Goal: Task Accomplishment & Management: Use online tool/utility

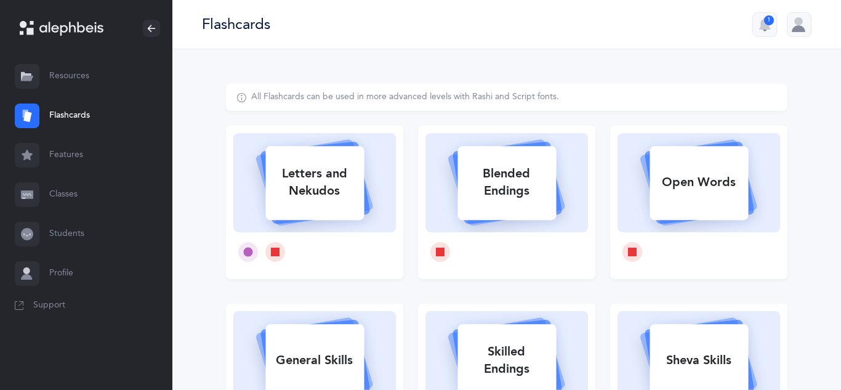
click at [335, 197] on div "Letters and Nekudos" at bounding box center [315, 182] width 99 height 49
select select
select select "single"
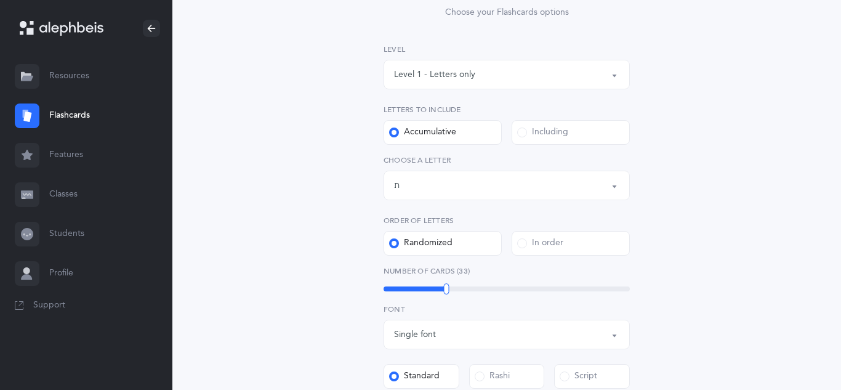
scroll to position [150, 0]
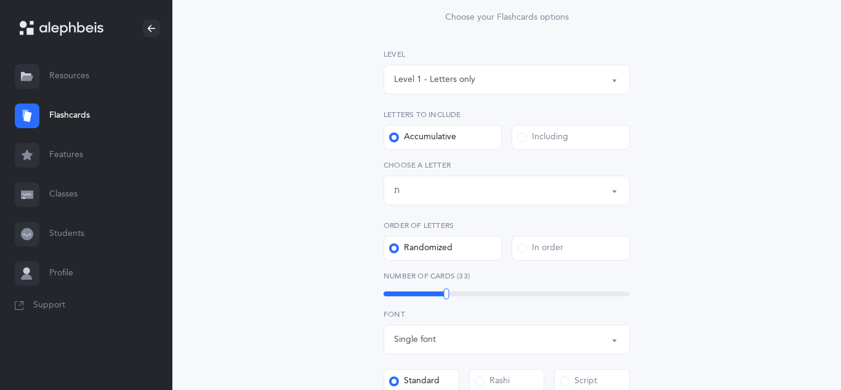
click at [423, 190] on div "Letters up until: ת" at bounding box center [506, 190] width 225 height 21
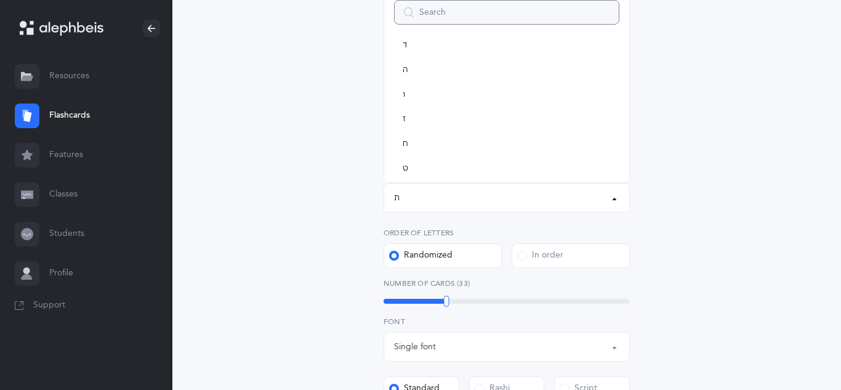
scroll to position [105, 0]
click at [431, 122] on link "ז" at bounding box center [506, 124] width 225 height 25
select select "7"
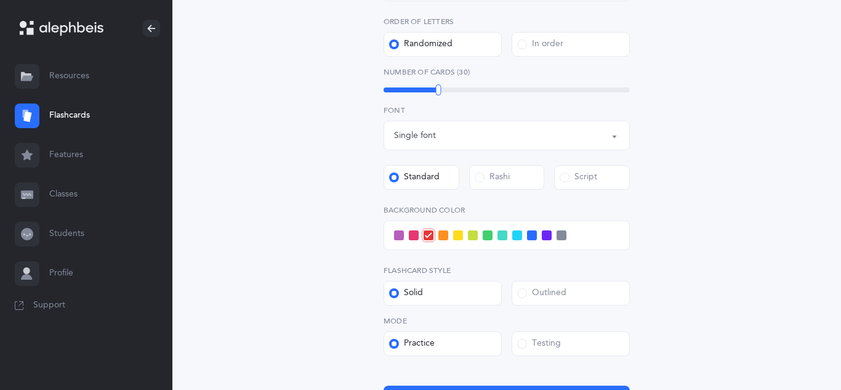
scroll to position [359, 0]
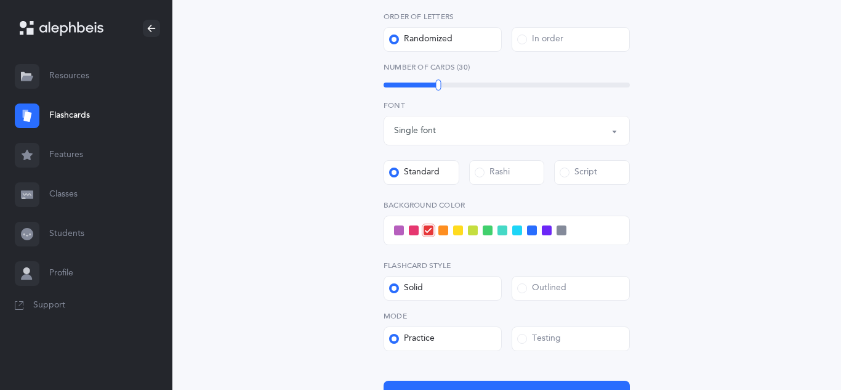
click at [414, 231] on span at bounding box center [414, 230] width 10 height 10
click at [0, 0] on input "checkbox" at bounding box center [0, 0] width 0 height 0
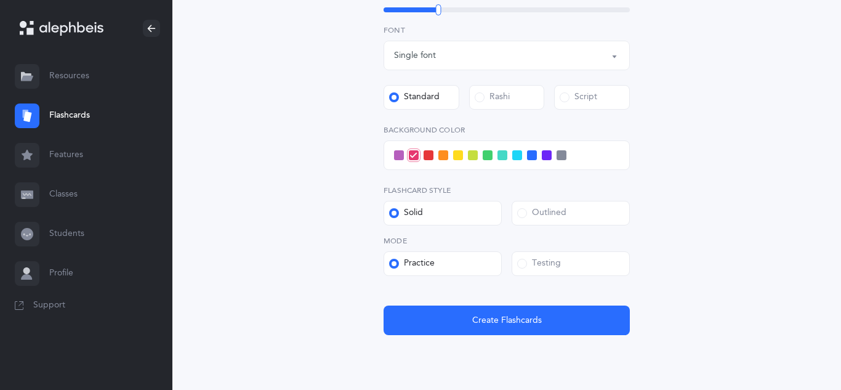
scroll to position [436, 0]
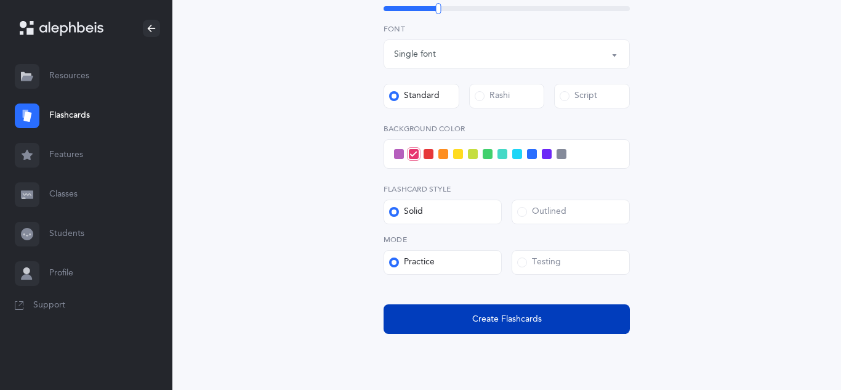
click at [432, 317] on button "Create Flashcards" at bounding box center [507, 319] width 246 height 30
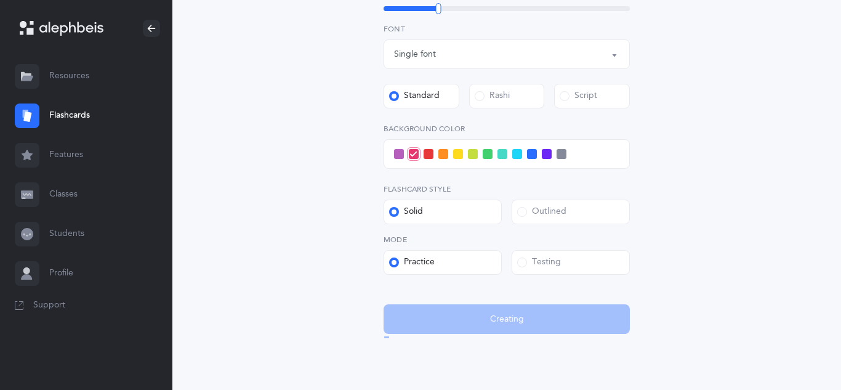
scroll to position [0, 0]
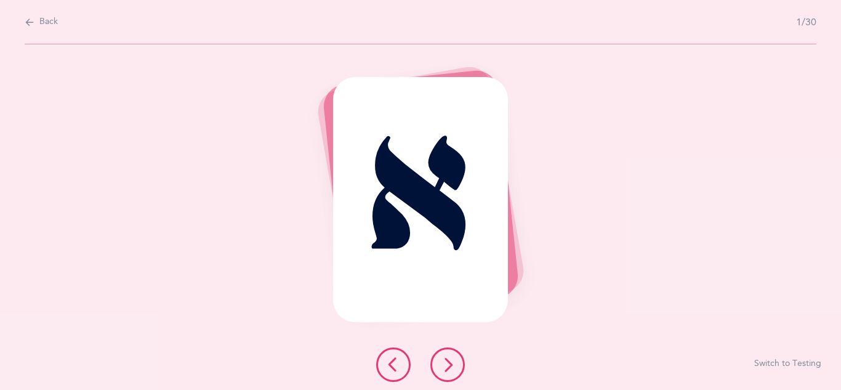
click at [443, 372] on button at bounding box center [448, 364] width 34 height 34
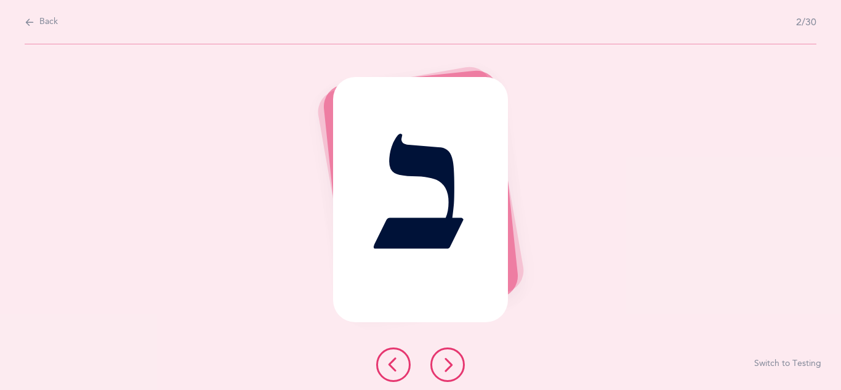
click at [443, 372] on button at bounding box center [448, 364] width 34 height 34
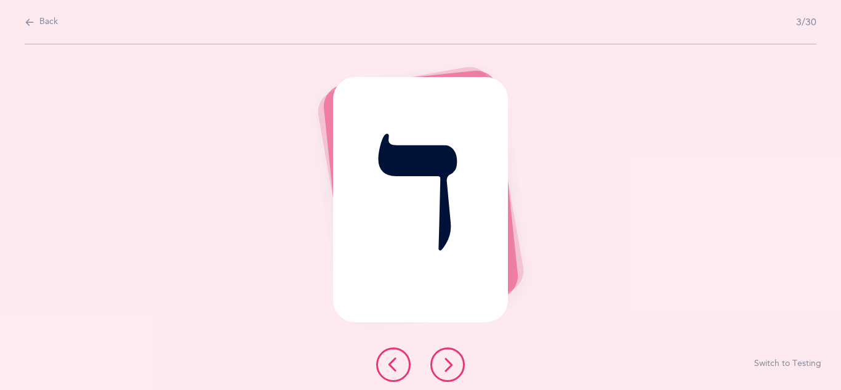
click at [443, 372] on button at bounding box center [448, 364] width 34 height 34
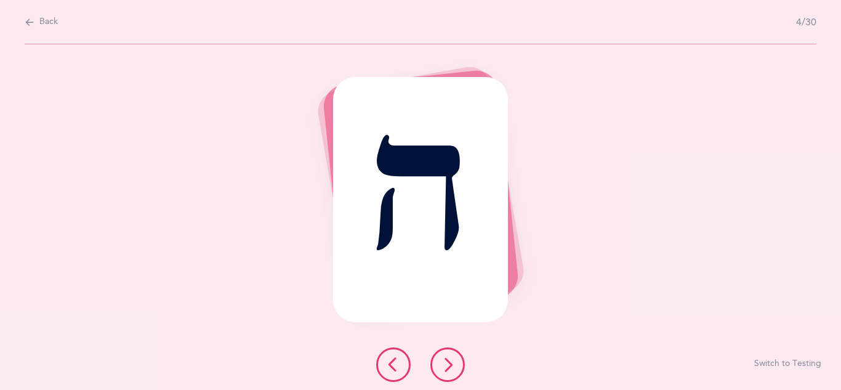
click at [443, 372] on button at bounding box center [448, 364] width 34 height 34
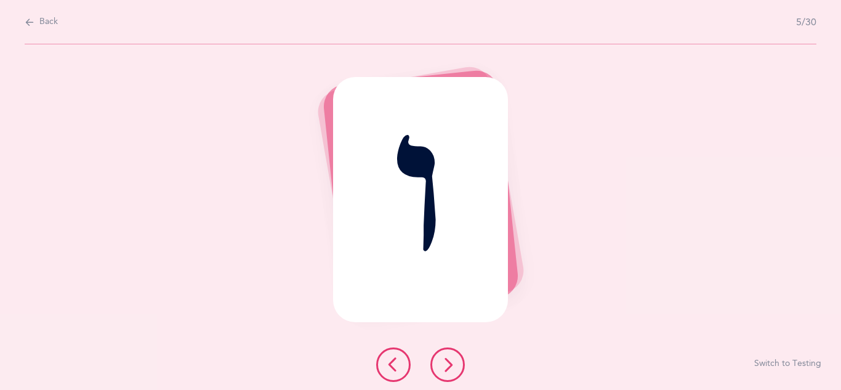
click at [443, 372] on button at bounding box center [448, 364] width 34 height 34
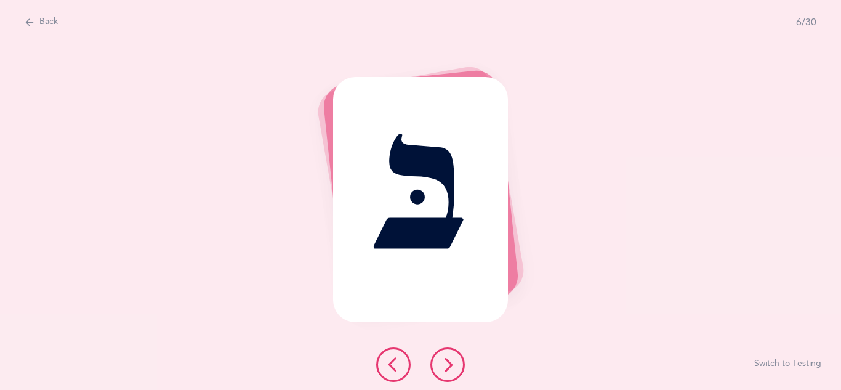
click at [447, 364] on icon at bounding box center [447, 364] width 15 height 15
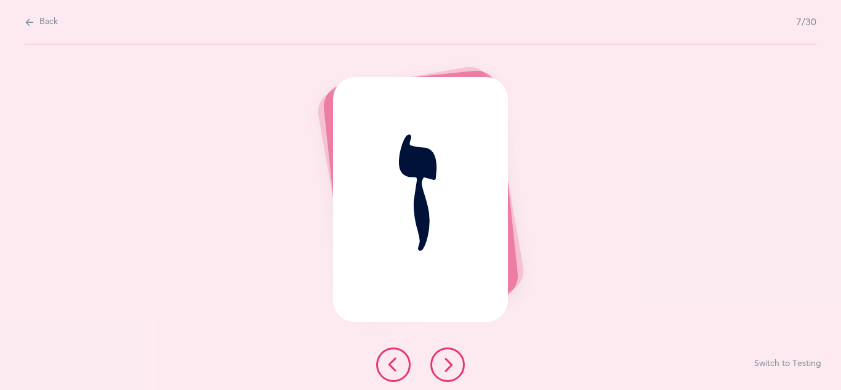
click at [447, 364] on icon at bounding box center [447, 364] width 15 height 15
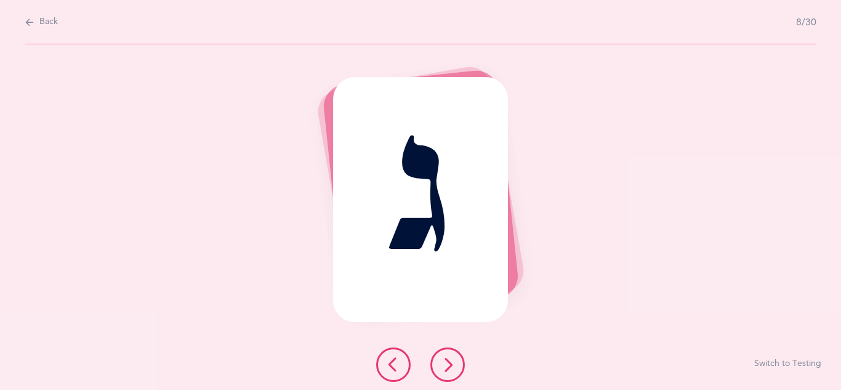
click at [447, 364] on icon at bounding box center [447, 364] width 15 height 15
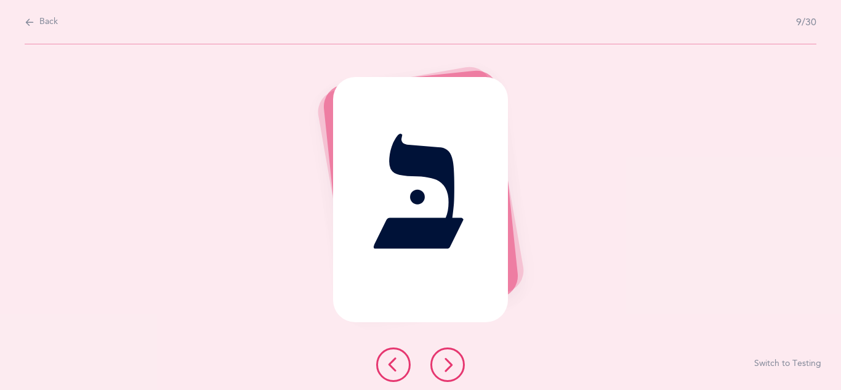
click at [447, 364] on icon at bounding box center [447, 364] width 15 height 15
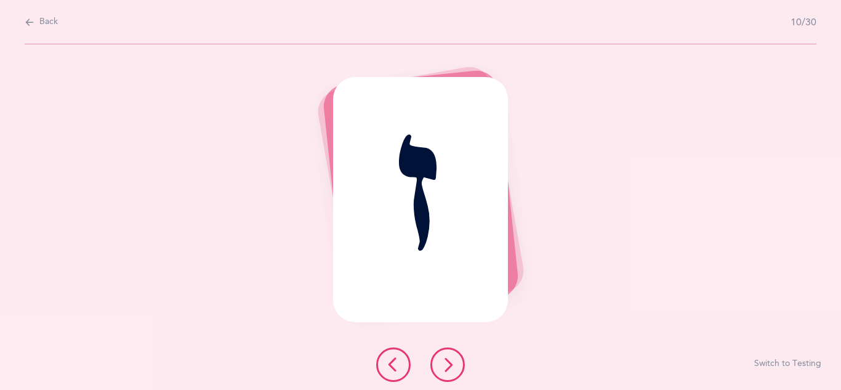
click at [447, 364] on icon at bounding box center [447, 364] width 15 height 15
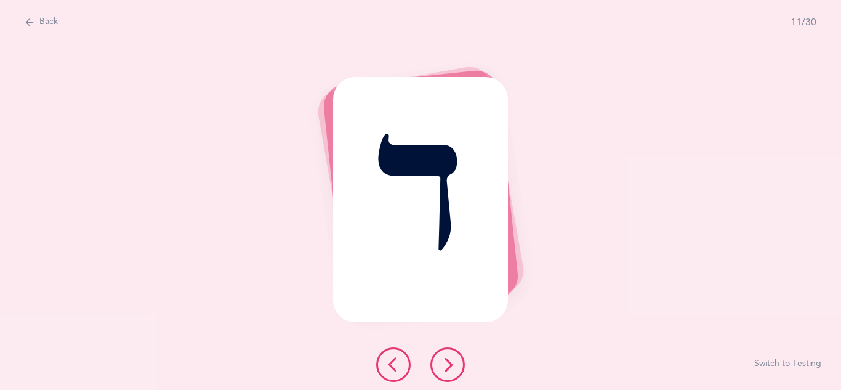
click at [447, 364] on icon at bounding box center [447, 364] width 15 height 15
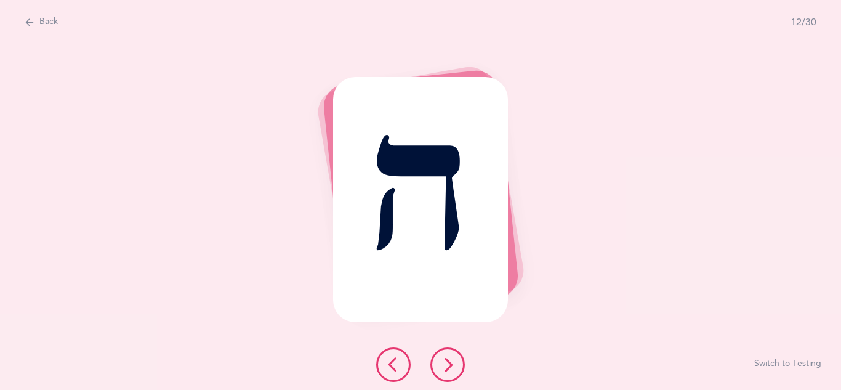
click at [447, 364] on icon at bounding box center [447, 364] width 15 height 15
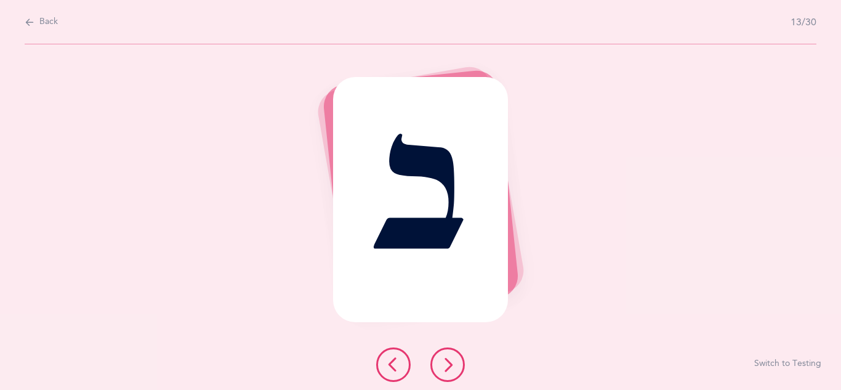
click at [447, 364] on icon at bounding box center [447, 364] width 15 height 15
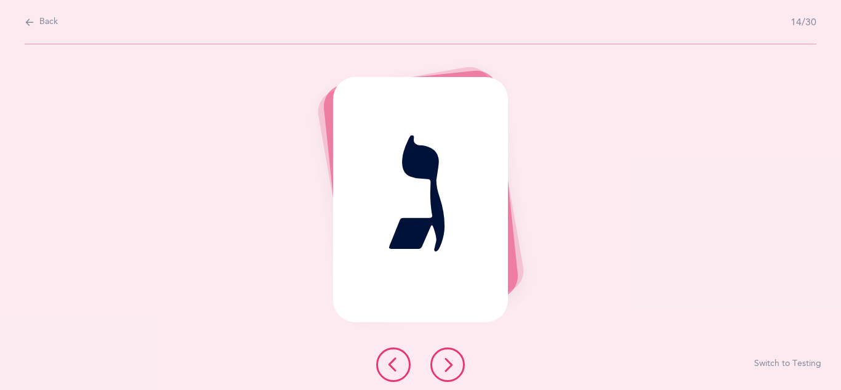
click at [447, 364] on icon at bounding box center [447, 364] width 15 height 15
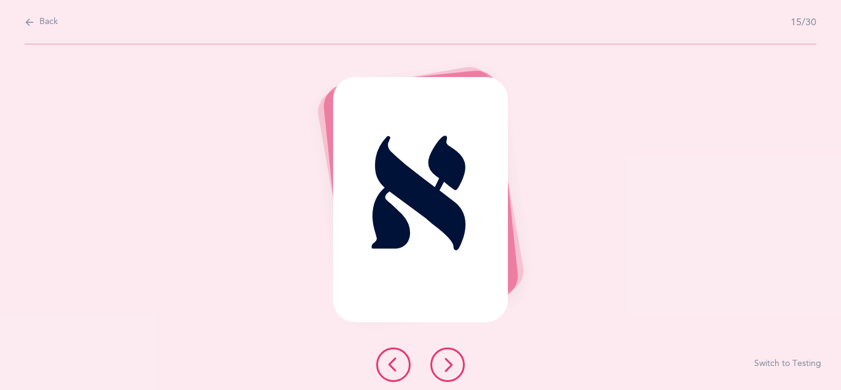
click at [447, 364] on icon at bounding box center [447, 364] width 15 height 15
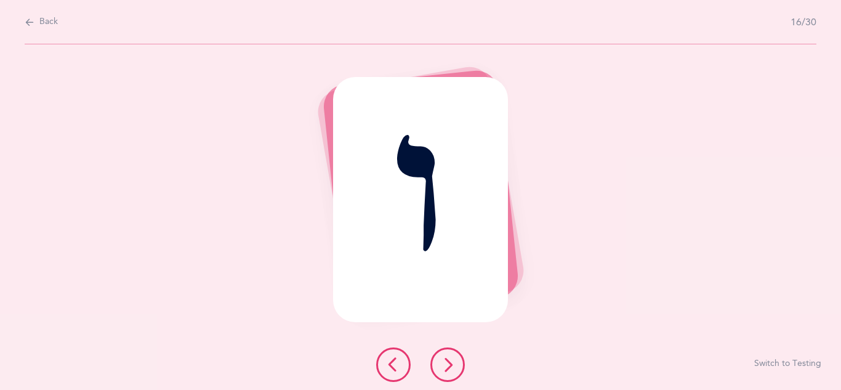
click at [447, 364] on icon at bounding box center [447, 364] width 15 height 15
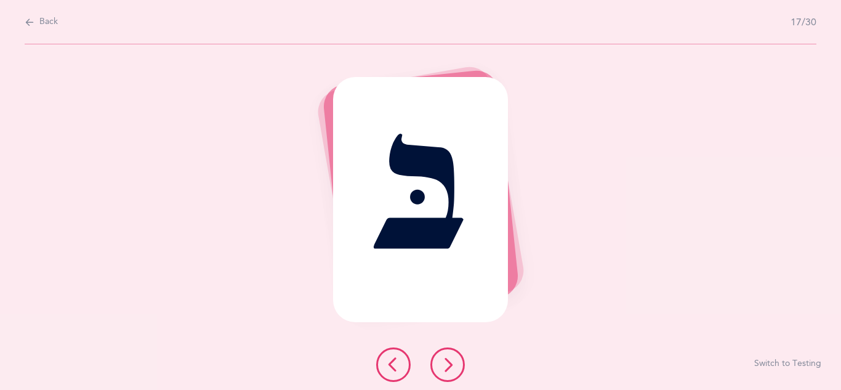
click at [447, 364] on icon at bounding box center [447, 364] width 15 height 15
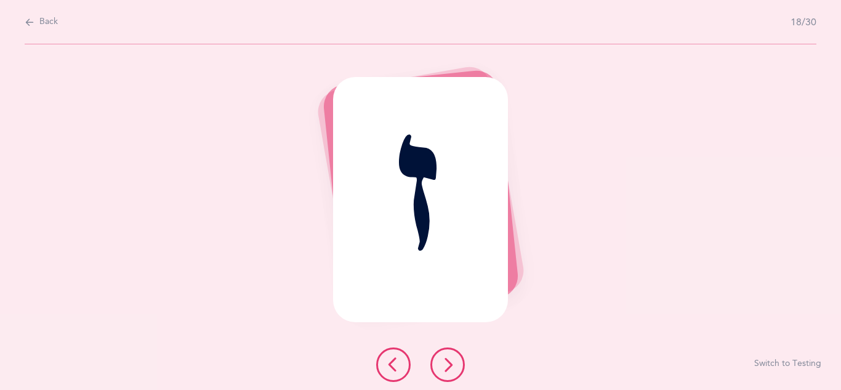
click at [447, 364] on icon at bounding box center [447, 364] width 15 height 15
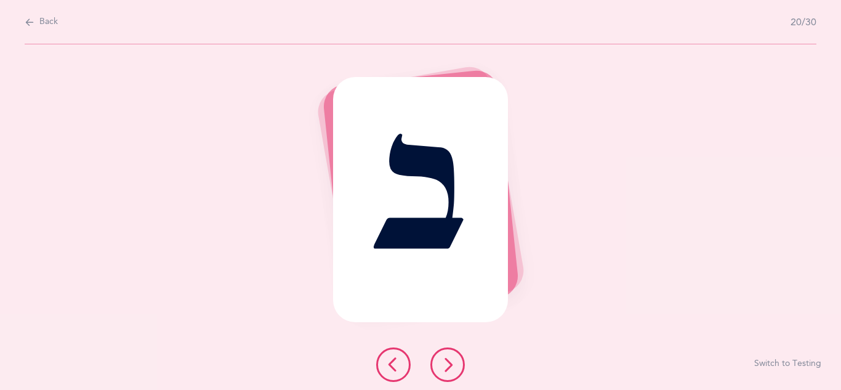
click at [447, 364] on icon at bounding box center [447, 364] width 15 height 15
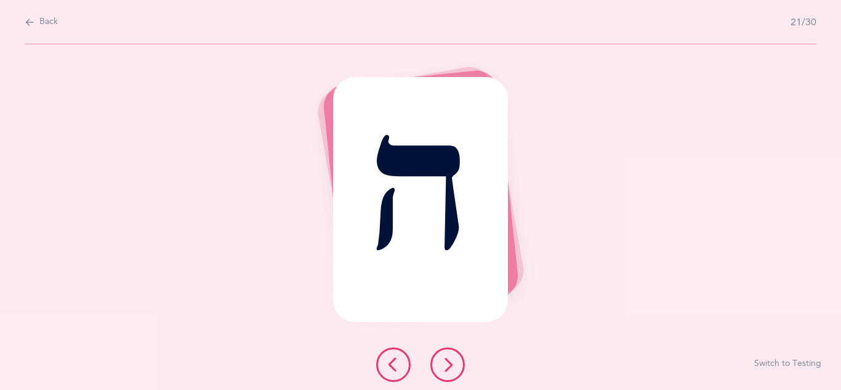
click at [447, 364] on icon at bounding box center [447, 364] width 15 height 15
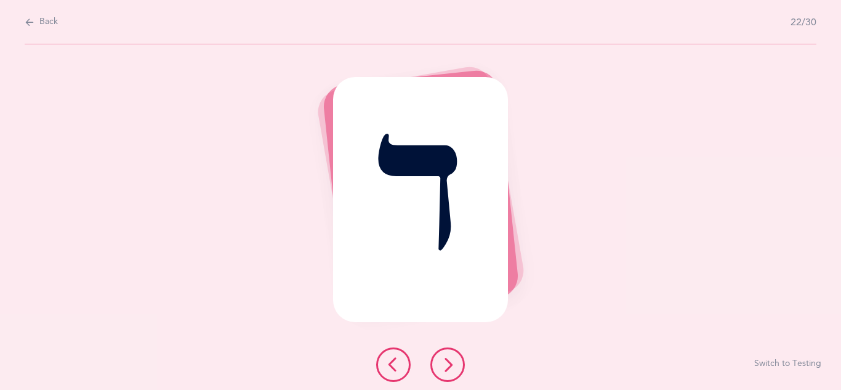
click at [447, 364] on icon at bounding box center [447, 364] width 15 height 15
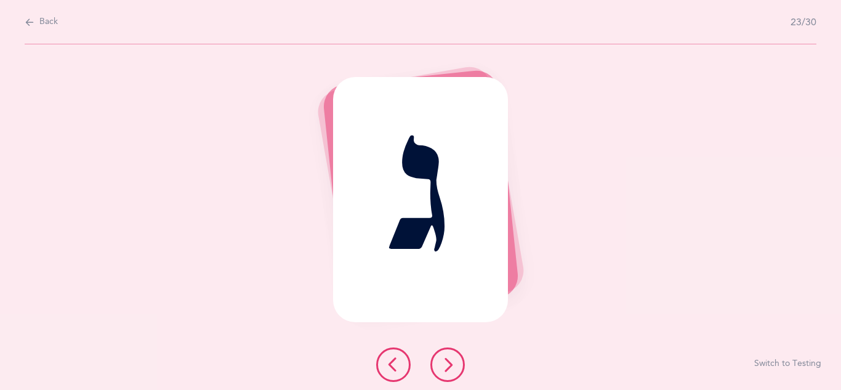
click at [447, 364] on icon at bounding box center [447, 364] width 15 height 15
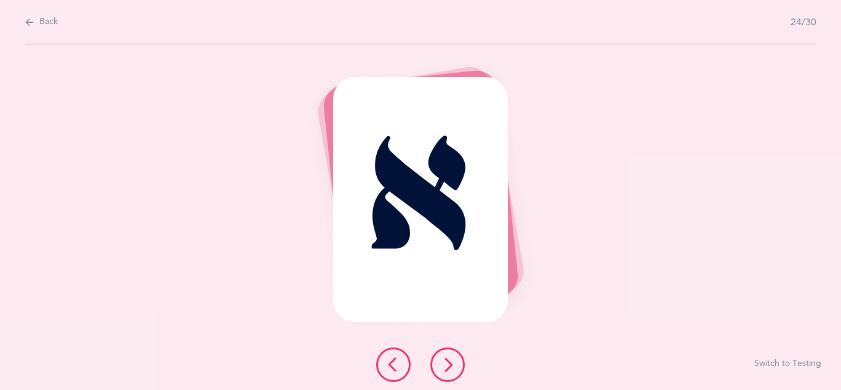
click at [447, 364] on icon at bounding box center [447, 364] width 15 height 15
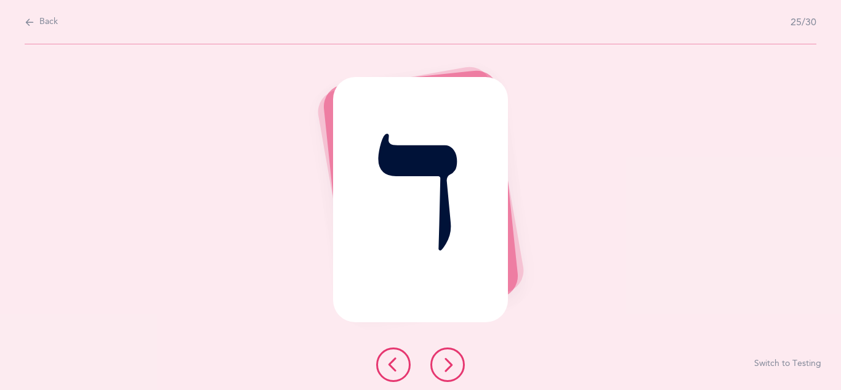
click at [447, 364] on icon at bounding box center [447, 364] width 15 height 15
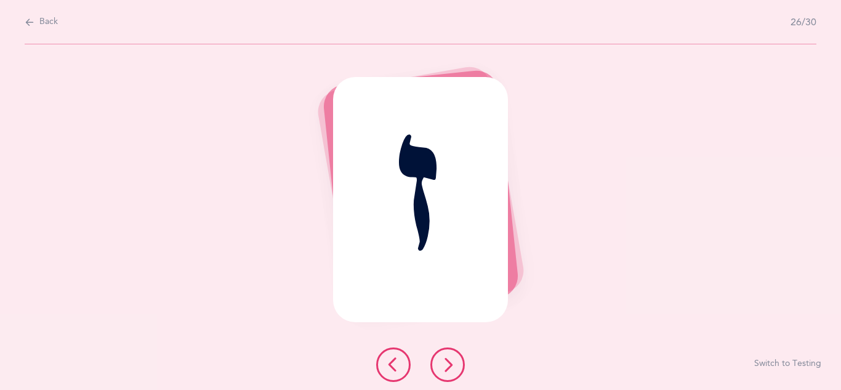
click at [447, 364] on icon at bounding box center [447, 364] width 15 height 15
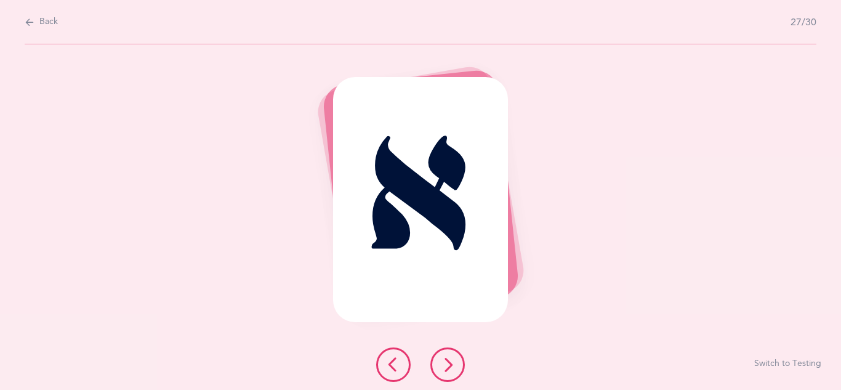
click at [447, 364] on icon at bounding box center [447, 364] width 15 height 15
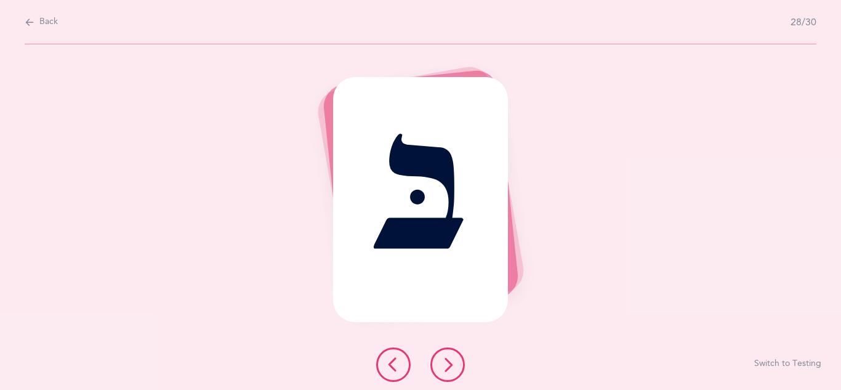
click at [447, 364] on icon at bounding box center [447, 364] width 15 height 15
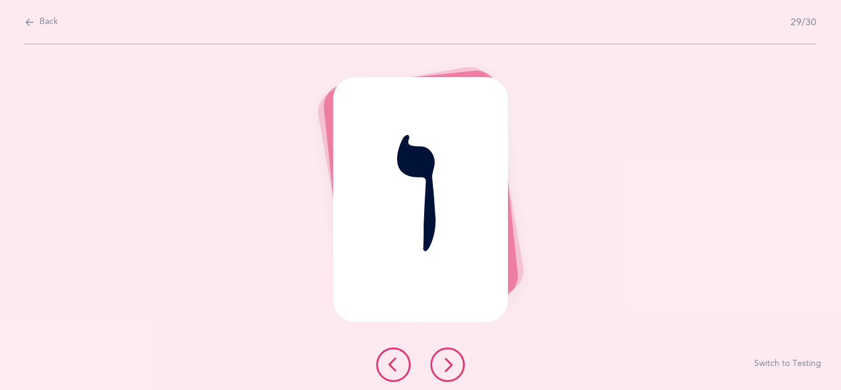
click at [447, 364] on icon at bounding box center [447, 364] width 15 height 15
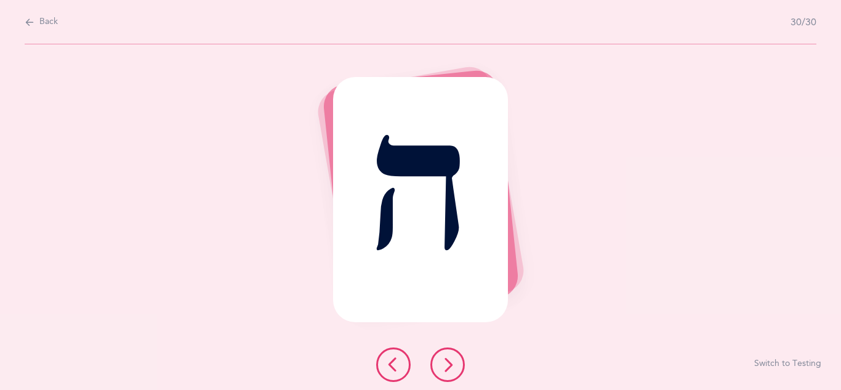
click at [447, 364] on icon at bounding box center [447, 364] width 15 height 15
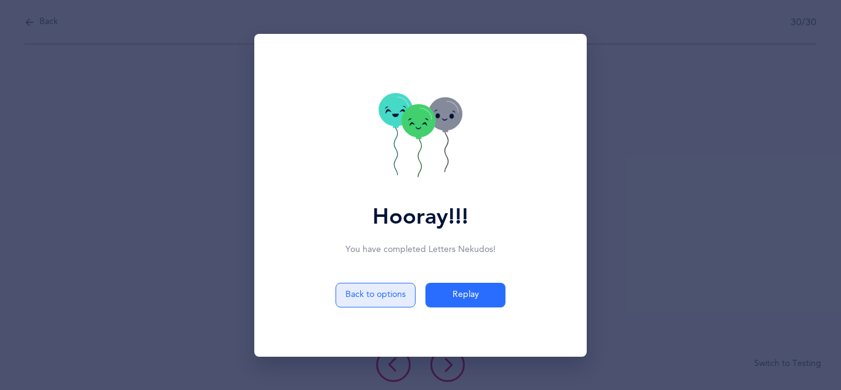
click at [397, 304] on button "Back to options" at bounding box center [376, 295] width 80 height 25
select select "7"
select select "single"
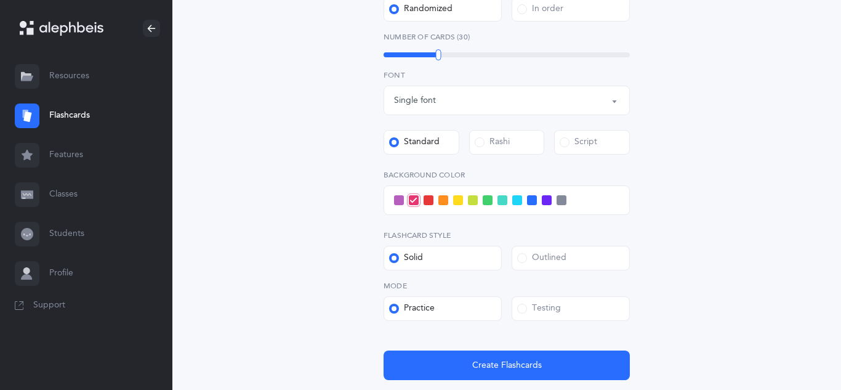
scroll to position [478, 0]
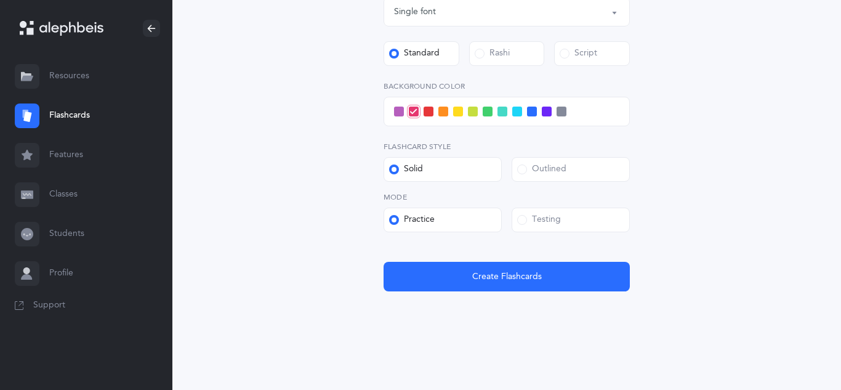
click at [533, 222] on div "Testing" at bounding box center [539, 220] width 44 height 12
click at [0, 0] on input "Testing" at bounding box center [0, 0] width 0 height 0
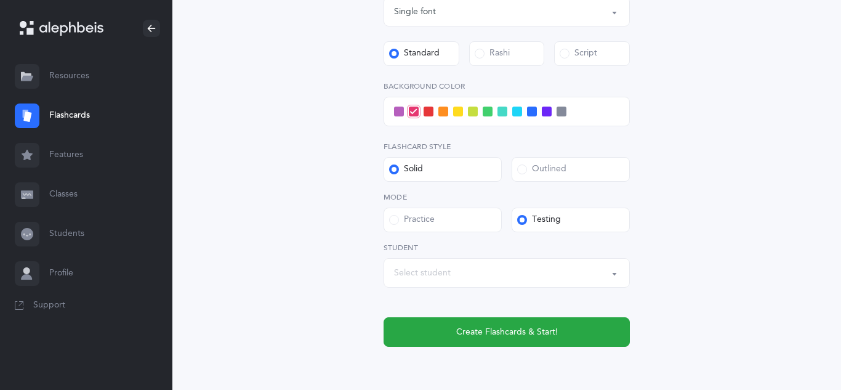
click at [530, 268] on div "Select student" at bounding box center [506, 272] width 225 height 21
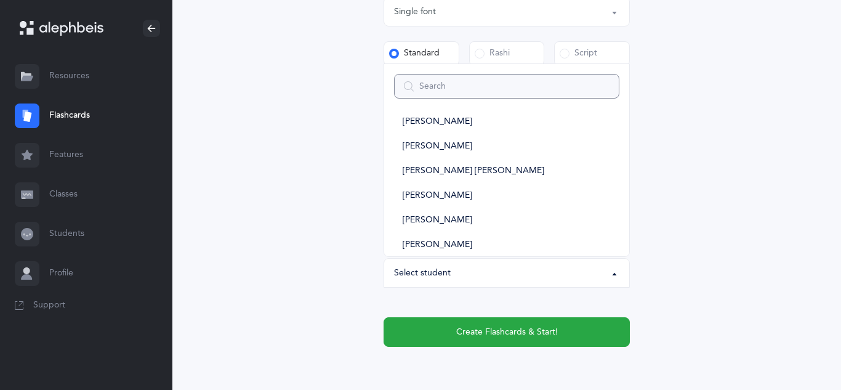
scroll to position [143, 0]
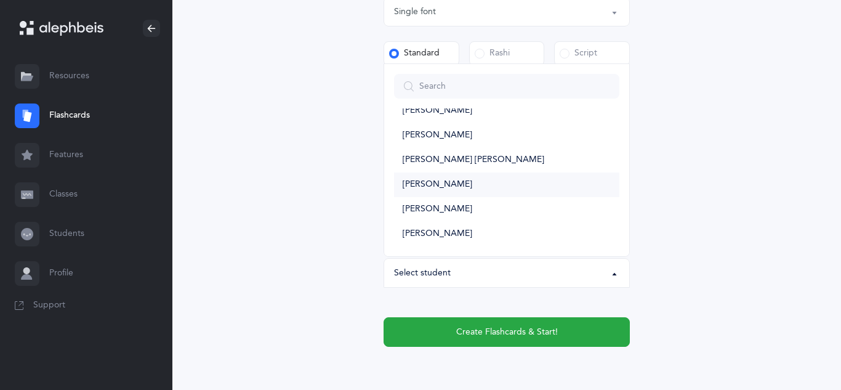
click at [513, 186] on link "[PERSON_NAME]" at bounding box center [506, 184] width 225 height 25
select select "14323"
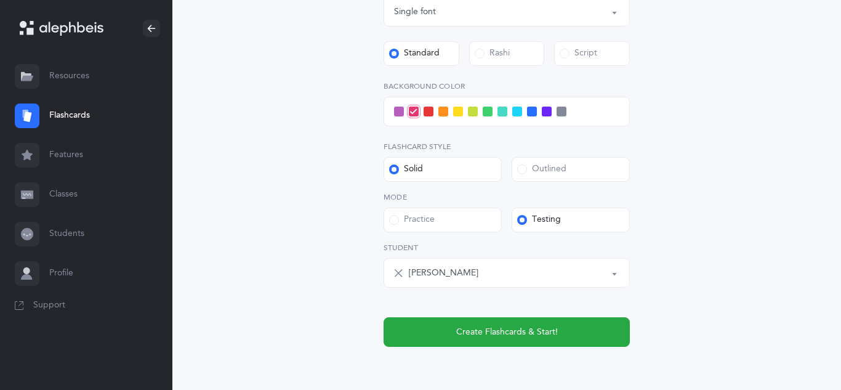
click at [519, 112] on span at bounding box center [518, 112] width 10 height 10
click at [0, 0] on input "checkbox" at bounding box center [0, 0] width 0 height 0
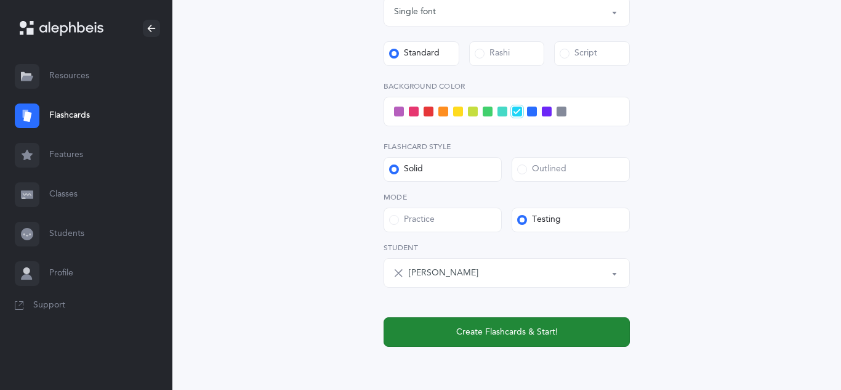
click at [509, 321] on button "Create Flashcards & Start!" at bounding box center [507, 332] width 246 height 30
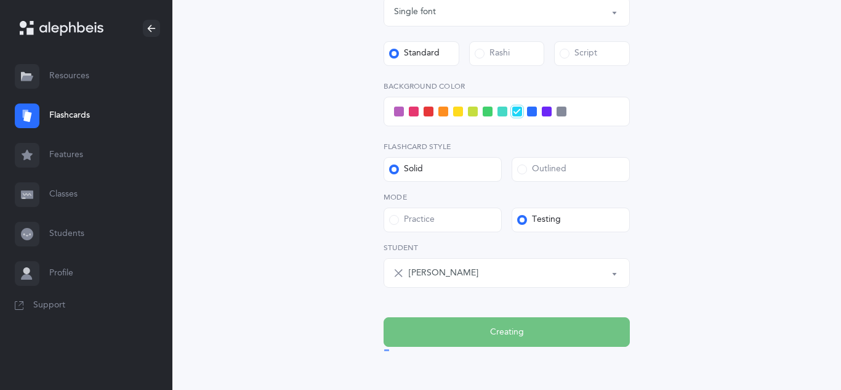
scroll to position [0, 0]
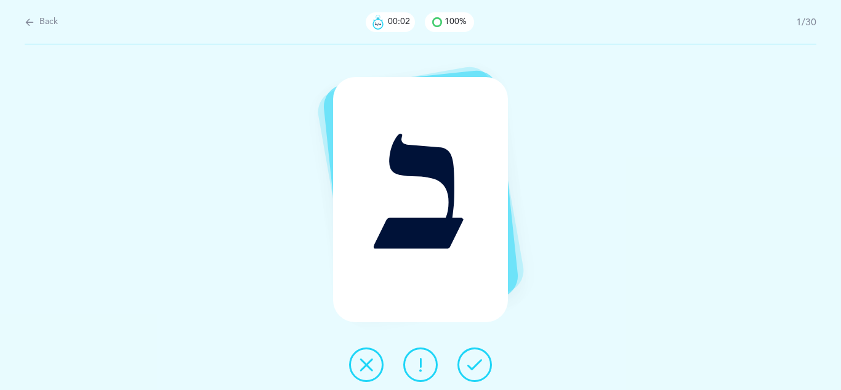
click at [472, 359] on icon at bounding box center [475, 364] width 15 height 15
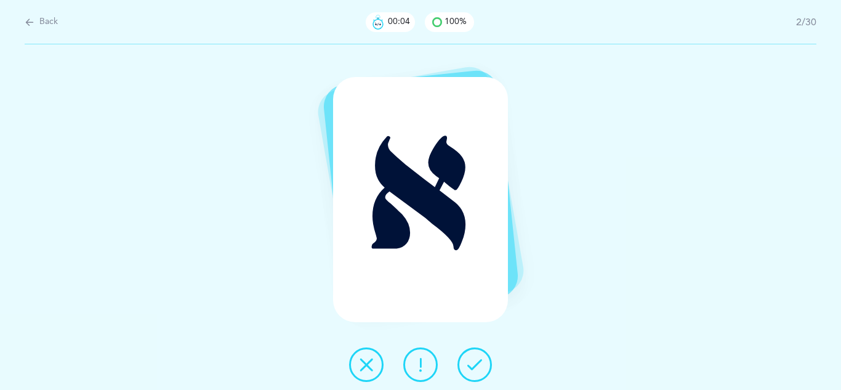
click at [472, 359] on icon at bounding box center [475, 364] width 15 height 15
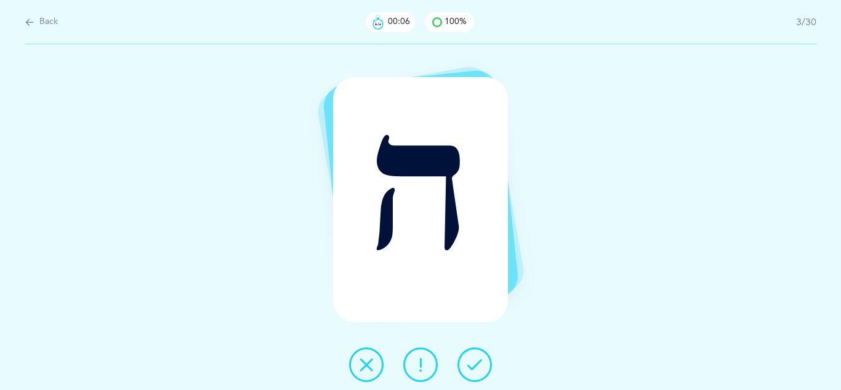
click at [472, 359] on icon at bounding box center [475, 364] width 15 height 15
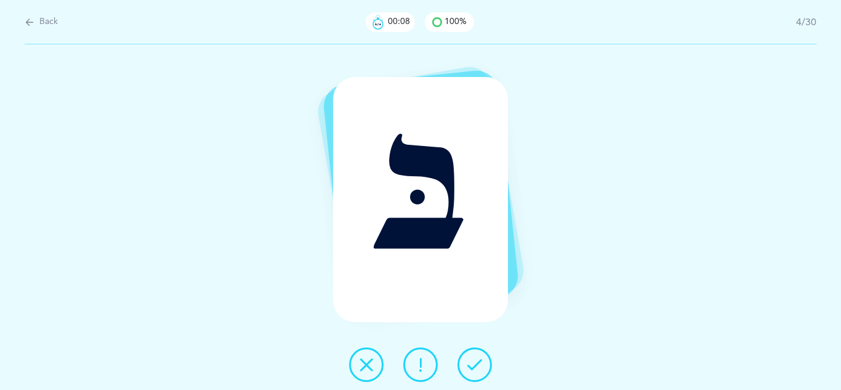
click at [472, 359] on icon at bounding box center [475, 364] width 15 height 15
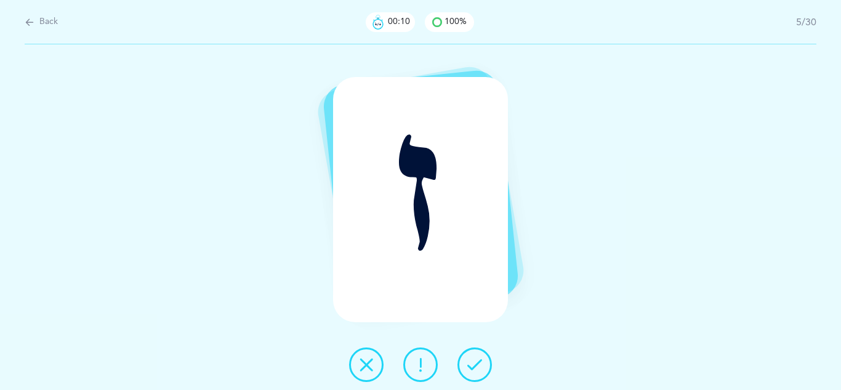
click at [472, 359] on icon at bounding box center [475, 364] width 15 height 15
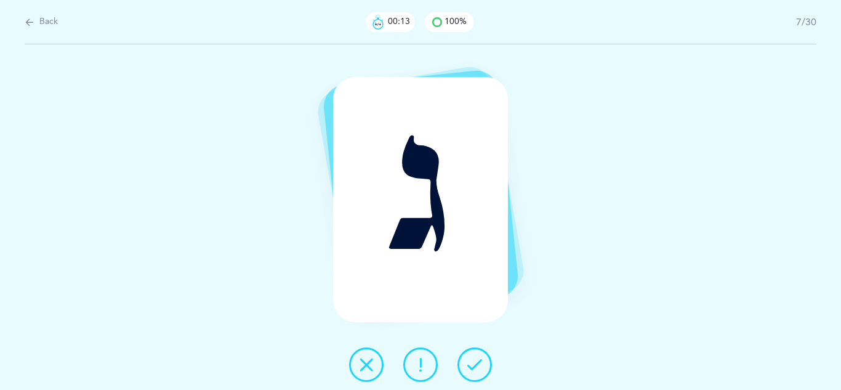
click at [472, 359] on icon at bounding box center [475, 364] width 15 height 15
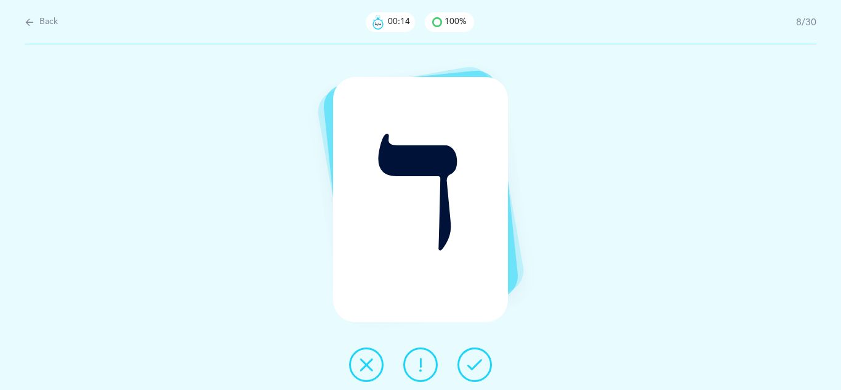
click at [472, 359] on icon at bounding box center [475, 364] width 15 height 15
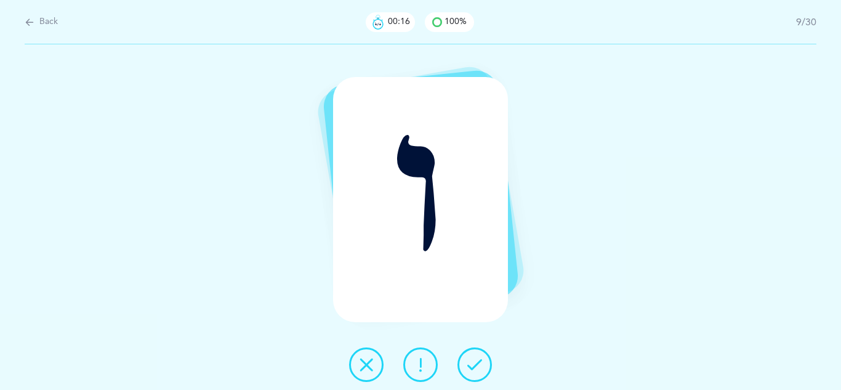
click at [472, 359] on icon at bounding box center [475, 364] width 15 height 15
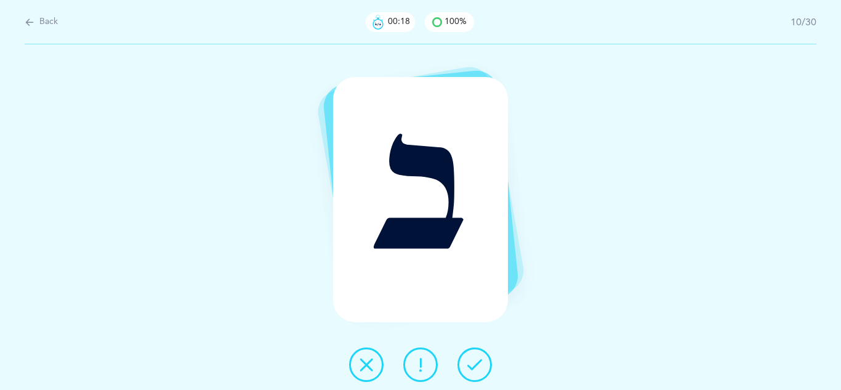
click at [472, 359] on icon at bounding box center [475, 364] width 15 height 15
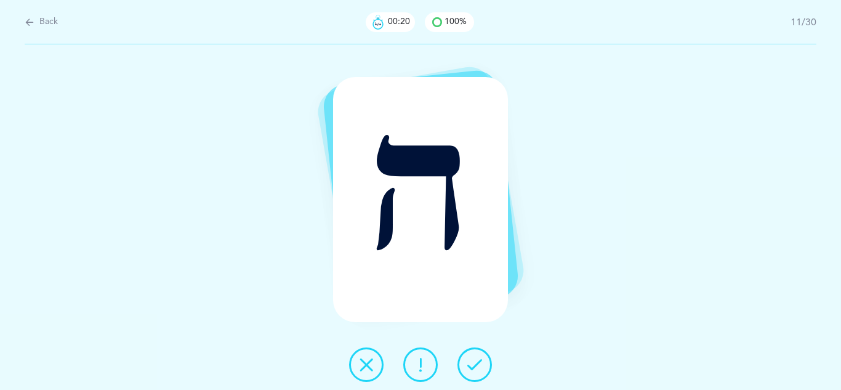
click at [472, 359] on icon at bounding box center [475, 364] width 15 height 15
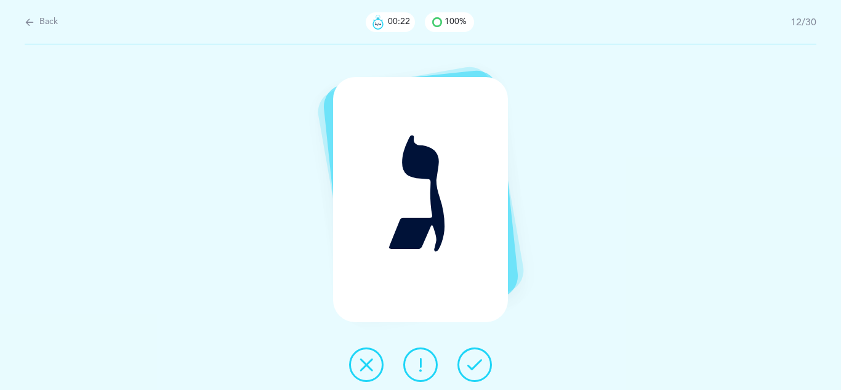
click at [472, 359] on icon at bounding box center [475, 364] width 15 height 15
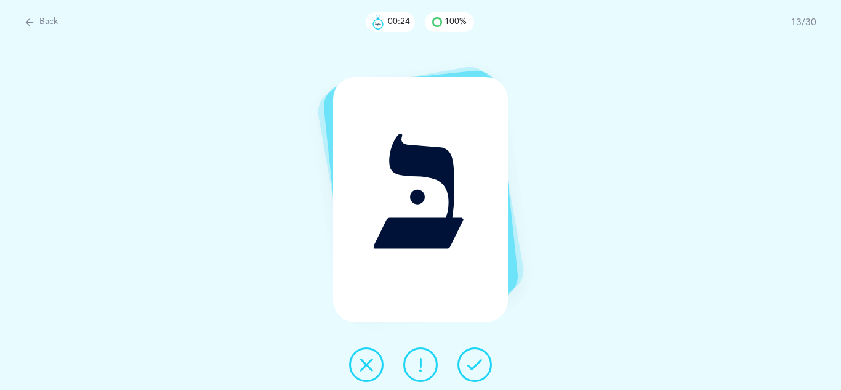
click at [472, 359] on icon at bounding box center [475, 364] width 15 height 15
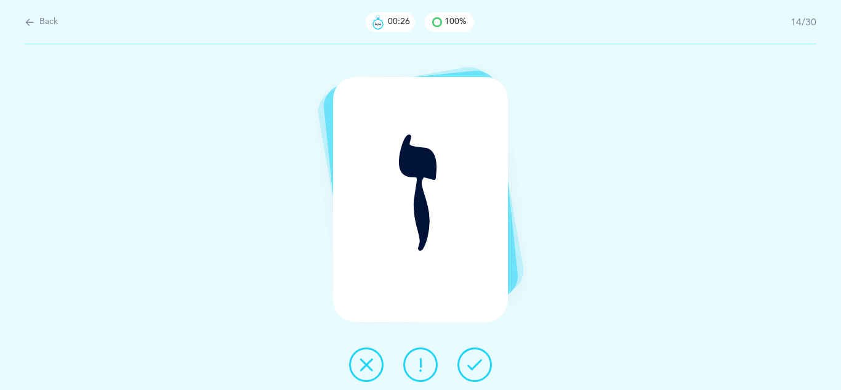
click at [472, 359] on icon at bounding box center [475, 364] width 15 height 15
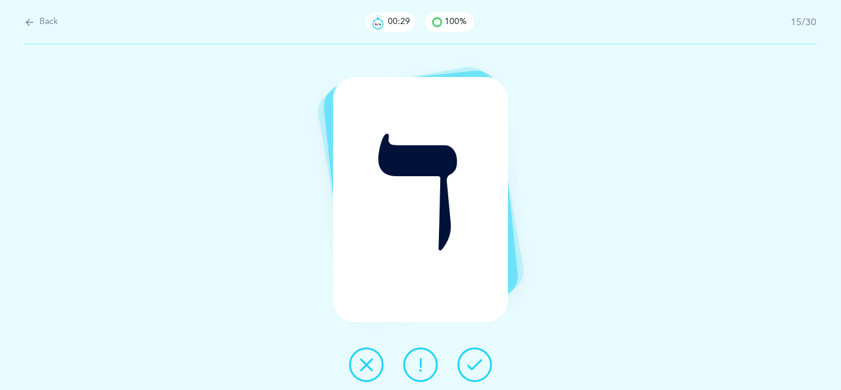
click at [472, 359] on icon at bounding box center [475, 364] width 15 height 15
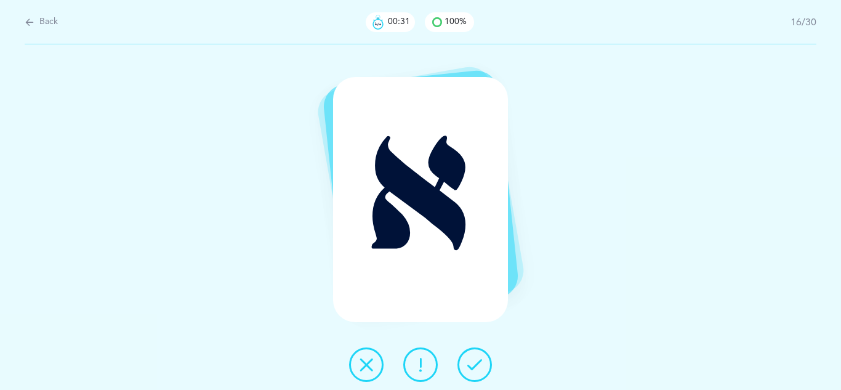
click at [472, 359] on icon at bounding box center [475, 364] width 15 height 15
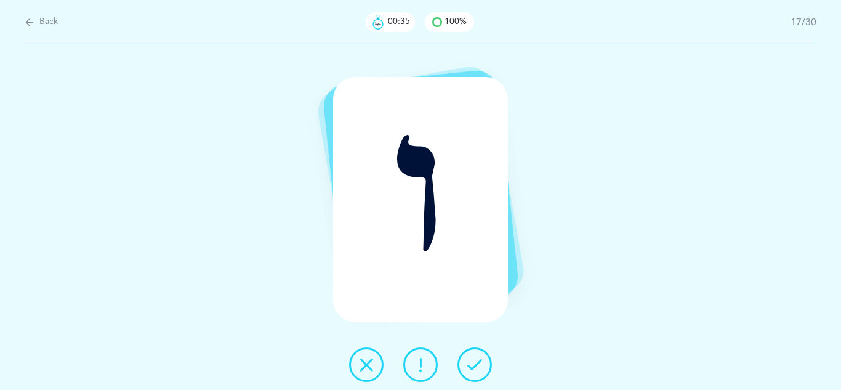
click at [472, 359] on icon at bounding box center [475, 364] width 15 height 15
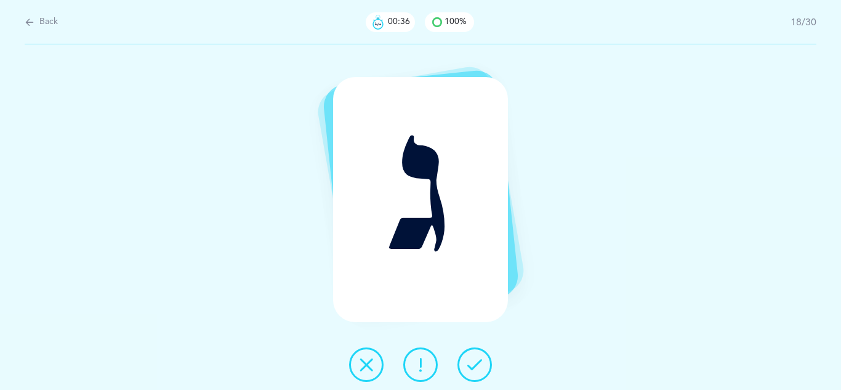
click at [472, 359] on icon at bounding box center [475, 364] width 15 height 15
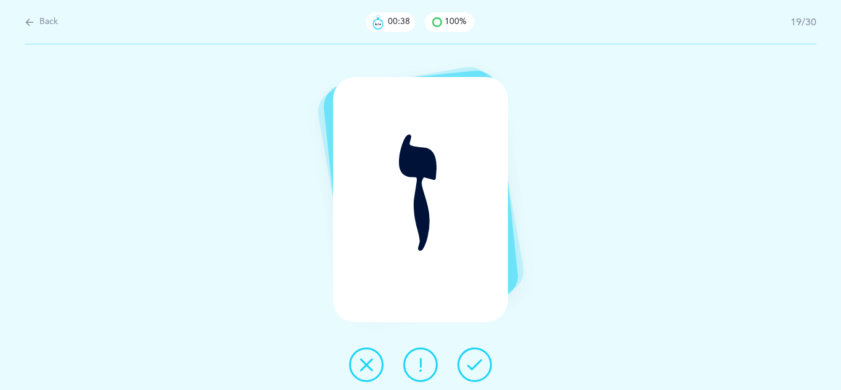
click at [472, 359] on icon at bounding box center [475, 364] width 15 height 15
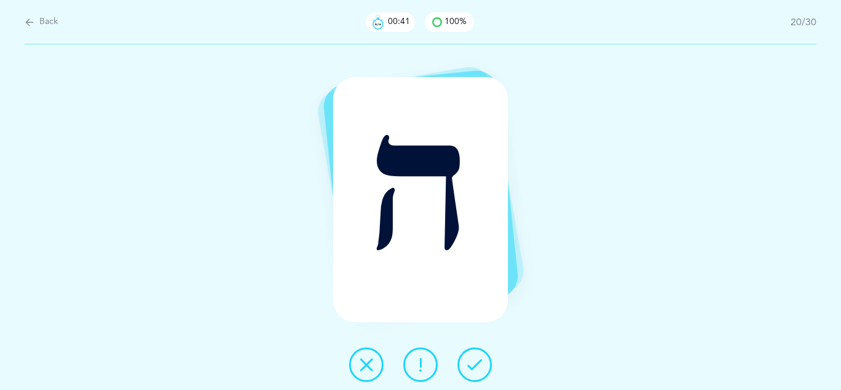
click at [472, 359] on icon at bounding box center [475, 364] width 15 height 15
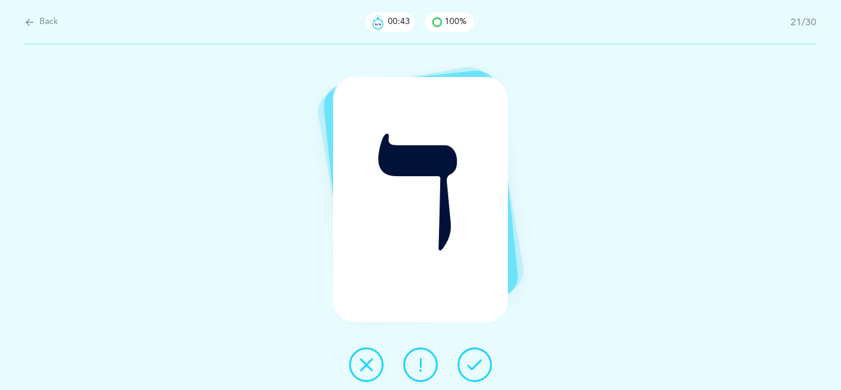
click at [472, 359] on icon at bounding box center [475, 364] width 15 height 15
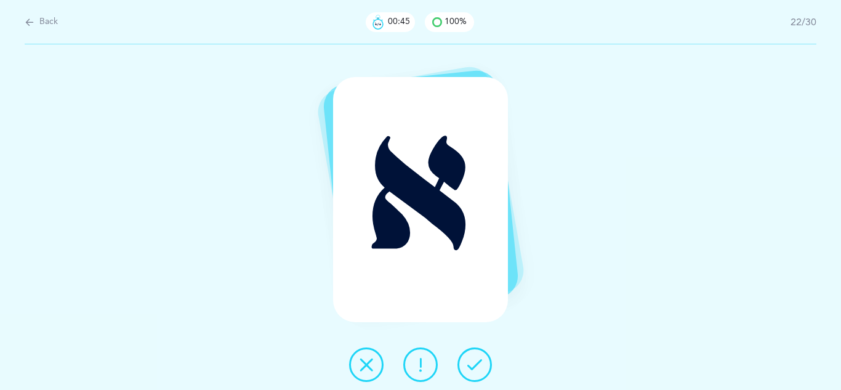
click at [472, 359] on icon at bounding box center [475, 364] width 15 height 15
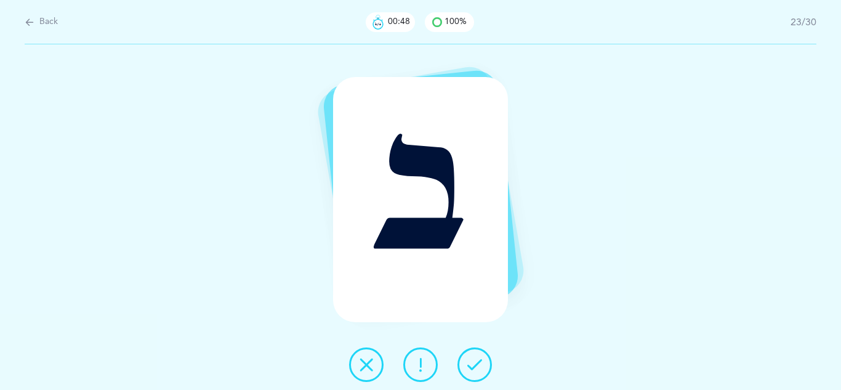
click at [472, 359] on icon at bounding box center [475, 364] width 15 height 15
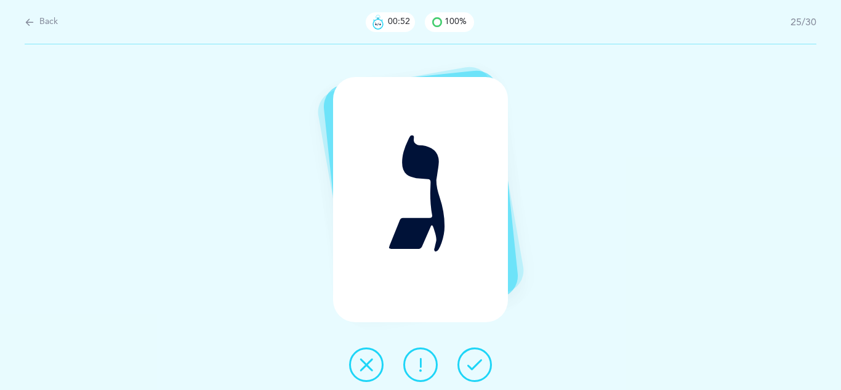
click at [472, 359] on icon at bounding box center [475, 364] width 15 height 15
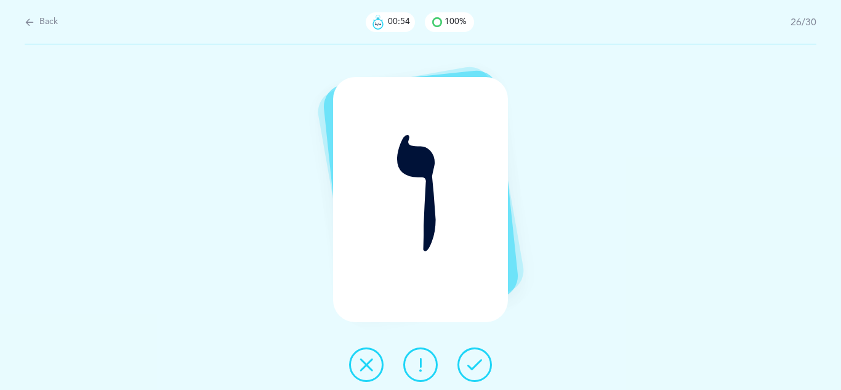
click at [472, 359] on icon at bounding box center [475, 364] width 15 height 15
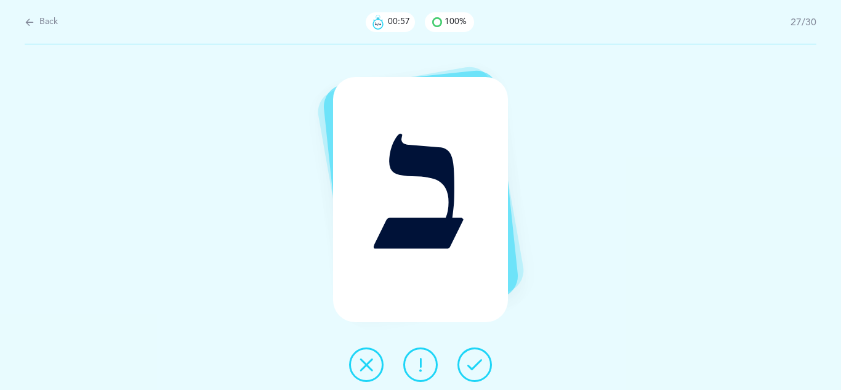
click at [472, 359] on icon at bounding box center [475, 364] width 15 height 15
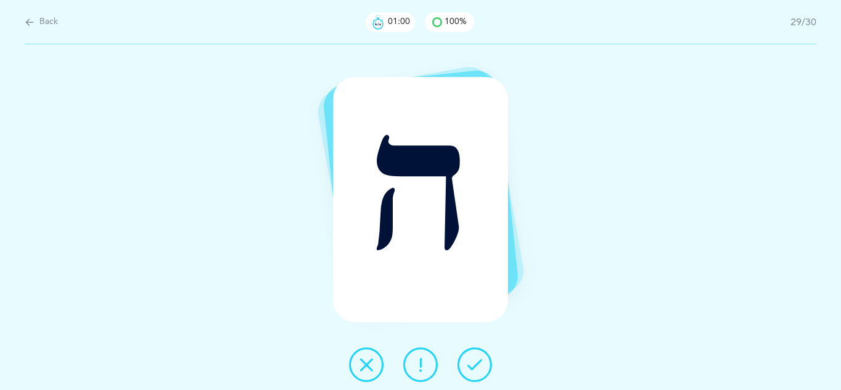
click at [472, 359] on icon at bounding box center [475, 364] width 15 height 15
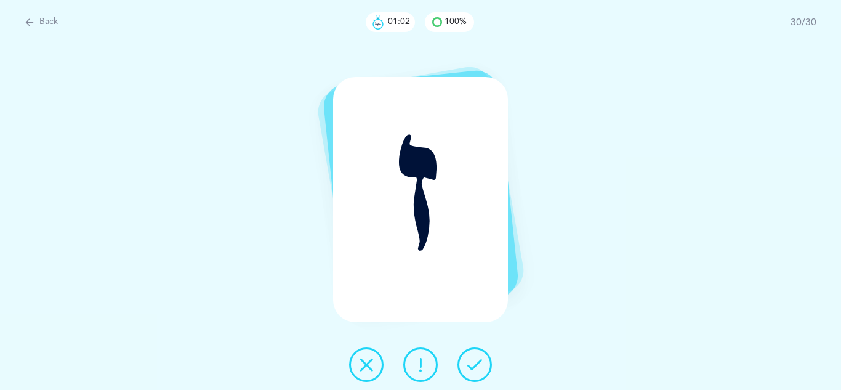
click at [472, 359] on icon at bounding box center [475, 364] width 15 height 15
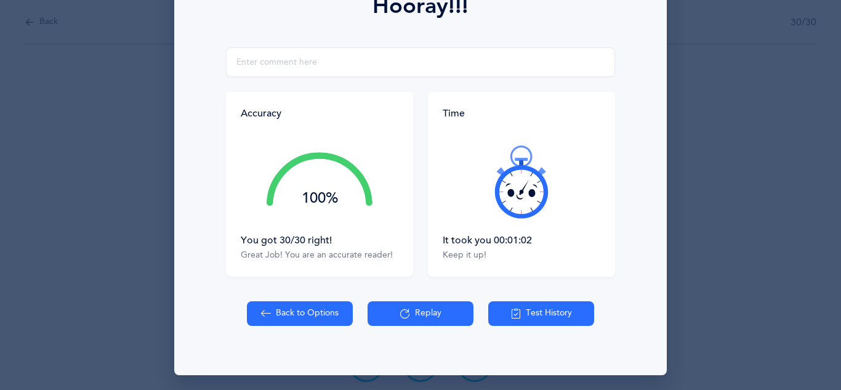
scroll to position [197, 0]
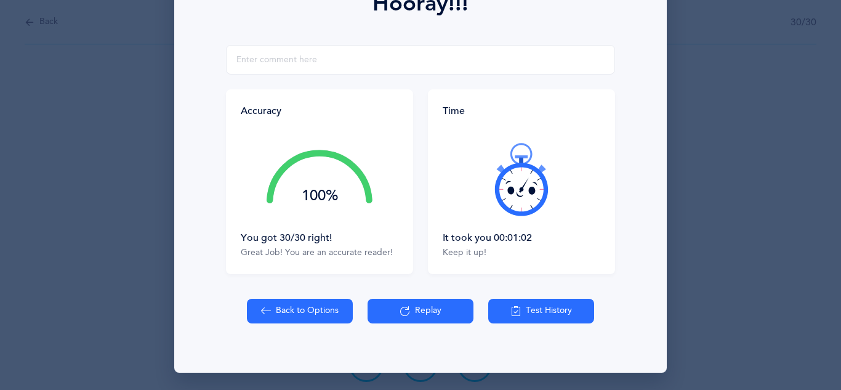
click at [314, 314] on button "Back to Options" at bounding box center [300, 311] width 106 height 25
select select "7"
select select "single"
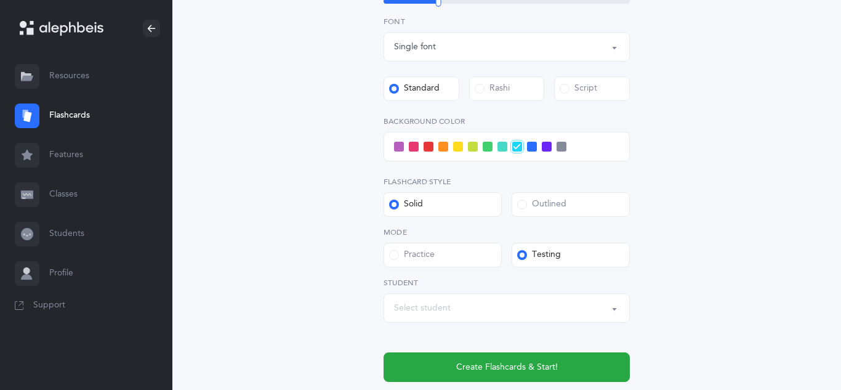
scroll to position [448, 0]
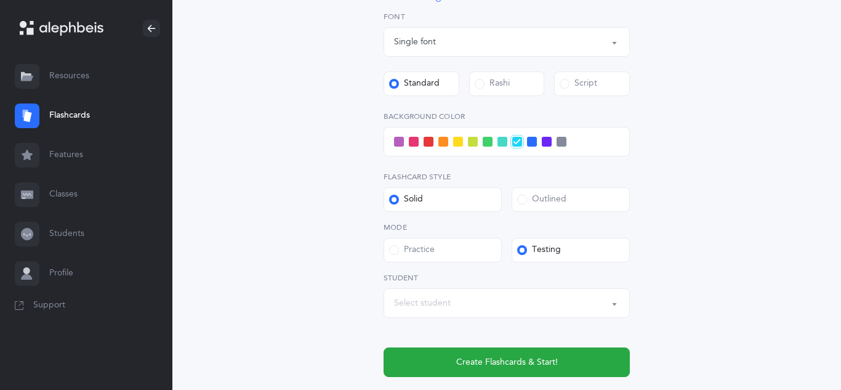
click at [441, 302] on div "Select student" at bounding box center [422, 303] width 57 height 13
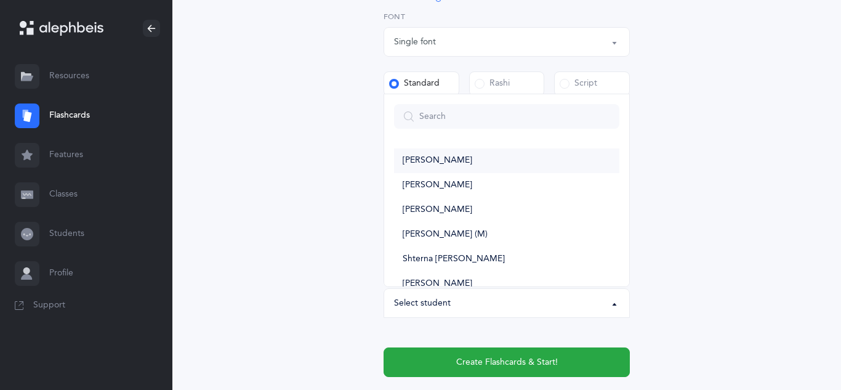
click at [421, 156] on span "[PERSON_NAME]" at bounding box center [438, 160] width 70 height 11
select select "14315"
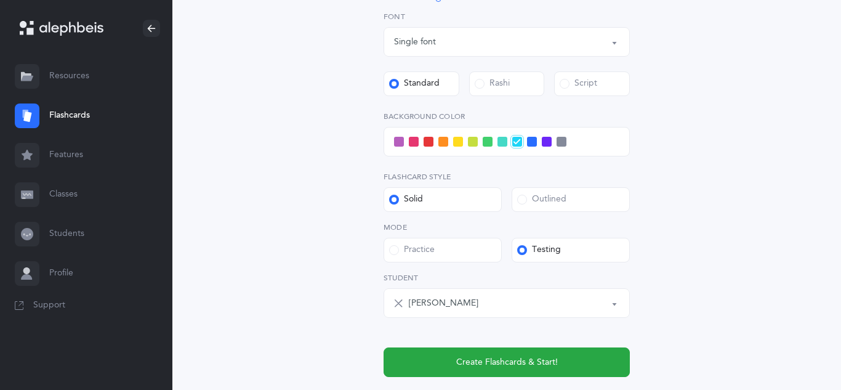
click at [480, 241] on label "Practice" at bounding box center [443, 250] width 118 height 25
click at [0, 0] on input "Practice" at bounding box center [0, 0] width 0 height 0
click at [480, 240] on label "Practice" at bounding box center [443, 250] width 118 height 25
click at [0, 0] on input "Practice" at bounding box center [0, 0] width 0 height 0
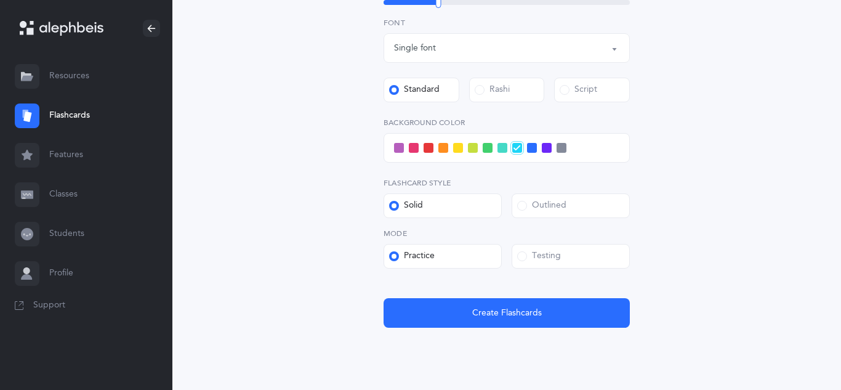
scroll to position [438, 0]
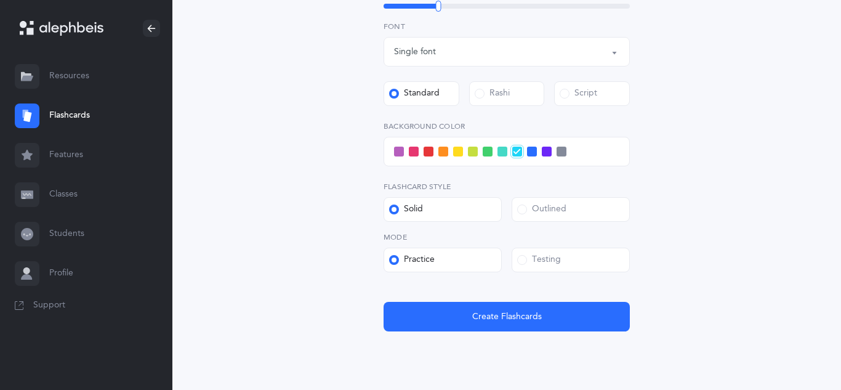
click at [444, 152] on span at bounding box center [444, 152] width 10 height 10
click at [0, 0] on input "checkbox" at bounding box center [0, 0] width 0 height 0
click at [536, 262] on div "Testing" at bounding box center [539, 260] width 44 height 12
click at [0, 0] on input "Testing" at bounding box center [0, 0] width 0 height 0
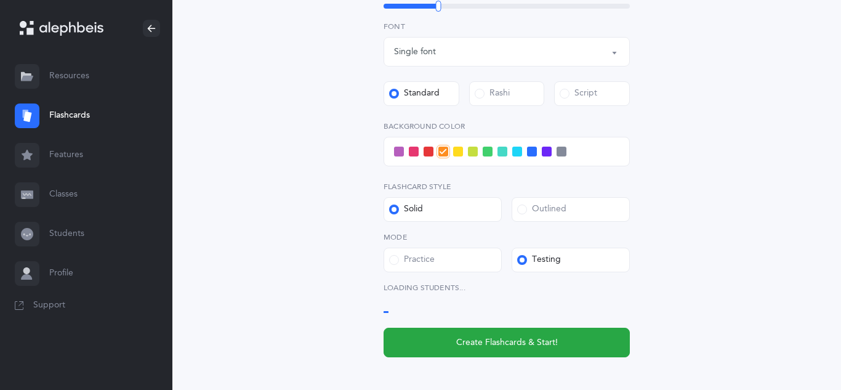
select select "14315"
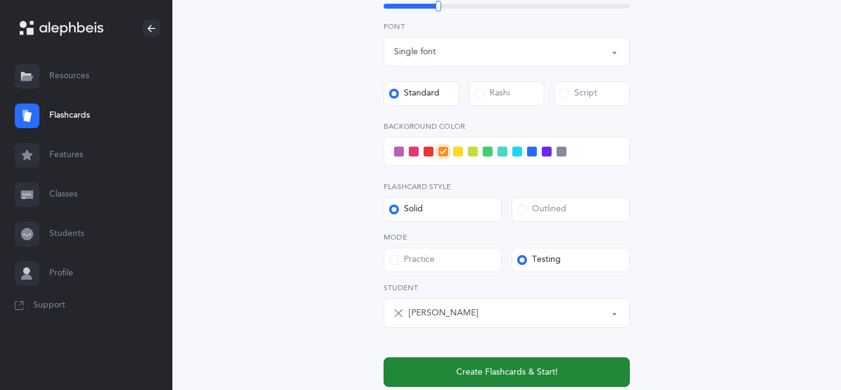
click at [532, 375] on span "Create Flashcards & Start!" at bounding box center [507, 372] width 102 height 13
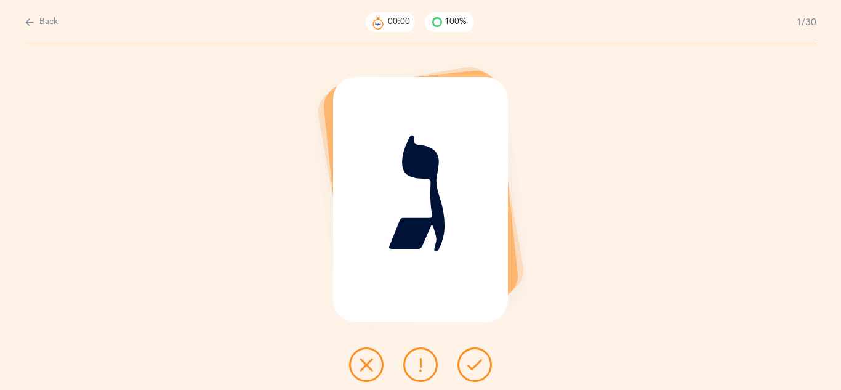
scroll to position [0, 0]
click at [472, 363] on icon at bounding box center [475, 364] width 15 height 15
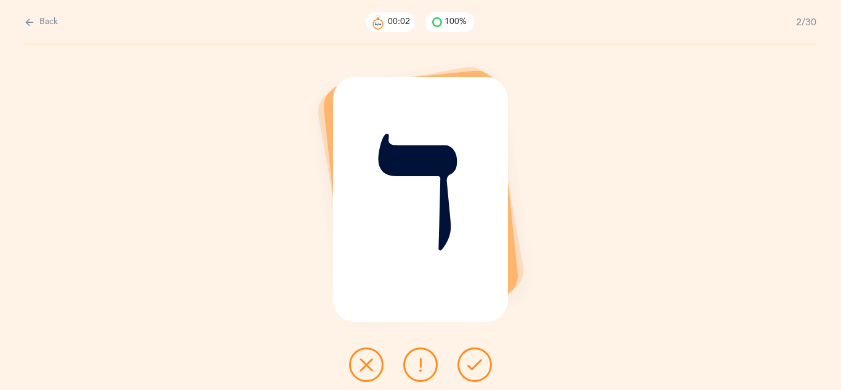
click at [472, 363] on icon at bounding box center [475, 364] width 15 height 15
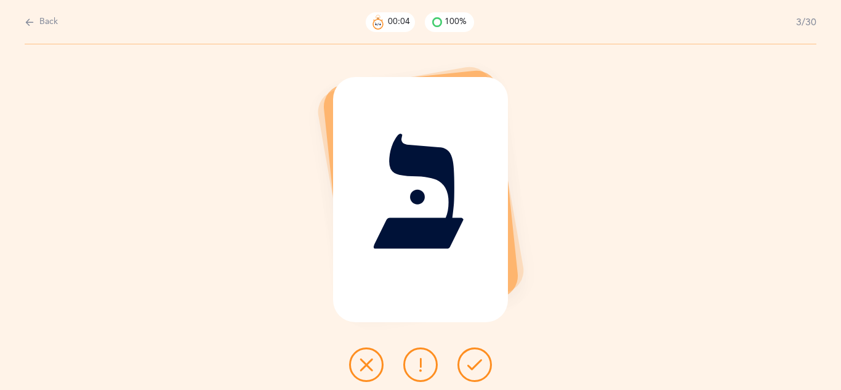
click at [472, 363] on icon at bounding box center [475, 364] width 15 height 15
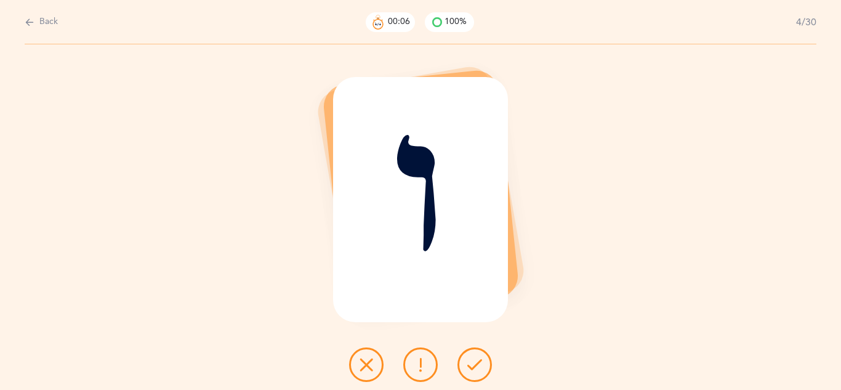
click at [472, 363] on icon at bounding box center [475, 364] width 15 height 15
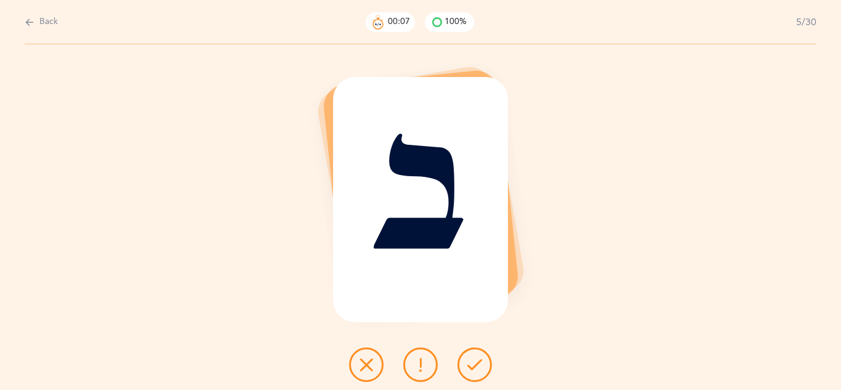
click at [472, 363] on icon at bounding box center [475, 364] width 15 height 15
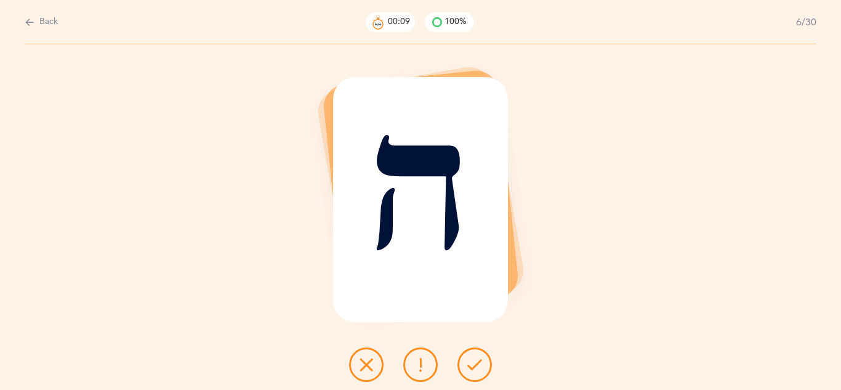
click at [472, 363] on icon at bounding box center [475, 364] width 15 height 15
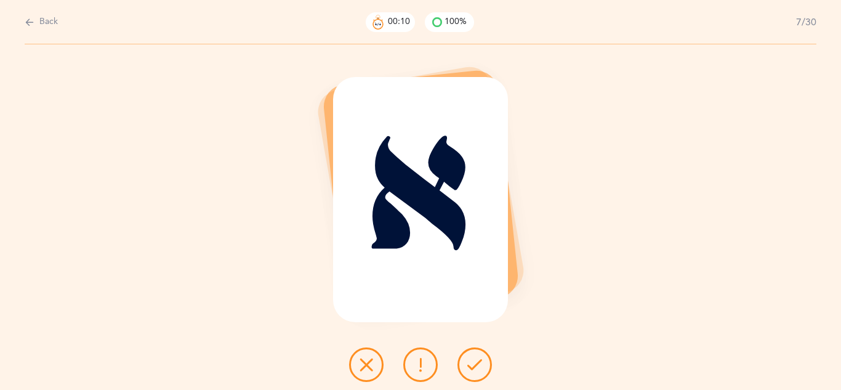
click at [472, 363] on icon at bounding box center [475, 364] width 15 height 15
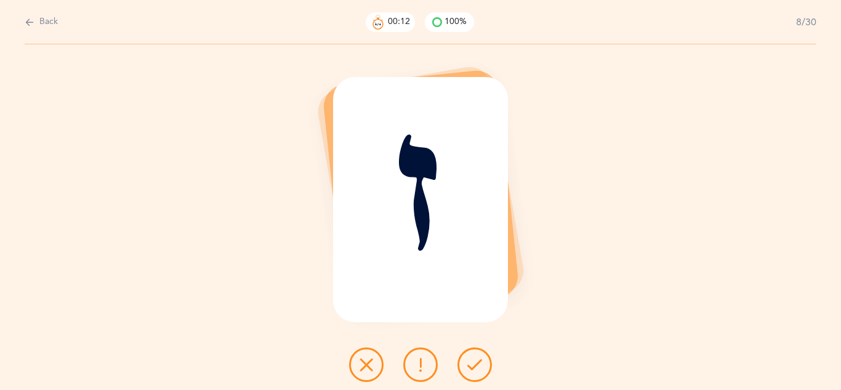
click at [472, 363] on icon at bounding box center [475, 364] width 15 height 15
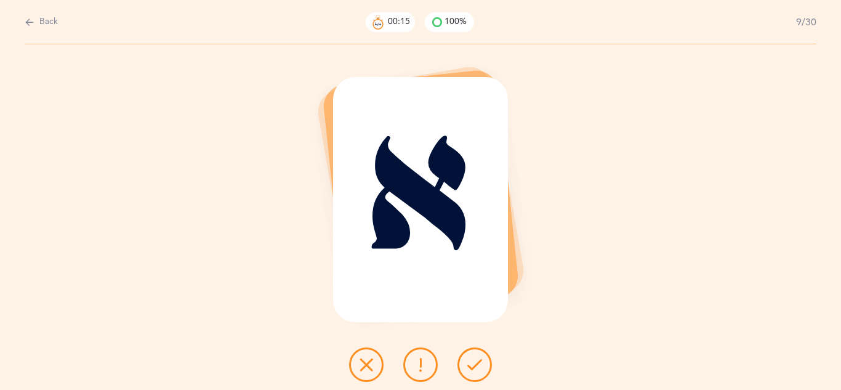
click at [472, 363] on icon at bounding box center [475, 364] width 15 height 15
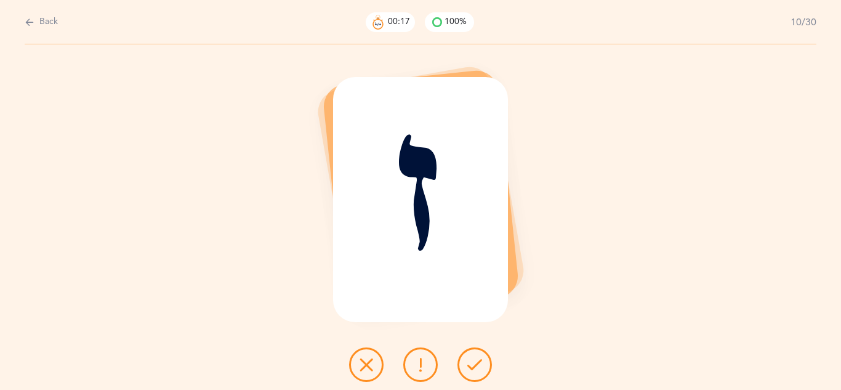
click at [472, 363] on icon at bounding box center [475, 364] width 15 height 15
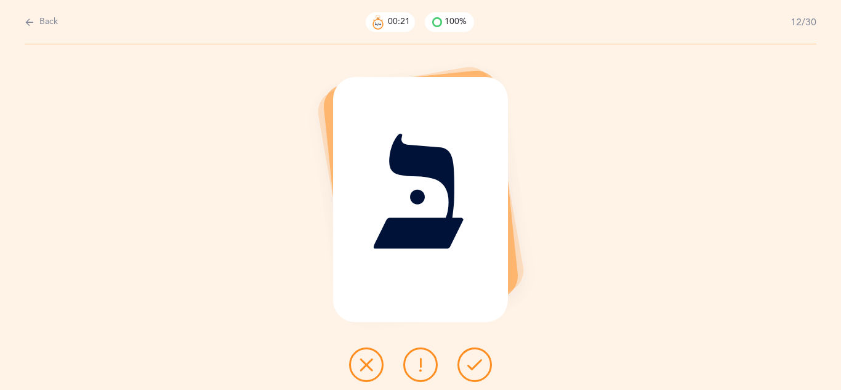
click at [472, 363] on icon at bounding box center [475, 364] width 15 height 15
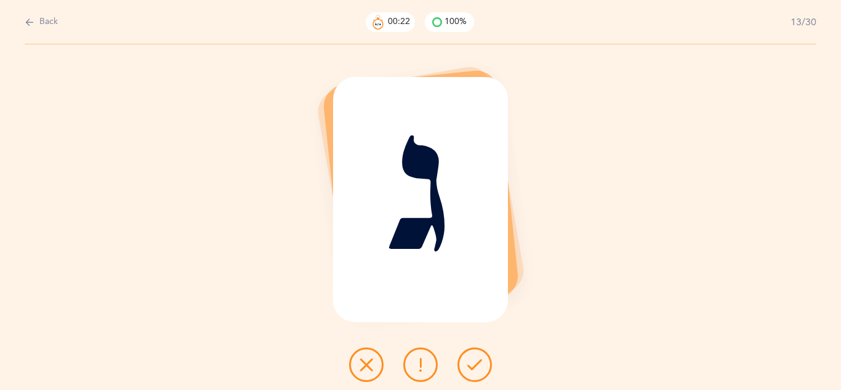
click at [472, 363] on icon at bounding box center [475, 364] width 15 height 15
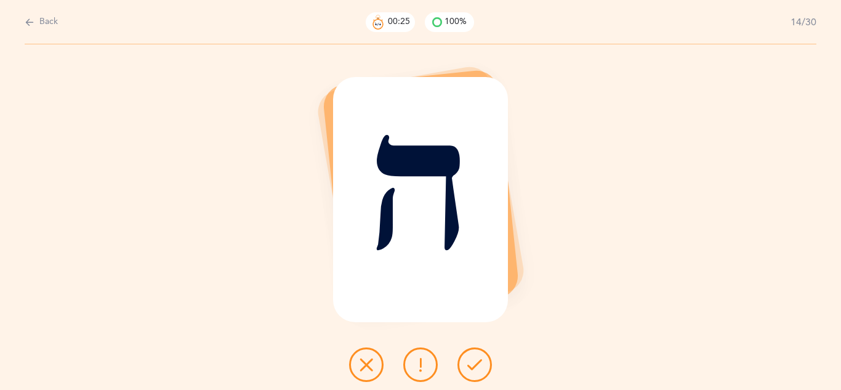
click at [472, 363] on icon at bounding box center [475, 364] width 15 height 15
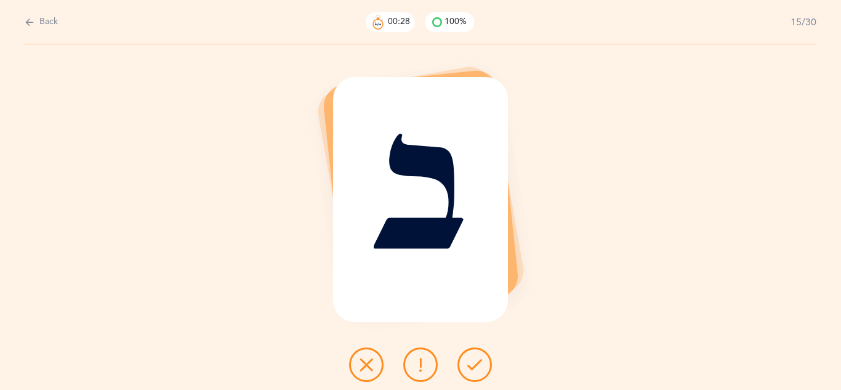
click at [472, 363] on icon at bounding box center [475, 364] width 15 height 15
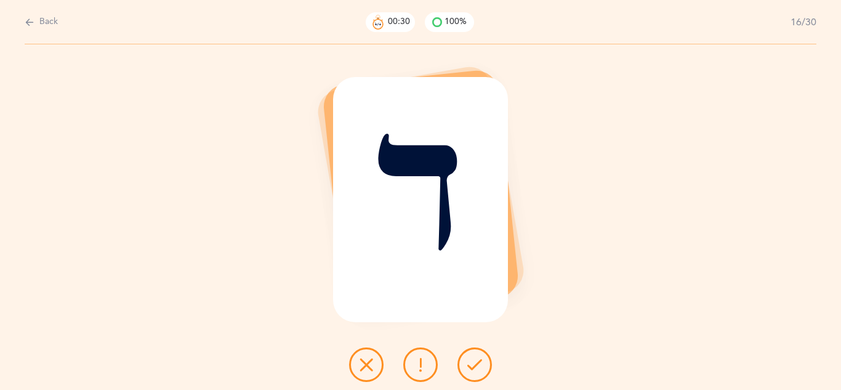
click at [472, 363] on icon at bounding box center [475, 364] width 15 height 15
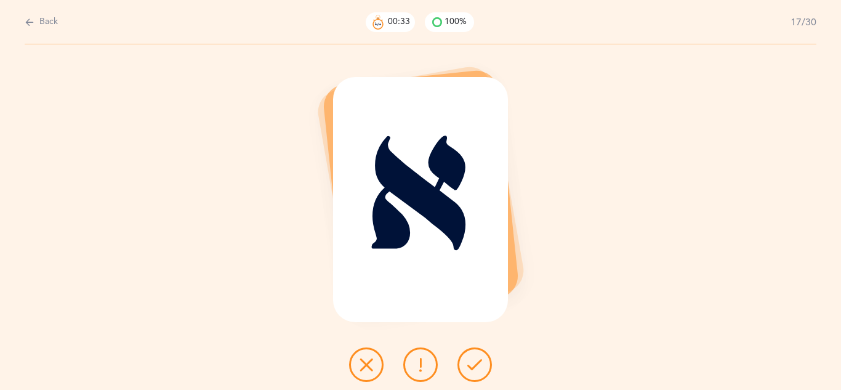
click at [472, 363] on icon at bounding box center [475, 364] width 15 height 15
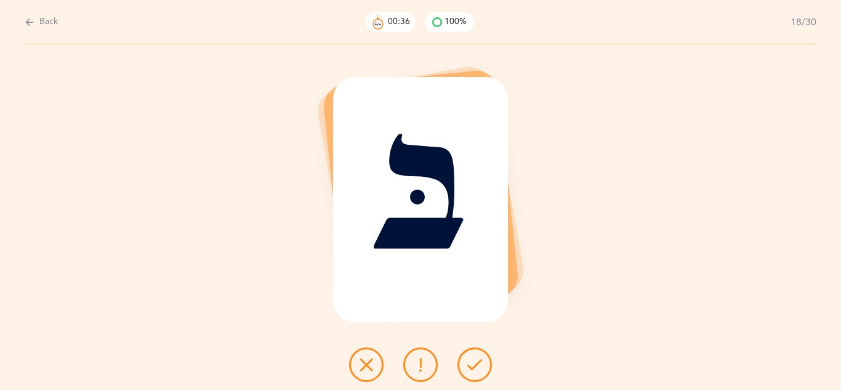
click at [426, 367] on icon at bounding box center [420, 364] width 15 height 15
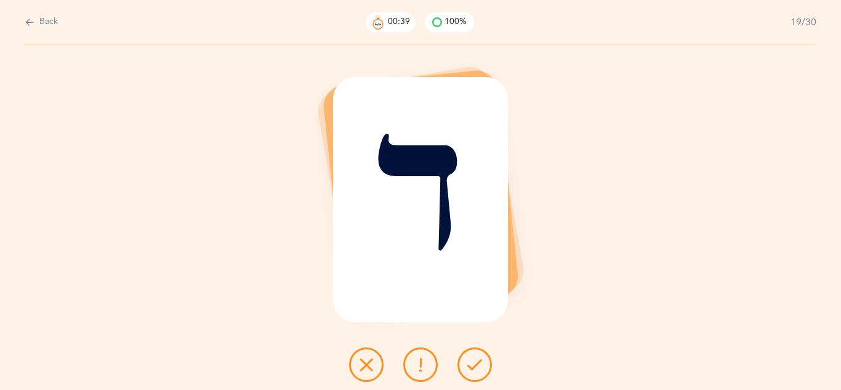
click at [472, 368] on icon at bounding box center [475, 364] width 15 height 15
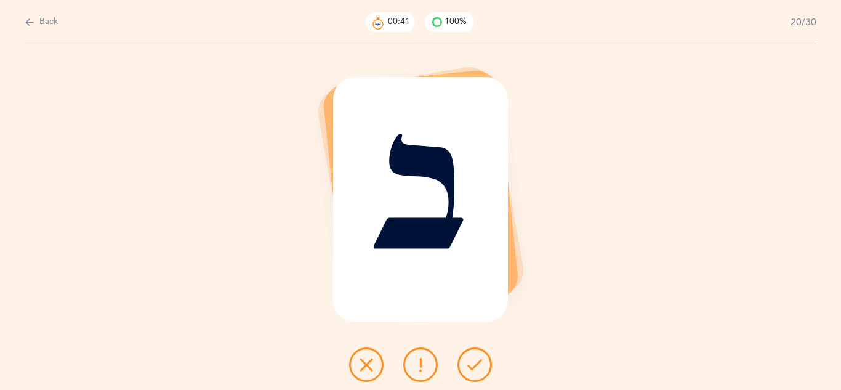
click at [472, 368] on icon at bounding box center [475, 364] width 15 height 15
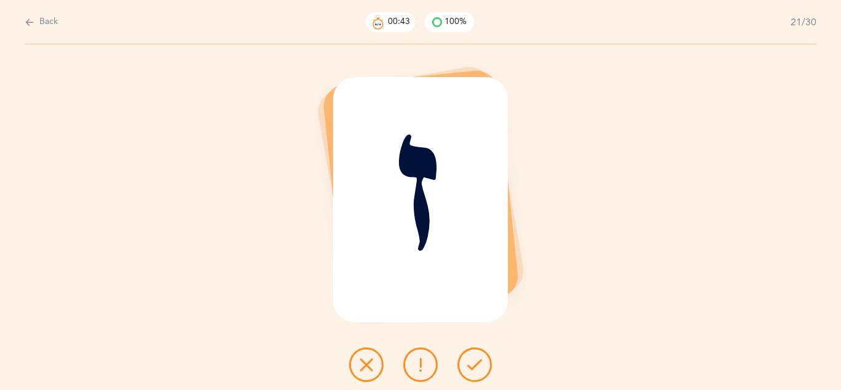
click at [472, 368] on icon at bounding box center [475, 364] width 15 height 15
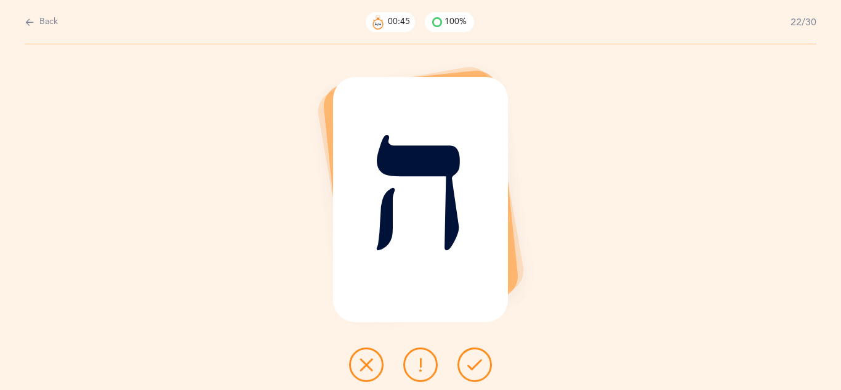
click at [472, 368] on icon at bounding box center [475, 364] width 15 height 15
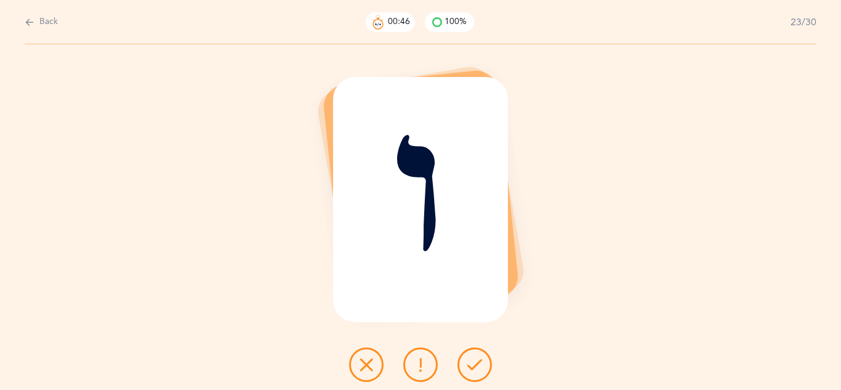
click at [472, 368] on icon at bounding box center [475, 364] width 15 height 15
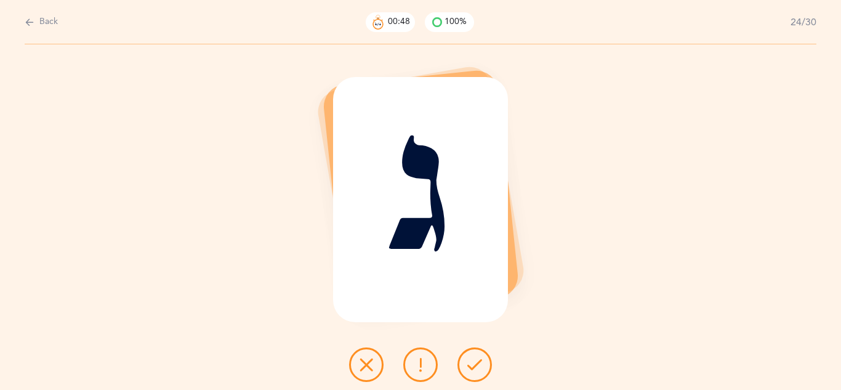
click at [472, 368] on icon at bounding box center [475, 364] width 15 height 15
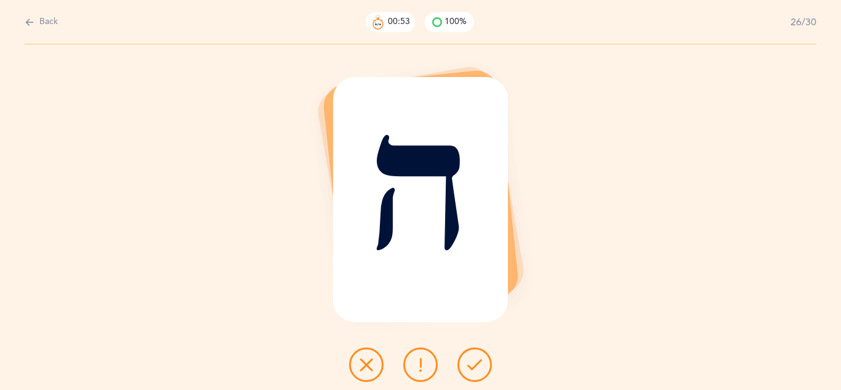
click at [472, 368] on icon at bounding box center [475, 364] width 15 height 15
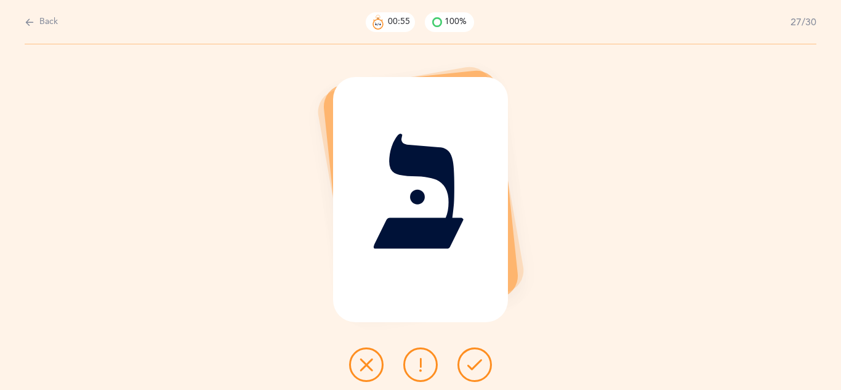
click at [472, 368] on icon at bounding box center [475, 364] width 15 height 15
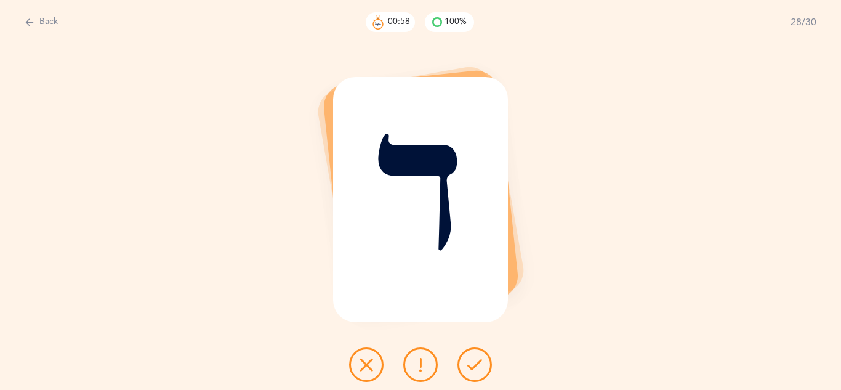
click at [472, 368] on icon at bounding box center [475, 364] width 15 height 15
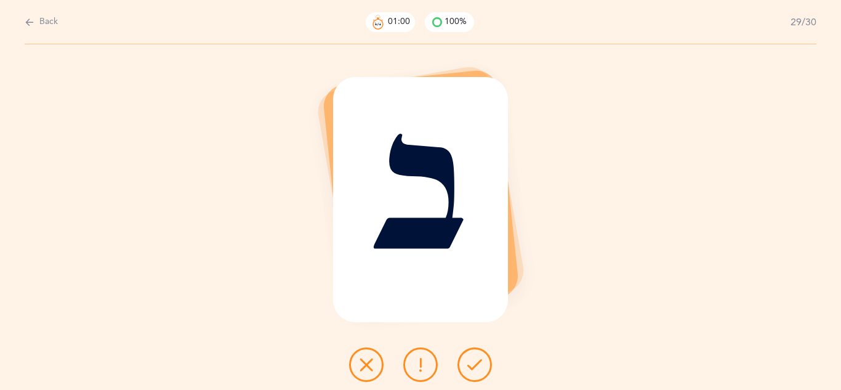
click at [472, 368] on icon at bounding box center [475, 364] width 15 height 15
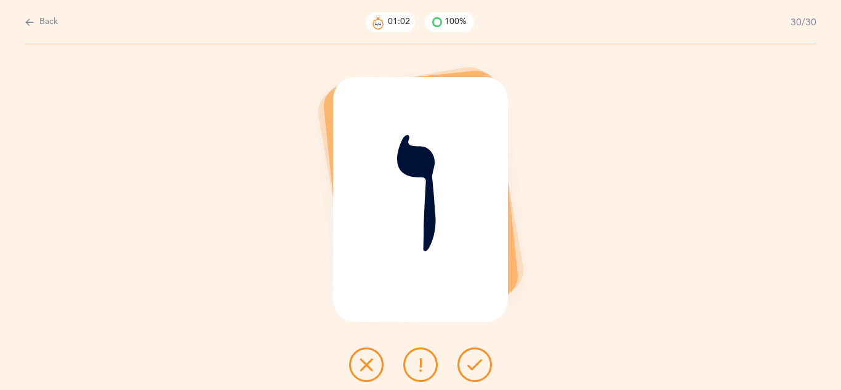
click at [472, 368] on icon at bounding box center [475, 364] width 15 height 15
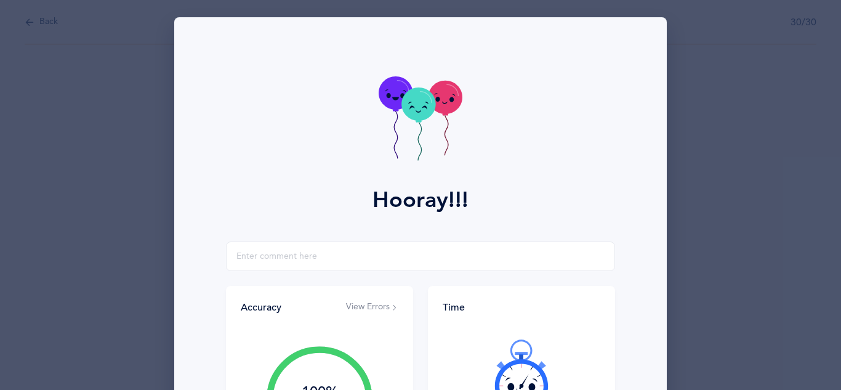
scroll to position [197, 0]
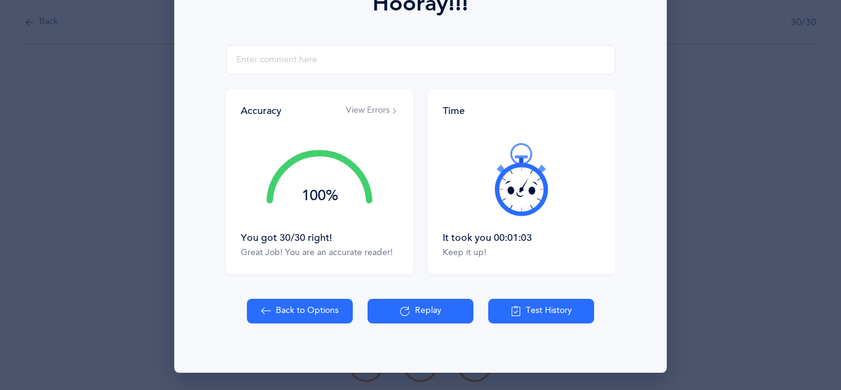
click at [296, 307] on button "Back to Options" at bounding box center [300, 311] width 106 height 25
select select "7"
select select "single"
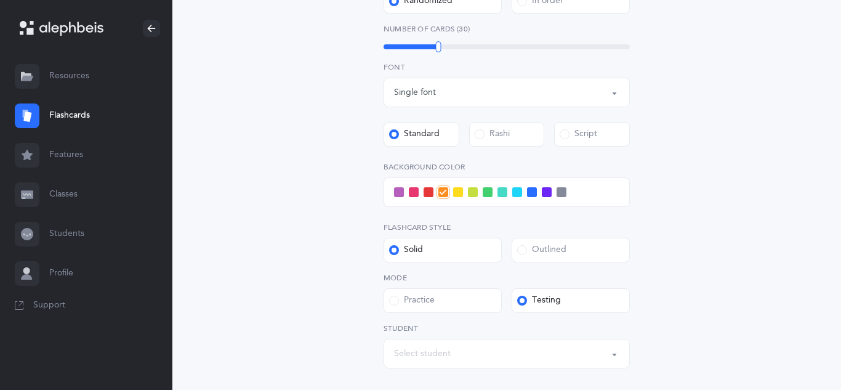
scroll to position [400, 0]
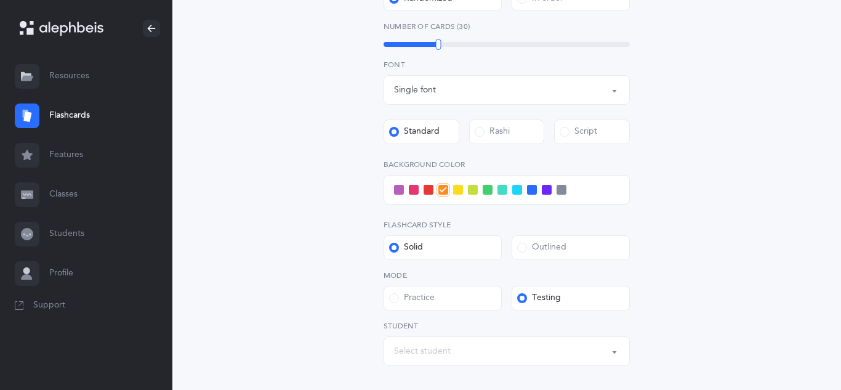
click at [416, 189] on span at bounding box center [414, 190] width 10 height 10
click at [0, 0] on input "checkbox" at bounding box center [0, 0] width 0 height 0
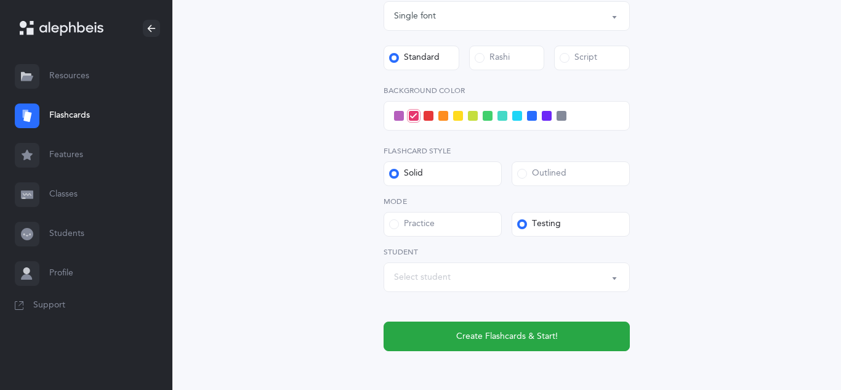
scroll to position [480, 0]
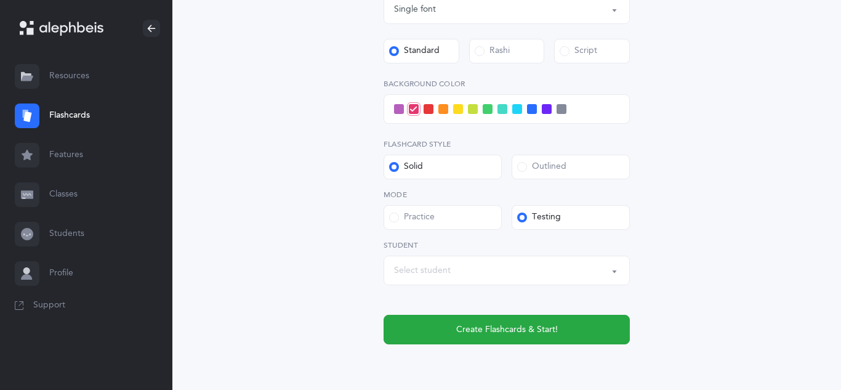
click at [442, 273] on div "Select student" at bounding box center [422, 270] width 57 height 13
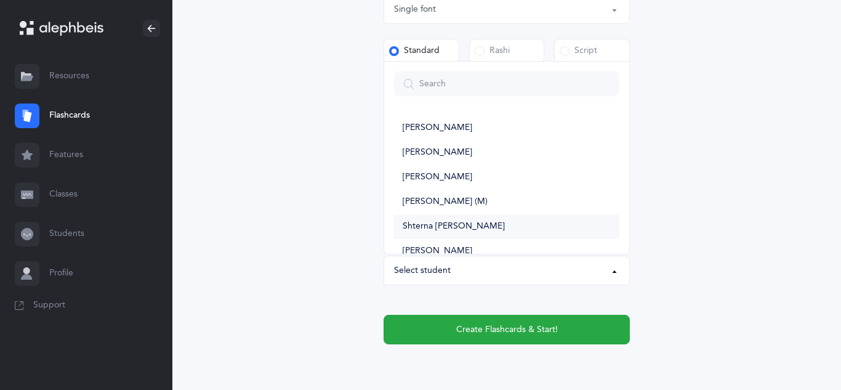
click at [486, 219] on link "Shterna [PERSON_NAME]" at bounding box center [506, 226] width 225 height 25
select select "14319"
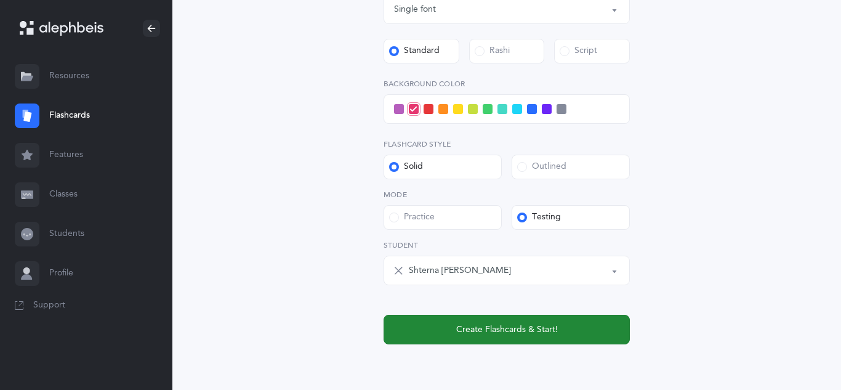
click at [546, 335] on span "Create Flashcards & Start!" at bounding box center [507, 329] width 102 height 13
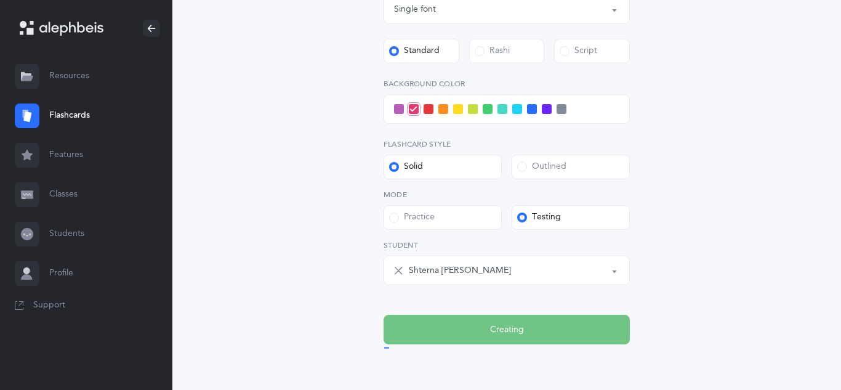
scroll to position [0, 0]
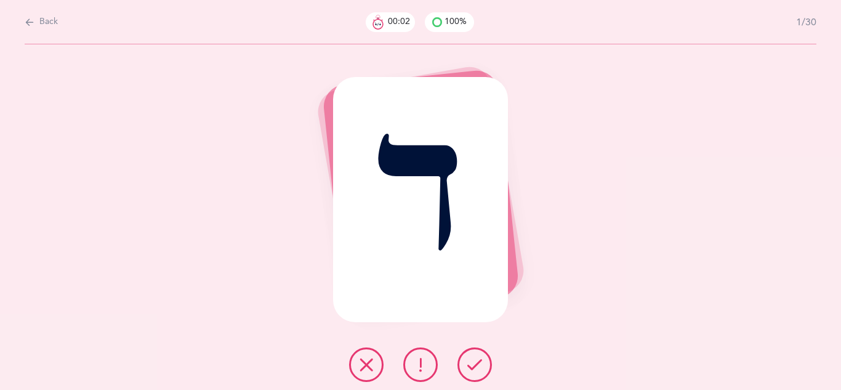
click at [482, 359] on button at bounding box center [475, 364] width 34 height 34
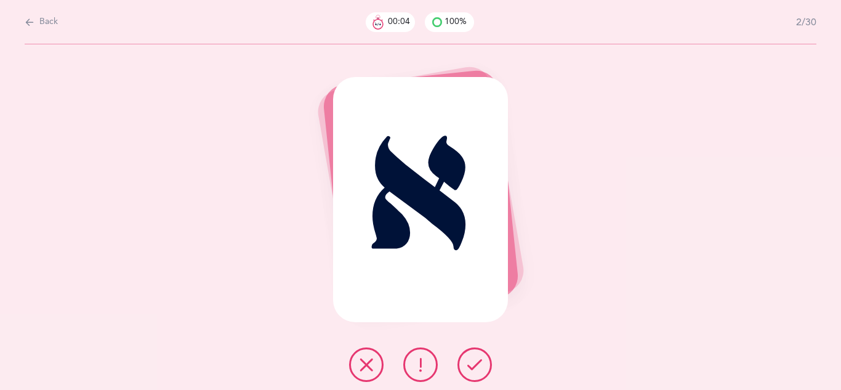
click at [482, 359] on button at bounding box center [475, 364] width 34 height 34
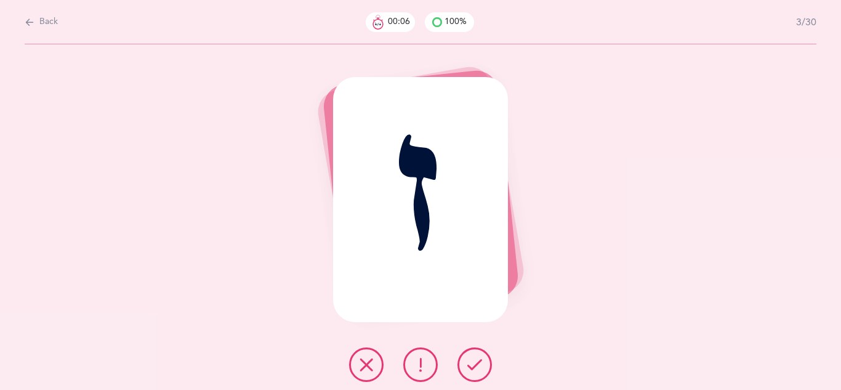
click at [482, 359] on button at bounding box center [475, 364] width 34 height 34
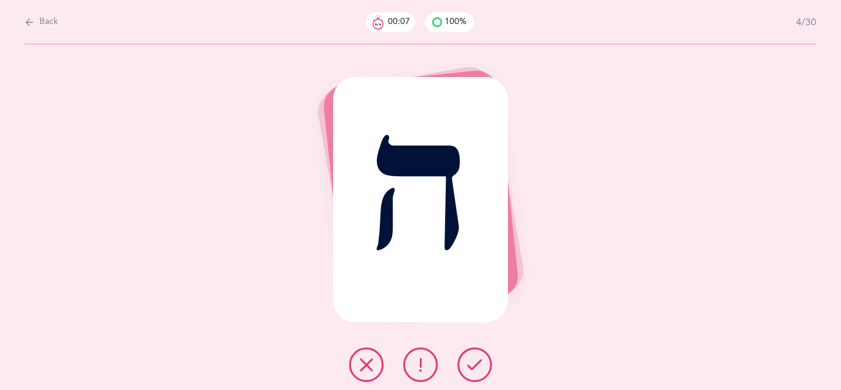
click at [482, 359] on button at bounding box center [475, 364] width 34 height 34
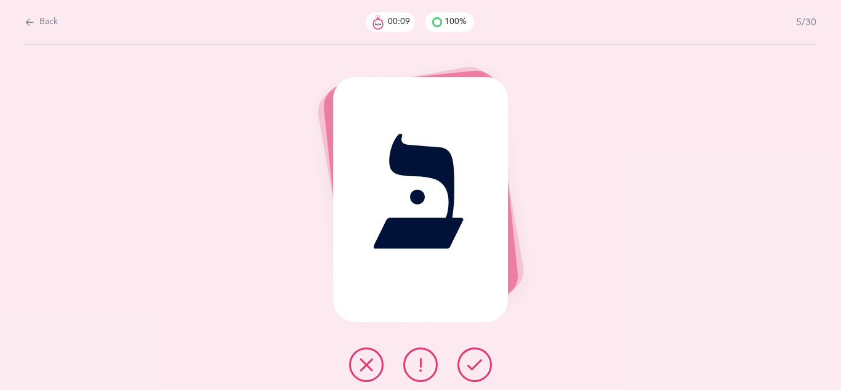
click at [482, 359] on button at bounding box center [475, 364] width 34 height 34
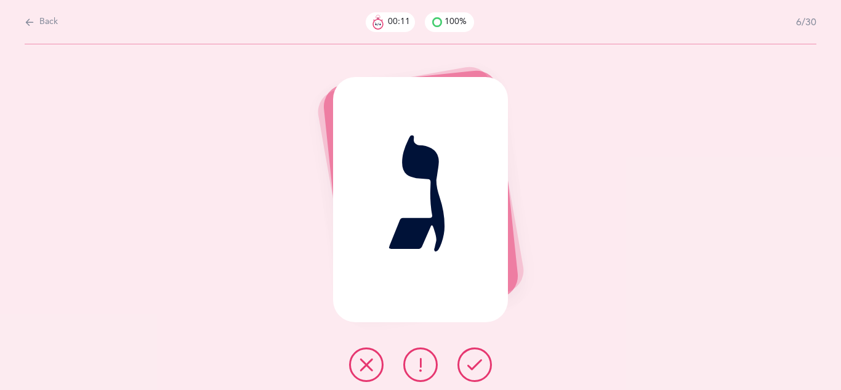
click at [482, 359] on button at bounding box center [475, 364] width 34 height 34
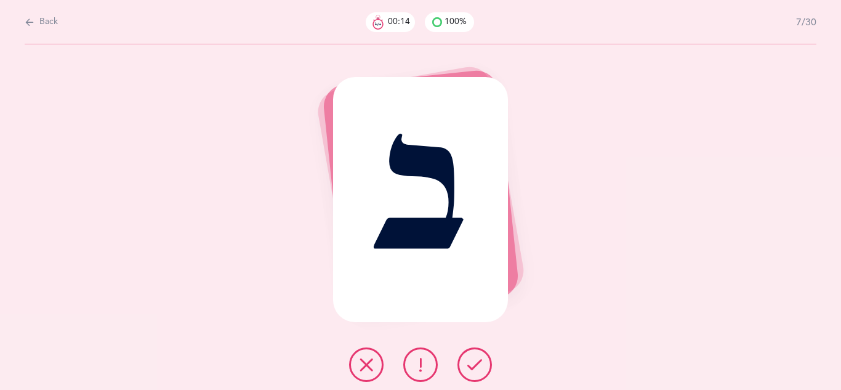
click at [482, 359] on button at bounding box center [475, 364] width 34 height 34
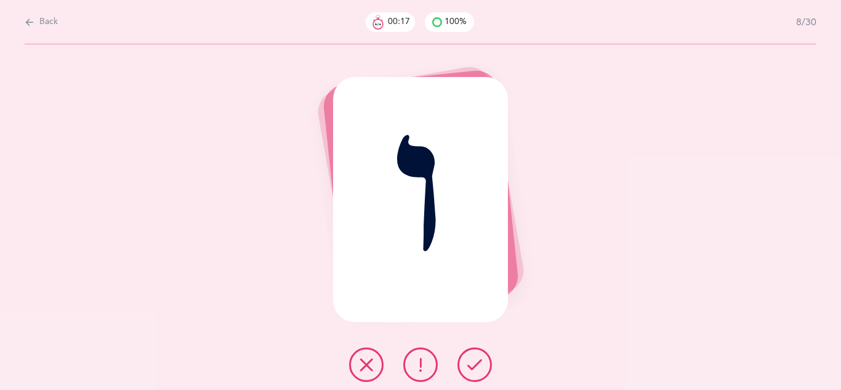
click at [482, 359] on button at bounding box center [475, 364] width 34 height 34
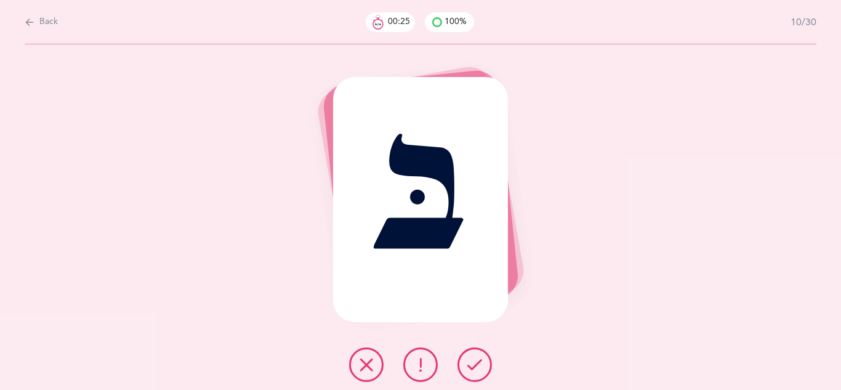
click at [482, 359] on button at bounding box center [475, 364] width 34 height 34
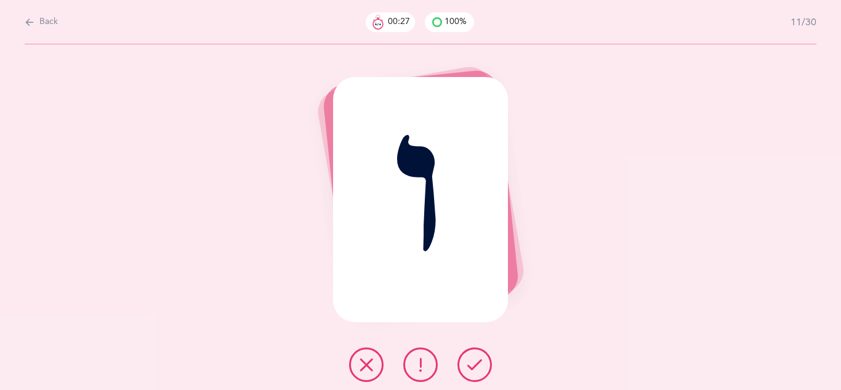
click at [482, 359] on button at bounding box center [475, 364] width 34 height 34
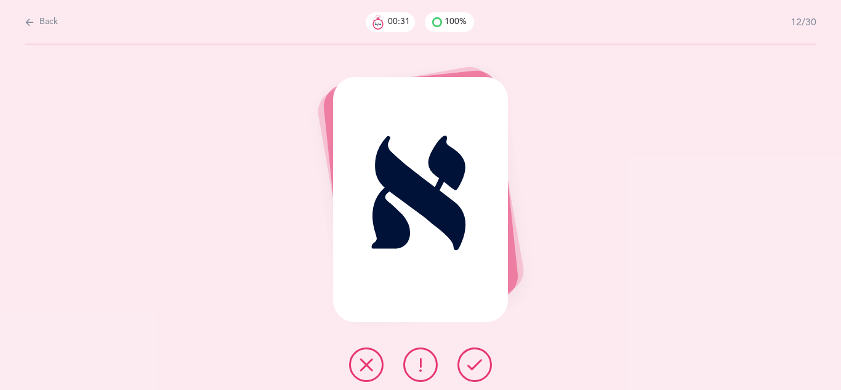
click at [422, 360] on icon at bounding box center [420, 364] width 15 height 15
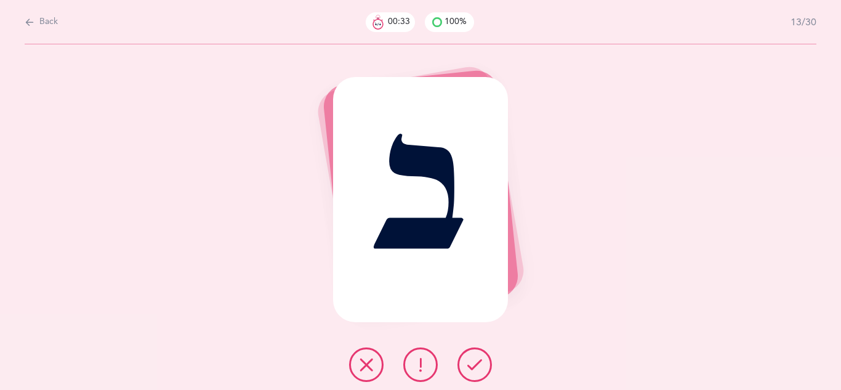
click at [469, 362] on icon at bounding box center [475, 364] width 15 height 15
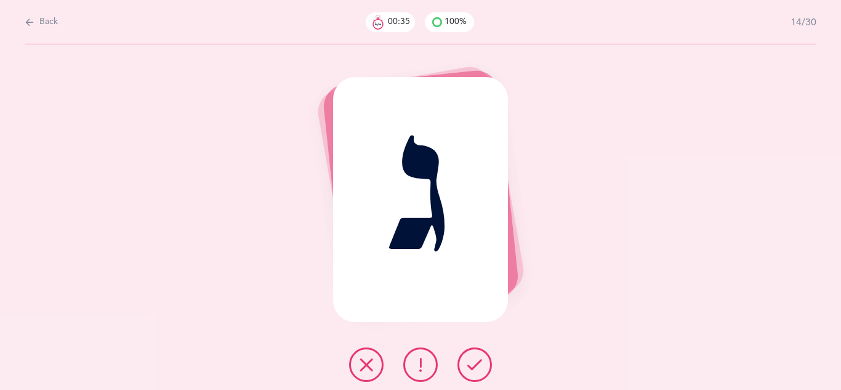
click at [469, 362] on icon at bounding box center [475, 364] width 15 height 15
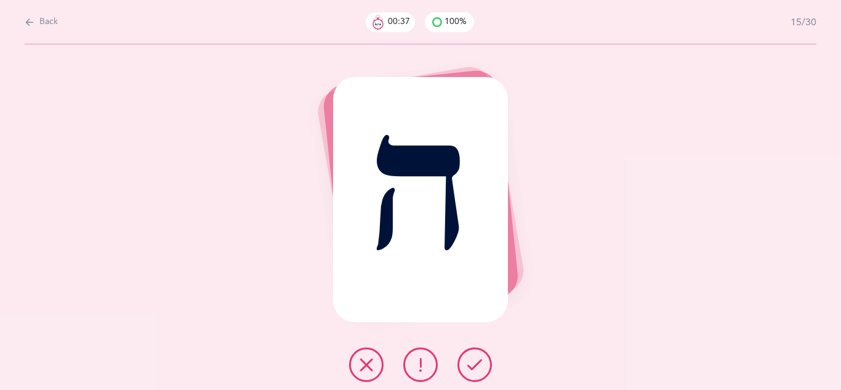
click at [469, 362] on icon at bounding box center [475, 364] width 15 height 15
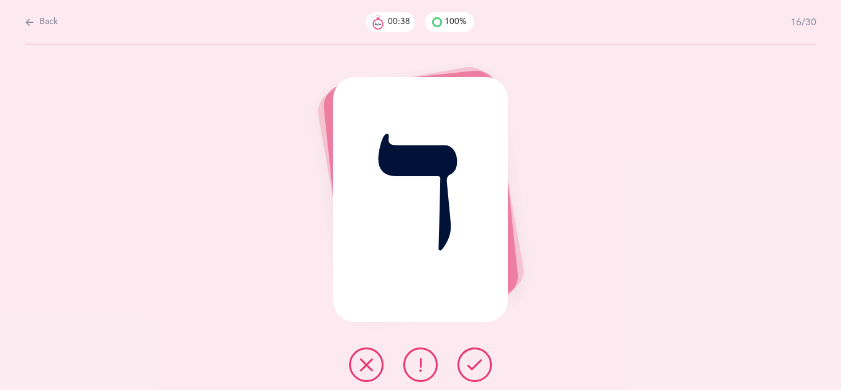
click at [469, 362] on icon at bounding box center [475, 364] width 15 height 15
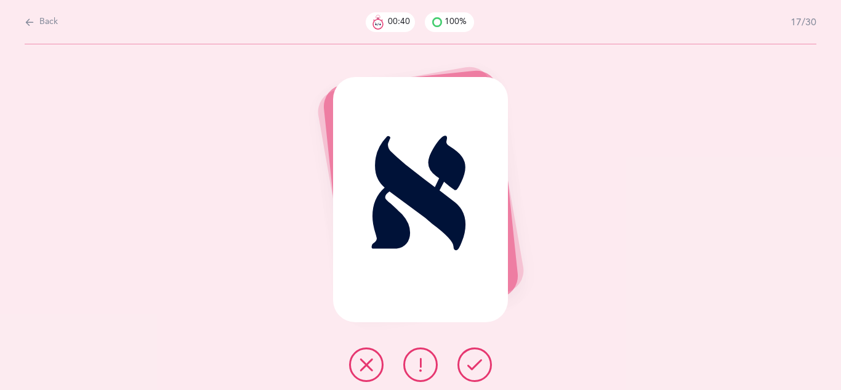
click at [469, 362] on icon at bounding box center [475, 364] width 15 height 15
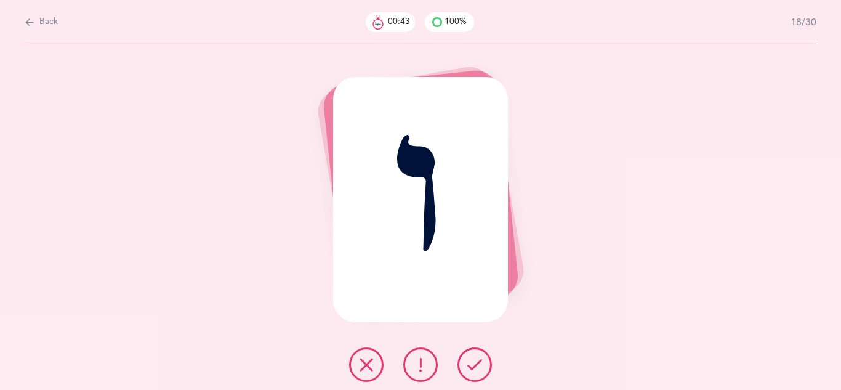
click at [469, 362] on icon at bounding box center [475, 364] width 15 height 15
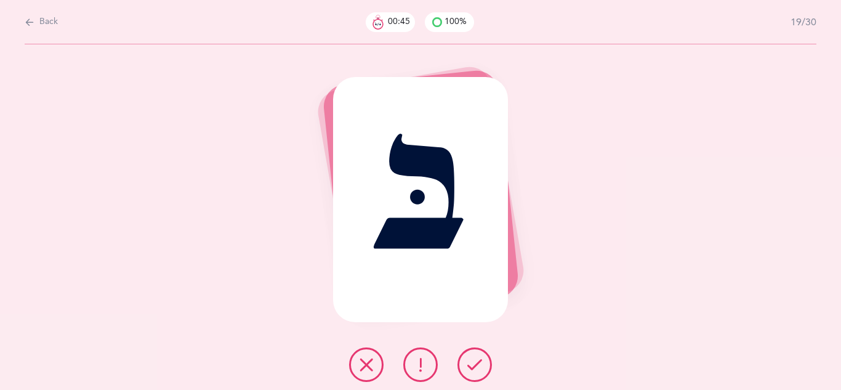
click at [469, 362] on icon at bounding box center [475, 364] width 15 height 15
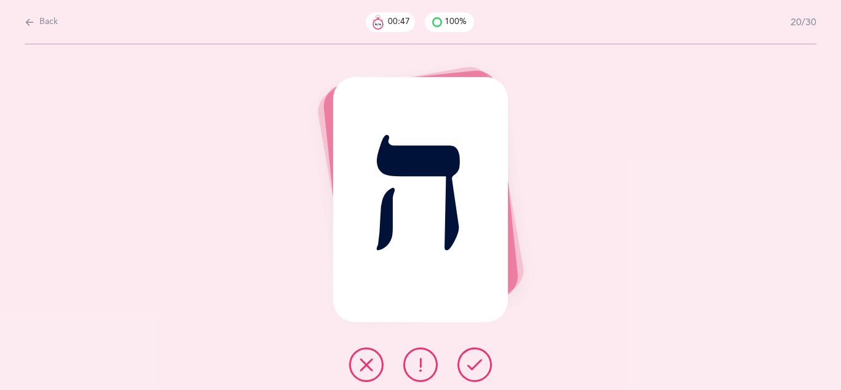
click at [469, 362] on icon at bounding box center [475, 364] width 15 height 15
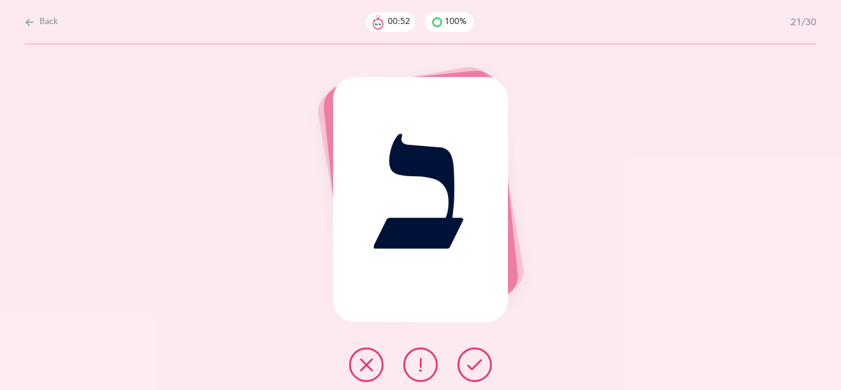
click at [469, 362] on icon at bounding box center [475, 364] width 15 height 15
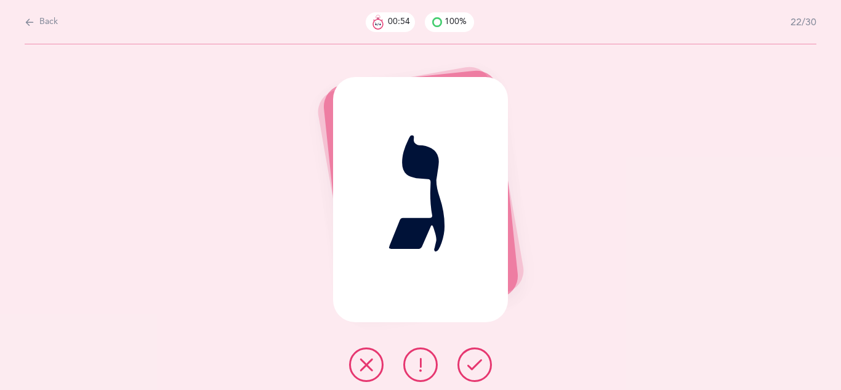
click at [469, 362] on icon at bounding box center [475, 364] width 15 height 15
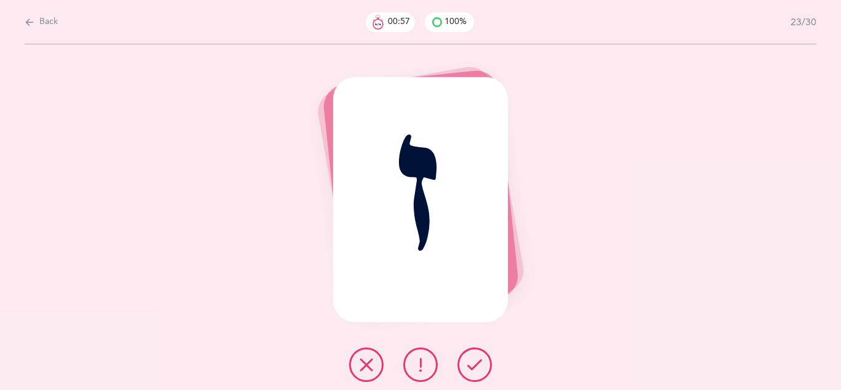
click at [469, 362] on icon at bounding box center [475, 364] width 15 height 15
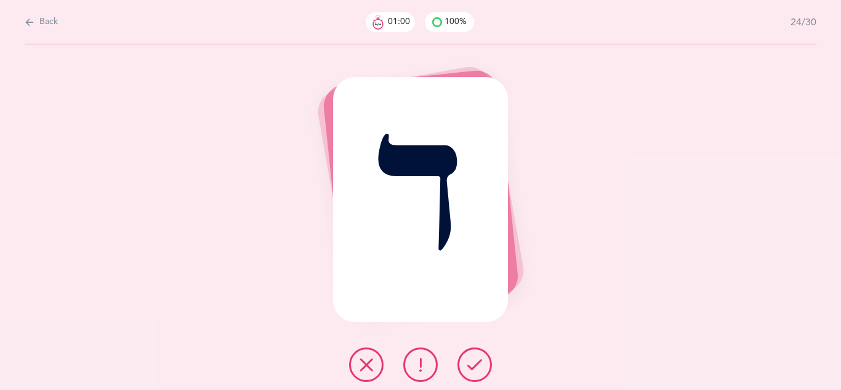
click at [469, 362] on icon at bounding box center [475, 364] width 15 height 15
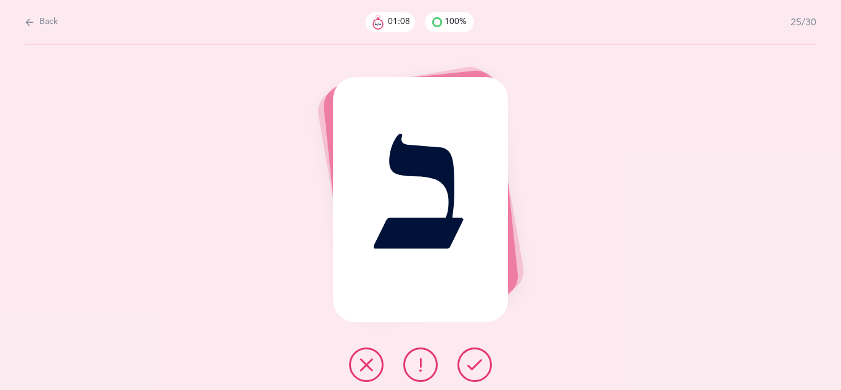
click at [469, 362] on icon at bounding box center [475, 364] width 15 height 15
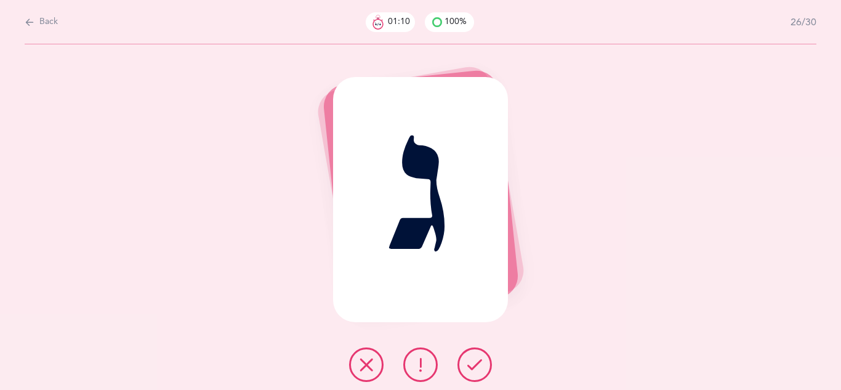
click at [469, 362] on icon at bounding box center [475, 364] width 15 height 15
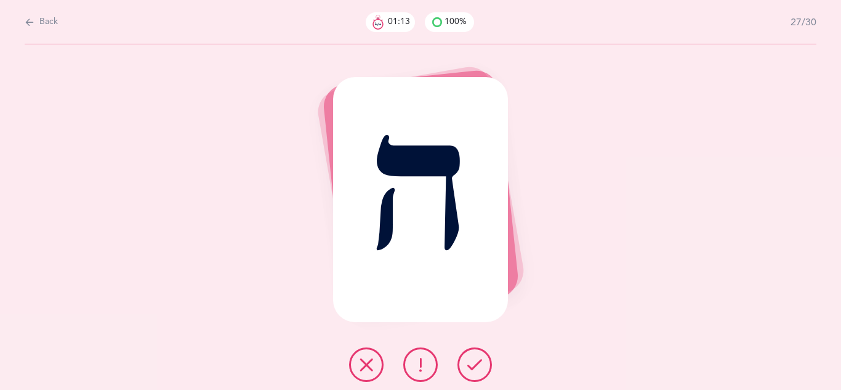
click at [469, 362] on icon at bounding box center [475, 364] width 15 height 15
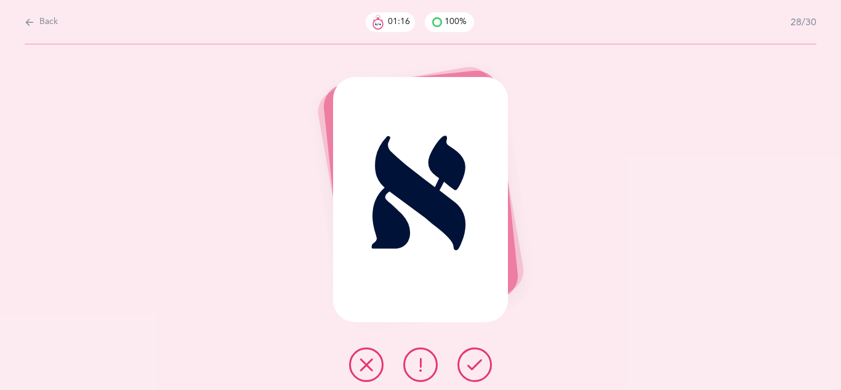
click at [469, 362] on icon at bounding box center [475, 364] width 15 height 15
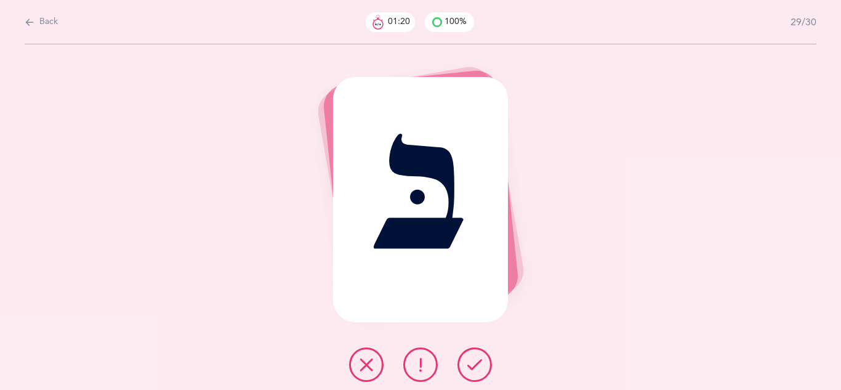
click at [469, 362] on icon at bounding box center [475, 364] width 15 height 15
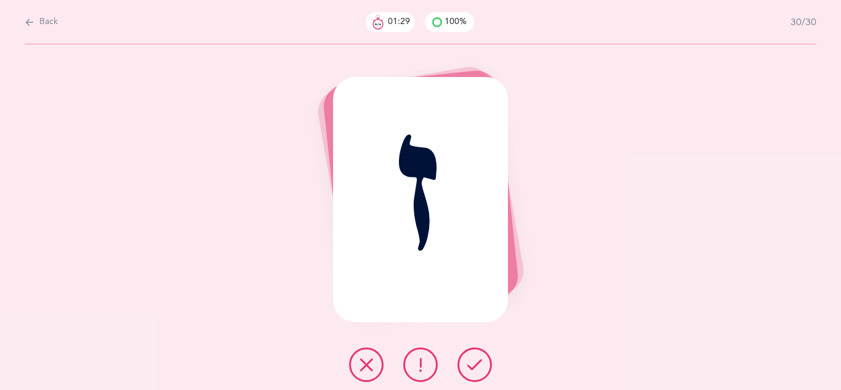
click at [428, 363] on button at bounding box center [420, 364] width 34 height 34
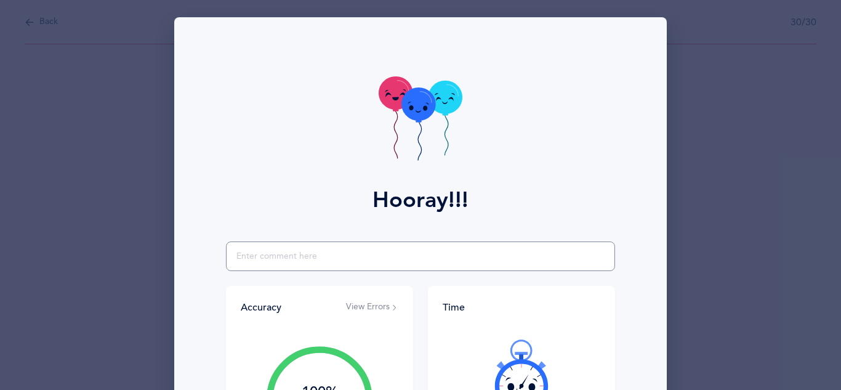
click at [345, 257] on input "text" at bounding box center [420, 256] width 389 height 30
click at [335, 257] on input "Very unsure about zayin. called it an alef or a lamed" at bounding box center [420, 256] width 389 height 30
click at [493, 253] on input "Very unsure about zayin. Also called zayin an alef or a lamed" at bounding box center [420, 256] width 389 height 30
type input "Very unsure about zayin. Also called zayin an alef or a lamed."
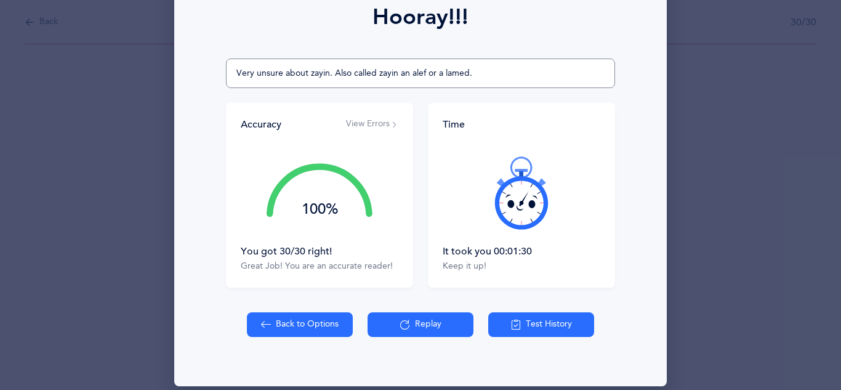
scroll to position [197, 0]
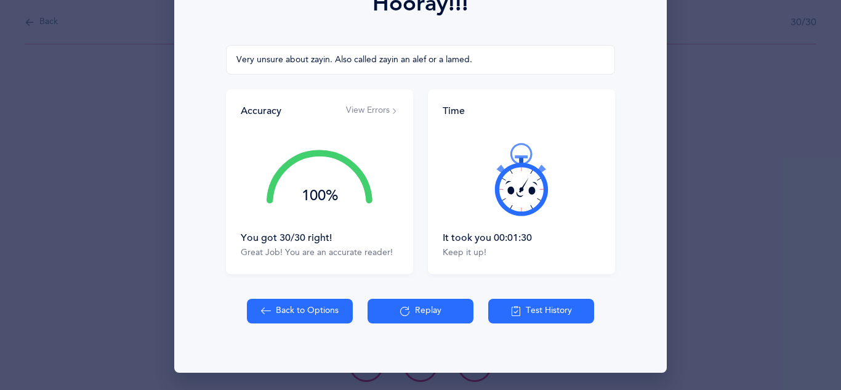
click at [314, 307] on button "Back to Options" at bounding box center [300, 311] width 106 height 25
select select "7"
select select "single"
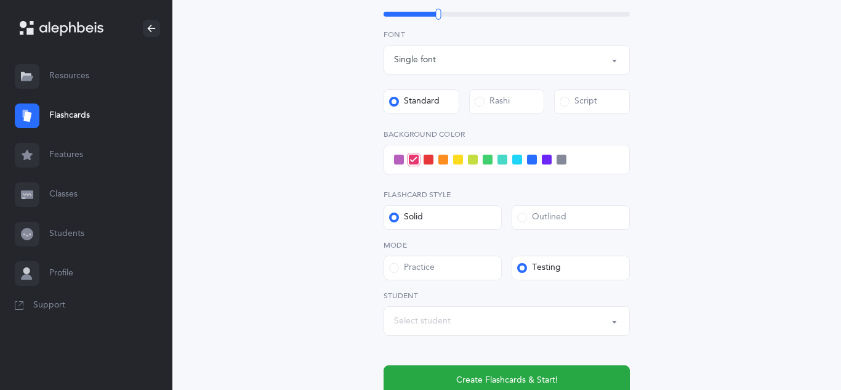
scroll to position [431, 0]
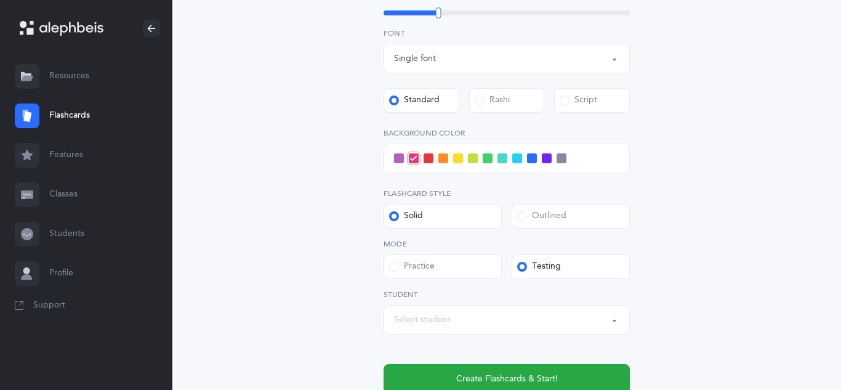
click at [410, 324] on div "Select student" at bounding box center [422, 320] width 57 height 13
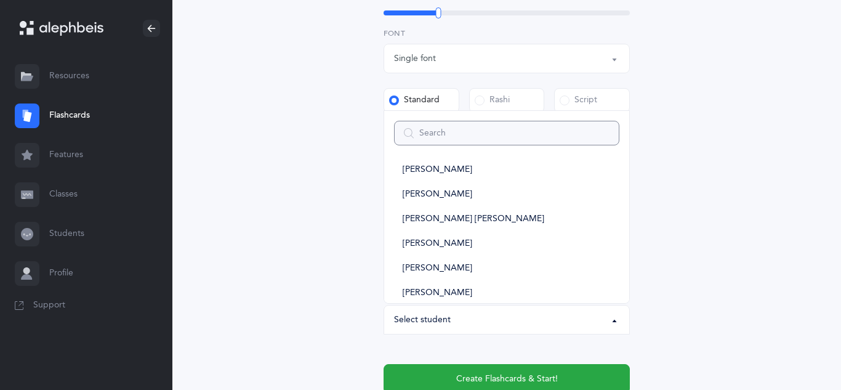
scroll to position [143, 0]
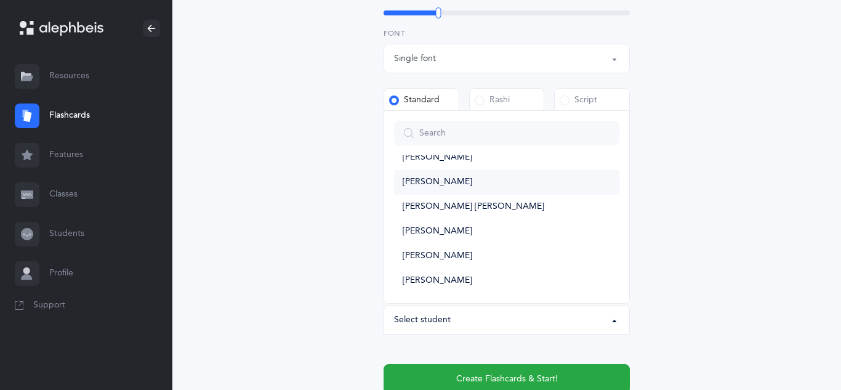
click at [458, 182] on span "[PERSON_NAME]" at bounding box center [438, 182] width 70 height 11
select select "14321"
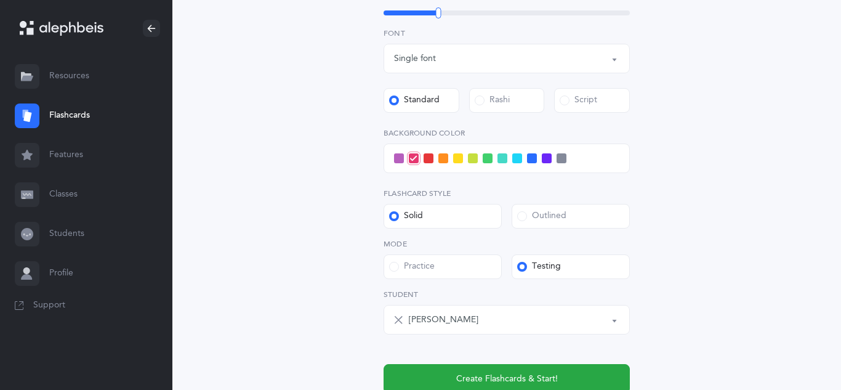
click at [517, 162] on span at bounding box center [518, 158] width 10 height 10
click at [0, 0] on input "checkbox" at bounding box center [0, 0] width 0 height 0
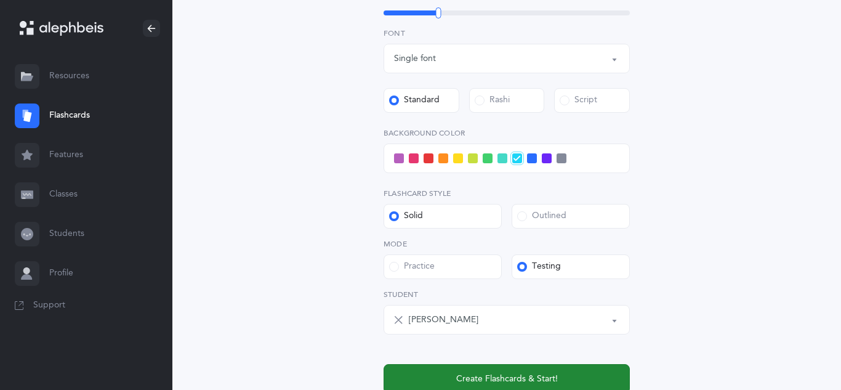
click at [488, 368] on button "Create Flashcards & Start!" at bounding box center [507, 379] width 246 height 30
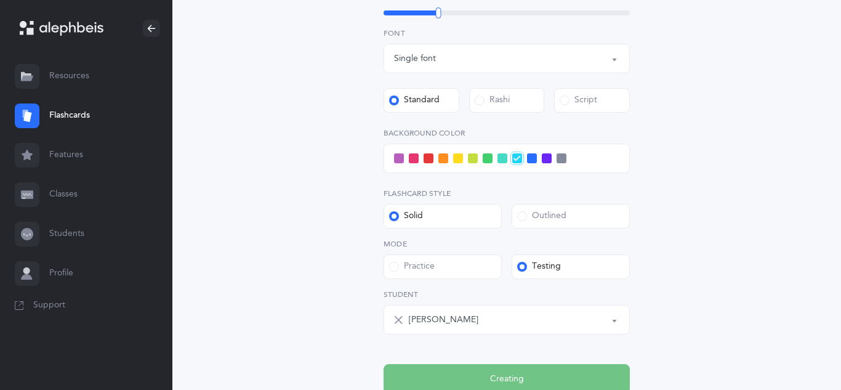
scroll to position [0, 0]
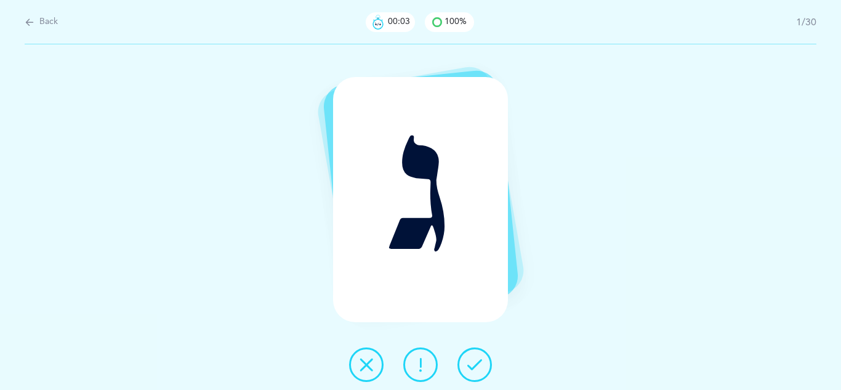
click at [488, 368] on button at bounding box center [475, 364] width 34 height 34
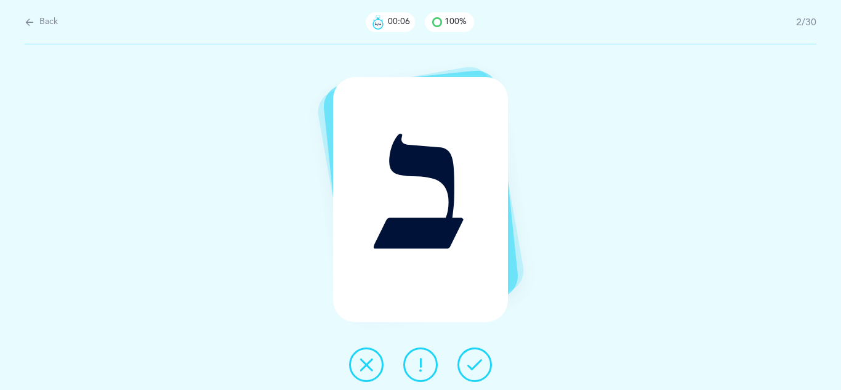
click at [480, 366] on icon at bounding box center [475, 364] width 15 height 15
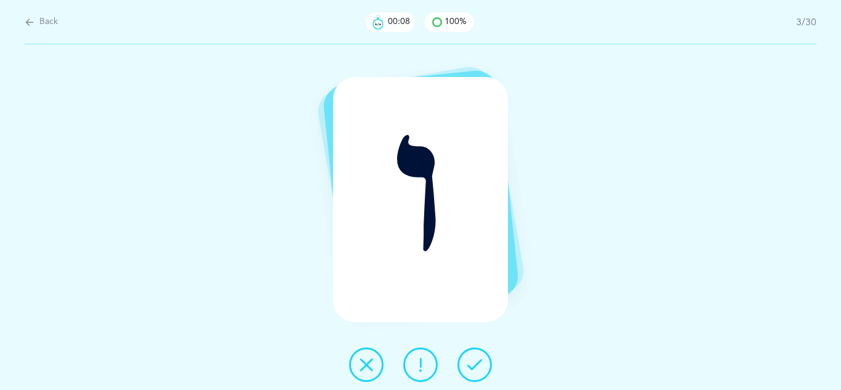
click at [480, 366] on icon at bounding box center [475, 364] width 15 height 15
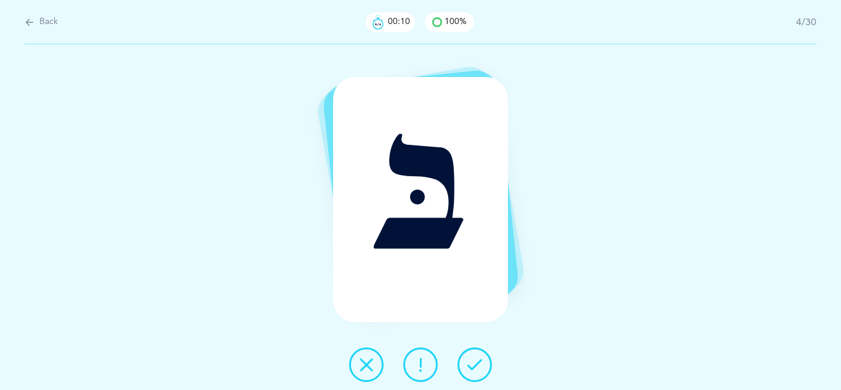
click at [480, 366] on icon at bounding box center [475, 364] width 15 height 15
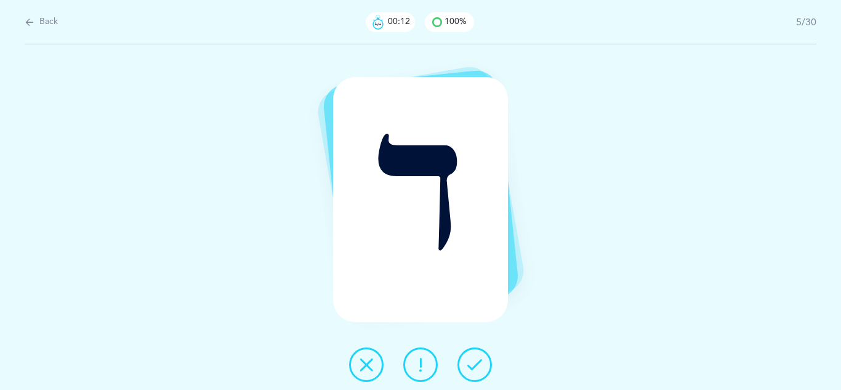
click at [480, 366] on icon at bounding box center [475, 364] width 15 height 15
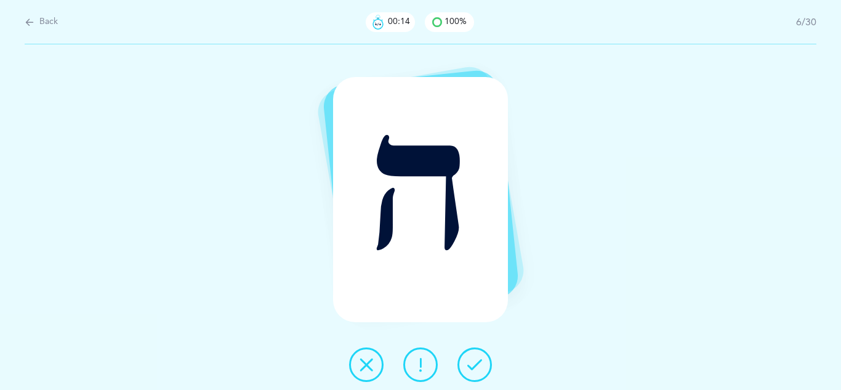
click at [480, 366] on icon at bounding box center [475, 364] width 15 height 15
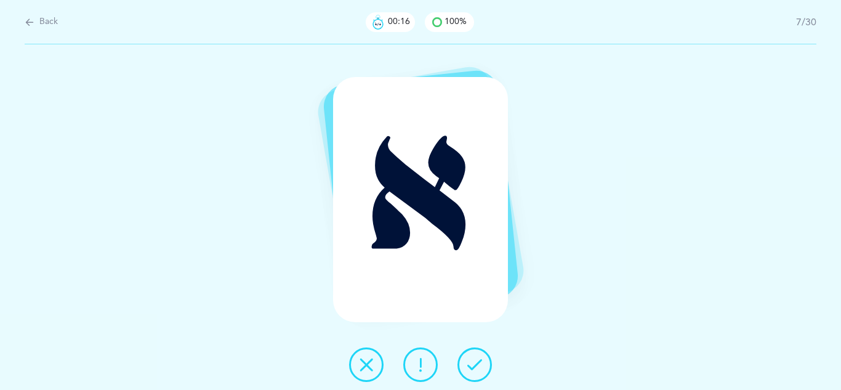
click at [480, 366] on icon at bounding box center [475, 364] width 15 height 15
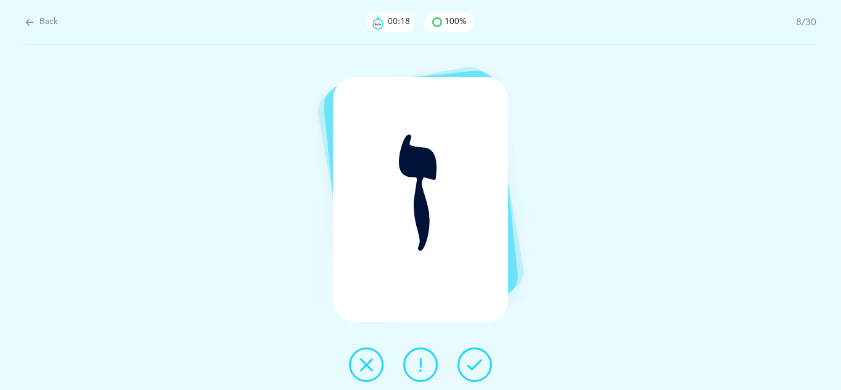
click at [480, 366] on icon at bounding box center [475, 364] width 15 height 15
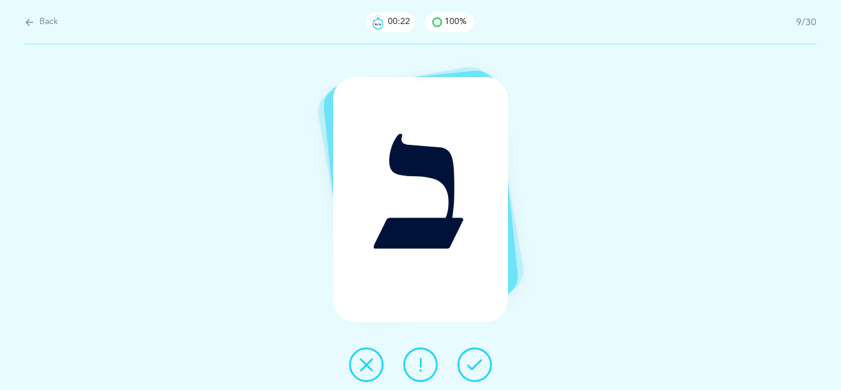
click at [480, 366] on icon at bounding box center [475, 364] width 15 height 15
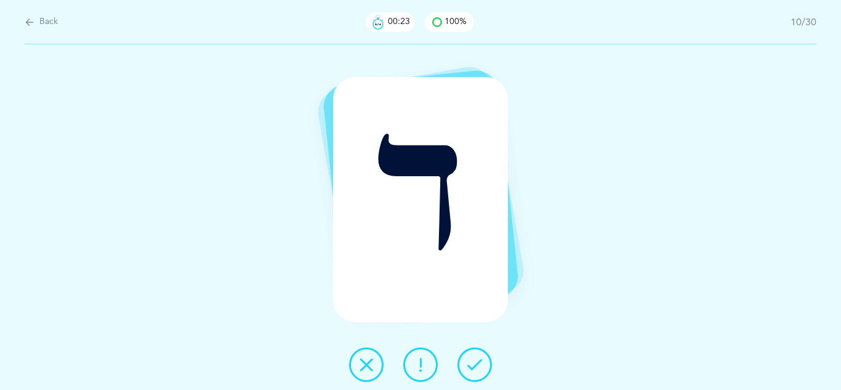
click at [480, 366] on icon at bounding box center [475, 364] width 15 height 15
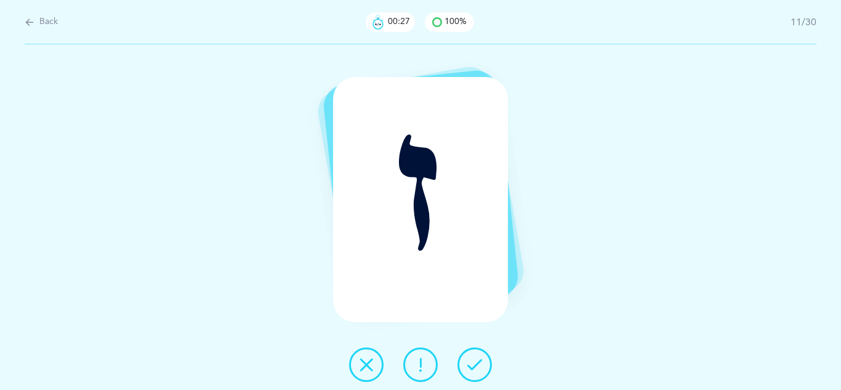
click at [480, 366] on icon at bounding box center [475, 364] width 15 height 15
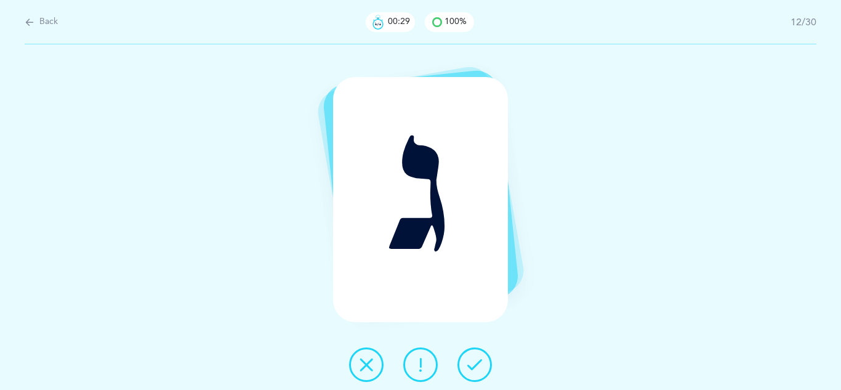
click at [480, 366] on icon at bounding box center [475, 364] width 15 height 15
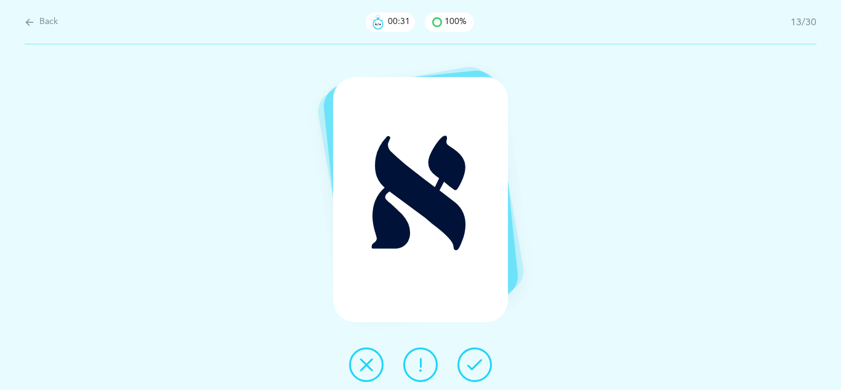
click at [480, 366] on icon at bounding box center [475, 364] width 15 height 15
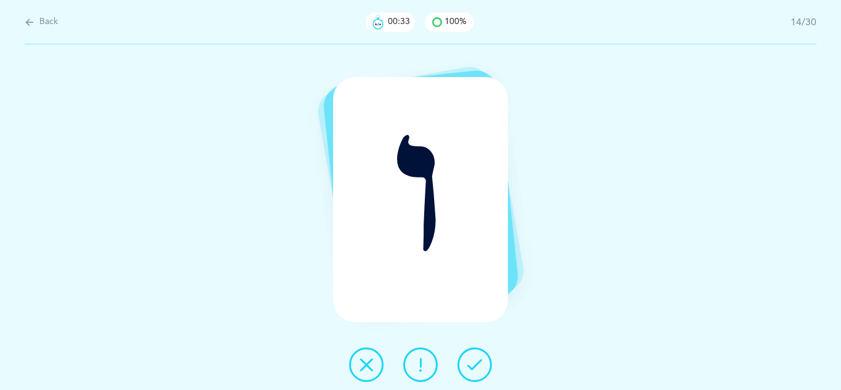
click at [480, 366] on icon at bounding box center [475, 364] width 15 height 15
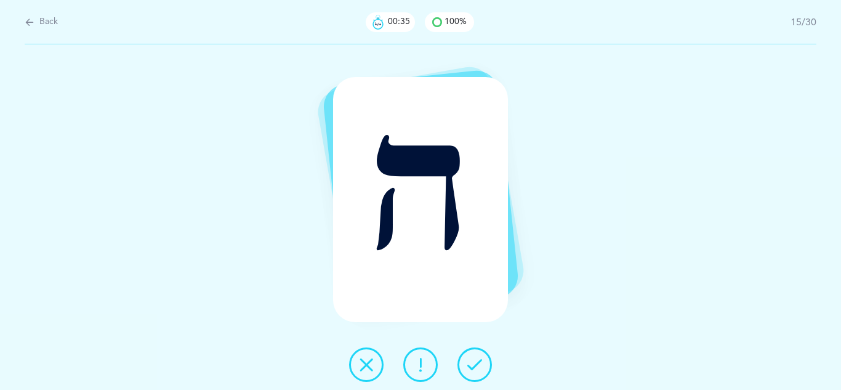
click at [480, 366] on icon at bounding box center [475, 364] width 15 height 15
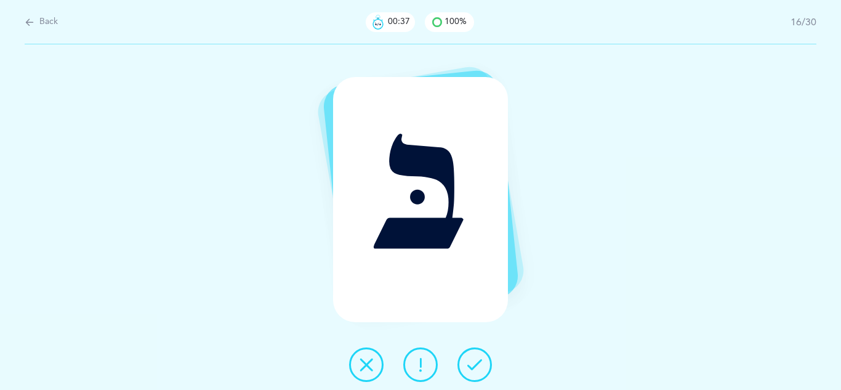
click at [480, 366] on icon at bounding box center [475, 364] width 15 height 15
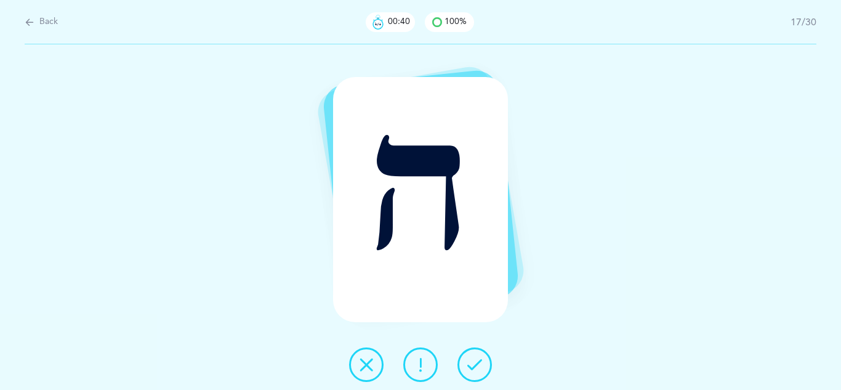
click at [480, 366] on icon at bounding box center [475, 364] width 15 height 15
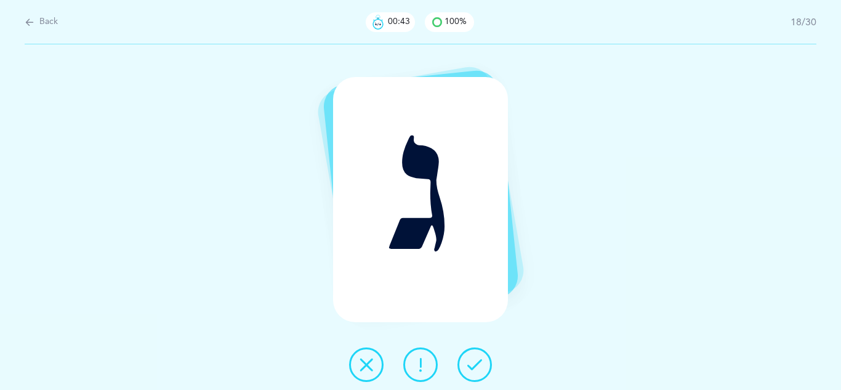
click at [480, 366] on icon at bounding box center [475, 364] width 15 height 15
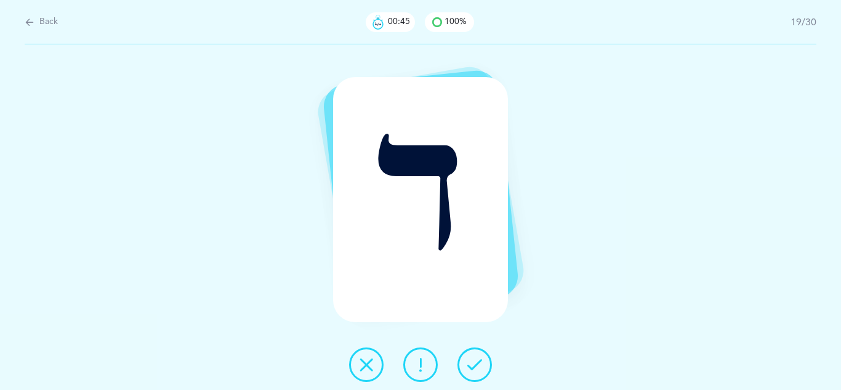
click at [480, 366] on icon at bounding box center [475, 364] width 15 height 15
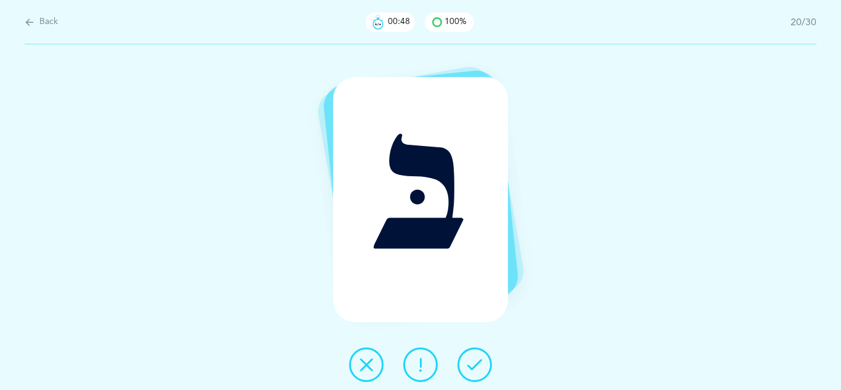
click at [480, 366] on icon at bounding box center [475, 364] width 15 height 15
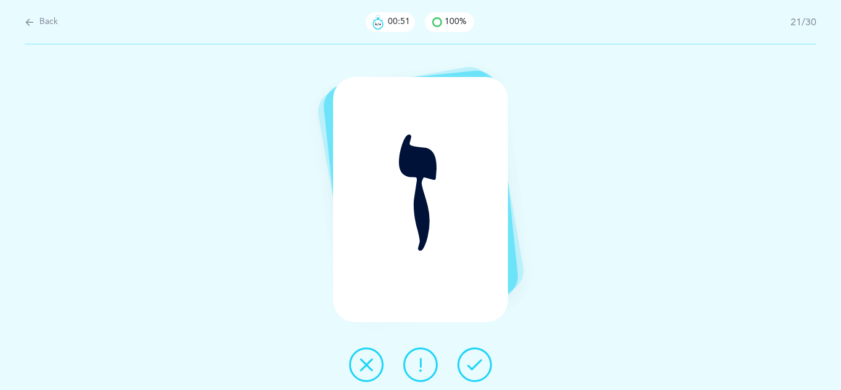
click at [480, 366] on icon at bounding box center [475, 364] width 15 height 15
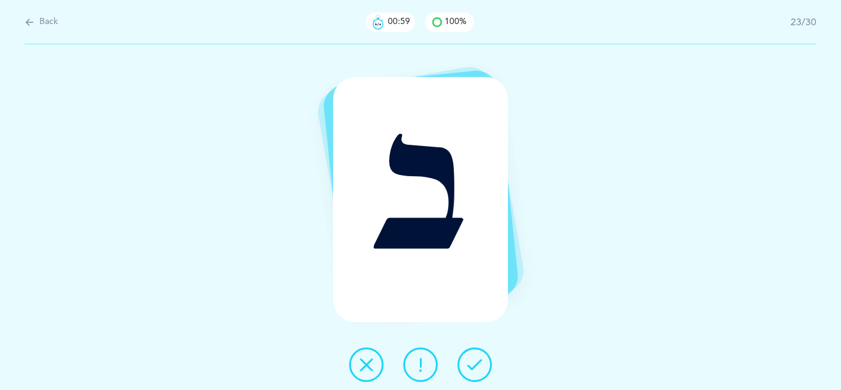
click at [423, 364] on icon at bounding box center [420, 364] width 15 height 15
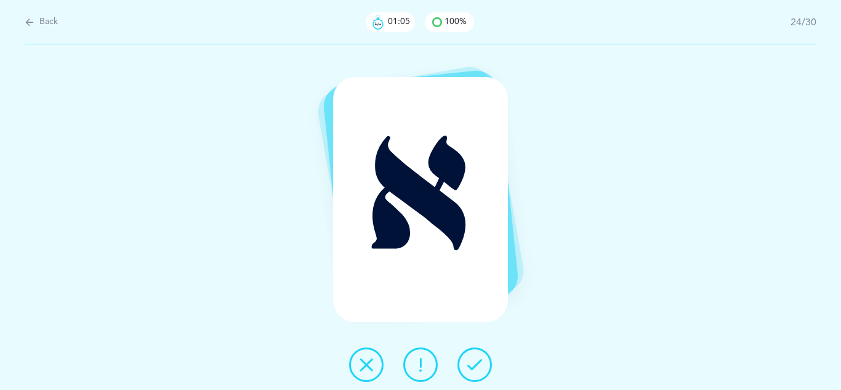
click at [471, 366] on icon at bounding box center [475, 364] width 15 height 15
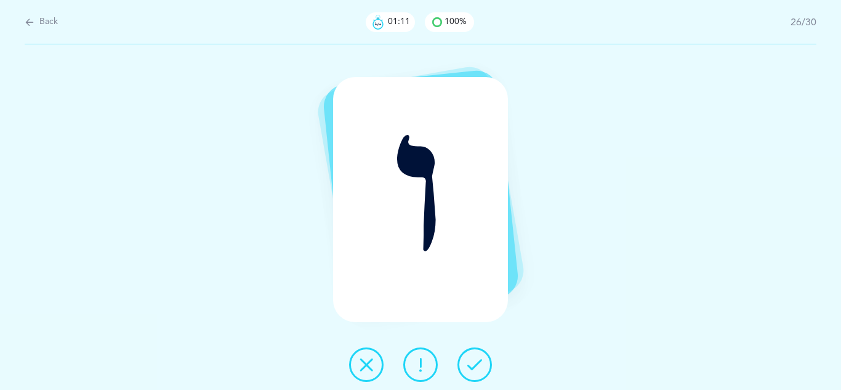
click at [471, 366] on icon at bounding box center [475, 364] width 15 height 15
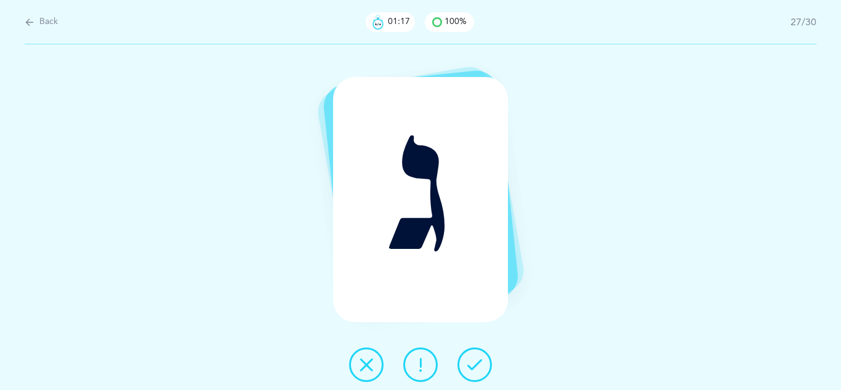
click at [471, 366] on icon at bounding box center [475, 364] width 15 height 15
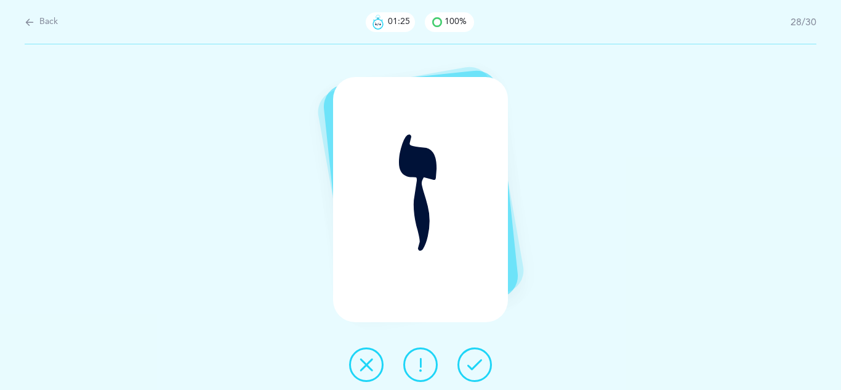
click at [427, 363] on icon at bounding box center [420, 364] width 15 height 15
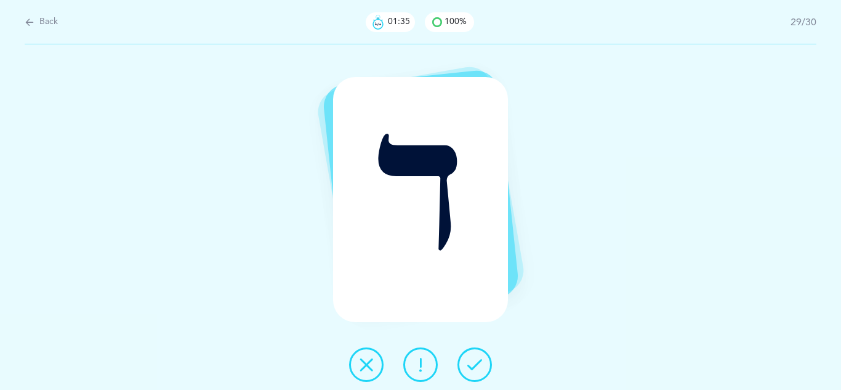
click at [468, 370] on icon at bounding box center [475, 364] width 15 height 15
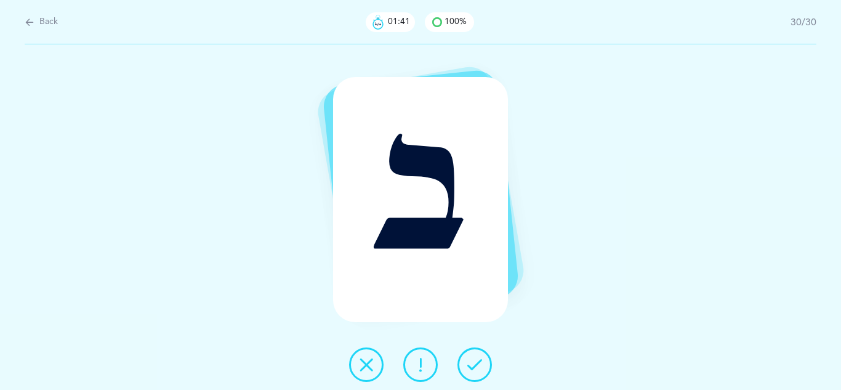
click at [468, 370] on icon at bounding box center [475, 364] width 15 height 15
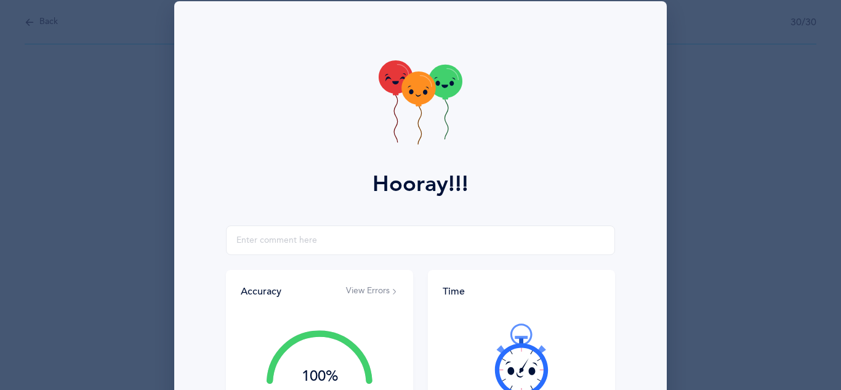
scroll to position [15, 0]
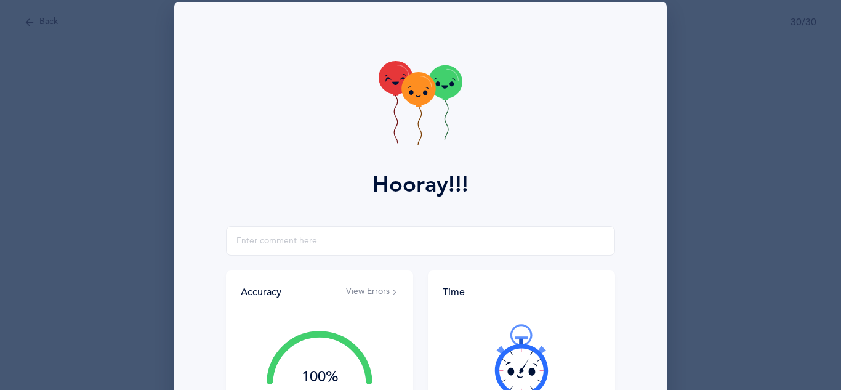
click at [420, 102] on icon at bounding box center [419, 89] width 34 height 33
click at [420, 102] on icon at bounding box center [419, 88] width 34 height 33
click at [440, 92] on icon at bounding box center [446, 82] width 34 height 33
click at [339, 256] on div "Accuracy View Errors 100% You got 30/30 right! Great Job! You are an accurate r…" at bounding box center [420, 340] width 389 height 229
click at [355, 241] on input "text" at bounding box center [420, 241] width 389 height 30
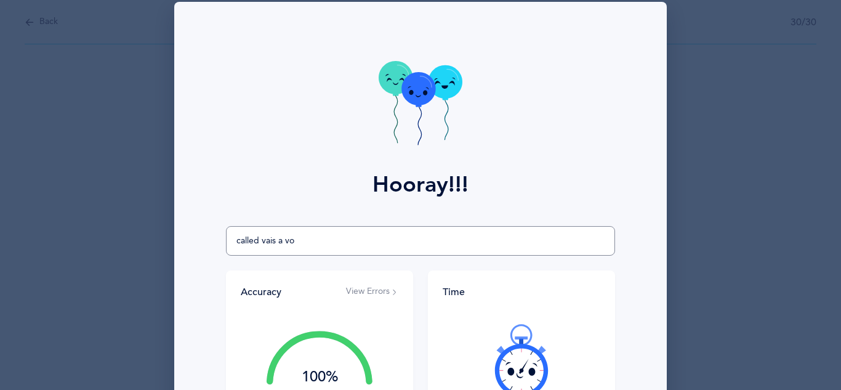
type input "called vais a vov"
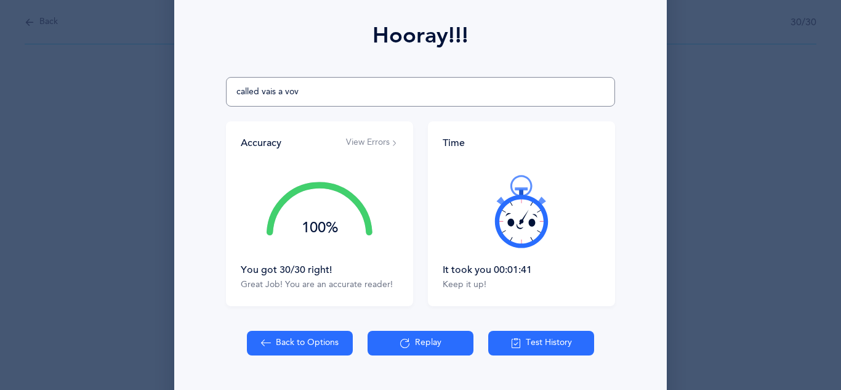
scroll to position [197, 0]
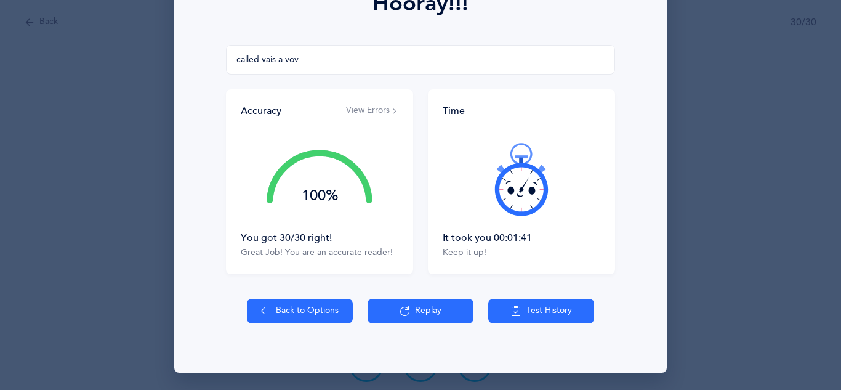
click at [288, 305] on button "Back to Options" at bounding box center [300, 311] width 106 height 25
select select "7"
select select "single"
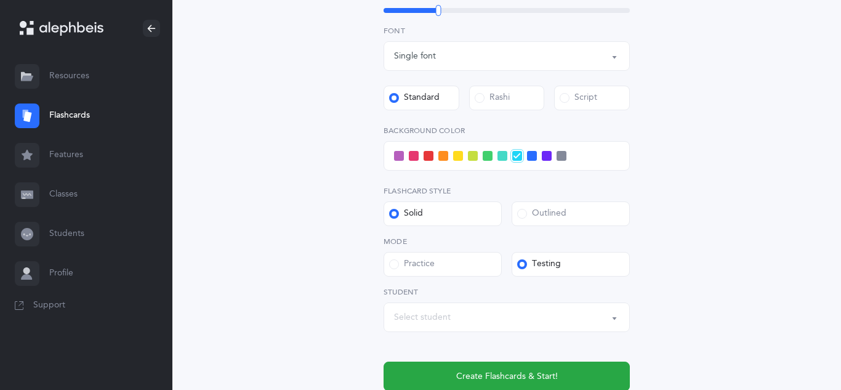
scroll to position [436, 0]
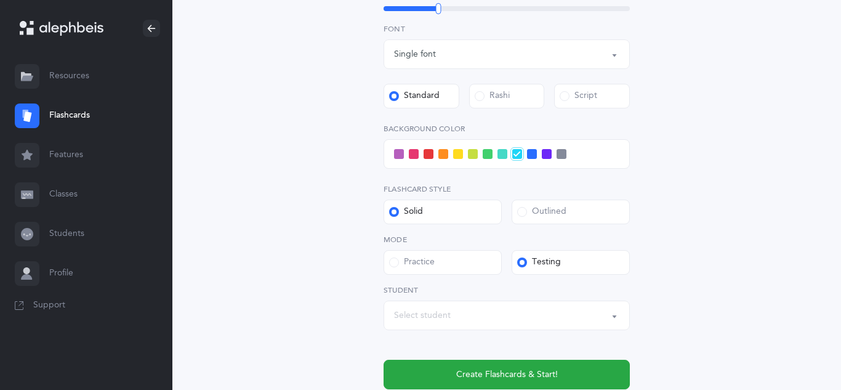
click at [323, 205] on div "Letters and Nekudos Choose your Flashcards options Level 1 - Letters only Level…" at bounding box center [507, 43] width 562 height 790
click at [410, 318] on div "Select student" at bounding box center [422, 315] width 57 height 13
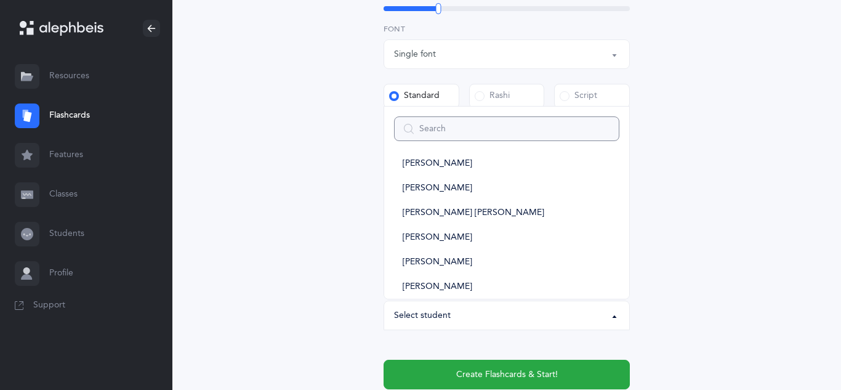
scroll to position [143, 0]
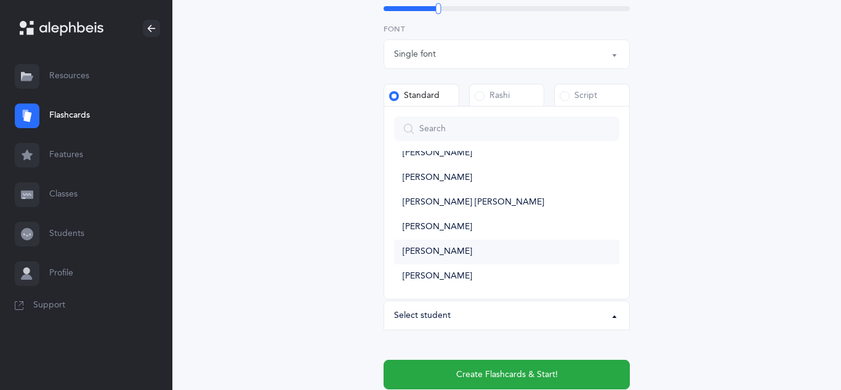
click at [455, 251] on span "[PERSON_NAME]" at bounding box center [438, 251] width 70 height 11
select select "14324"
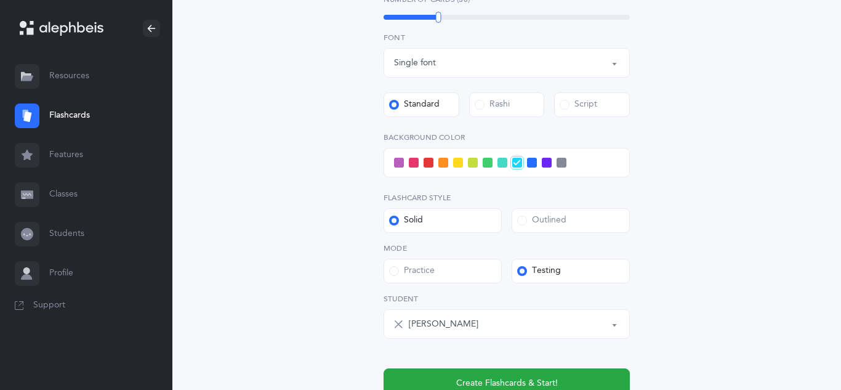
scroll to position [430, 0]
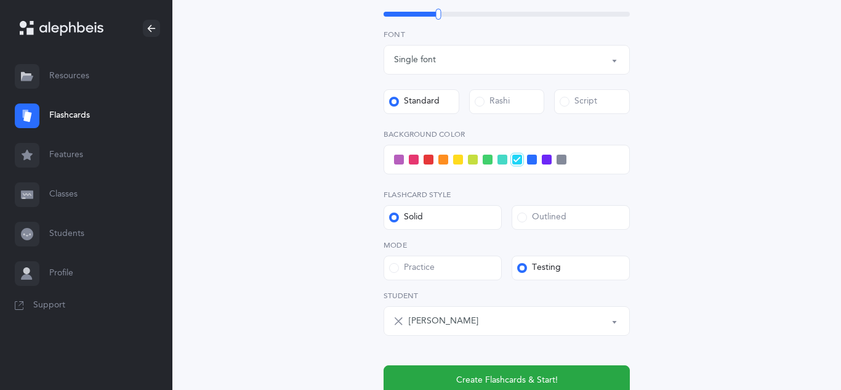
click at [412, 157] on span at bounding box center [414, 160] width 10 height 10
click at [0, 0] on input "checkbox" at bounding box center [0, 0] width 0 height 0
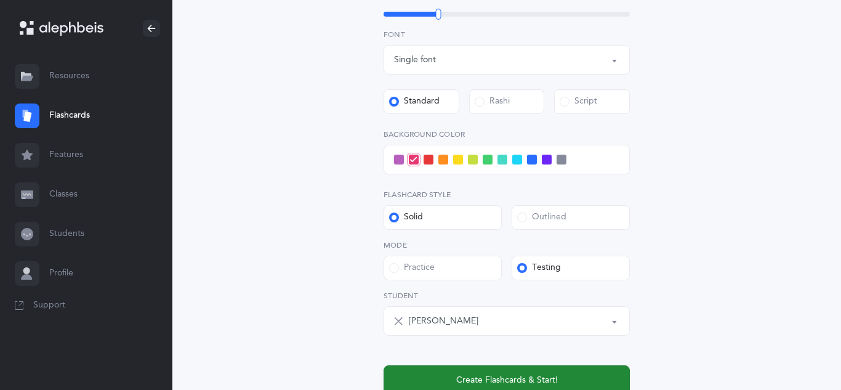
click at [540, 369] on button "Create Flashcards & Start!" at bounding box center [507, 380] width 246 height 30
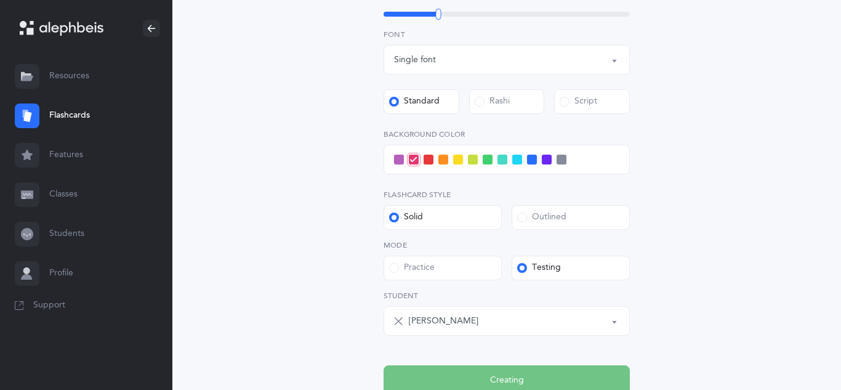
scroll to position [0, 0]
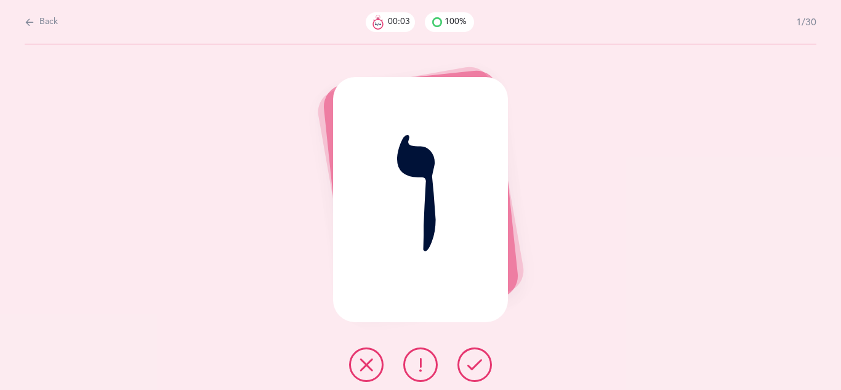
click at [678, 138] on div "ו" at bounding box center [420, 217] width 841 height 346
click at [805, 52] on div "ו" at bounding box center [420, 217] width 841 height 346
click at [477, 356] on button at bounding box center [475, 364] width 34 height 34
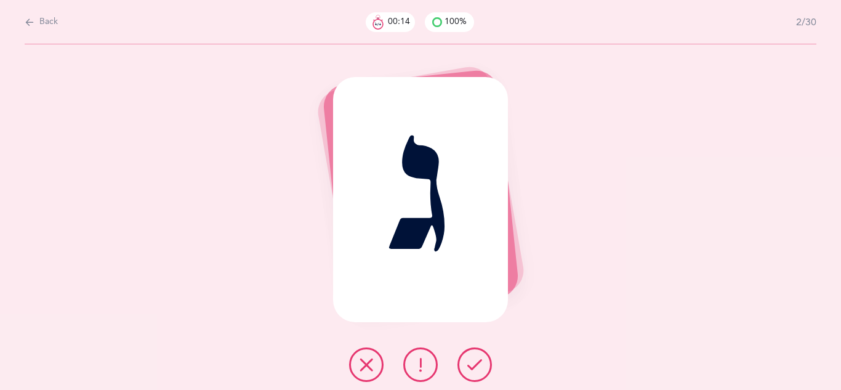
click at [477, 356] on button at bounding box center [475, 364] width 34 height 34
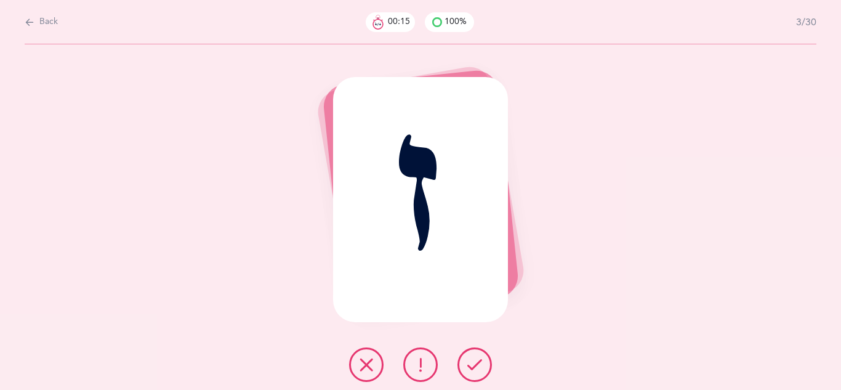
click at [477, 356] on button at bounding box center [475, 364] width 34 height 34
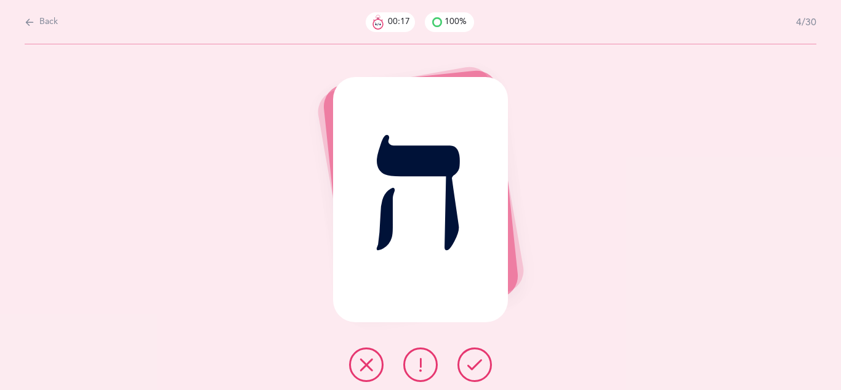
click at [477, 356] on button at bounding box center [475, 364] width 34 height 34
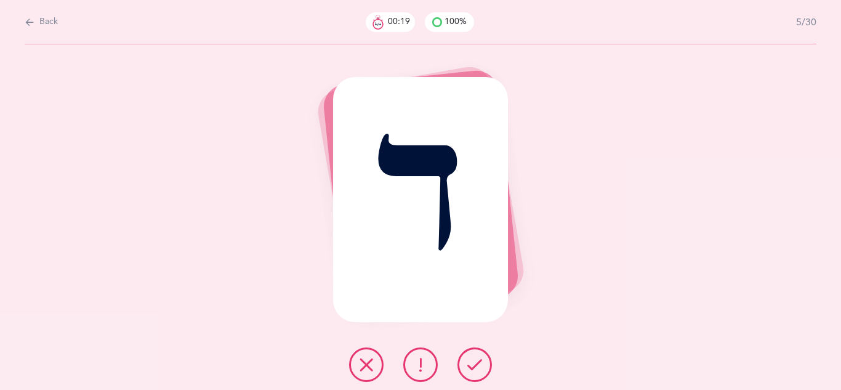
click at [477, 356] on button at bounding box center [475, 364] width 34 height 34
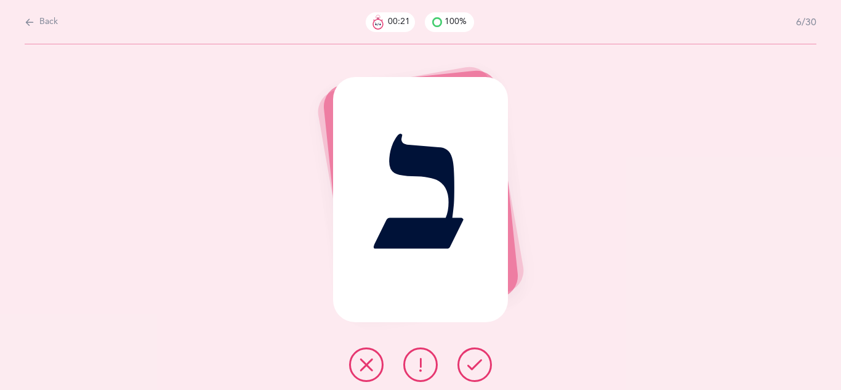
click at [477, 356] on button at bounding box center [475, 364] width 34 height 34
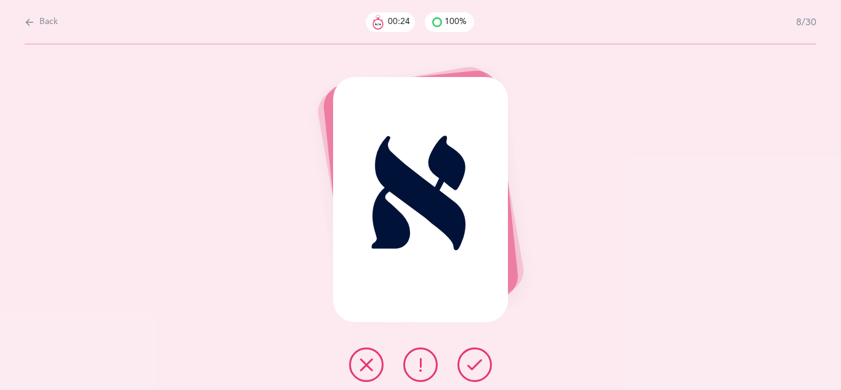
click at [477, 356] on button at bounding box center [475, 364] width 34 height 34
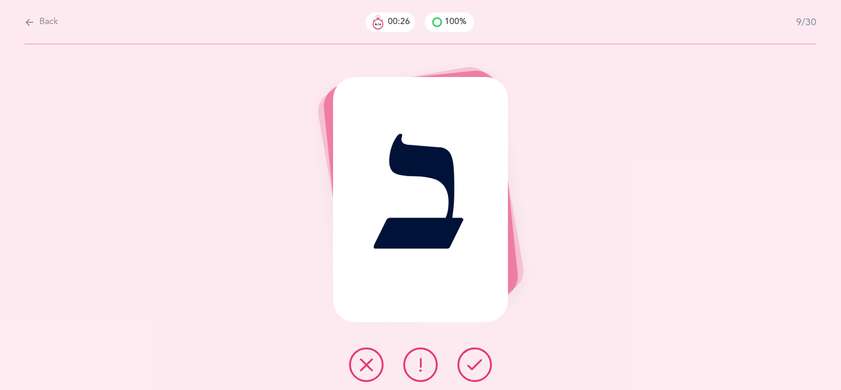
click at [477, 356] on button at bounding box center [475, 364] width 34 height 34
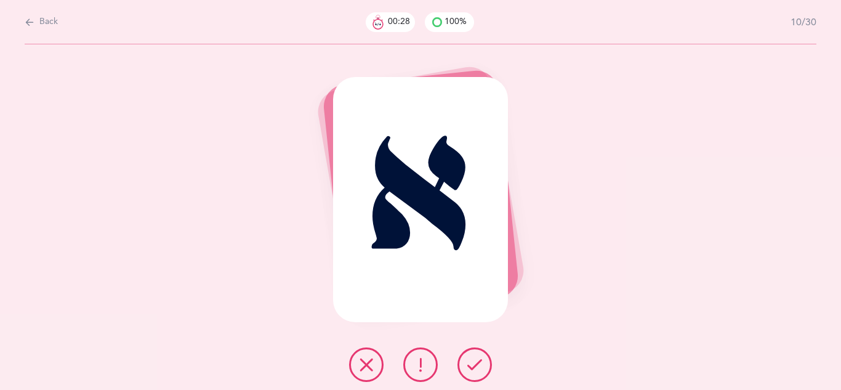
click at [477, 356] on button at bounding box center [475, 364] width 34 height 34
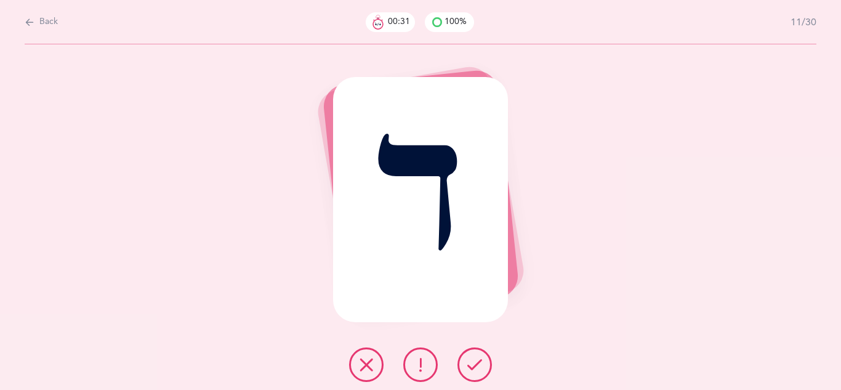
click at [477, 356] on button at bounding box center [475, 364] width 34 height 34
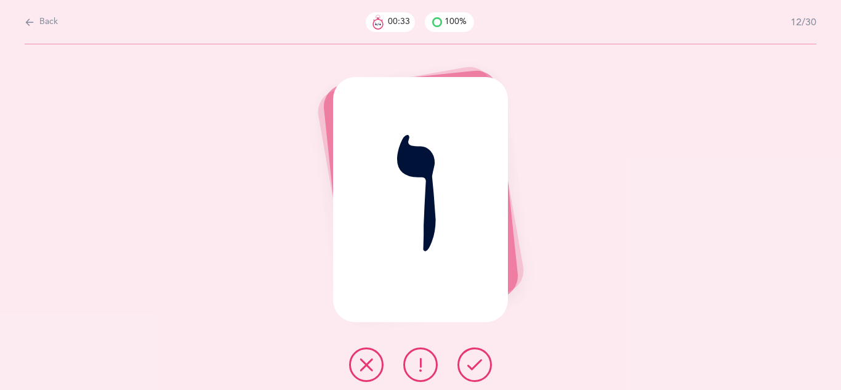
click at [477, 356] on button at bounding box center [475, 364] width 34 height 34
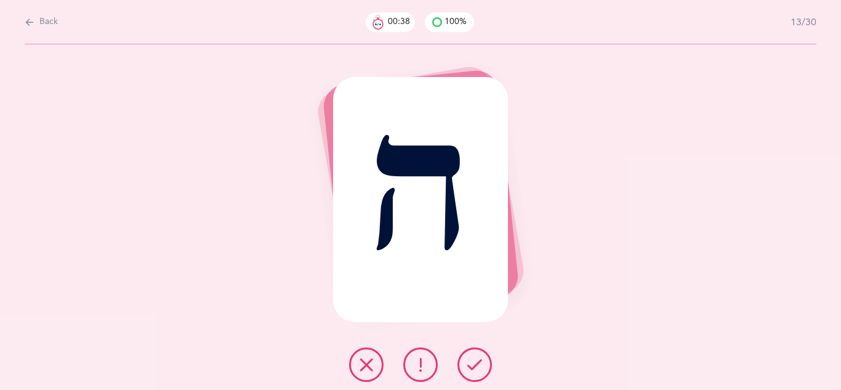
click at [477, 356] on button at bounding box center [475, 364] width 34 height 34
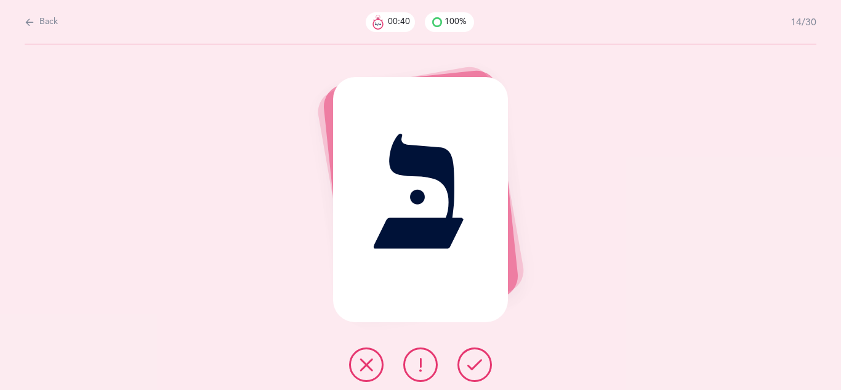
click at [477, 356] on button at bounding box center [475, 364] width 34 height 34
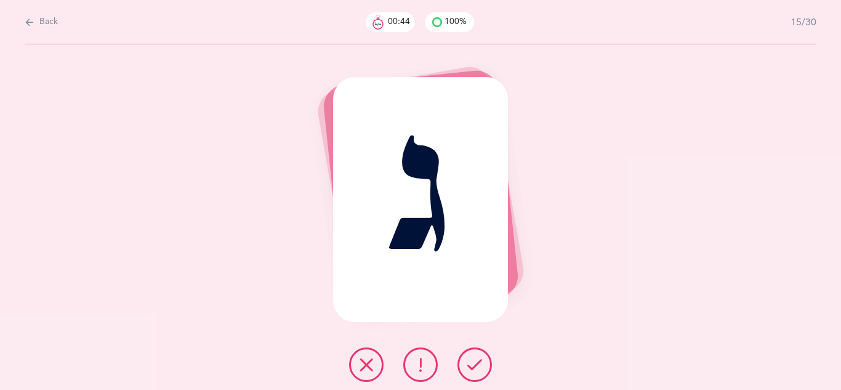
click at [426, 355] on button at bounding box center [420, 364] width 34 height 34
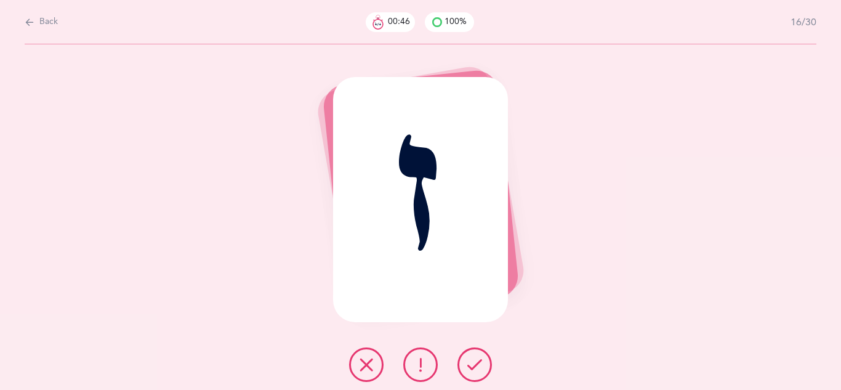
click at [474, 367] on icon at bounding box center [475, 364] width 15 height 15
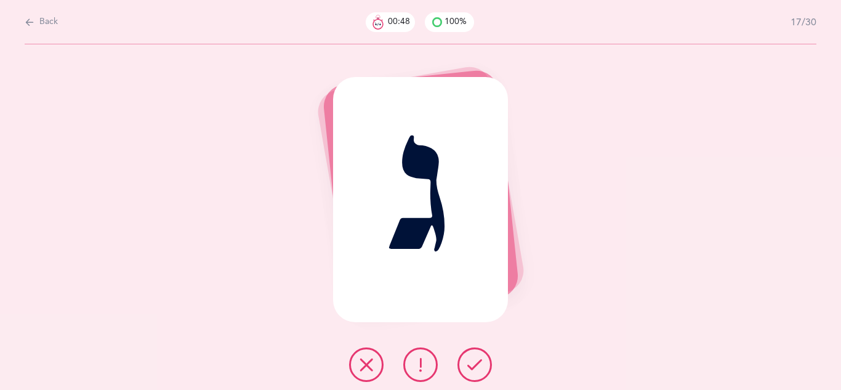
click at [474, 367] on icon at bounding box center [475, 364] width 15 height 15
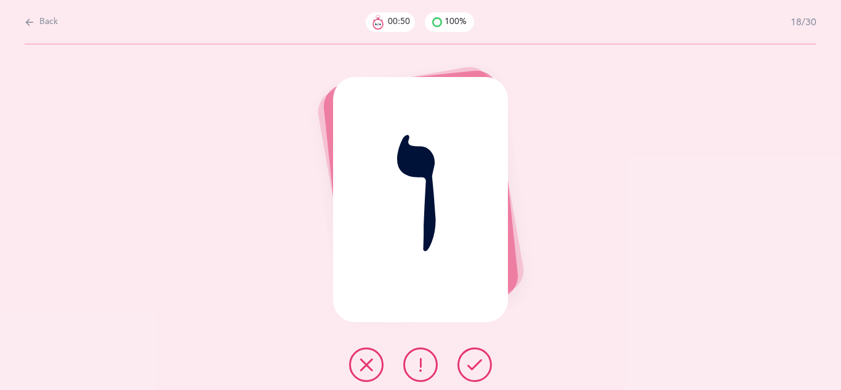
click at [474, 367] on icon at bounding box center [475, 364] width 15 height 15
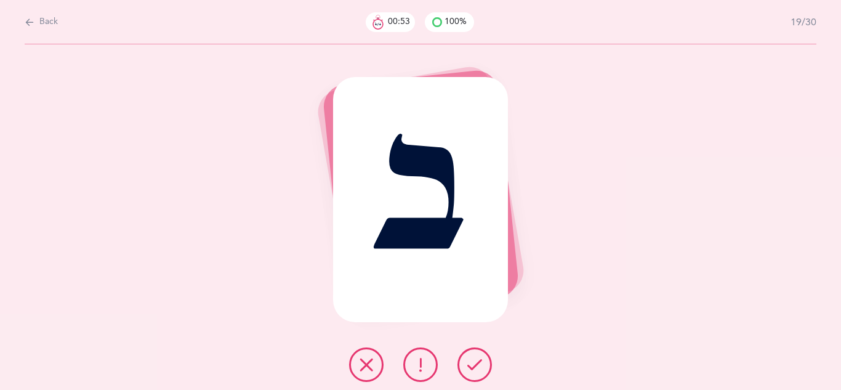
click at [474, 367] on icon at bounding box center [475, 364] width 15 height 15
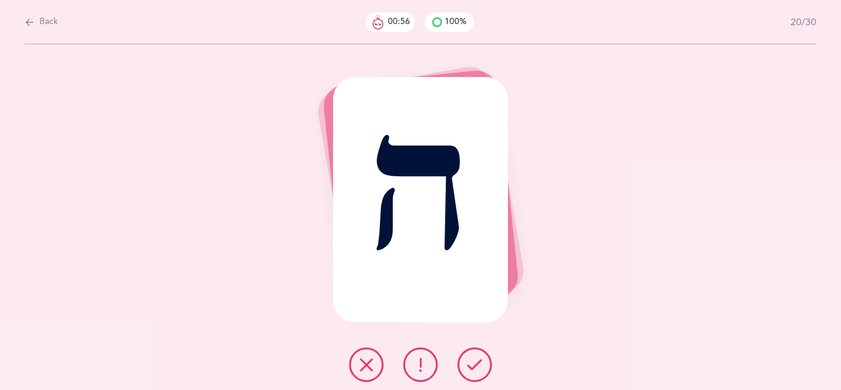
click at [434, 363] on button at bounding box center [420, 364] width 34 height 34
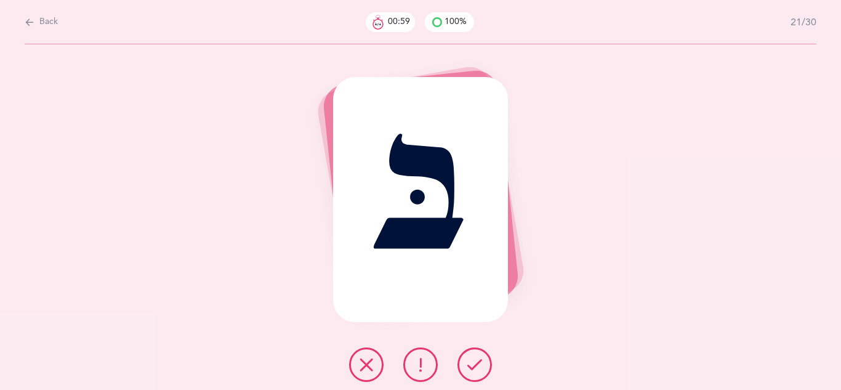
click at [471, 367] on icon at bounding box center [475, 364] width 15 height 15
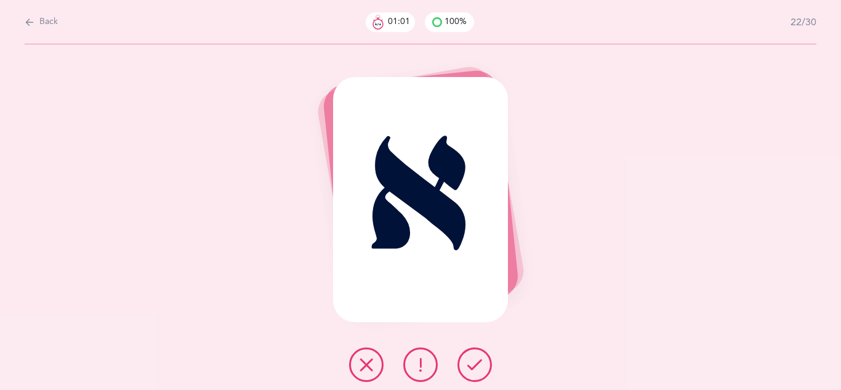
click at [471, 367] on icon at bounding box center [475, 364] width 15 height 15
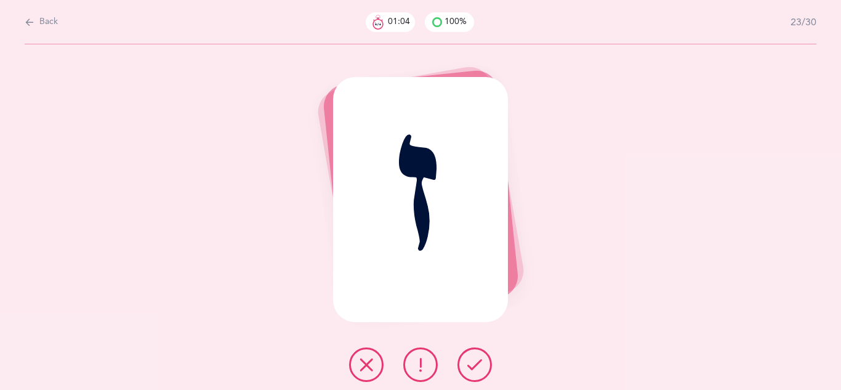
click at [471, 367] on icon at bounding box center [475, 364] width 15 height 15
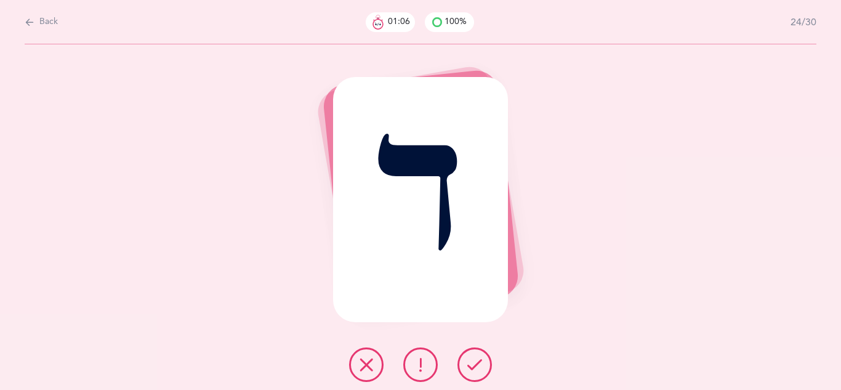
click at [471, 367] on icon at bounding box center [475, 364] width 15 height 15
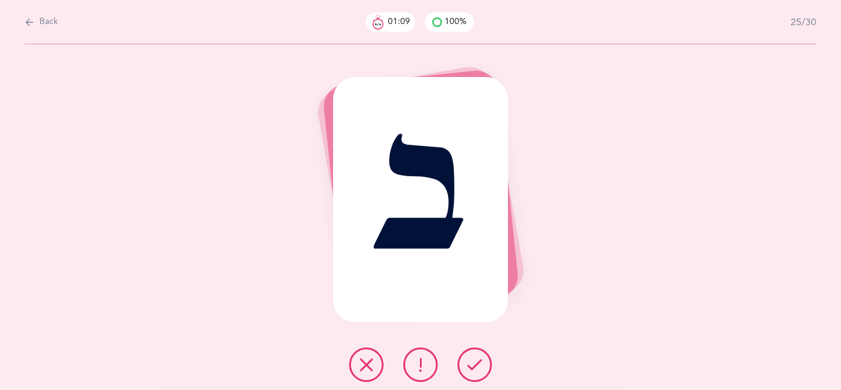
click at [471, 367] on icon at bounding box center [475, 364] width 15 height 15
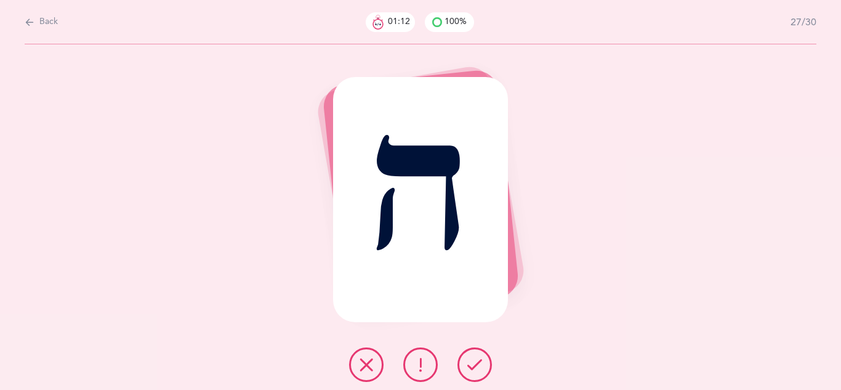
click at [471, 367] on icon at bounding box center [475, 364] width 15 height 15
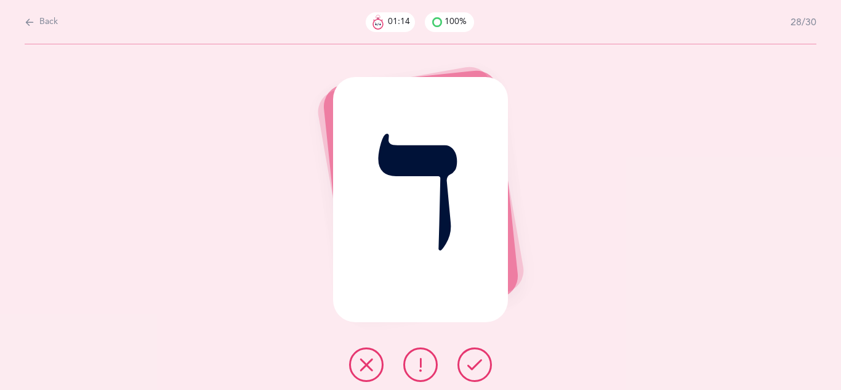
click at [471, 367] on icon at bounding box center [475, 364] width 15 height 15
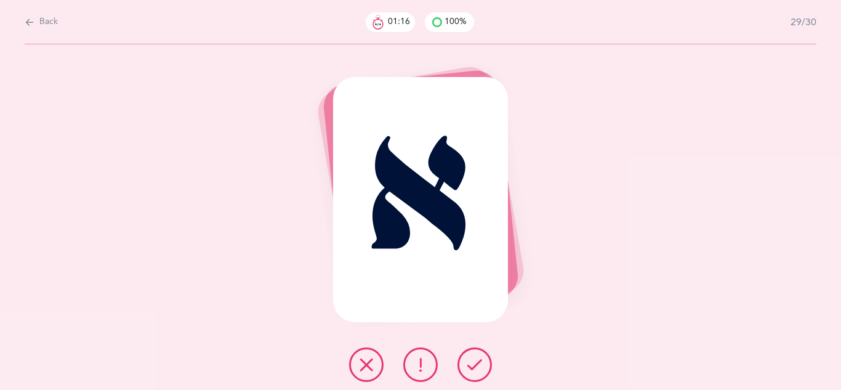
click at [471, 367] on icon at bounding box center [475, 364] width 15 height 15
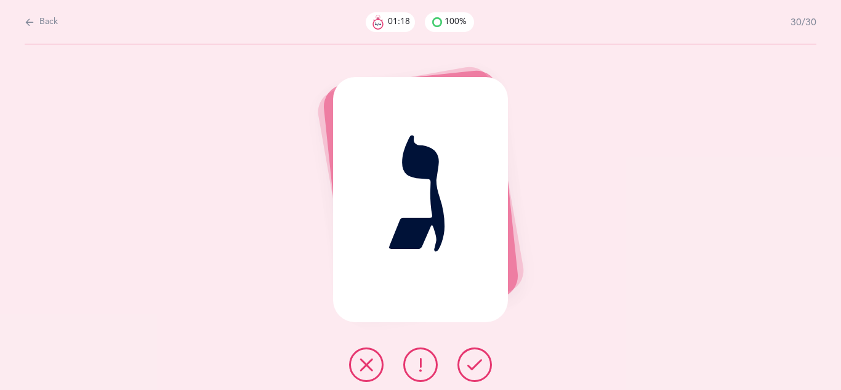
click at [471, 367] on icon at bounding box center [475, 364] width 15 height 15
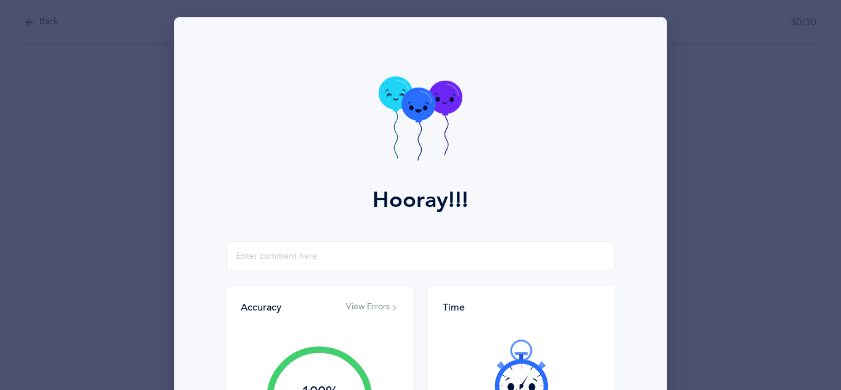
click at [431, 124] on icon at bounding box center [421, 119] width 84 height 87
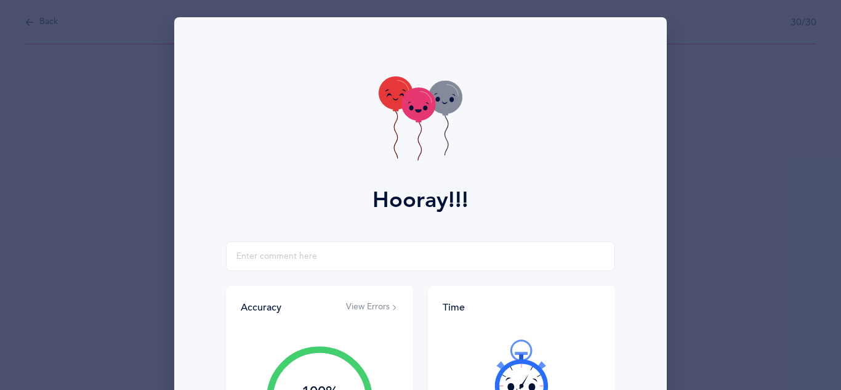
click at [431, 124] on icon at bounding box center [421, 119] width 84 height 87
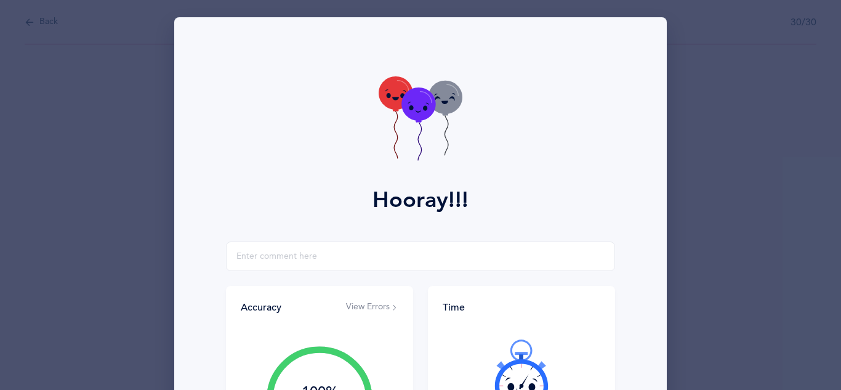
click at [431, 124] on icon at bounding box center [421, 119] width 84 height 87
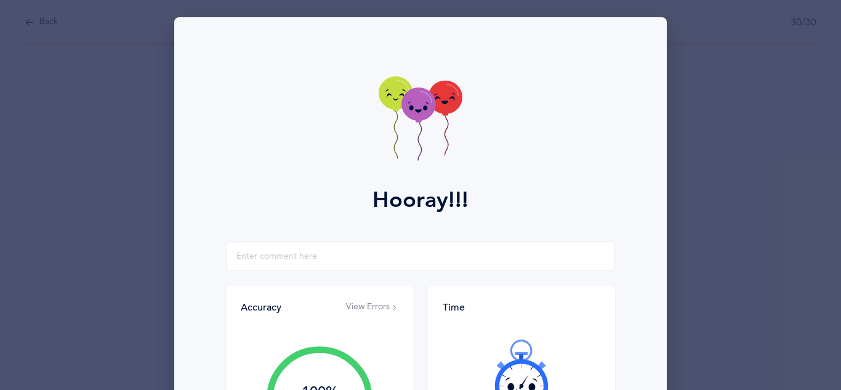
click at [431, 124] on icon at bounding box center [421, 119] width 84 height 87
click at [427, 124] on icon at bounding box center [421, 119] width 84 height 87
click at [421, 120] on icon at bounding box center [419, 121] width 6 height 2
click at [421, 120] on icon at bounding box center [419, 103] width 34 height 33
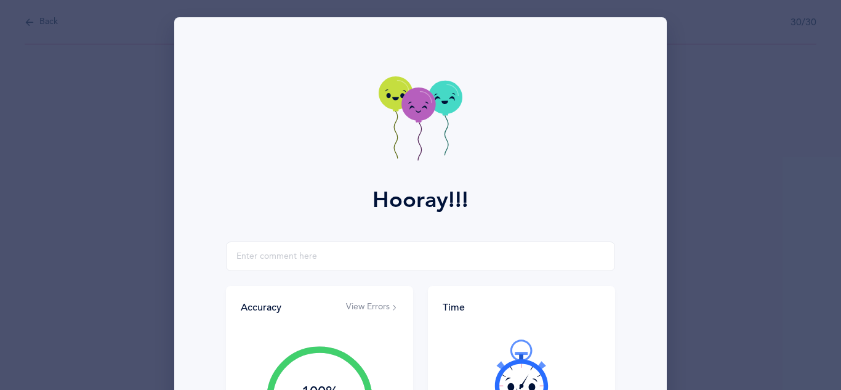
click at [421, 120] on icon at bounding box center [419, 103] width 34 height 33
click at [421, 120] on icon at bounding box center [419, 121] width 6 height 2
click at [421, 120] on icon at bounding box center [419, 105] width 34 height 33
click at [421, 120] on icon at bounding box center [419, 103] width 34 height 33
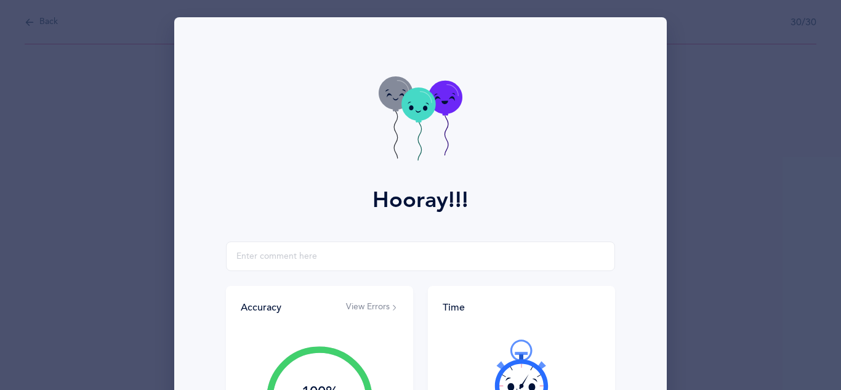
click at [421, 121] on icon at bounding box center [419, 122] width 6 height 2
click at [421, 120] on icon at bounding box center [419, 103] width 34 height 33
click at [421, 120] on icon at bounding box center [419, 104] width 34 height 33
click at [421, 120] on icon at bounding box center [419, 121] width 6 height 2
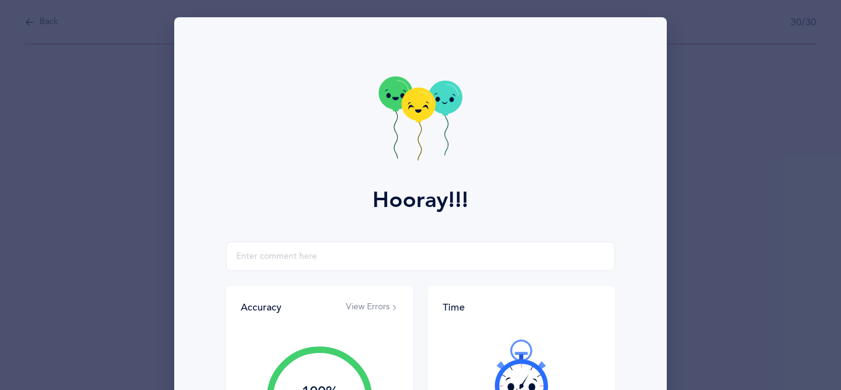
click at [421, 120] on icon at bounding box center [419, 103] width 34 height 33
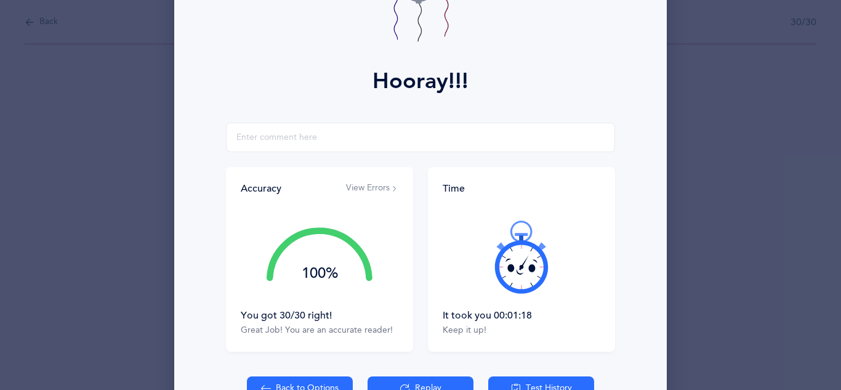
scroll to position [197, 0]
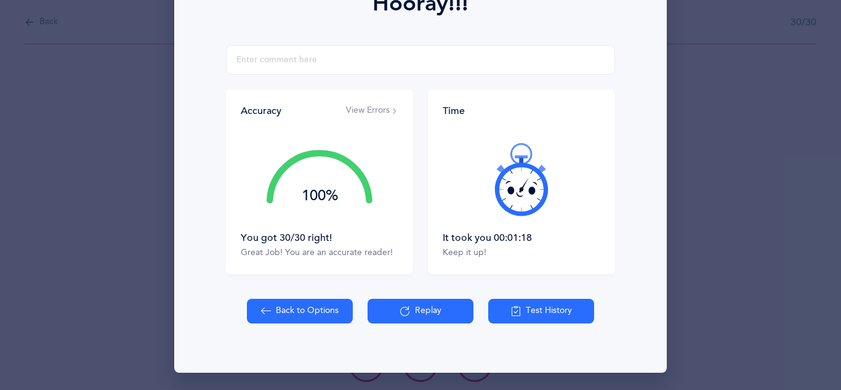
click at [266, 304] on icon at bounding box center [266, 311] width 10 height 14
select select "7"
select select "single"
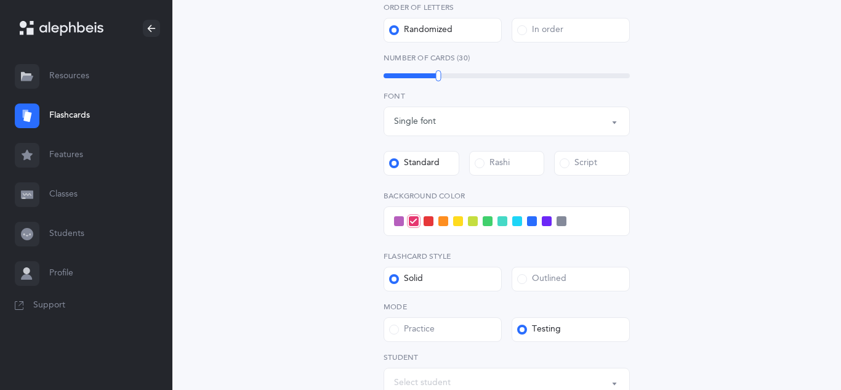
scroll to position [381, 0]
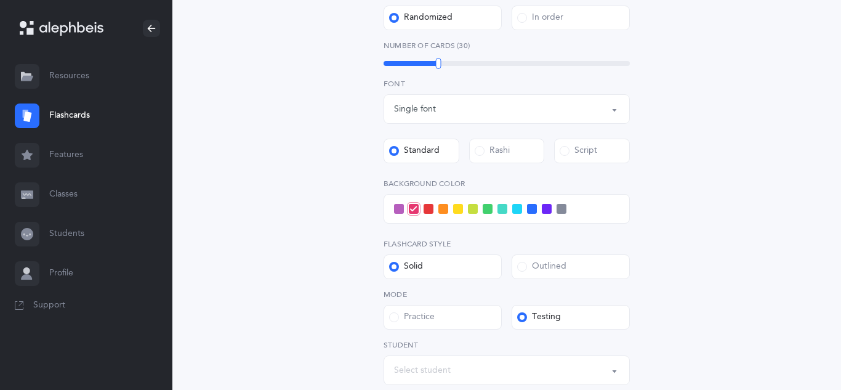
click at [514, 213] on span at bounding box center [518, 209] width 10 height 10
click at [0, 0] on input "checkbox" at bounding box center [0, 0] width 0 height 0
click at [518, 213] on span at bounding box center [518, 209] width 14 height 14
click at [0, 0] on input "checkbox" at bounding box center [0, 0] width 0 height 0
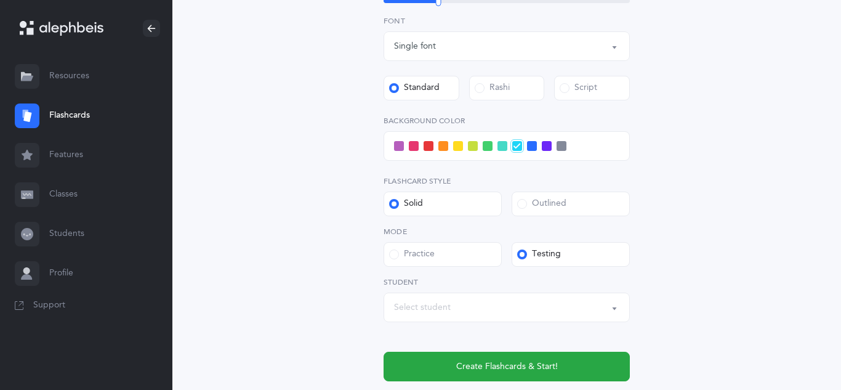
scroll to position [455, 0]
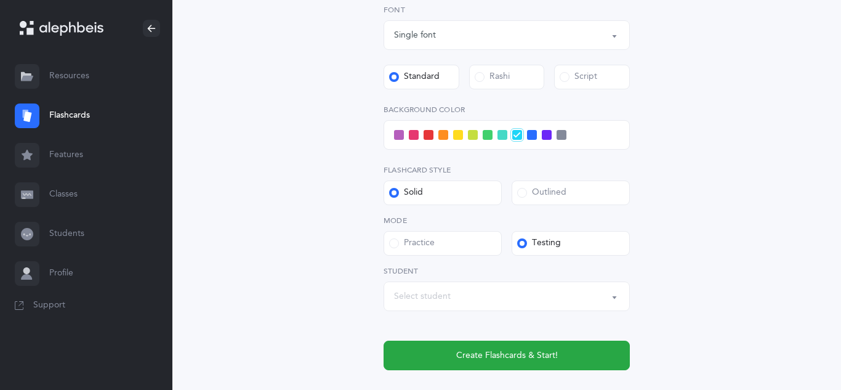
click at [483, 292] on div "Select student" at bounding box center [506, 296] width 225 height 21
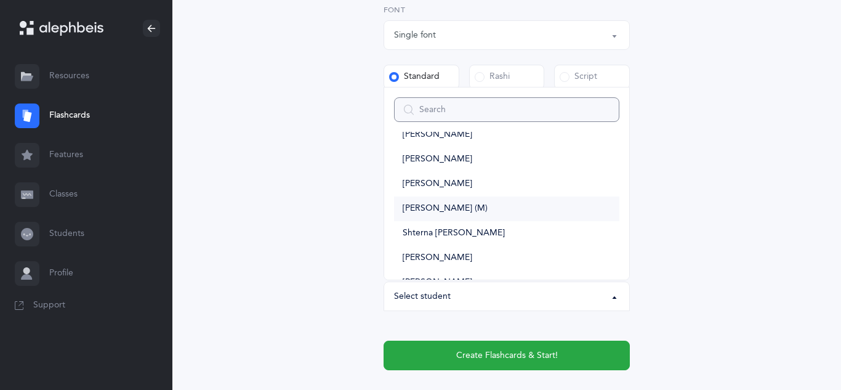
scroll to position [22, 0]
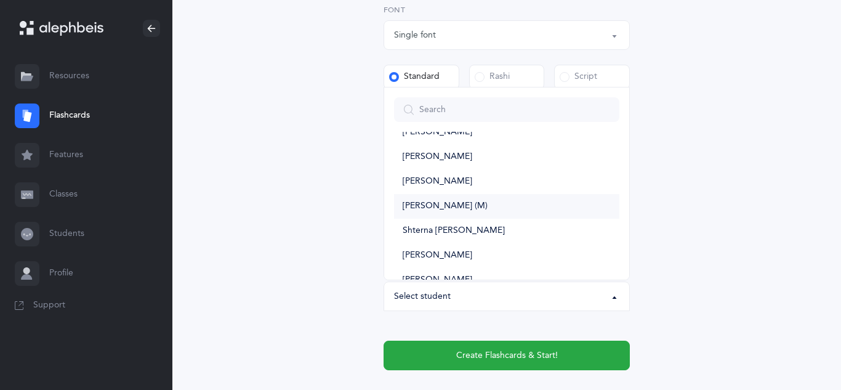
click at [471, 204] on span "[PERSON_NAME] (M)" at bounding box center [445, 206] width 85 height 11
select select "14318"
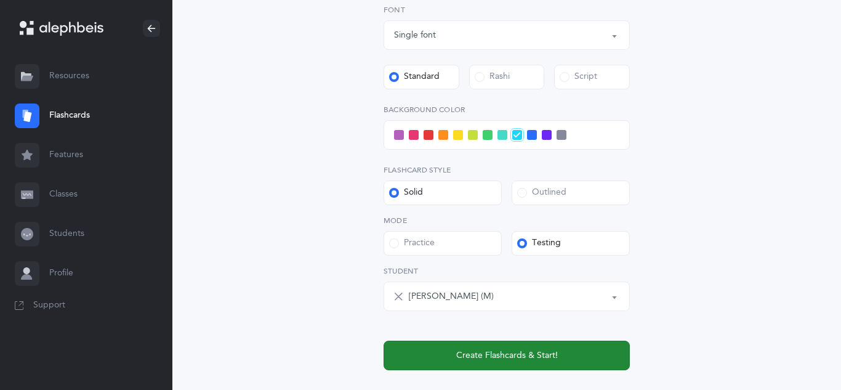
click at [525, 363] on button "Create Flashcards & Start!" at bounding box center [507, 356] width 246 height 30
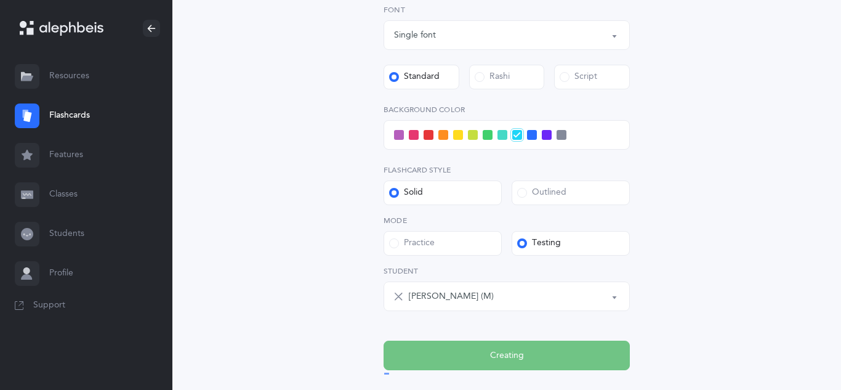
scroll to position [0, 0]
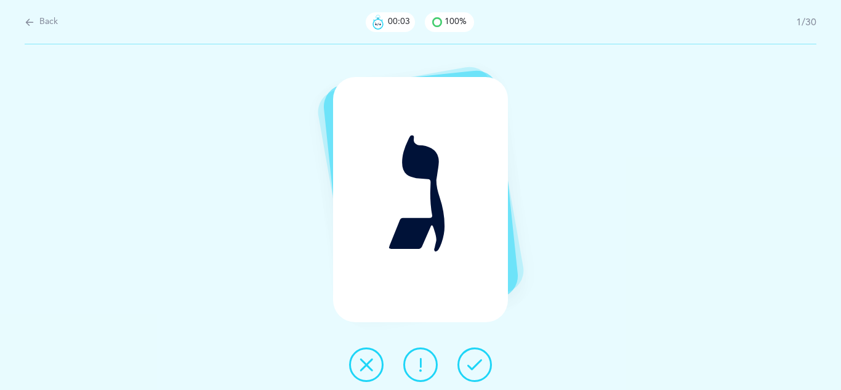
click at [468, 363] on icon at bounding box center [475, 364] width 15 height 15
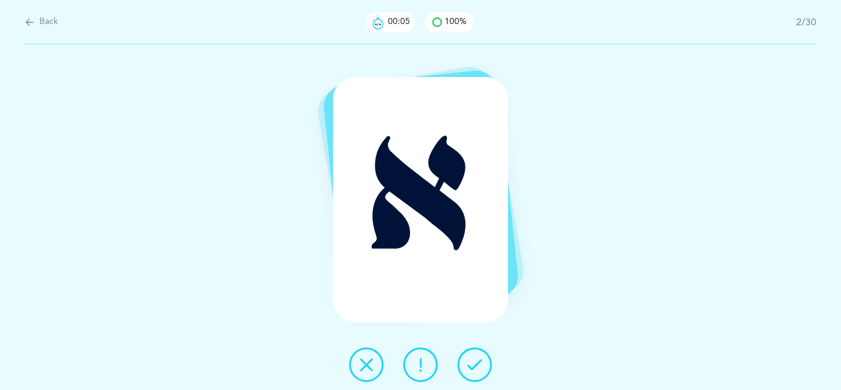
click at [468, 363] on icon at bounding box center [475, 364] width 15 height 15
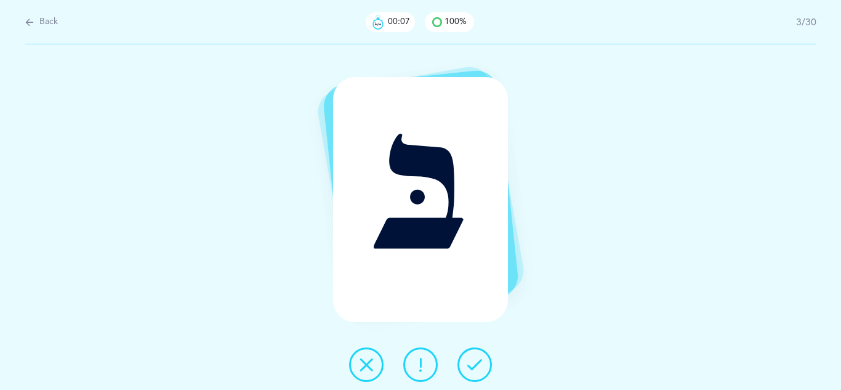
click at [468, 363] on icon at bounding box center [475, 364] width 15 height 15
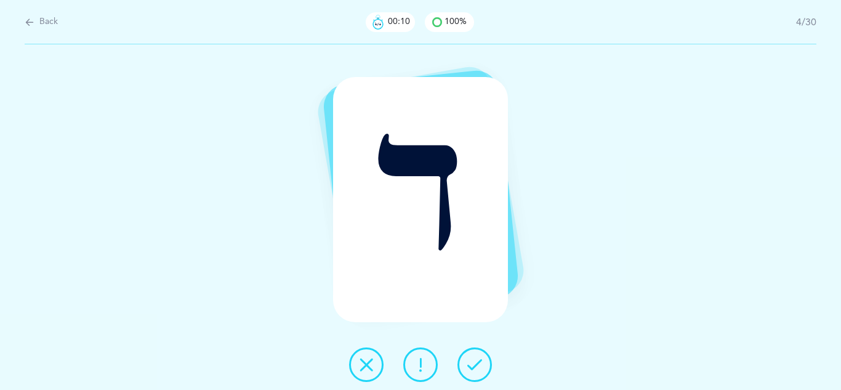
click at [468, 363] on icon at bounding box center [475, 364] width 15 height 15
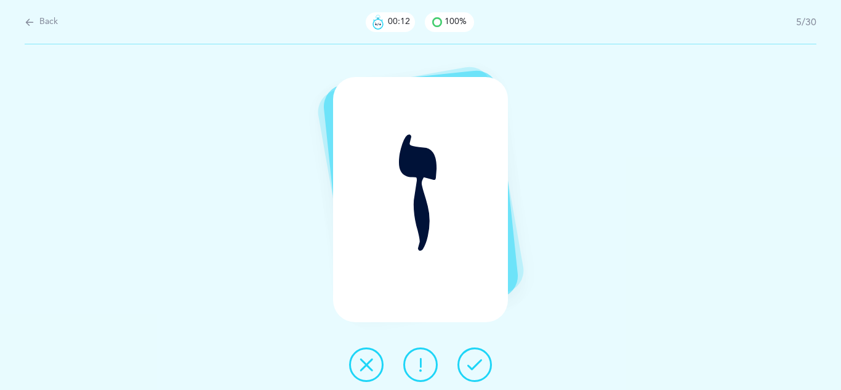
click at [476, 364] on icon at bounding box center [475, 364] width 15 height 15
click at [436, 371] on button at bounding box center [420, 364] width 34 height 34
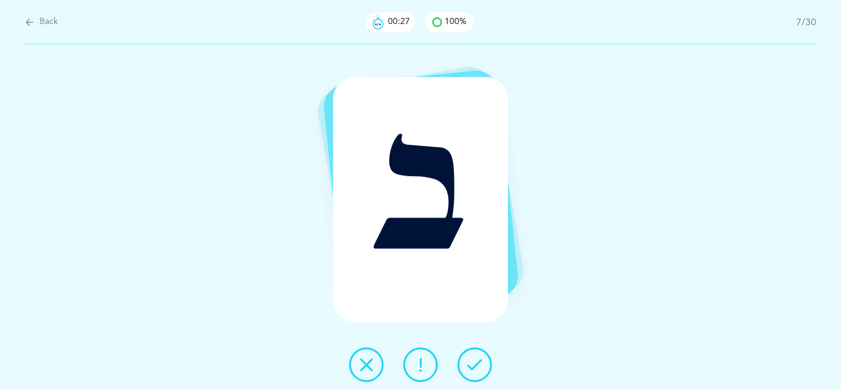
click at [486, 367] on button at bounding box center [475, 364] width 34 height 34
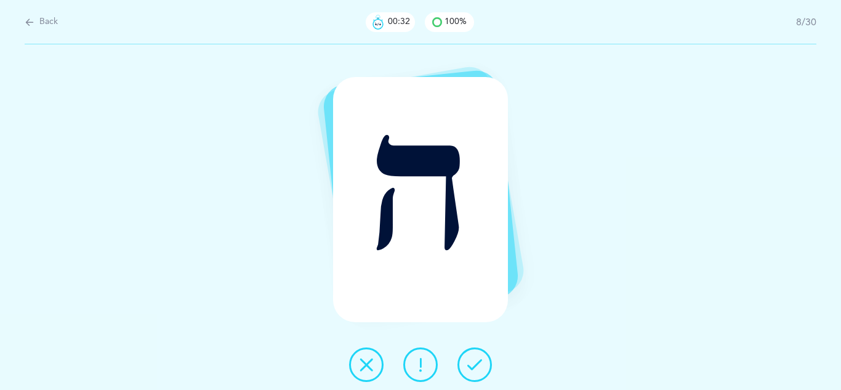
click at [479, 367] on icon at bounding box center [475, 364] width 15 height 15
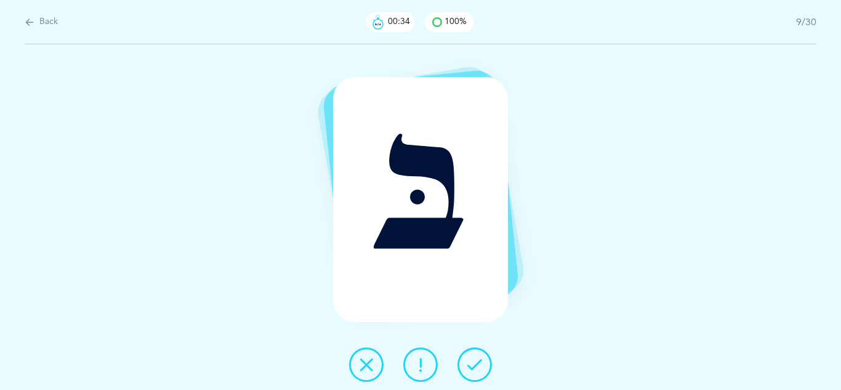
click at [479, 367] on icon at bounding box center [475, 364] width 15 height 15
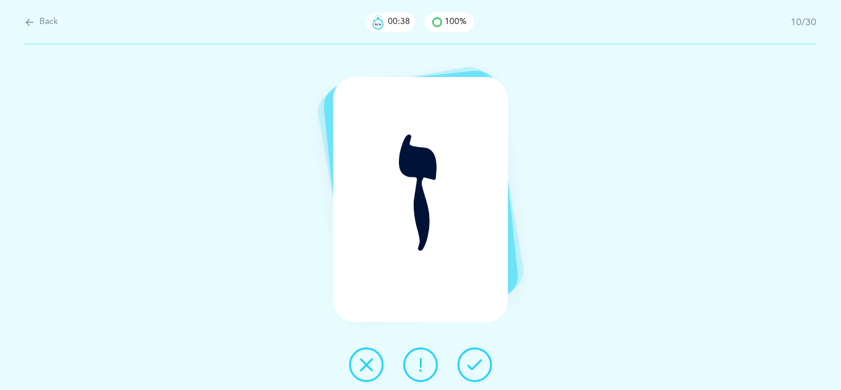
click at [479, 367] on icon at bounding box center [475, 364] width 15 height 15
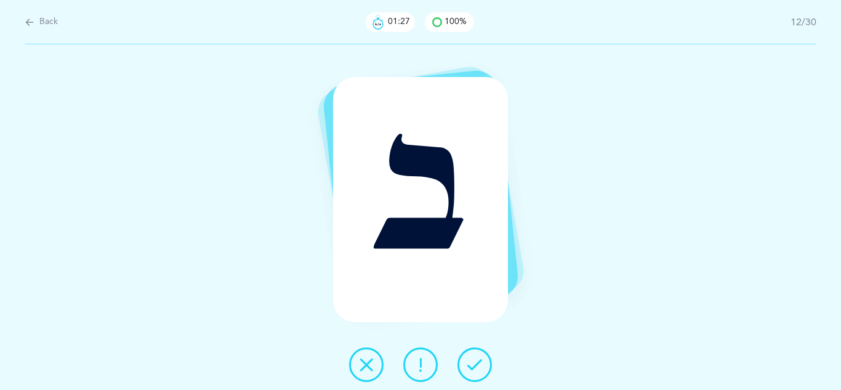
click at [479, 367] on icon at bounding box center [475, 364] width 15 height 15
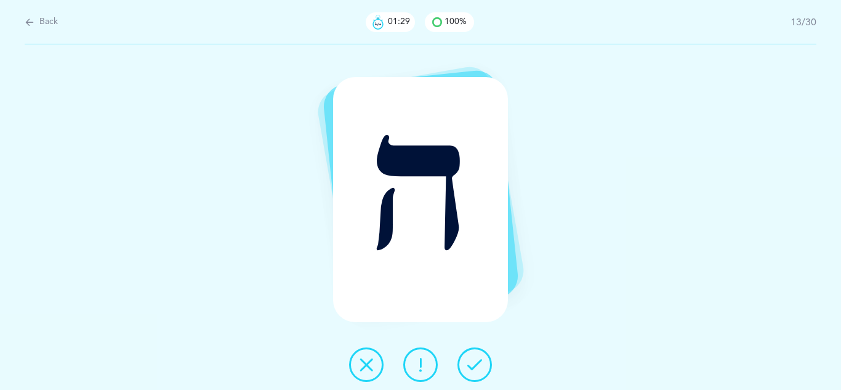
click at [479, 367] on icon at bounding box center [475, 364] width 15 height 15
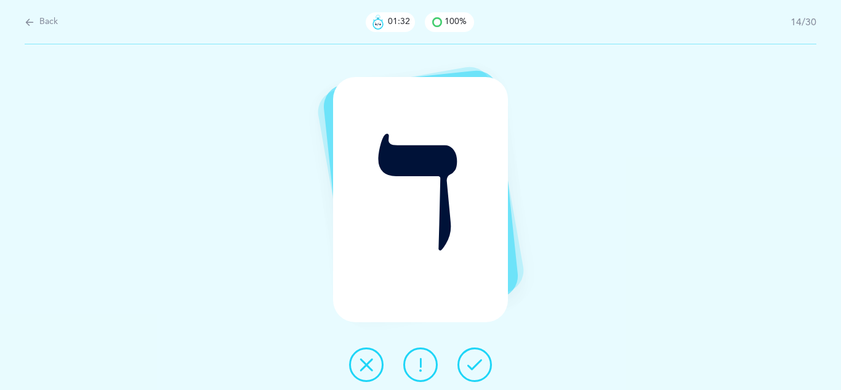
click at [479, 367] on icon at bounding box center [475, 364] width 15 height 15
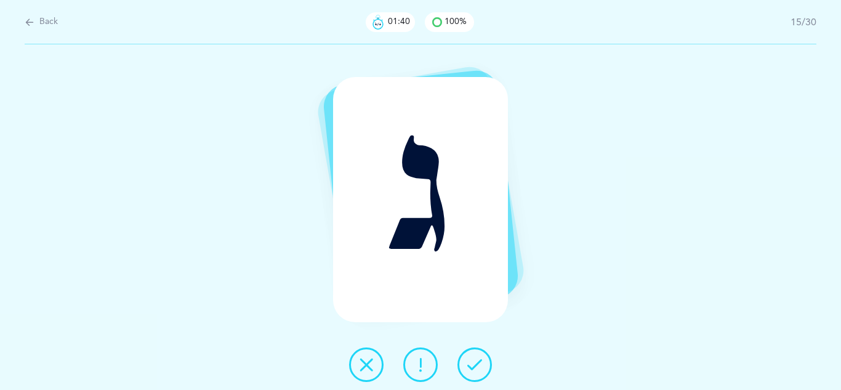
click at [479, 367] on icon at bounding box center [475, 364] width 15 height 15
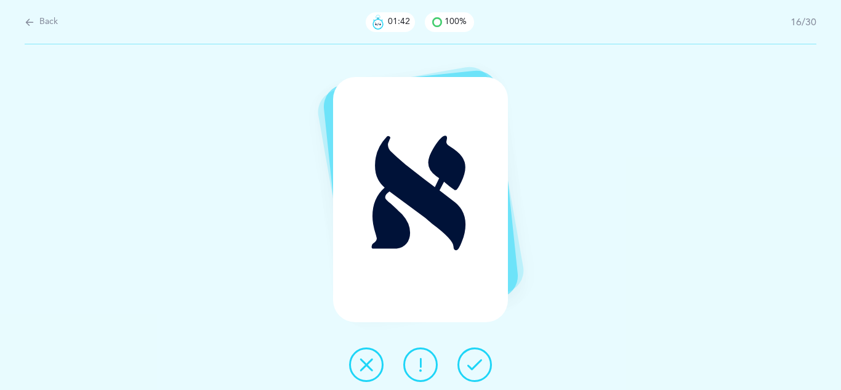
click at [479, 367] on icon at bounding box center [475, 364] width 15 height 15
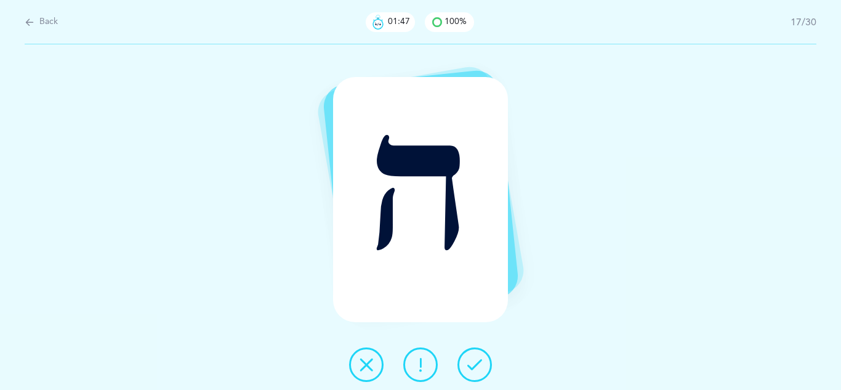
click at [479, 367] on icon at bounding box center [475, 364] width 15 height 15
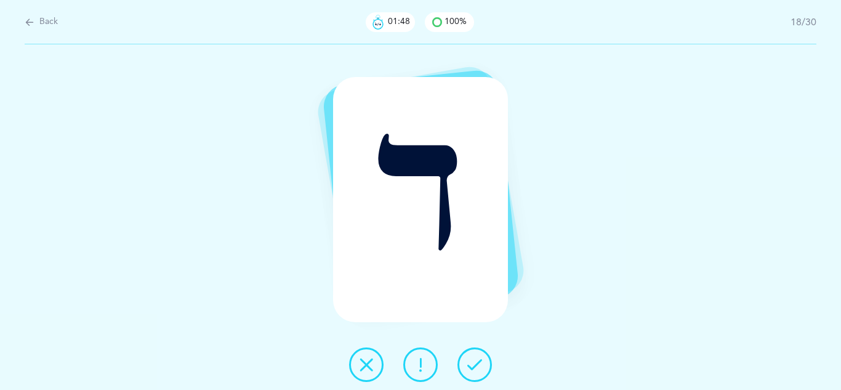
click at [479, 367] on icon at bounding box center [475, 364] width 15 height 15
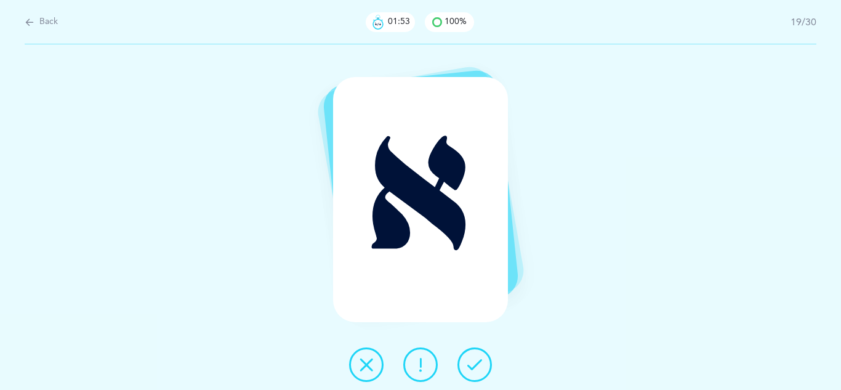
click at [479, 367] on icon at bounding box center [475, 364] width 15 height 15
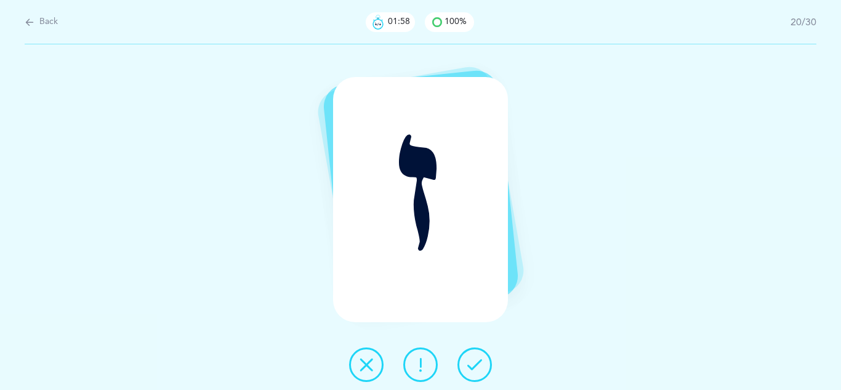
click at [479, 367] on icon at bounding box center [475, 364] width 15 height 15
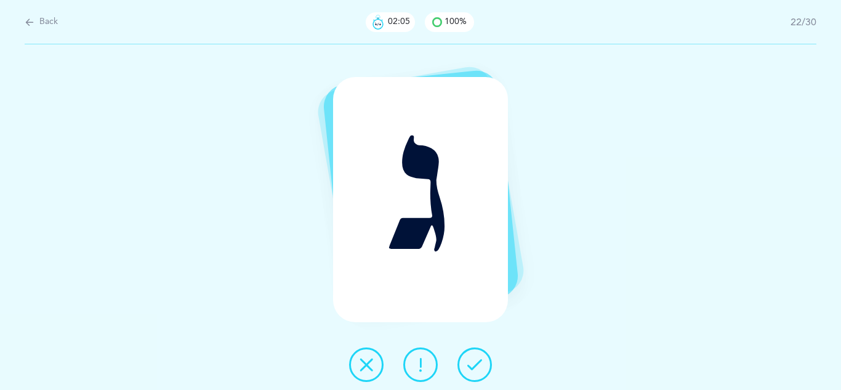
click at [479, 367] on icon at bounding box center [475, 364] width 15 height 15
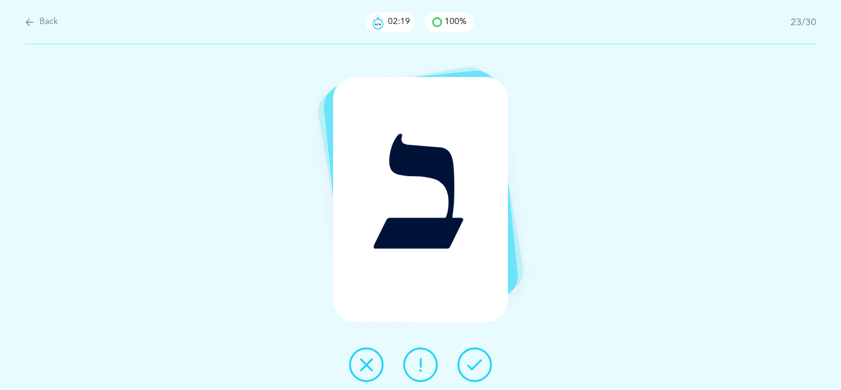
click at [354, 367] on button at bounding box center [366, 364] width 34 height 34
click at [478, 360] on icon at bounding box center [475, 364] width 15 height 15
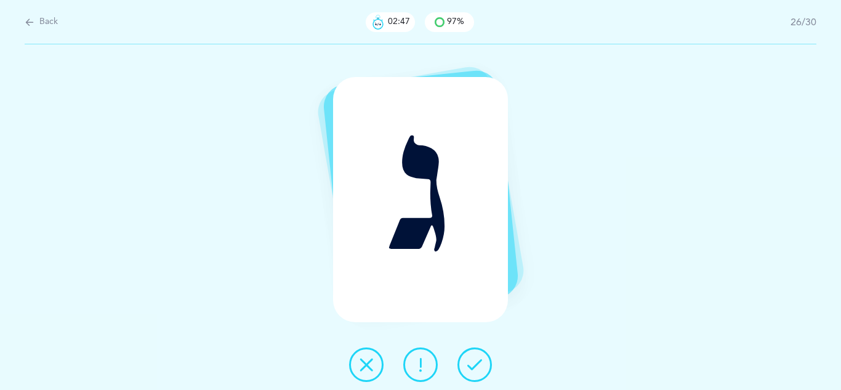
click at [478, 360] on icon at bounding box center [475, 364] width 15 height 15
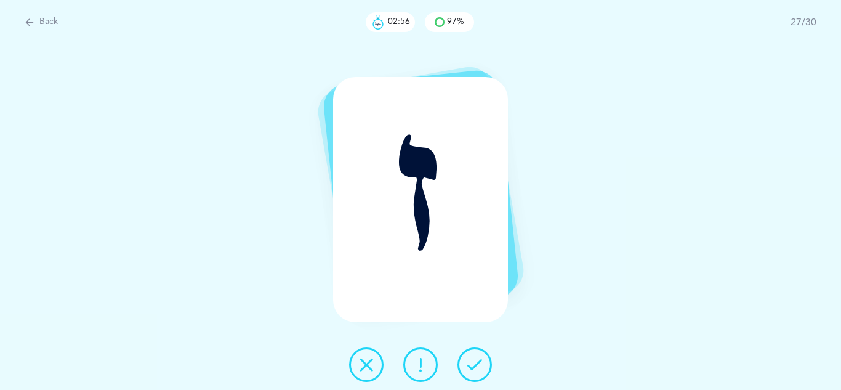
click at [478, 360] on icon at bounding box center [475, 364] width 15 height 15
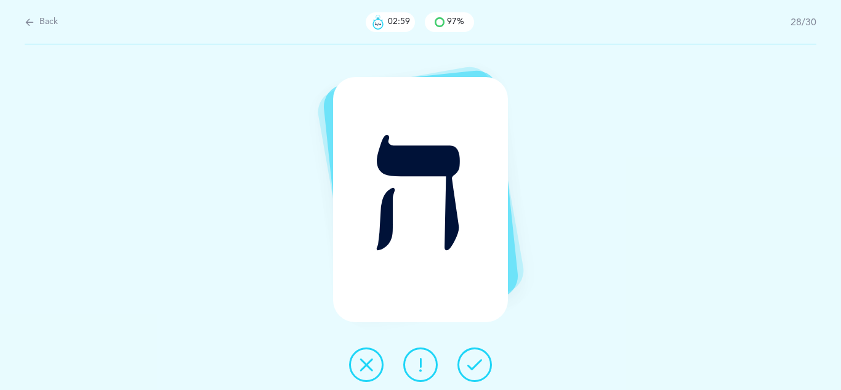
click at [478, 360] on icon at bounding box center [475, 364] width 15 height 15
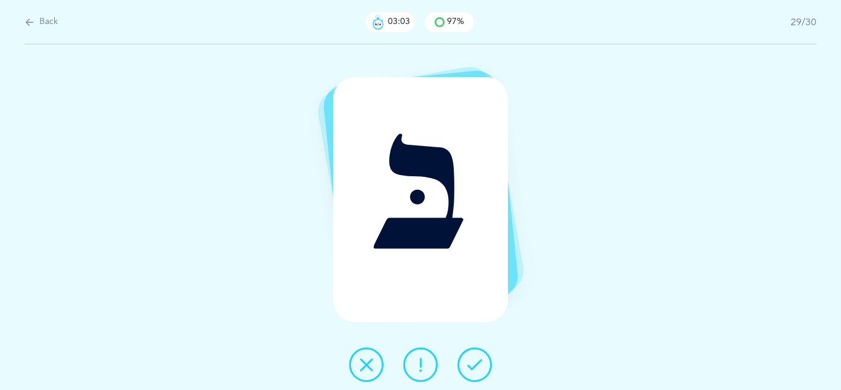
click at [478, 360] on icon at bounding box center [475, 364] width 15 height 15
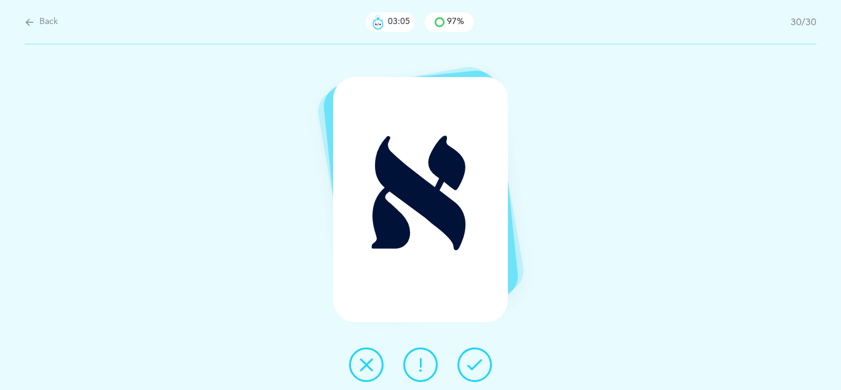
click at [478, 360] on icon at bounding box center [475, 364] width 15 height 15
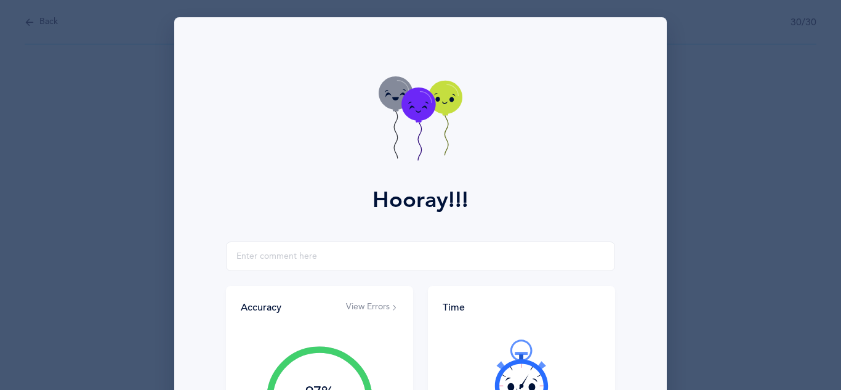
click at [426, 128] on icon at bounding box center [421, 119] width 84 height 87
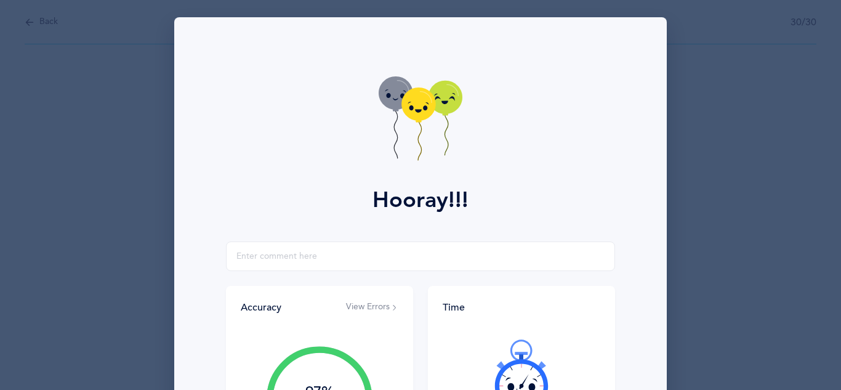
click at [428, 128] on icon at bounding box center [421, 119] width 84 height 87
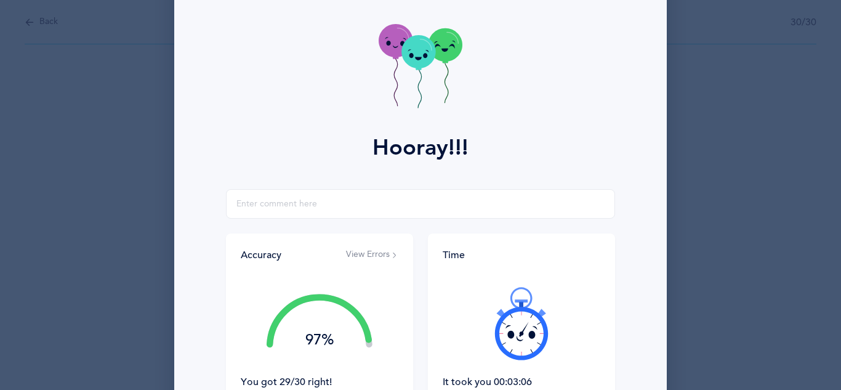
scroll to position [28, 0]
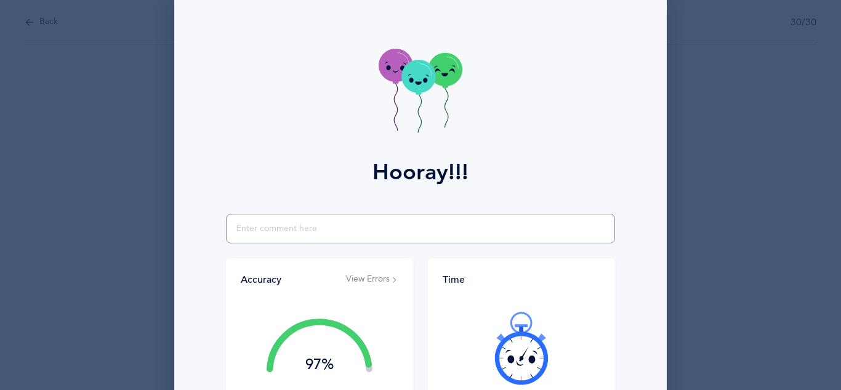
click at [298, 222] on input "text" at bounding box center [420, 229] width 389 height 30
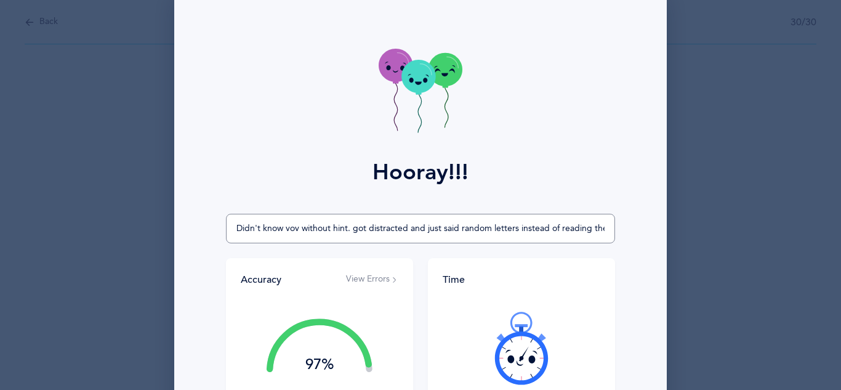
scroll to position [0, 7]
type input "Didn't know vov without hint. got distracted and just said random letters inste…"
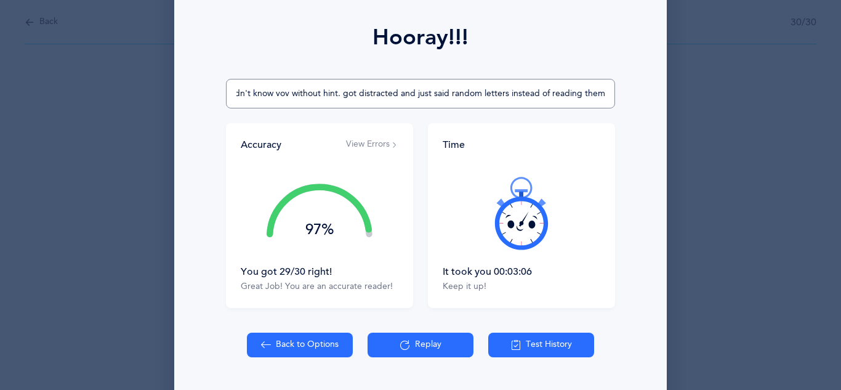
scroll to position [197, 0]
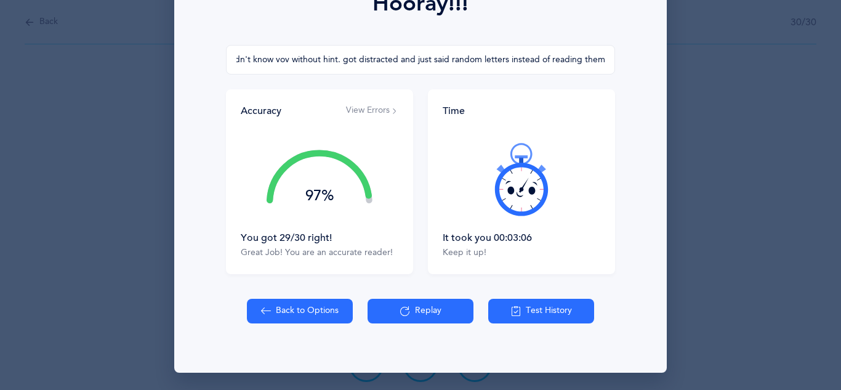
click at [271, 306] on icon at bounding box center [266, 311] width 10 height 14
select select "7"
select select "single"
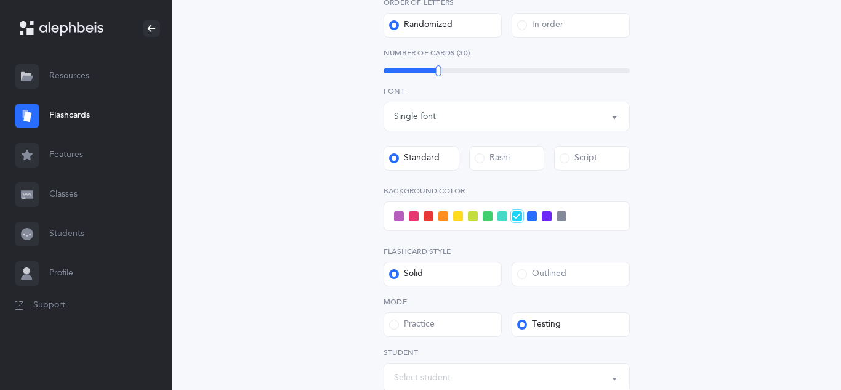
scroll to position [381, 0]
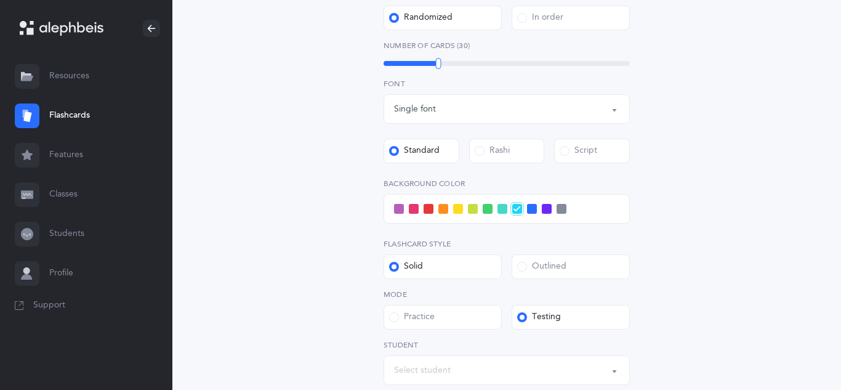
click at [410, 211] on span at bounding box center [414, 209] width 10 height 10
click at [0, 0] on input "checkbox" at bounding box center [0, 0] width 0 height 0
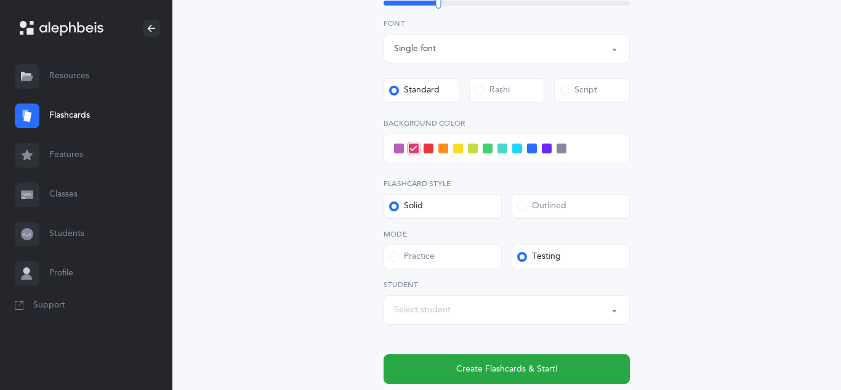
scroll to position [462, 0]
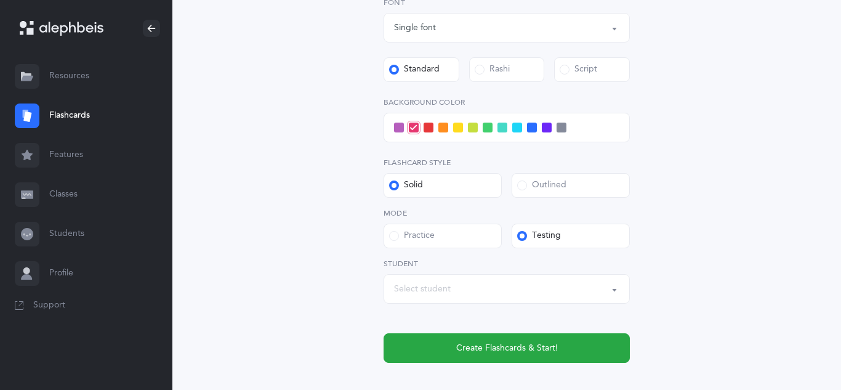
click at [466, 279] on div "Select student" at bounding box center [506, 288] width 225 height 21
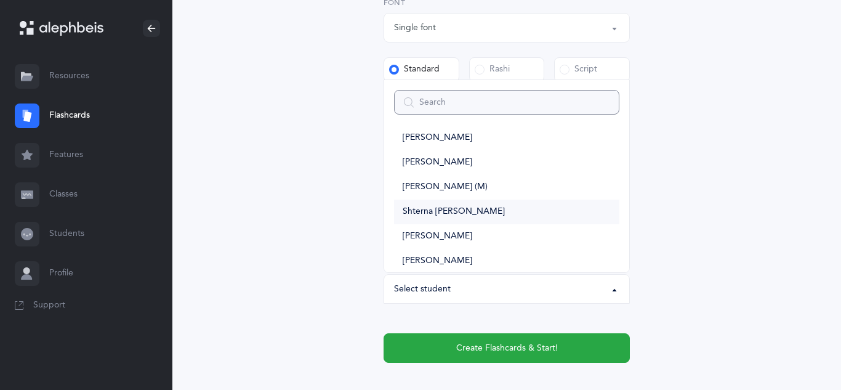
scroll to position [0, 0]
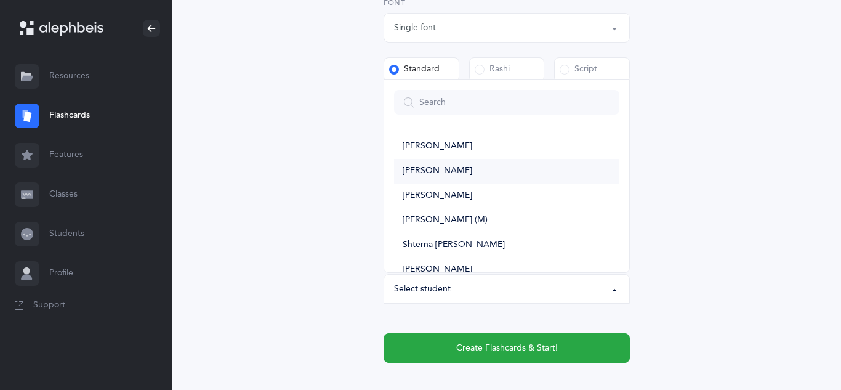
click at [447, 172] on span "[PERSON_NAME]" at bounding box center [438, 171] width 70 height 11
select select "14316"
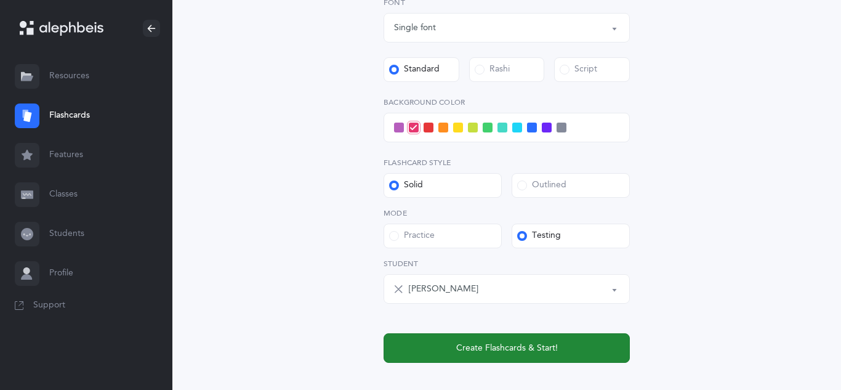
click at [464, 338] on button "Create Flashcards & Start!" at bounding box center [507, 348] width 246 height 30
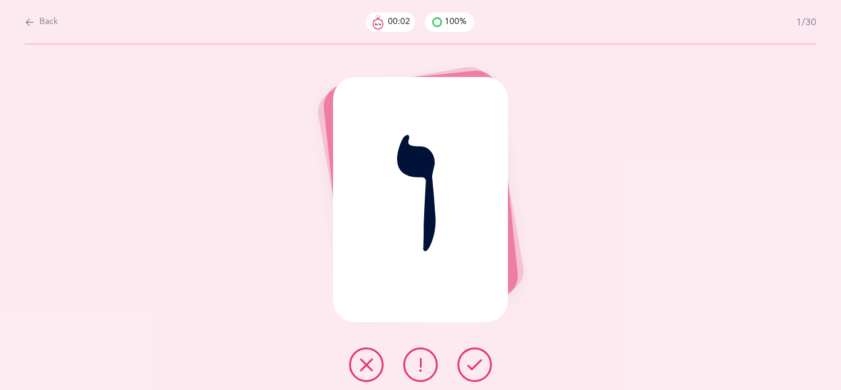
click at [485, 368] on button at bounding box center [475, 364] width 34 height 34
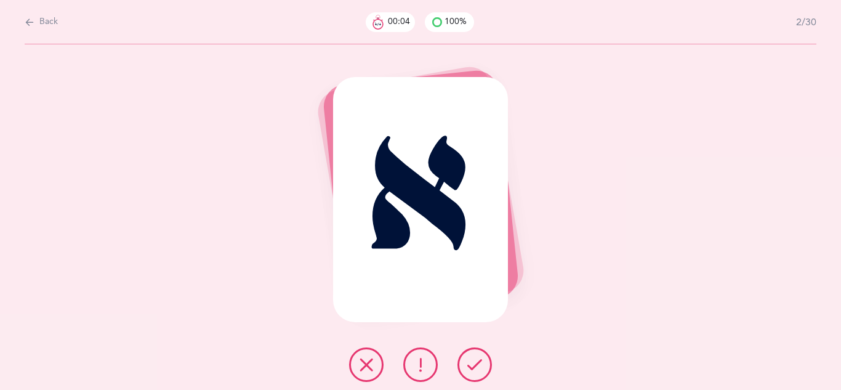
click at [485, 368] on button at bounding box center [475, 364] width 34 height 34
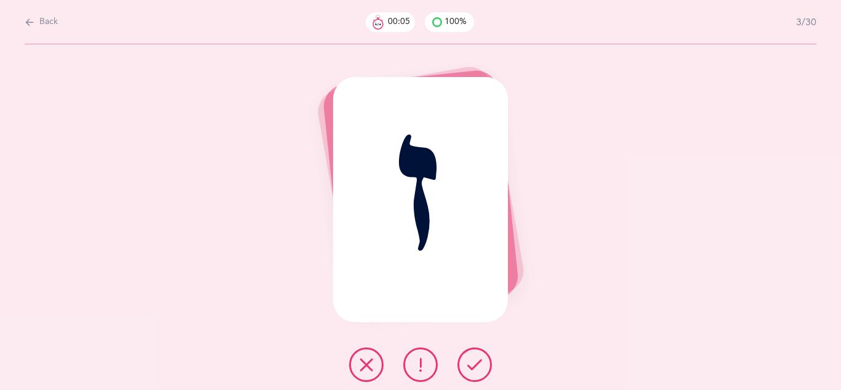
click at [485, 368] on button at bounding box center [475, 364] width 34 height 34
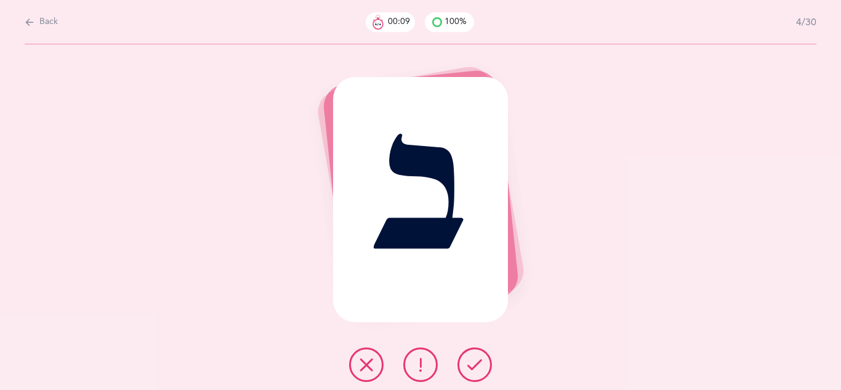
click at [485, 368] on button at bounding box center [475, 364] width 34 height 34
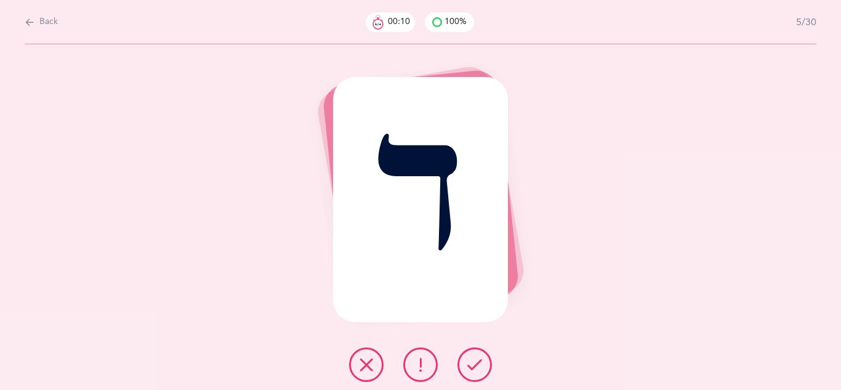
click at [485, 368] on button at bounding box center [475, 364] width 34 height 34
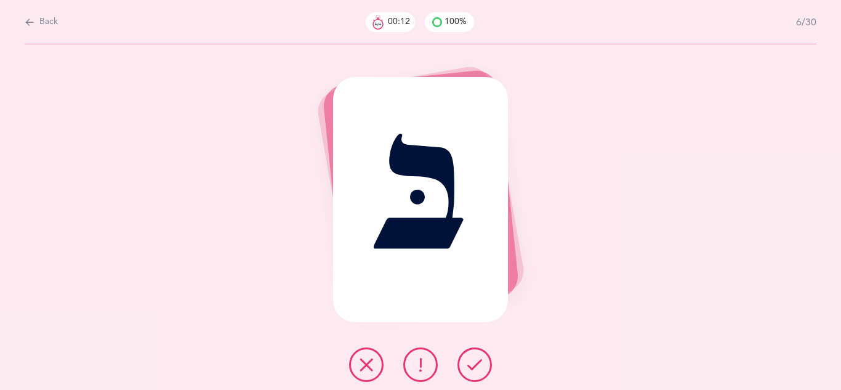
click at [485, 368] on button at bounding box center [475, 364] width 34 height 34
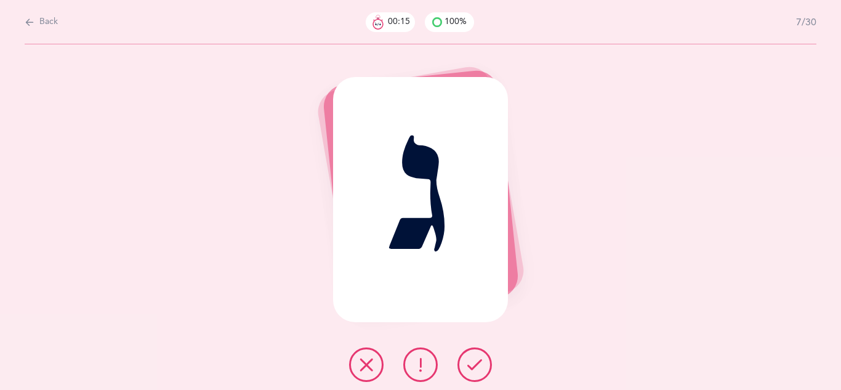
click at [485, 368] on button at bounding box center [475, 364] width 34 height 34
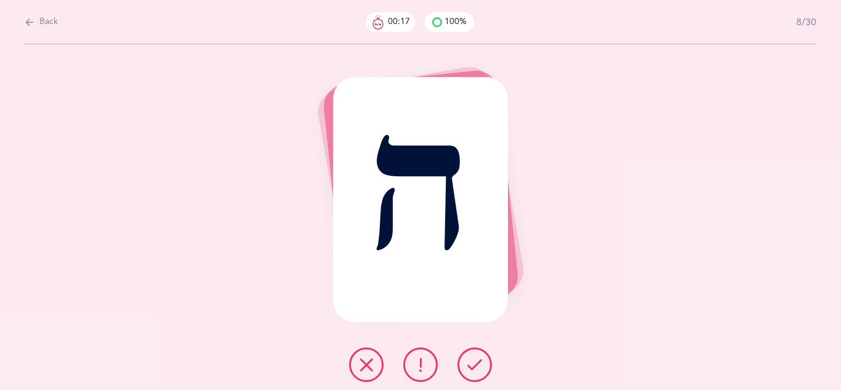
click at [485, 368] on button at bounding box center [475, 364] width 34 height 34
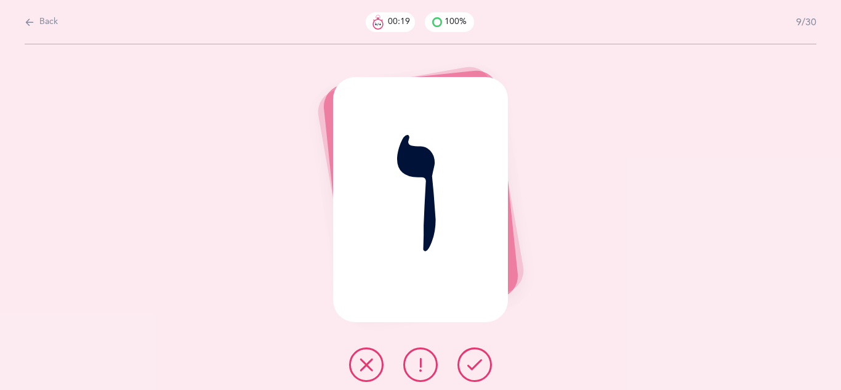
click at [485, 368] on button at bounding box center [475, 364] width 34 height 34
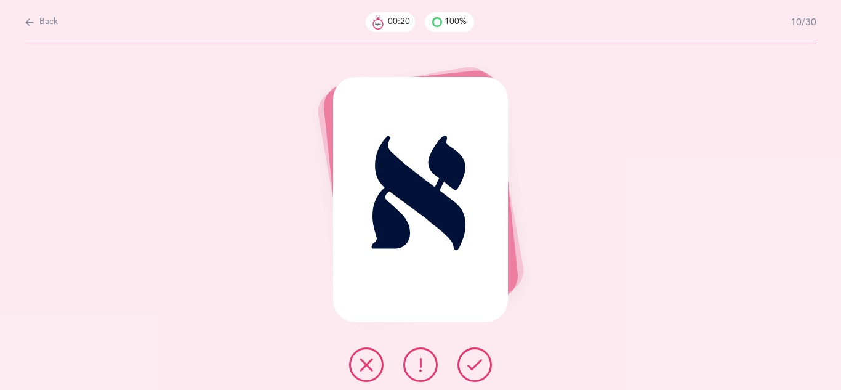
click at [485, 368] on button at bounding box center [475, 364] width 34 height 34
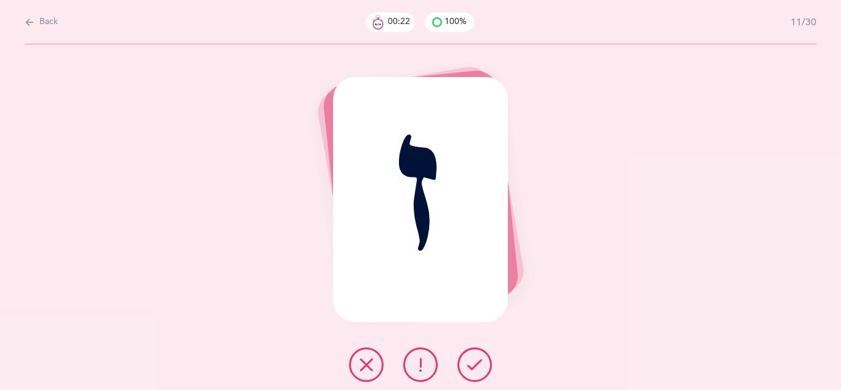
click at [485, 368] on button at bounding box center [475, 364] width 34 height 34
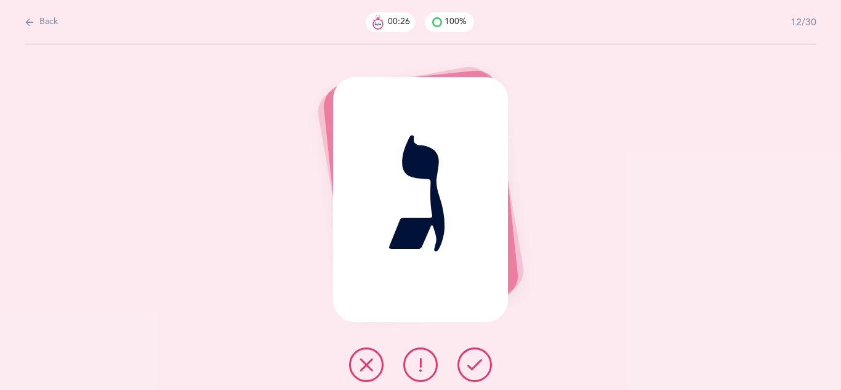
click at [485, 368] on button at bounding box center [475, 364] width 34 height 34
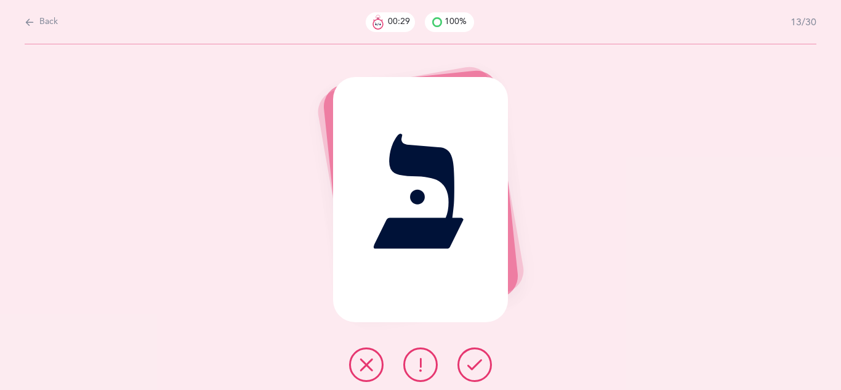
click at [485, 368] on button at bounding box center [475, 364] width 34 height 34
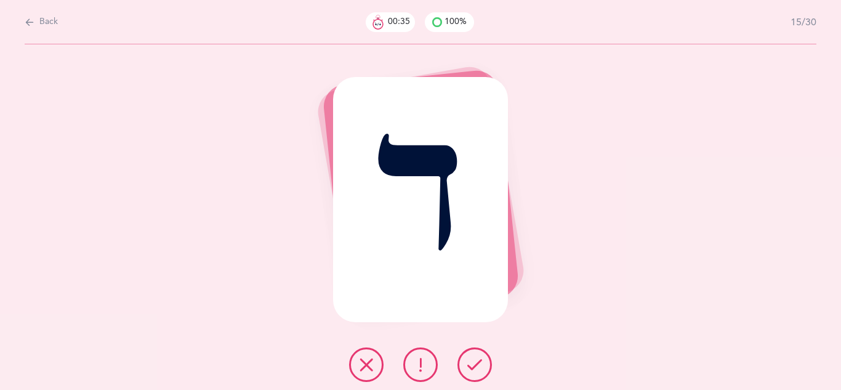
click at [485, 368] on button at bounding box center [475, 364] width 34 height 34
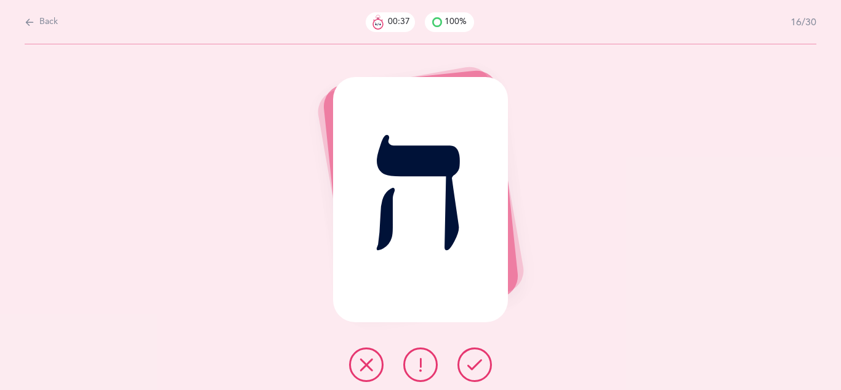
click at [485, 368] on button at bounding box center [475, 364] width 34 height 34
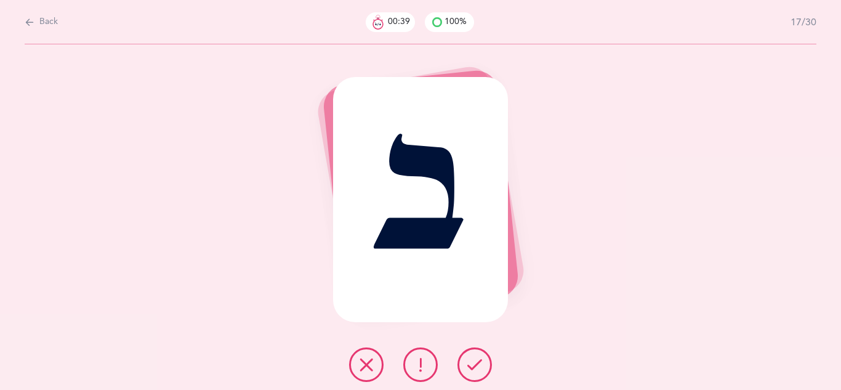
click at [485, 368] on button at bounding box center [475, 364] width 34 height 34
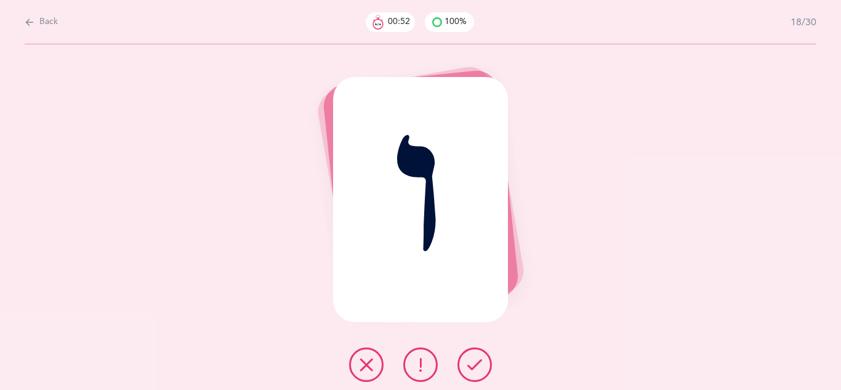
click at [370, 362] on icon at bounding box center [366, 364] width 15 height 15
click at [473, 370] on icon at bounding box center [475, 364] width 15 height 15
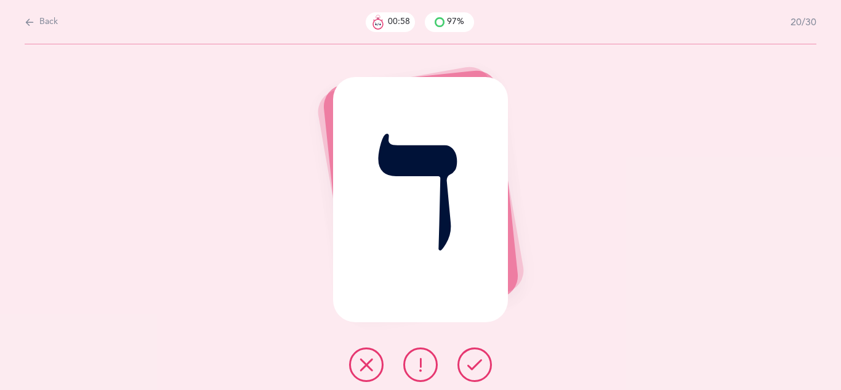
click at [473, 370] on icon at bounding box center [475, 364] width 15 height 15
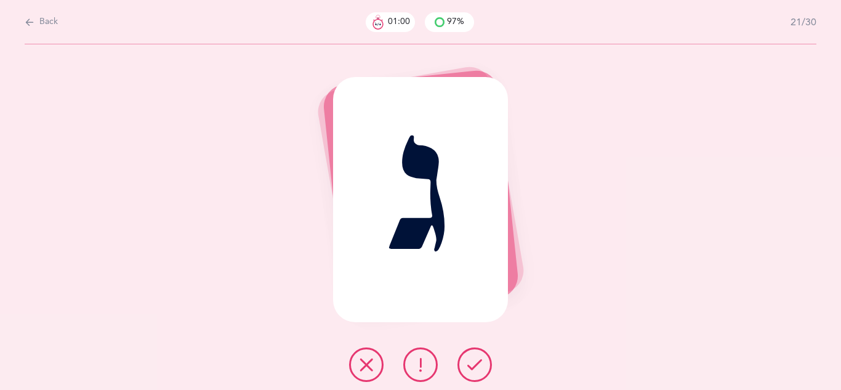
click at [473, 370] on icon at bounding box center [475, 364] width 15 height 15
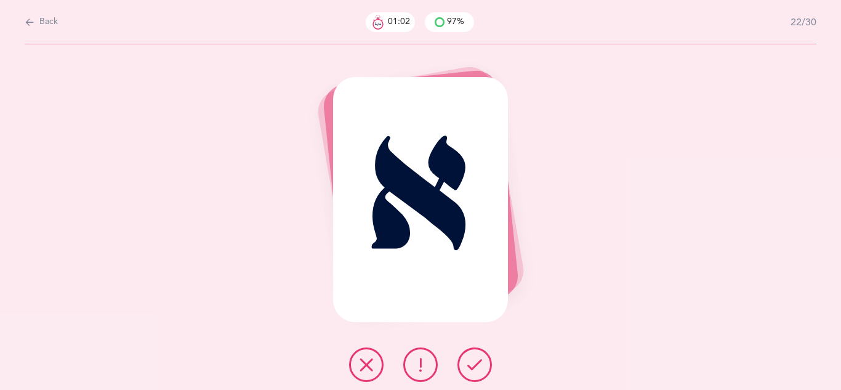
click at [473, 370] on icon at bounding box center [475, 364] width 15 height 15
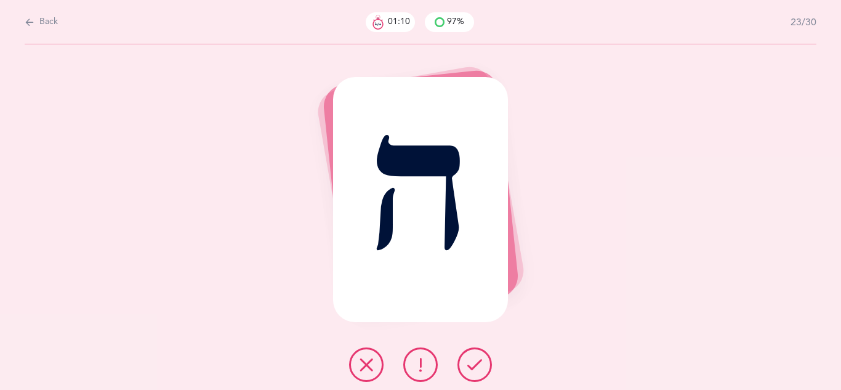
click at [473, 370] on icon at bounding box center [475, 364] width 15 height 15
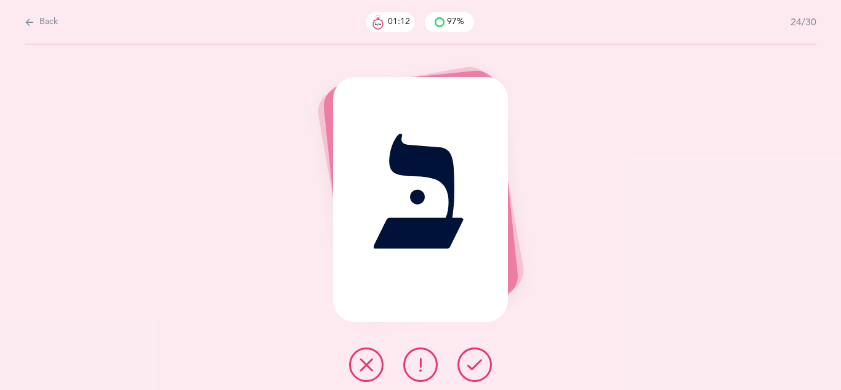
click at [473, 370] on icon at bounding box center [475, 364] width 15 height 15
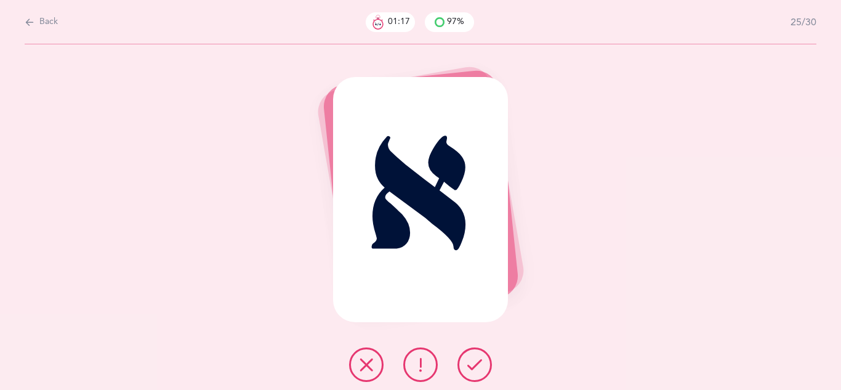
click at [473, 370] on icon at bounding box center [475, 364] width 15 height 15
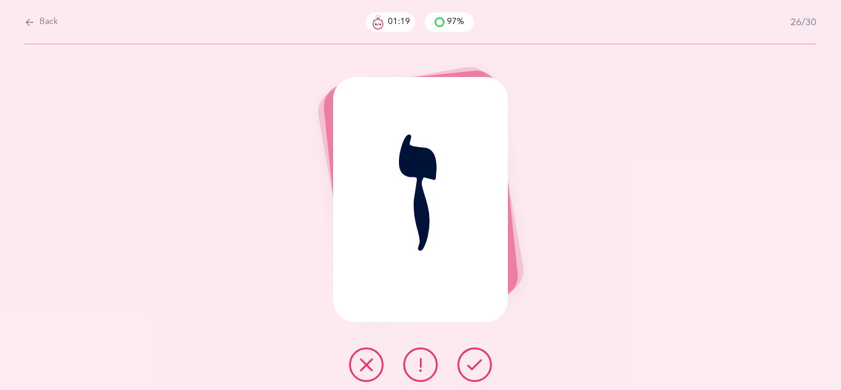
click at [473, 370] on icon at bounding box center [475, 364] width 15 height 15
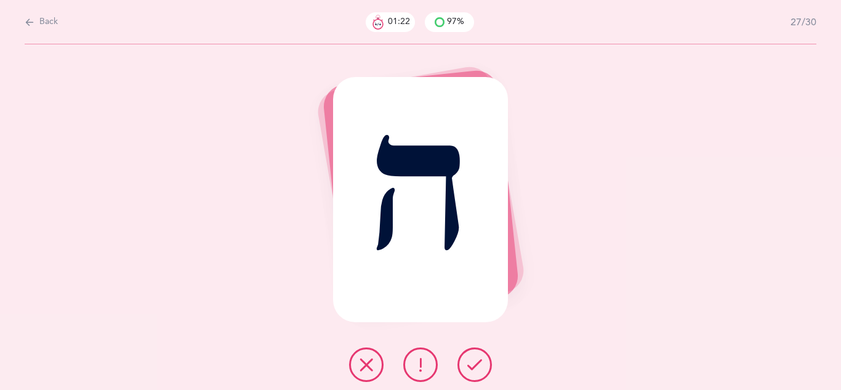
click at [473, 370] on icon at bounding box center [475, 364] width 15 height 15
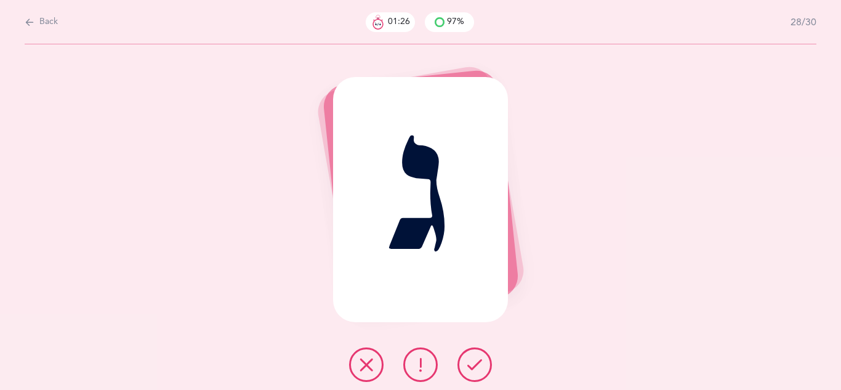
click at [473, 370] on icon at bounding box center [475, 364] width 15 height 15
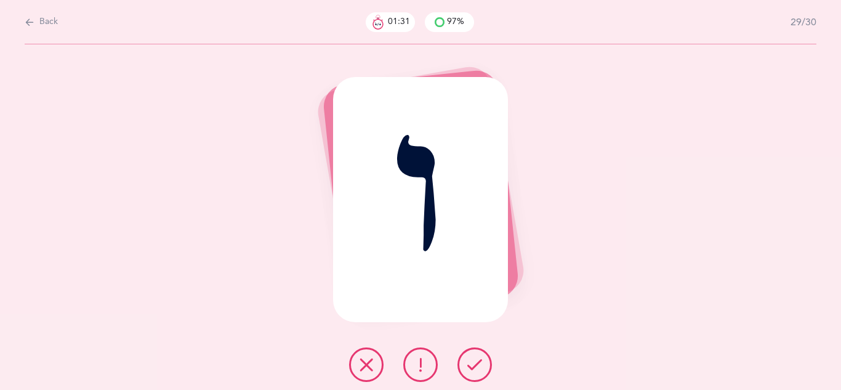
click at [473, 370] on icon at bounding box center [475, 364] width 15 height 15
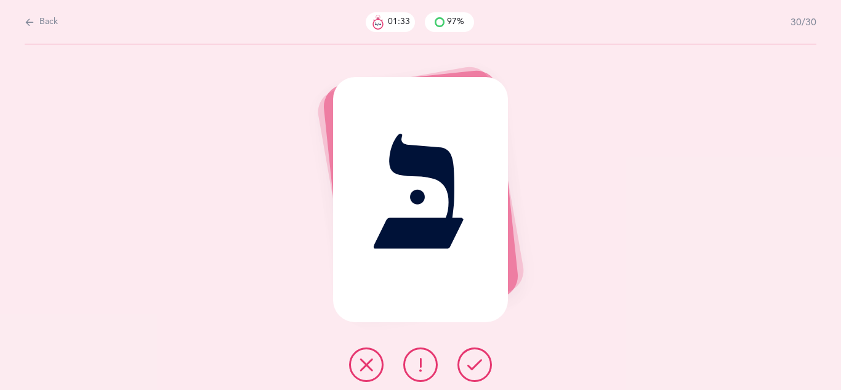
click at [473, 370] on icon at bounding box center [475, 364] width 15 height 15
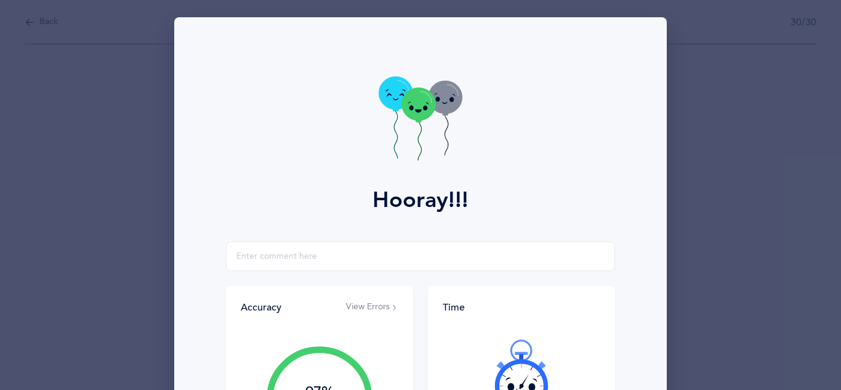
click at [412, 129] on icon at bounding box center [421, 119] width 84 height 87
click at [423, 124] on icon at bounding box center [421, 119] width 84 height 87
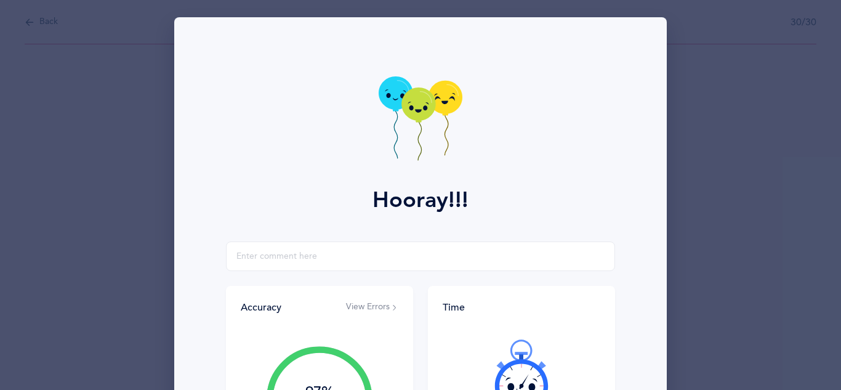
click at [423, 124] on icon at bounding box center [421, 119] width 84 height 87
click at [416, 123] on icon at bounding box center [421, 119] width 84 height 87
click at [416, 121] on icon at bounding box center [419, 103] width 34 height 33
click at [415, 128] on icon at bounding box center [421, 119] width 84 height 87
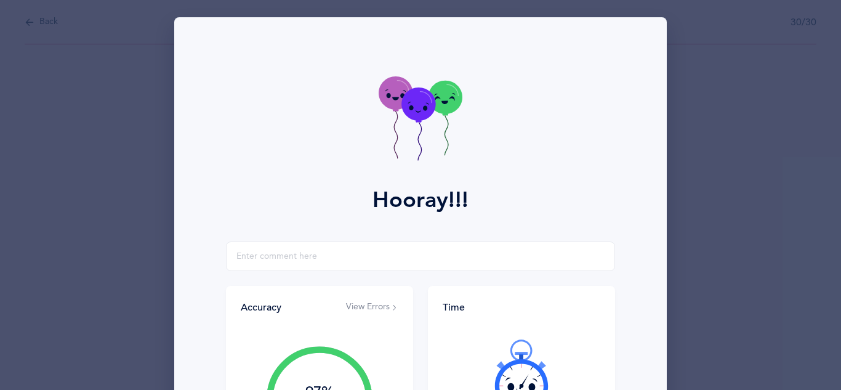
click at [415, 128] on icon at bounding box center [421, 119] width 84 height 87
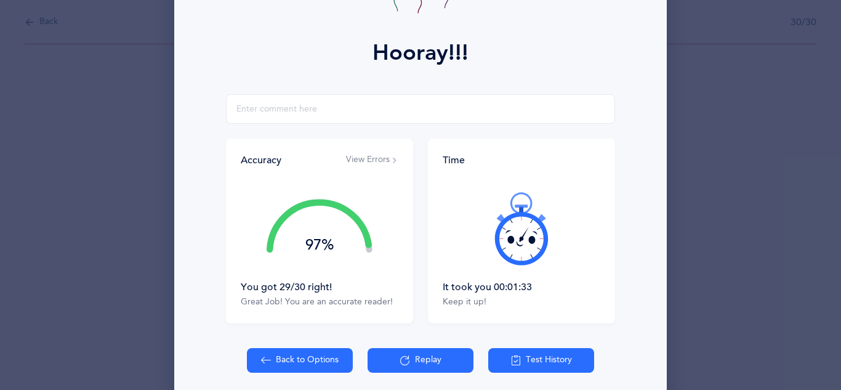
scroll to position [149, 0]
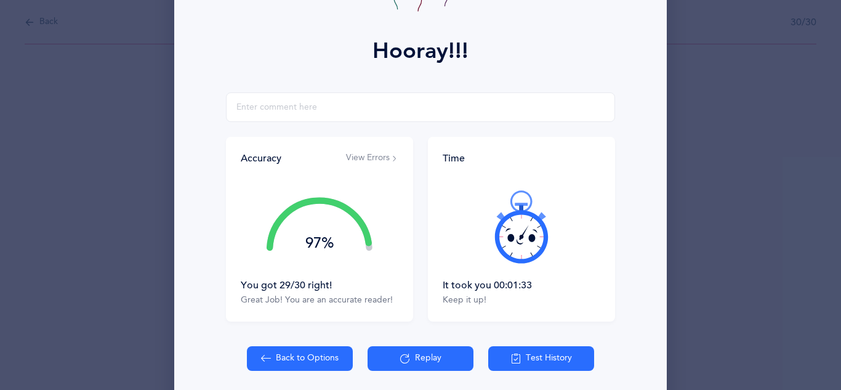
click at [283, 366] on button "Back to Options" at bounding box center [300, 358] width 106 height 25
select select "7"
select select "single"
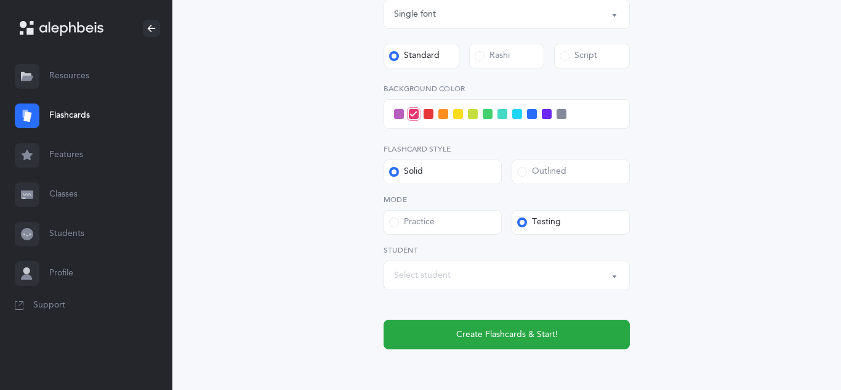
scroll to position [478, 0]
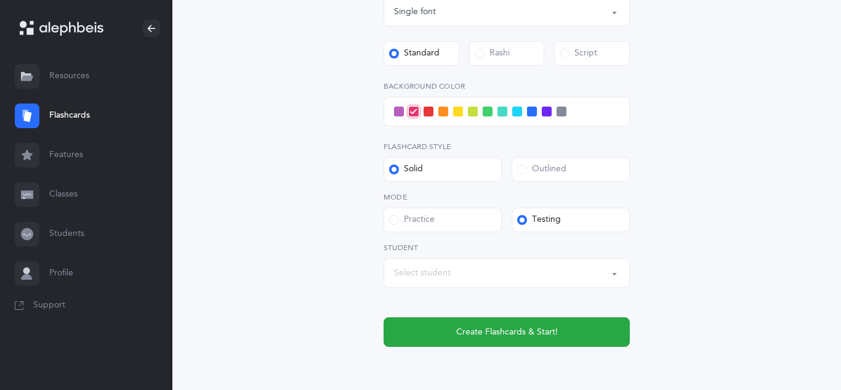
click at [467, 265] on div "Select student" at bounding box center [506, 272] width 225 height 21
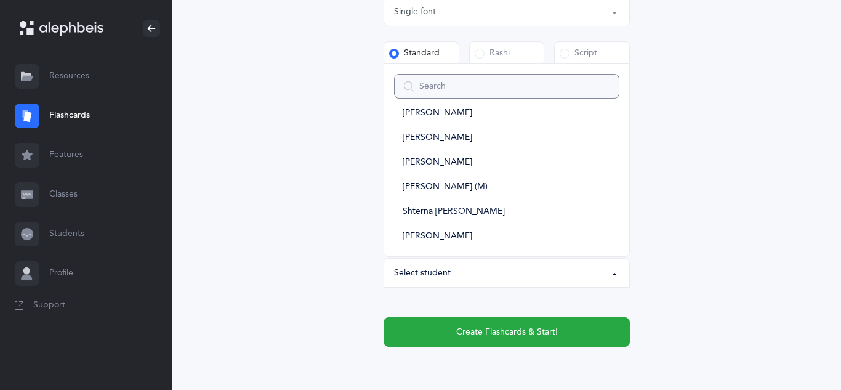
scroll to position [0, 0]
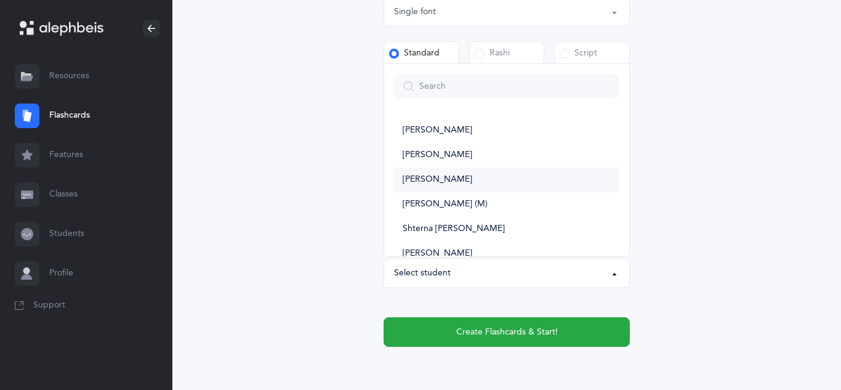
click at [447, 183] on span "[PERSON_NAME]" at bounding box center [438, 179] width 70 height 11
select select "14317"
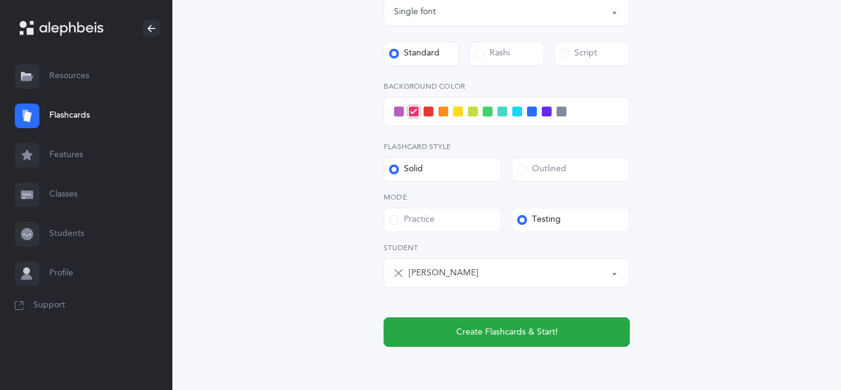
click at [517, 113] on span at bounding box center [518, 112] width 10 height 10
click at [0, 0] on input "checkbox" at bounding box center [0, 0] width 0 height 0
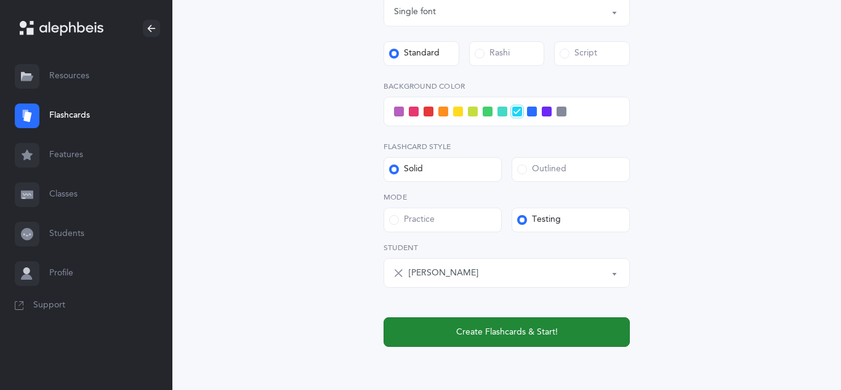
click at [554, 338] on button "Create Flashcards & Start!" at bounding box center [507, 332] width 246 height 30
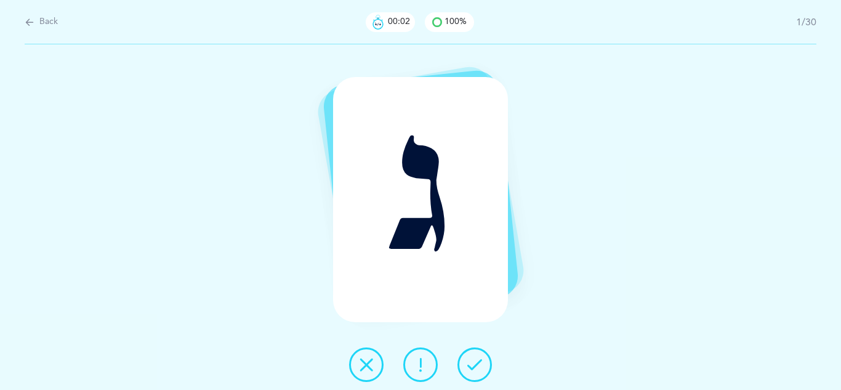
click at [482, 355] on button at bounding box center [475, 364] width 34 height 34
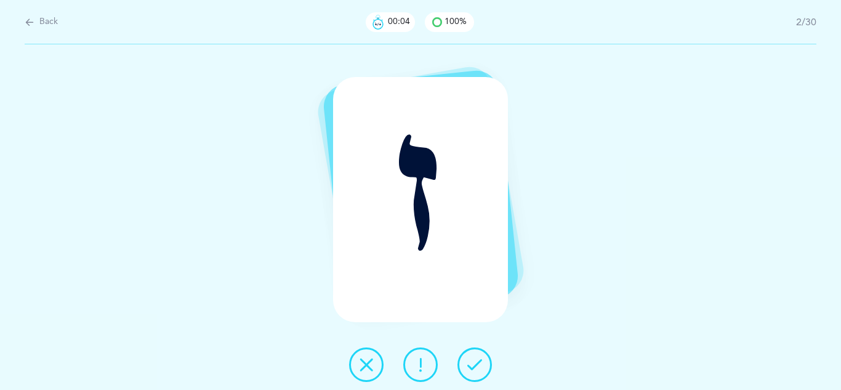
click at [482, 355] on button at bounding box center [475, 364] width 34 height 34
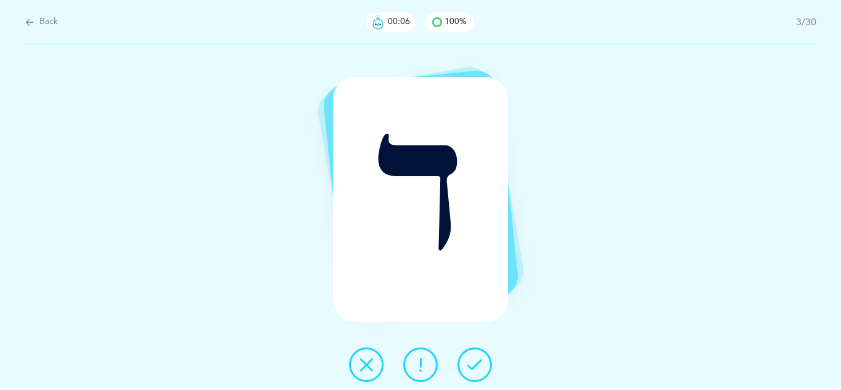
click at [482, 355] on button at bounding box center [475, 364] width 34 height 34
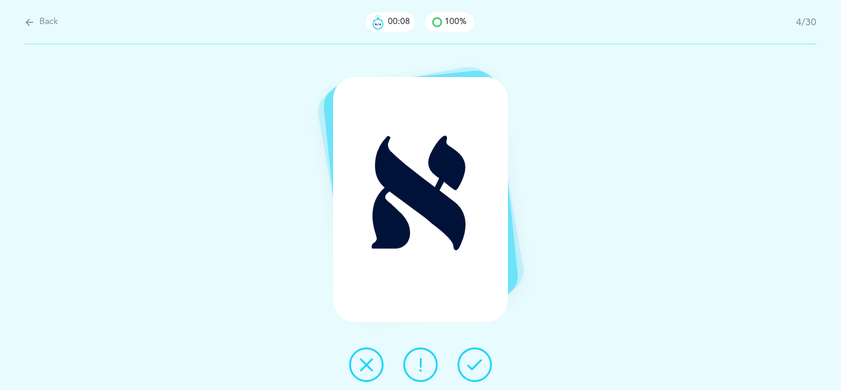
click at [482, 355] on button at bounding box center [475, 364] width 34 height 34
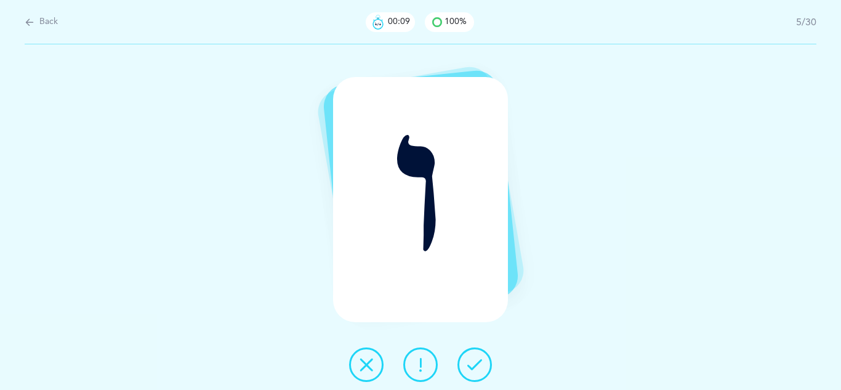
click at [482, 355] on button at bounding box center [475, 364] width 34 height 34
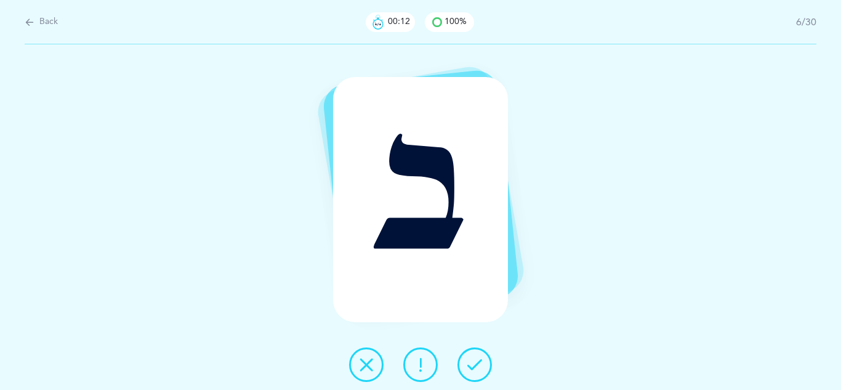
click at [476, 359] on icon at bounding box center [475, 364] width 15 height 15
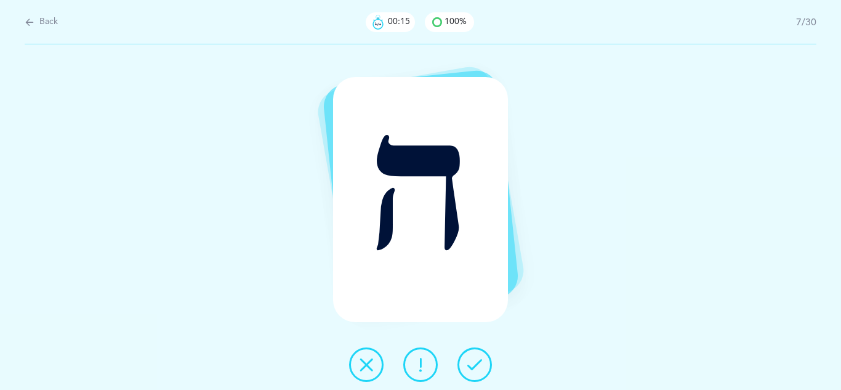
click at [476, 359] on icon at bounding box center [475, 364] width 15 height 15
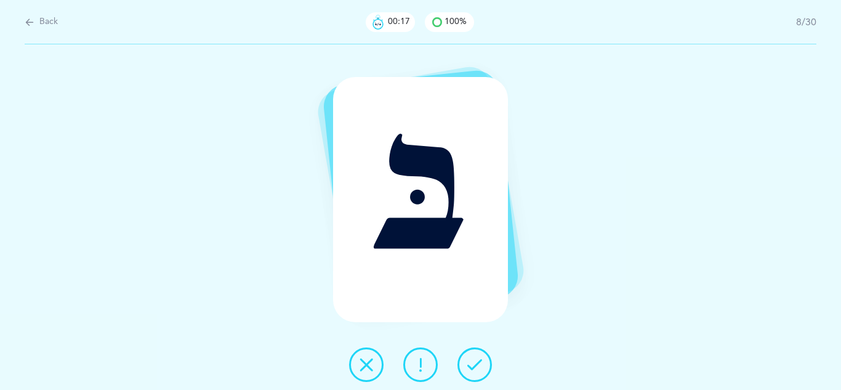
click at [476, 359] on icon at bounding box center [475, 364] width 15 height 15
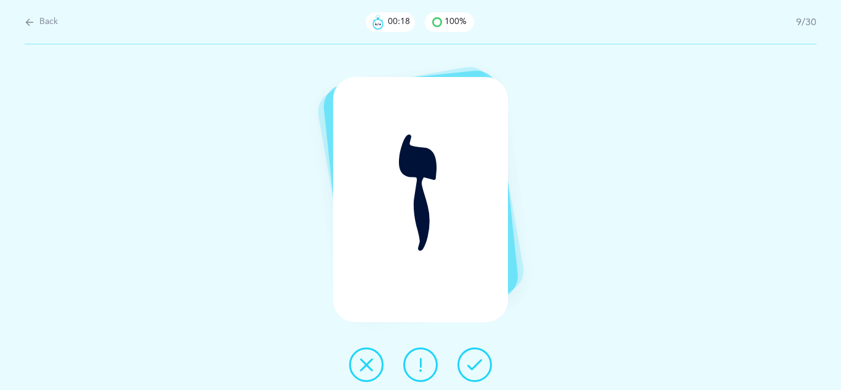
click at [476, 359] on icon at bounding box center [475, 364] width 15 height 15
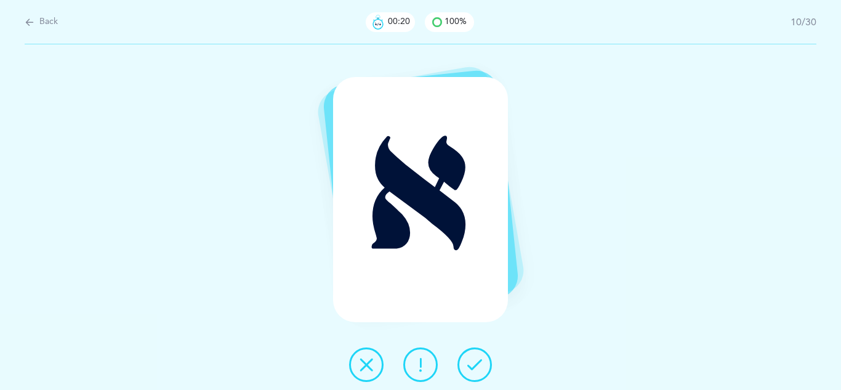
click at [476, 359] on icon at bounding box center [475, 364] width 15 height 15
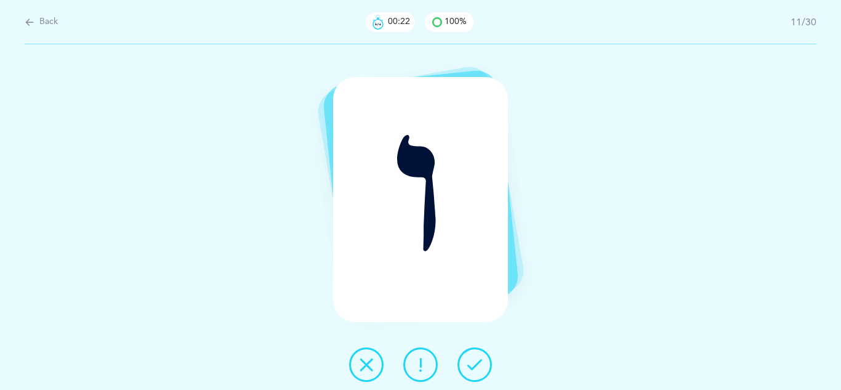
click at [476, 359] on icon at bounding box center [475, 364] width 15 height 15
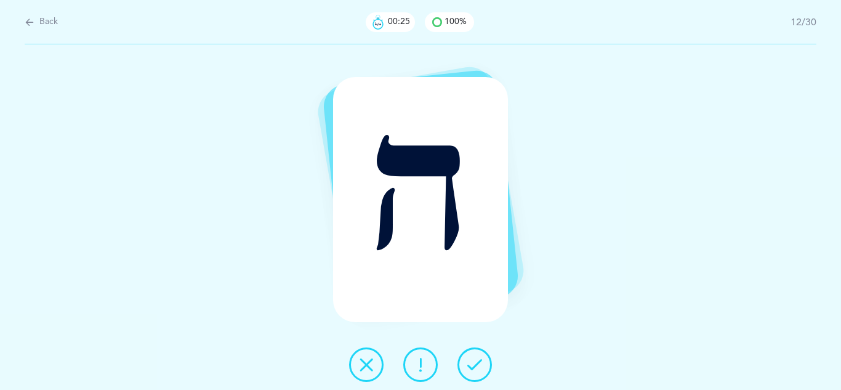
click at [476, 359] on icon at bounding box center [475, 364] width 15 height 15
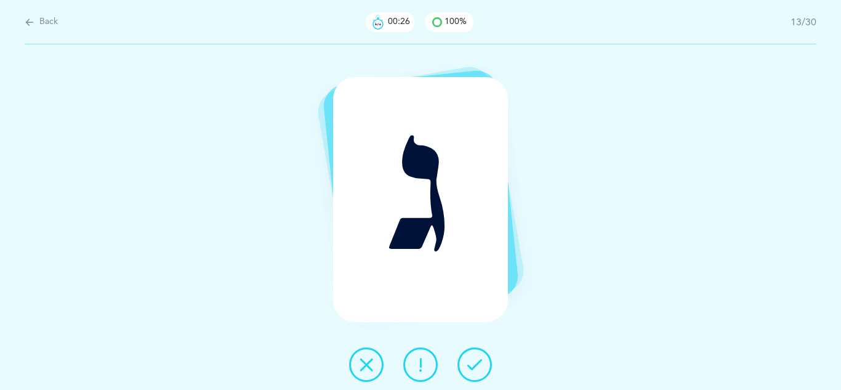
click at [476, 359] on icon at bounding box center [475, 364] width 15 height 15
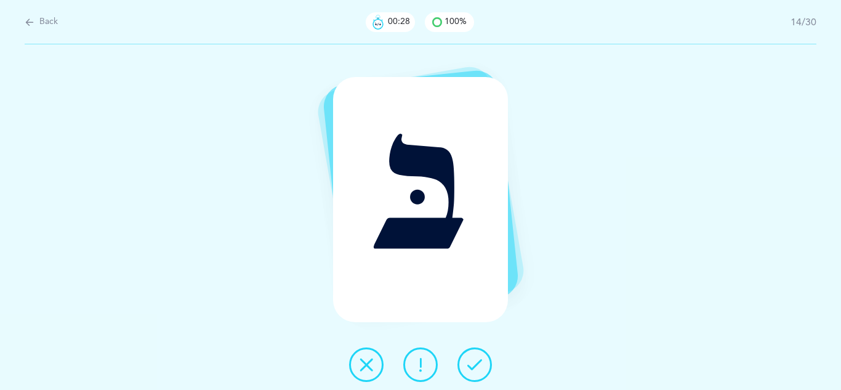
click at [476, 359] on icon at bounding box center [475, 364] width 15 height 15
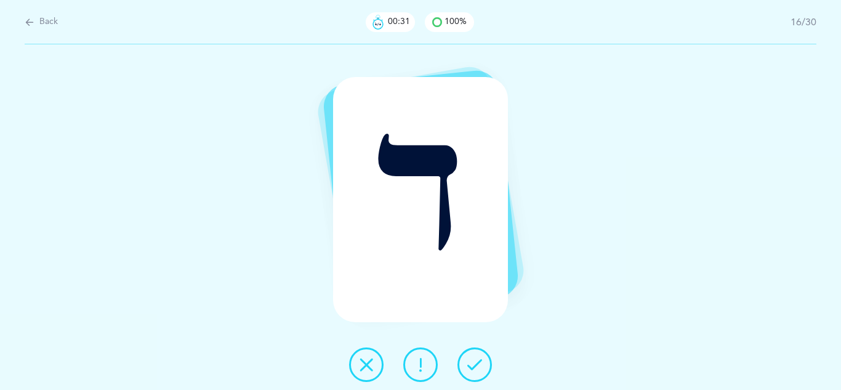
click at [476, 359] on icon at bounding box center [475, 364] width 15 height 15
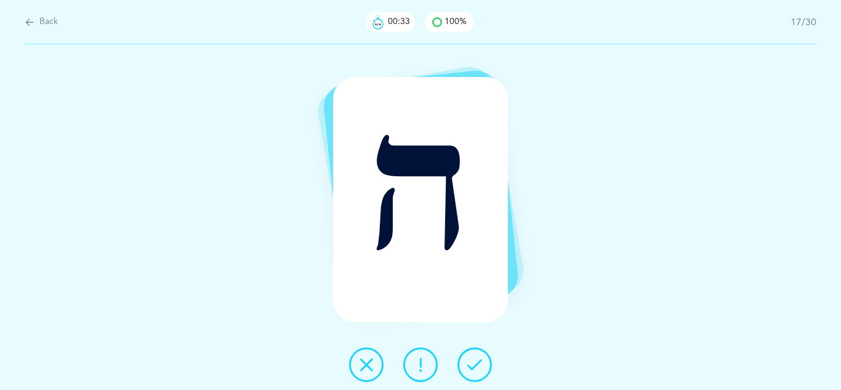
click at [476, 359] on icon at bounding box center [475, 364] width 15 height 15
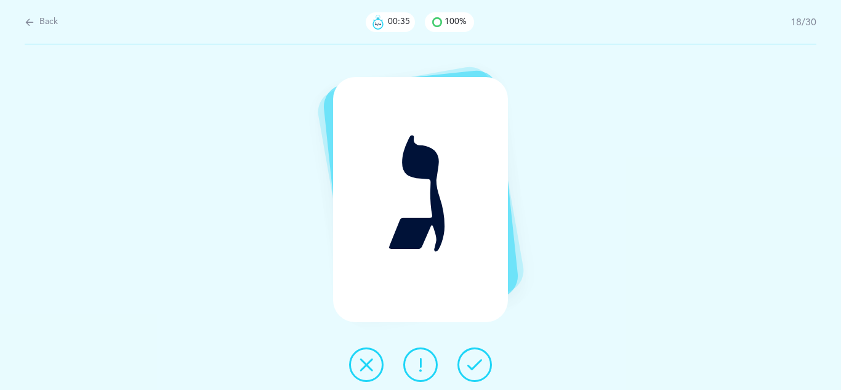
click at [476, 359] on icon at bounding box center [475, 364] width 15 height 15
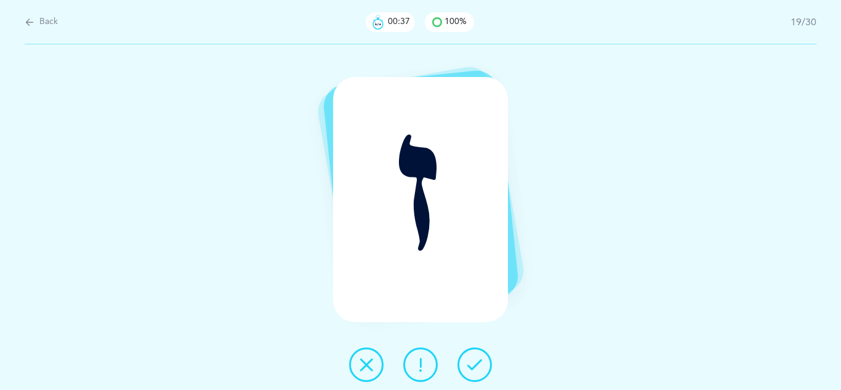
click at [476, 359] on icon at bounding box center [475, 364] width 15 height 15
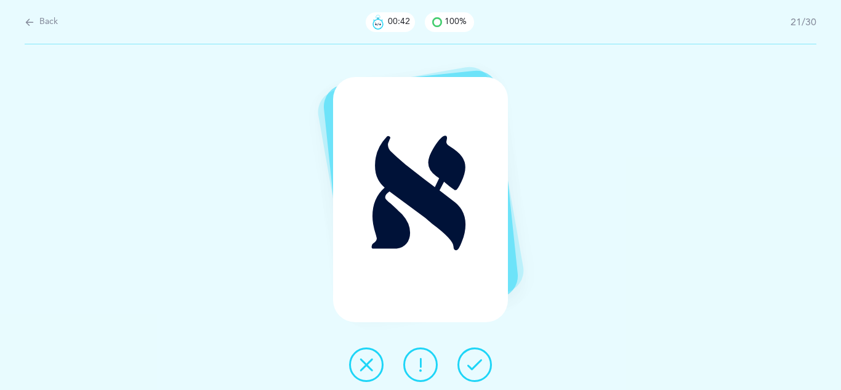
click at [476, 359] on icon at bounding box center [475, 364] width 15 height 15
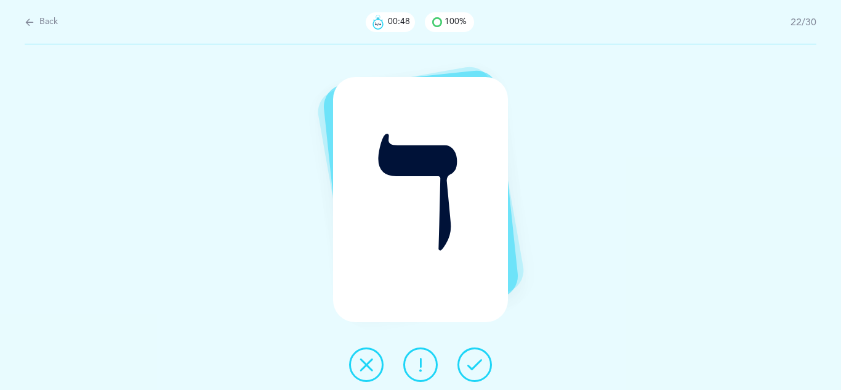
click at [476, 359] on icon at bounding box center [475, 364] width 15 height 15
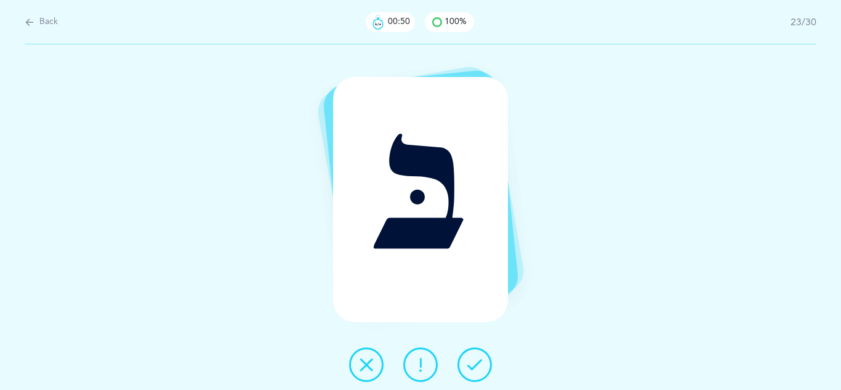
click at [476, 359] on icon at bounding box center [475, 364] width 15 height 15
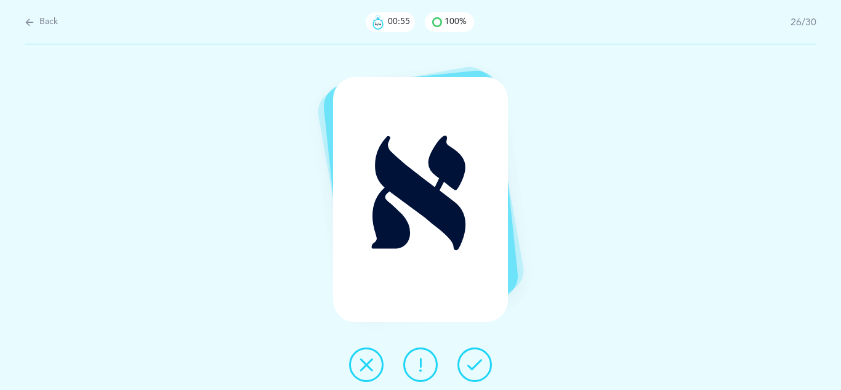
click at [476, 359] on icon at bounding box center [475, 364] width 15 height 15
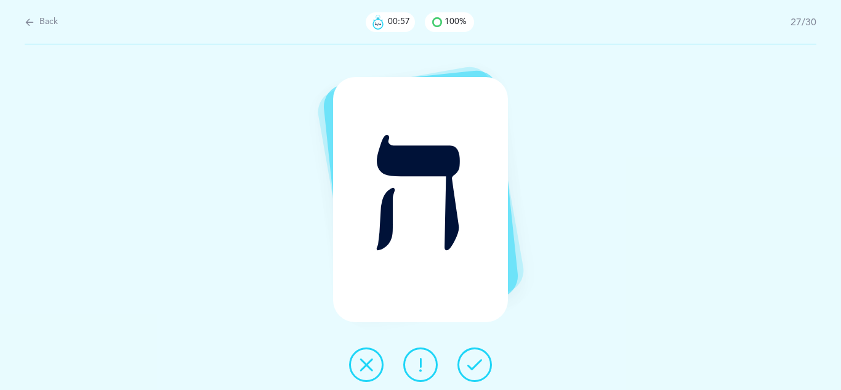
click at [476, 359] on icon at bounding box center [475, 364] width 15 height 15
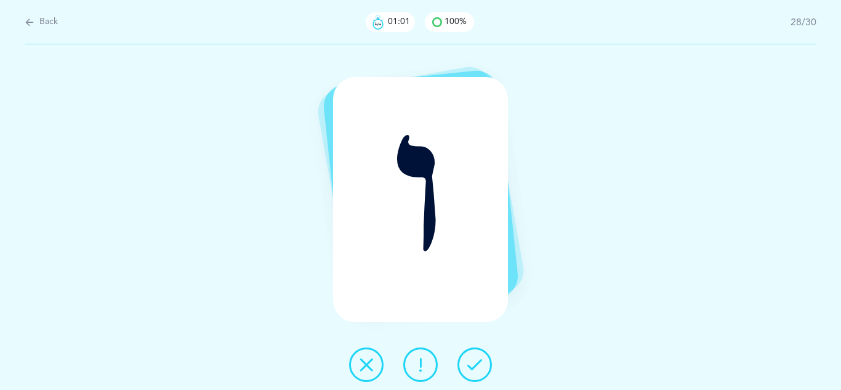
click at [476, 359] on icon at bounding box center [475, 364] width 15 height 15
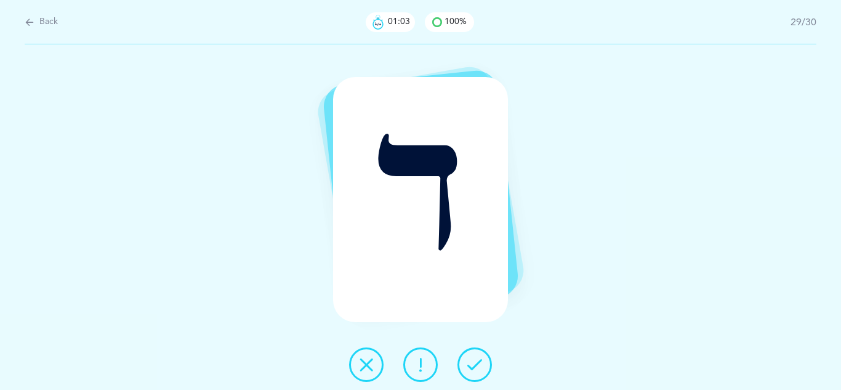
click at [476, 359] on icon at bounding box center [475, 364] width 15 height 15
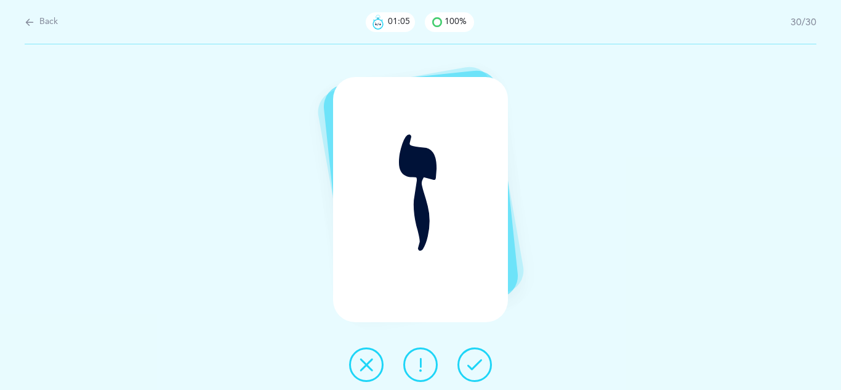
click at [476, 359] on icon at bounding box center [475, 364] width 15 height 15
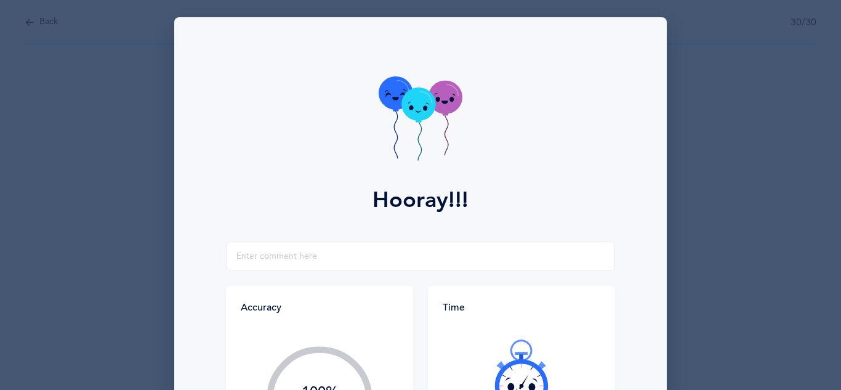
click at [476, 359] on div at bounding box center [522, 375] width 158 height 103
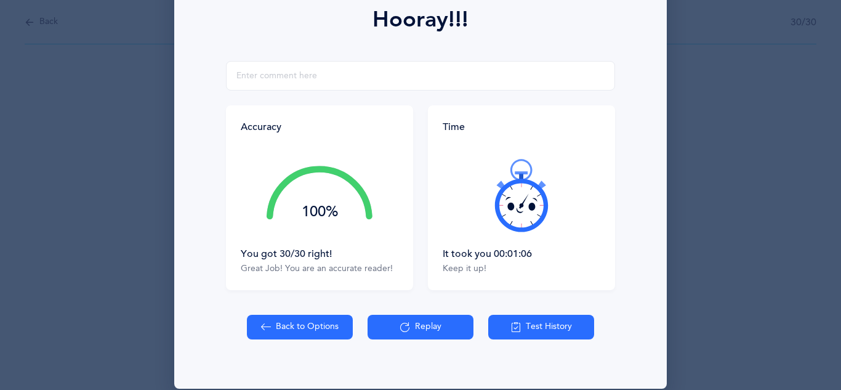
scroll to position [197, 0]
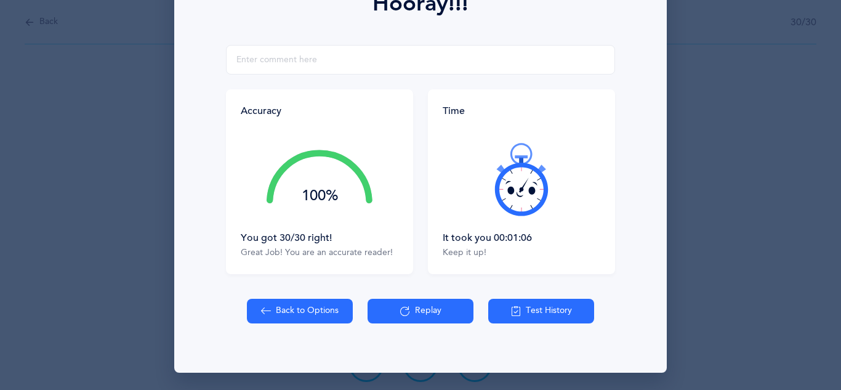
click at [298, 314] on button "Back to Options" at bounding box center [300, 311] width 106 height 25
select select "7"
select select "single"
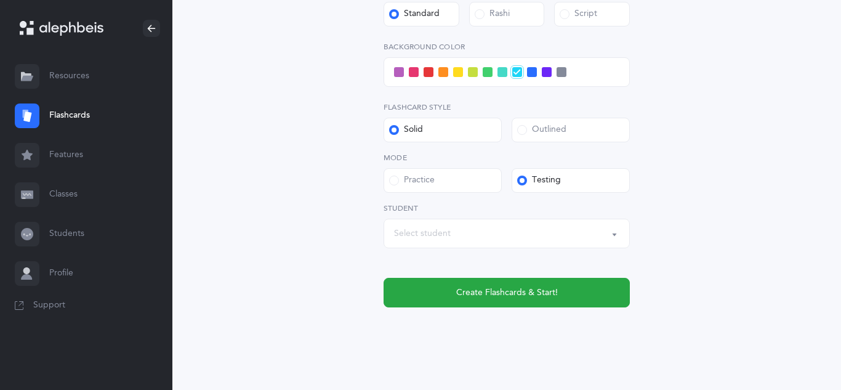
scroll to position [520, 0]
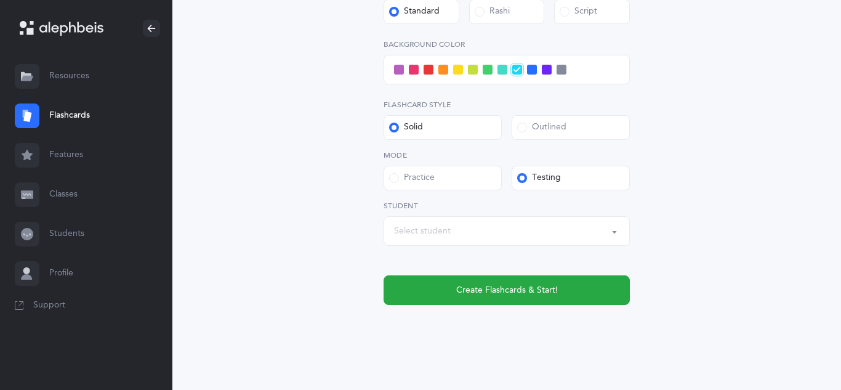
click at [413, 67] on span at bounding box center [414, 70] width 10 height 10
click at [0, 0] on input "checkbox" at bounding box center [0, 0] width 0 height 0
click at [500, 229] on div "Select student" at bounding box center [506, 231] width 225 height 21
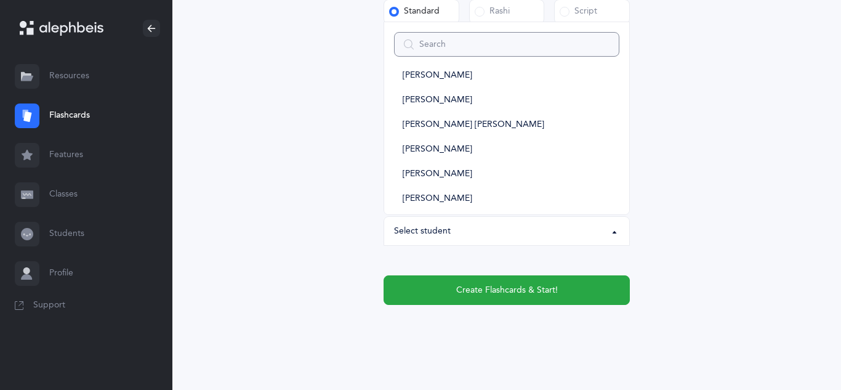
scroll to position [140, 0]
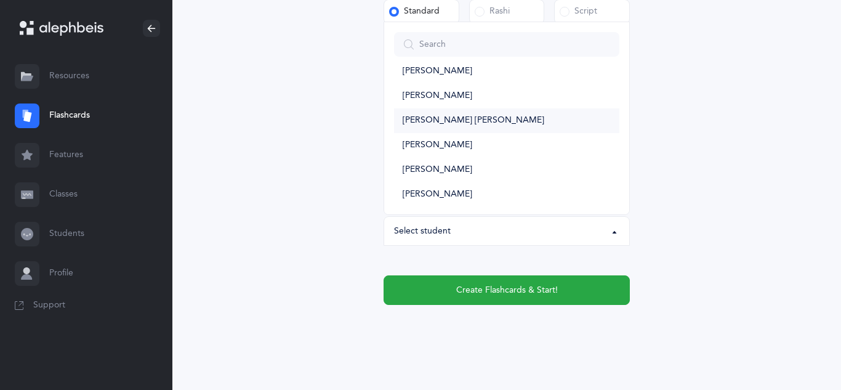
click at [448, 119] on span "[PERSON_NAME] [PERSON_NAME]" at bounding box center [474, 120] width 142 height 11
select select "14322"
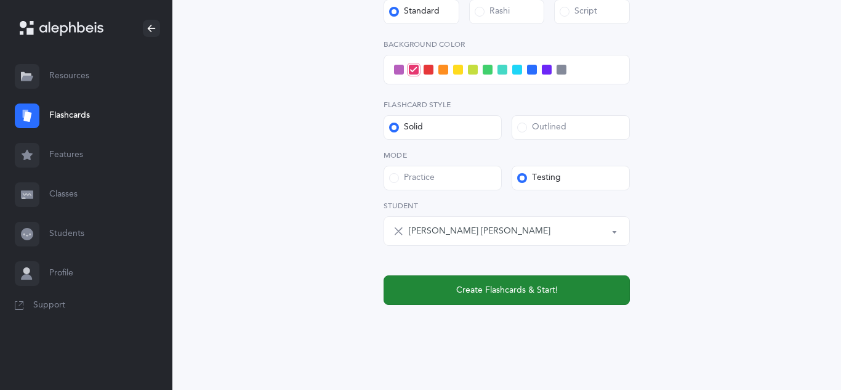
click at [561, 296] on button "Create Flashcards & Start!" at bounding box center [507, 290] width 246 height 30
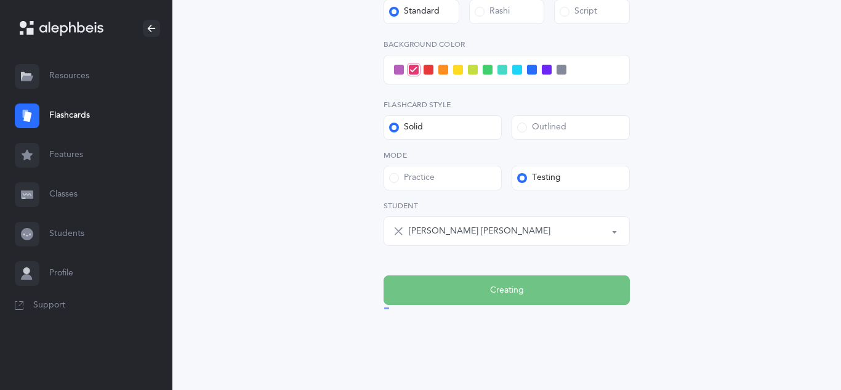
scroll to position [0, 0]
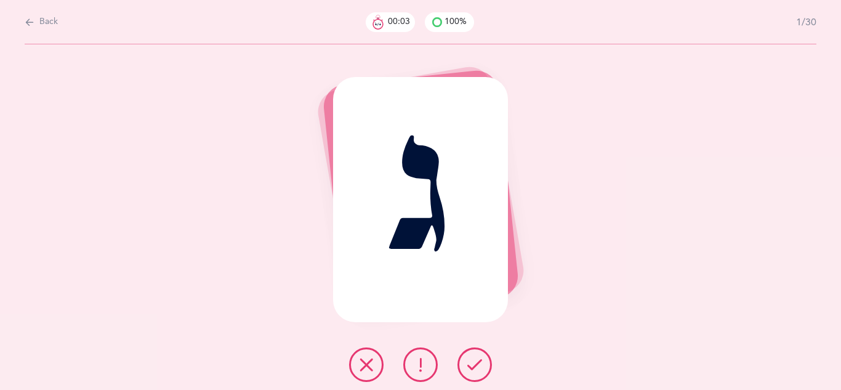
click at [469, 359] on icon at bounding box center [475, 364] width 15 height 15
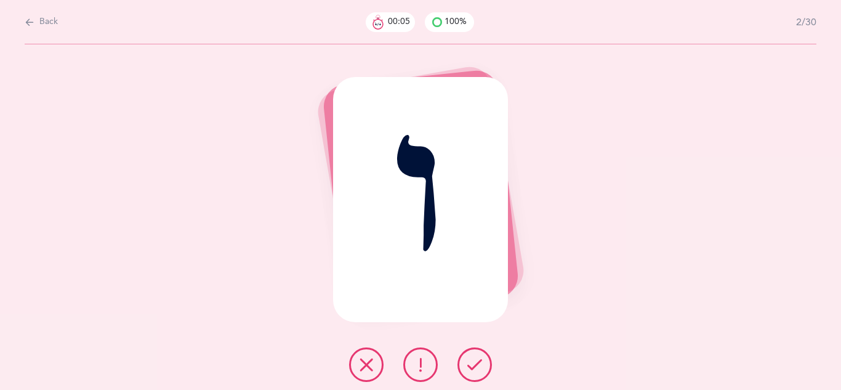
click at [469, 359] on icon at bounding box center [475, 364] width 15 height 15
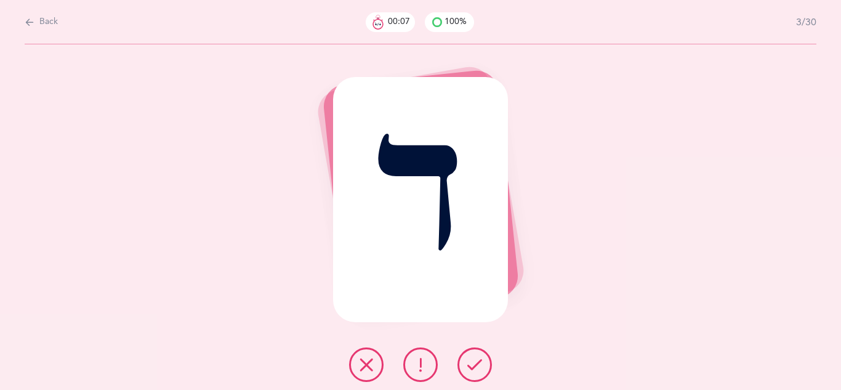
click at [469, 359] on icon at bounding box center [475, 364] width 15 height 15
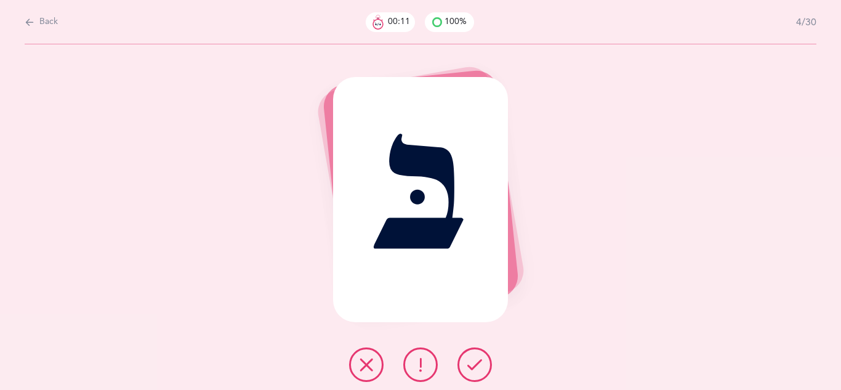
click at [469, 359] on icon at bounding box center [475, 364] width 15 height 15
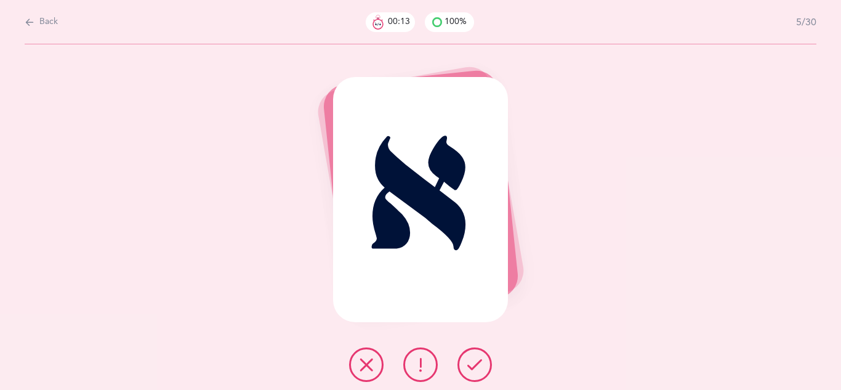
click at [469, 359] on icon at bounding box center [475, 364] width 15 height 15
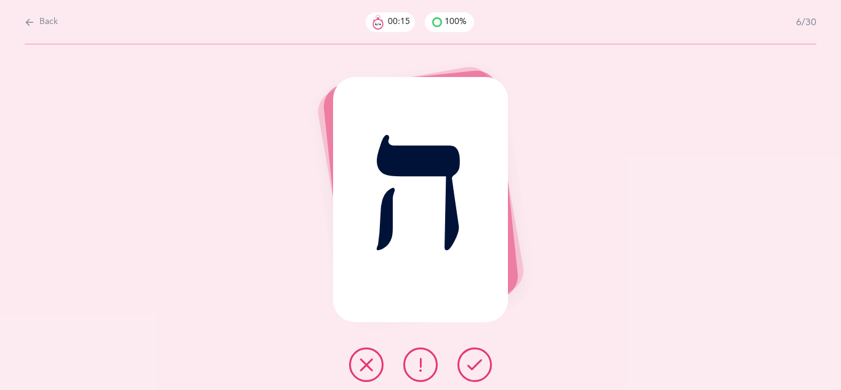
click at [469, 359] on icon at bounding box center [475, 364] width 15 height 15
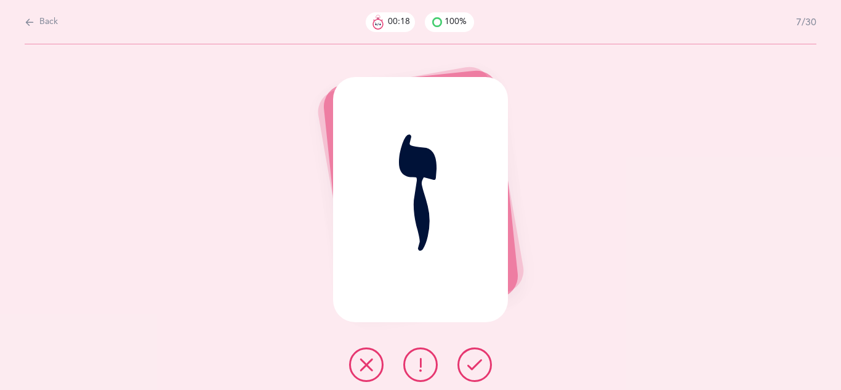
click at [469, 359] on icon at bounding box center [475, 364] width 15 height 15
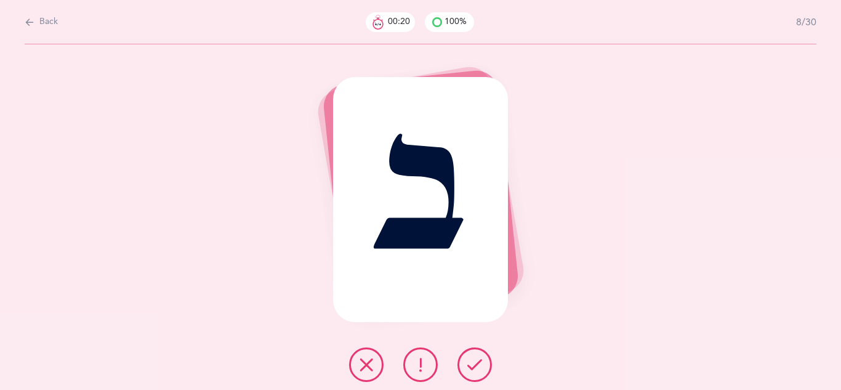
click at [469, 359] on icon at bounding box center [475, 364] width 15 height 15
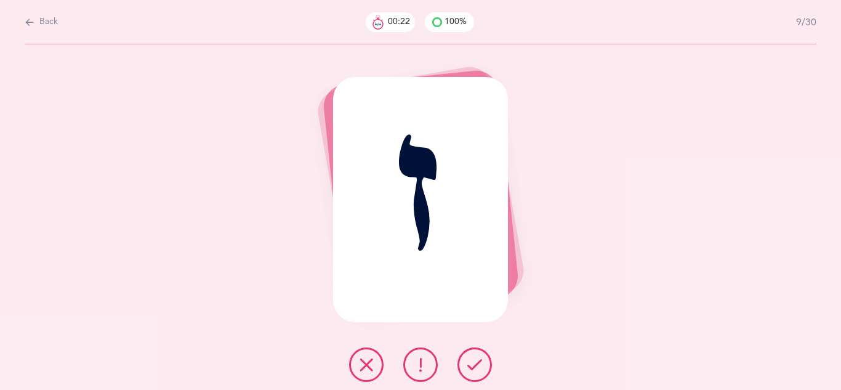
click at [469, 359] on icon at bounding box center [475, 364] width 15 height 15
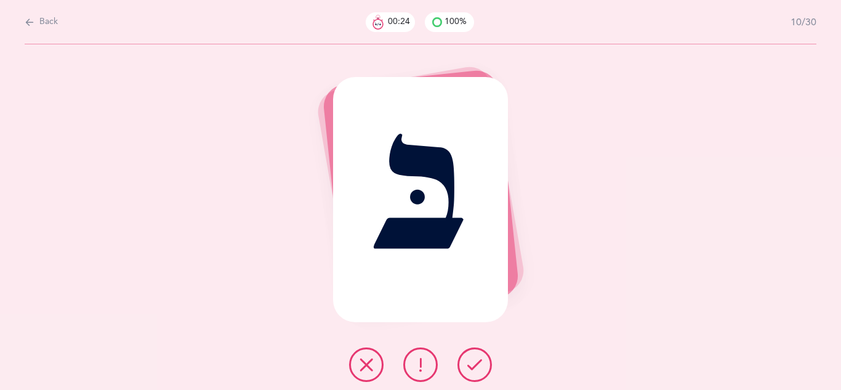
click at [469, 359] on icon at bounding box center [475, 364] width 15 height 15
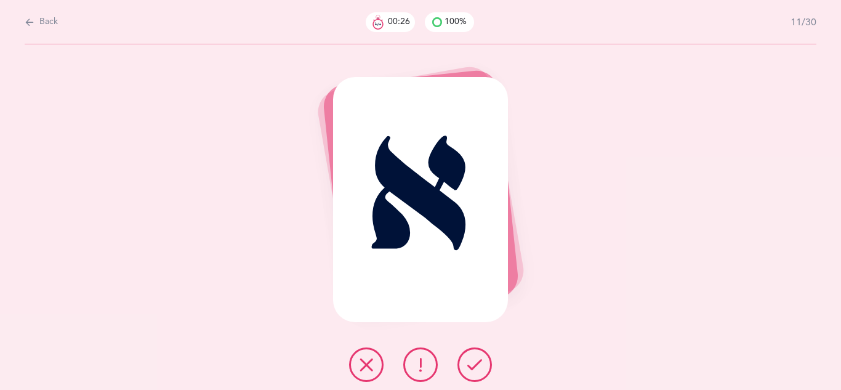
click at [469, 359] on icon at bounding box center [475, 364] width 15 height 15
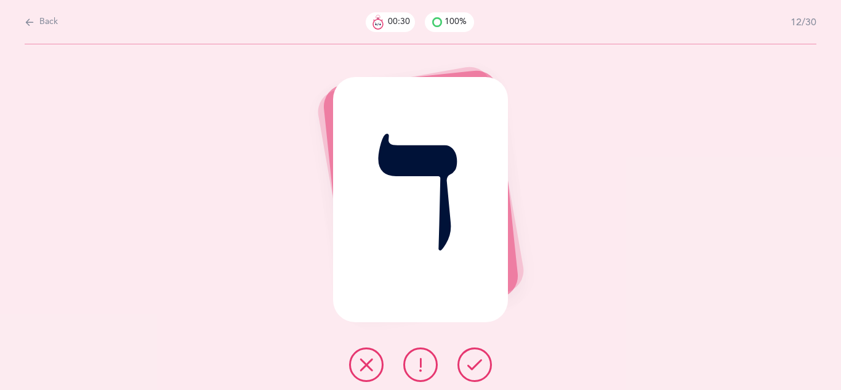
click at [469, 359] on icon at bounding box center [475, 364] width 15 height 15
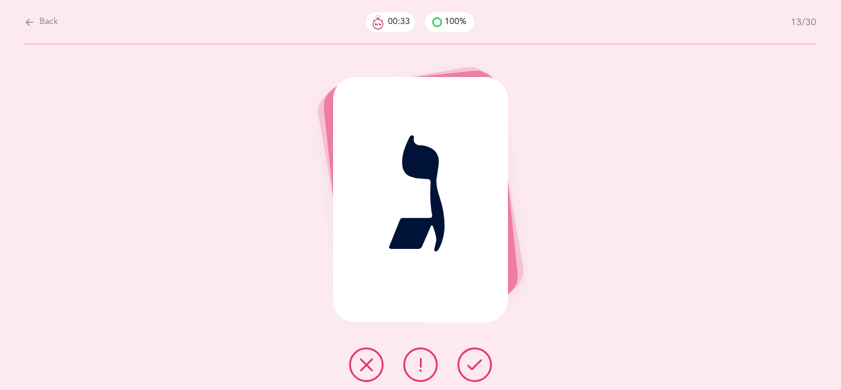
click at [469, 359] on icon at bounding box center [475, 364] width 15 height 15
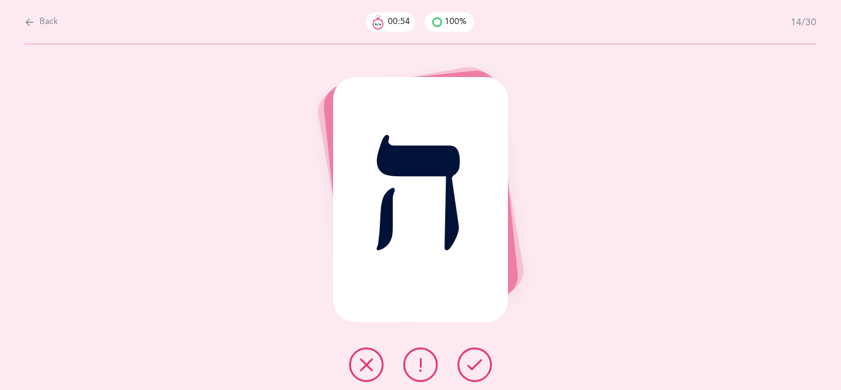
click at [469, 359] on icon at bounding box center [475, 364] width 15 height 15
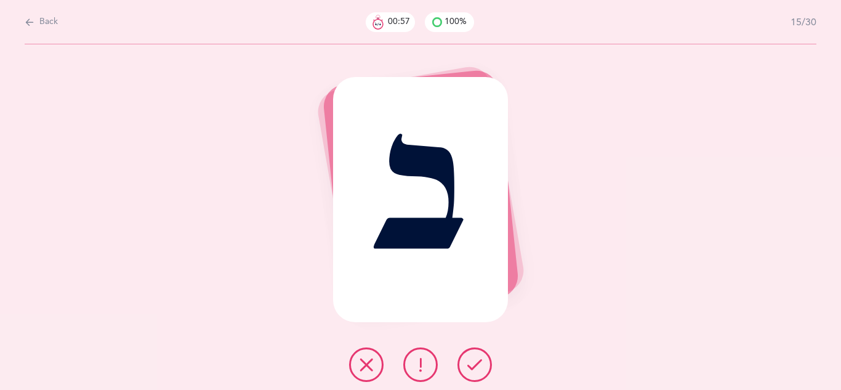
click at [469, 359] on icon at bounding box center [475, 364] width 15 height 15
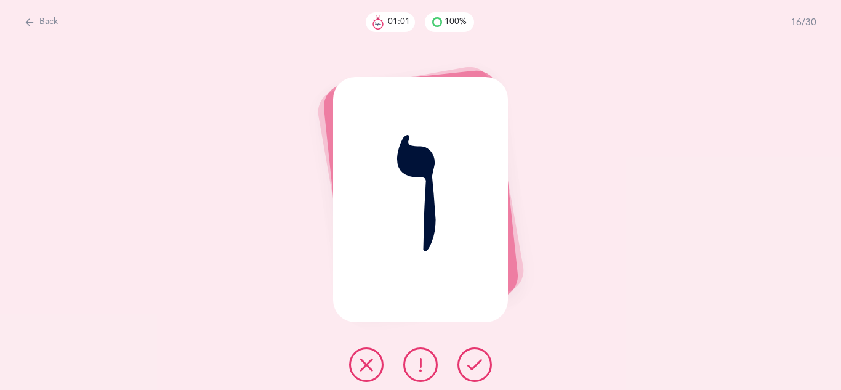
click at [469, 359] on icon at bounding box center [475, 364] width 15 height 15
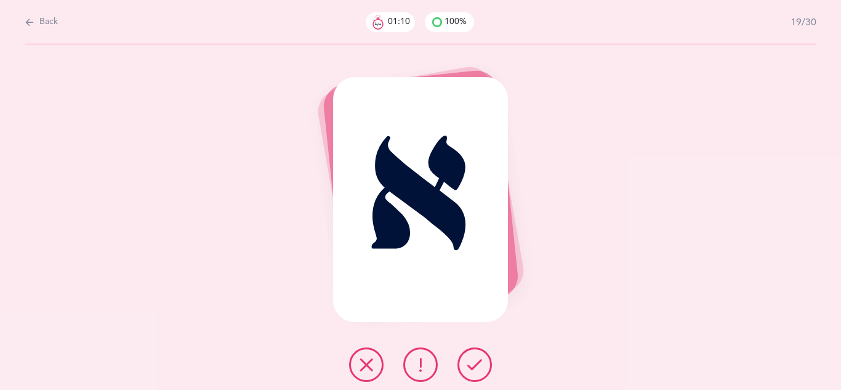
click at [469, 359] on icon at bounding box center [475, 364] width 15 height 15
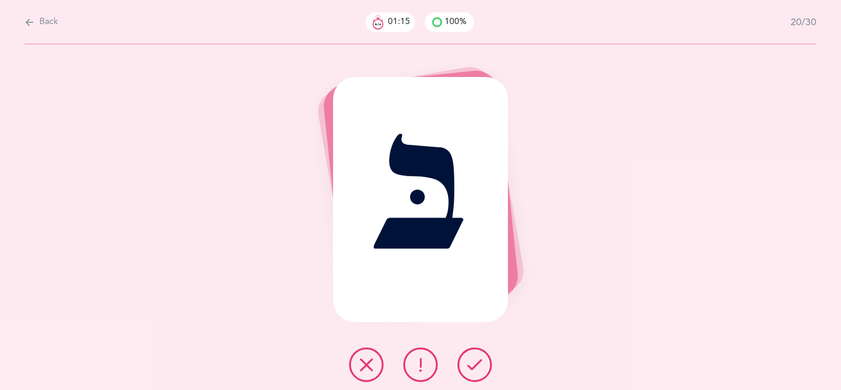
click at [469, 359] on icon at bounding box center [475, 364] width 15 height 15
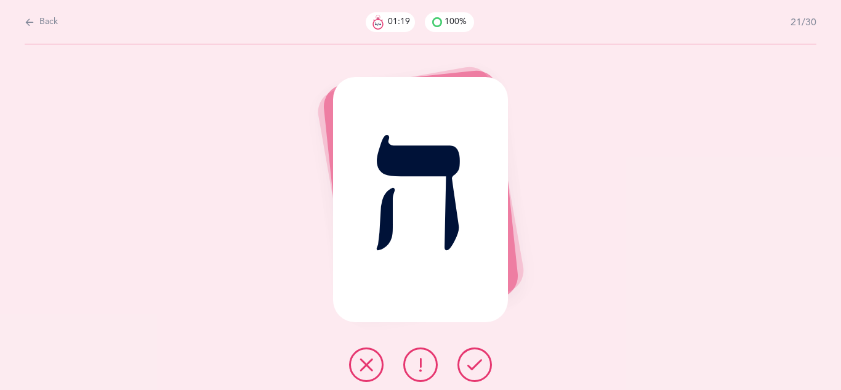
click at [416, 360] on icon at bounding box center [420, 364] width 15 height 15
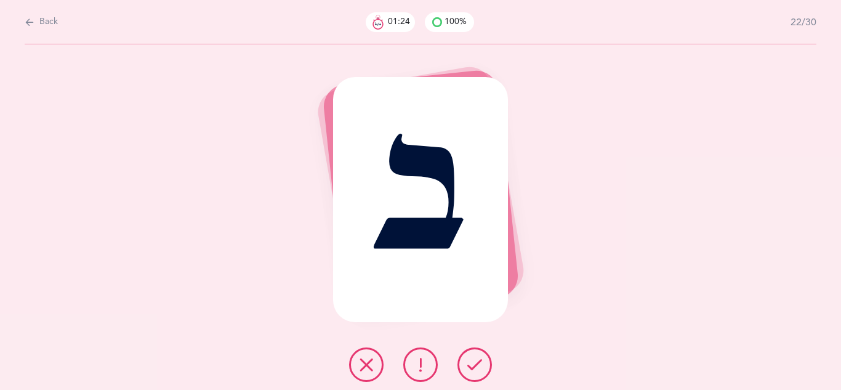
click at [480, 360] on icon at bounding box center [475, 364] width 15 height 15
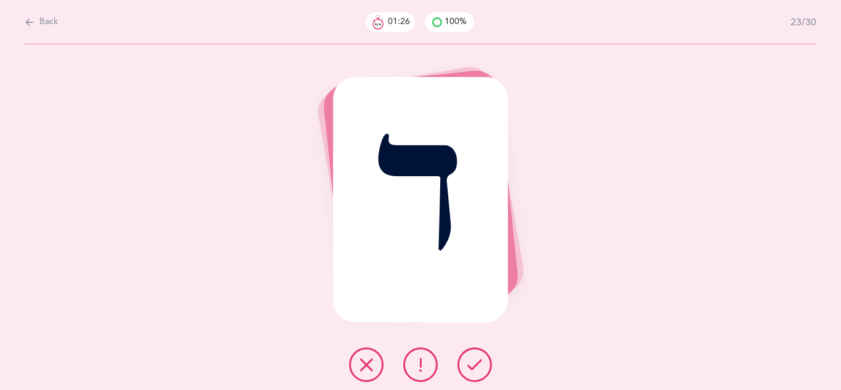
click at [480, 360] on icon at bounding box center [475, 364] width 15 height 15
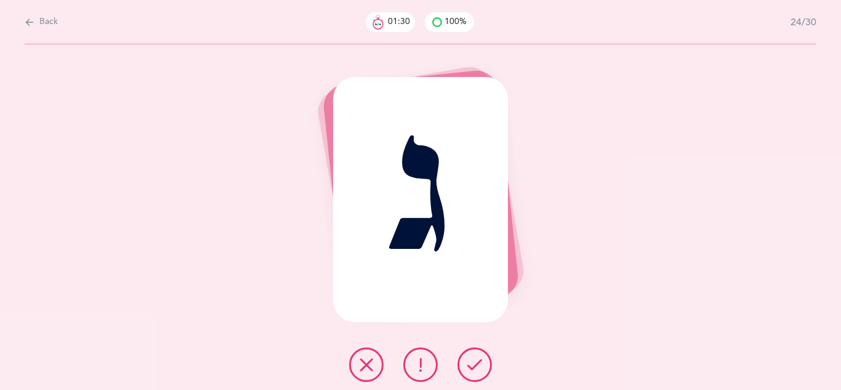
click at [410, 362] on button at bounding box center [420, 364] width 34 height 34
click at [471, 365] on icon at bounding box center [475, 364] width 15 height 15
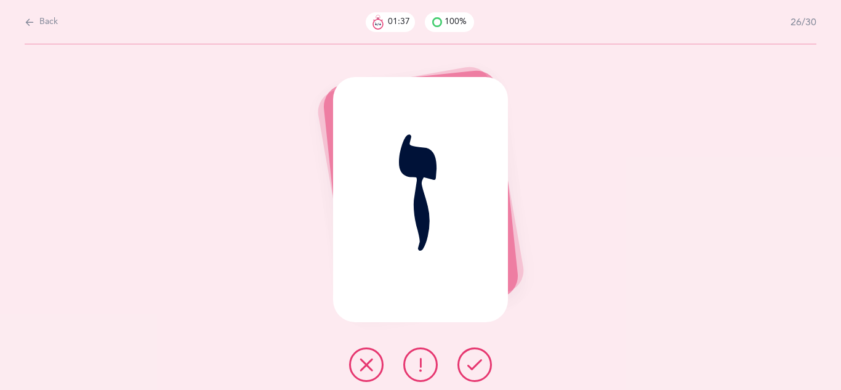
click at [471, 365] on icon at bounding box center [475, 364] width 15 height 15
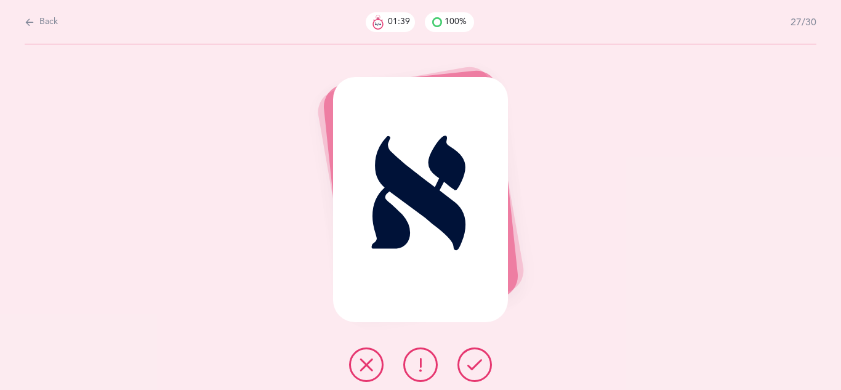
click at [471, 365] on icon at bounding box center [475, 364] width 15 height 15
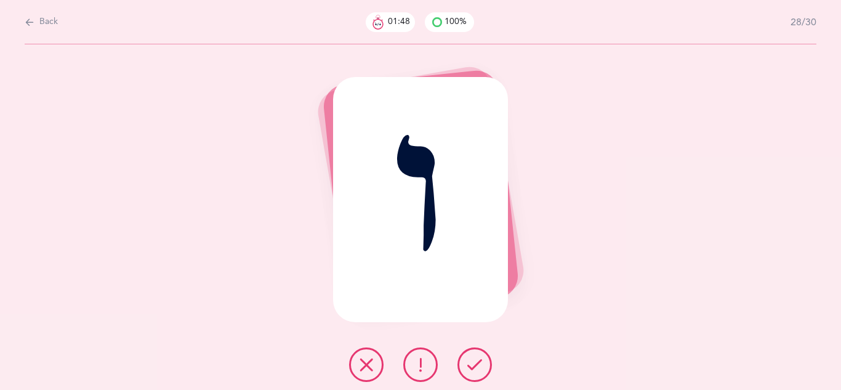
click at [471, 365] on icon at bounding box center [475, 364] width 15 height 15
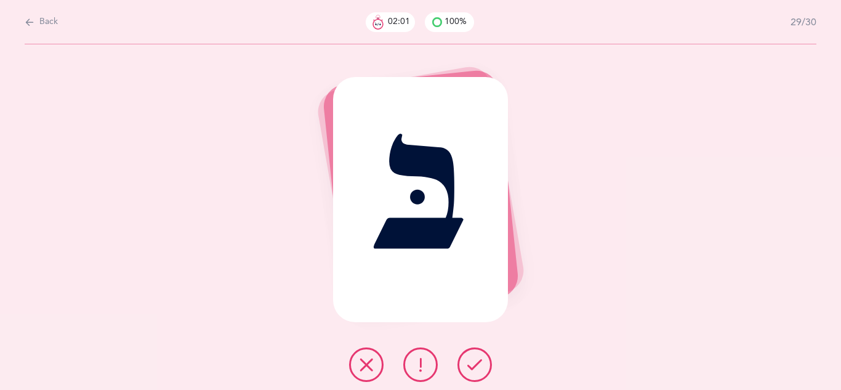
click at [471, 365] on icon at bounding box center [475, 364] width 15 height 15
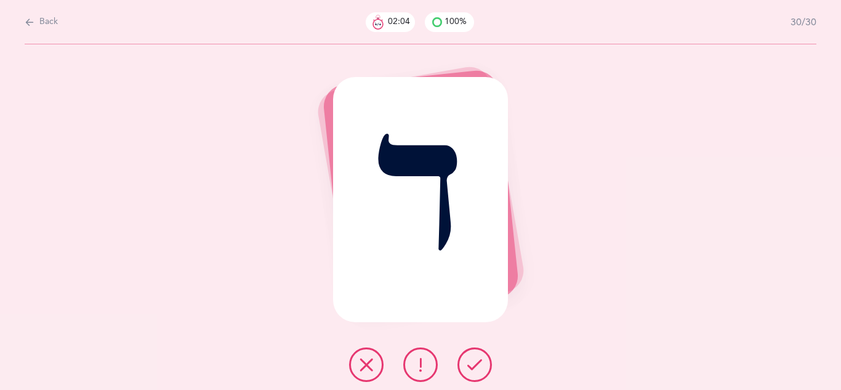
click at [471, 365] on icon at bounding box center [475, 364] width 15 height 15
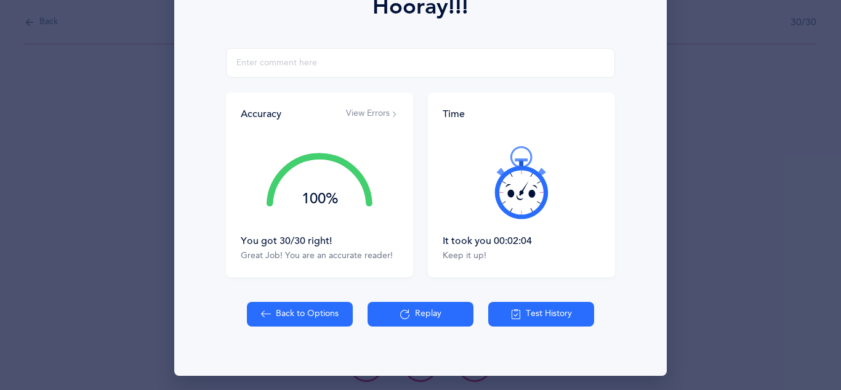
scroll to position [197, 0]
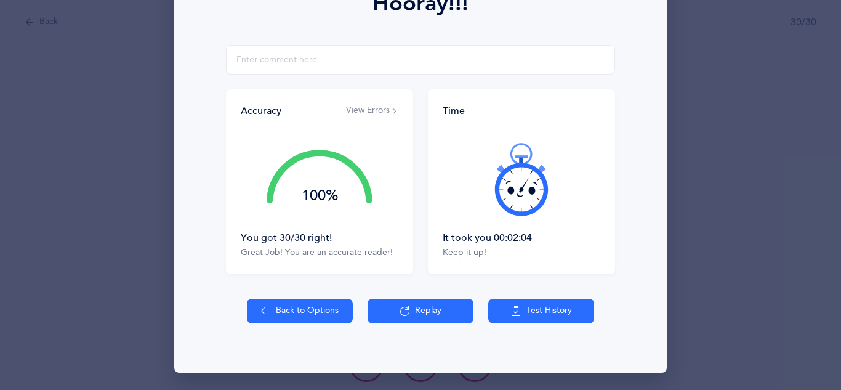
click at [316, 312] on button "Back to Options" at bounding box center [300, 311] width 106 height 25
select select "7"
select select "single"
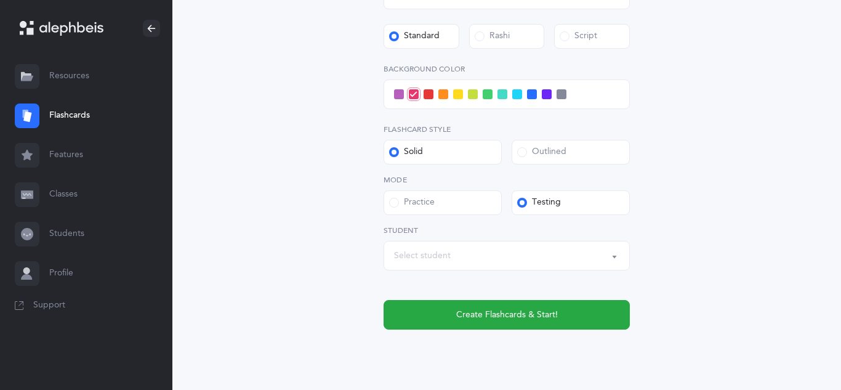
scroll to position [496, 0]
click at [431, 262] on div "Select student" at bounding box center [506, 255] width 225 height 21
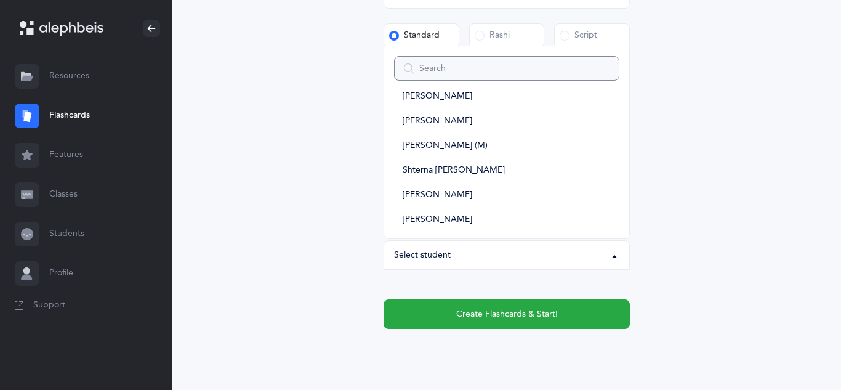
scroll to position [37, 0]
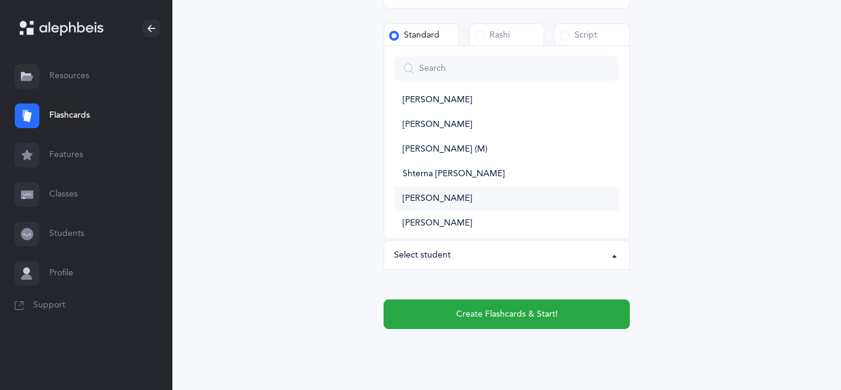
click at [426, 201] on span "[PERSON_NAME]" at bounding box center [438, 198] width 70 height 11
select select "14320"
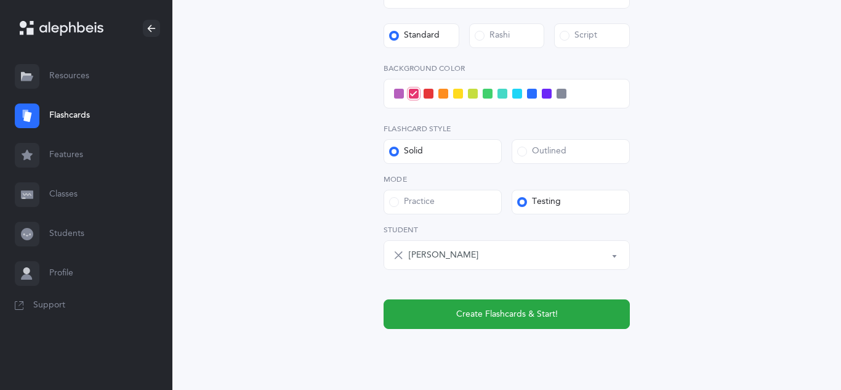
click at [517, 95] on span at bounding box center [518, 94] width 10 height 10
click at [0, 0] on input "checkbox" at bounding box center [0, 0] width 0 height 0
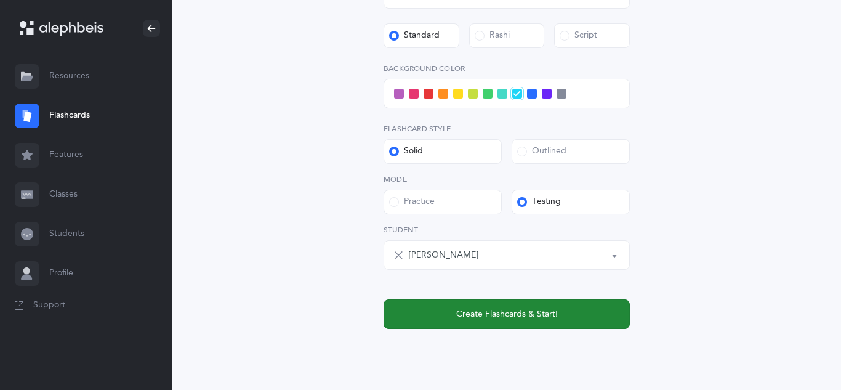
click at [512, 323] on button "Create Flashcards & Start!" at bounding box center [507, 314] width 246 height 30
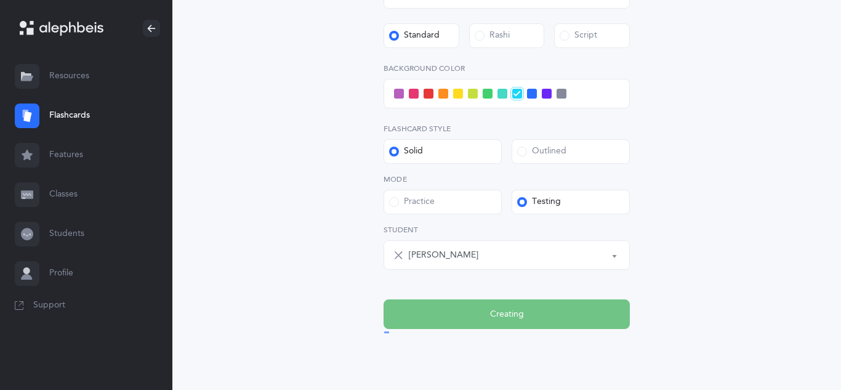
scroll to position [0, 0]
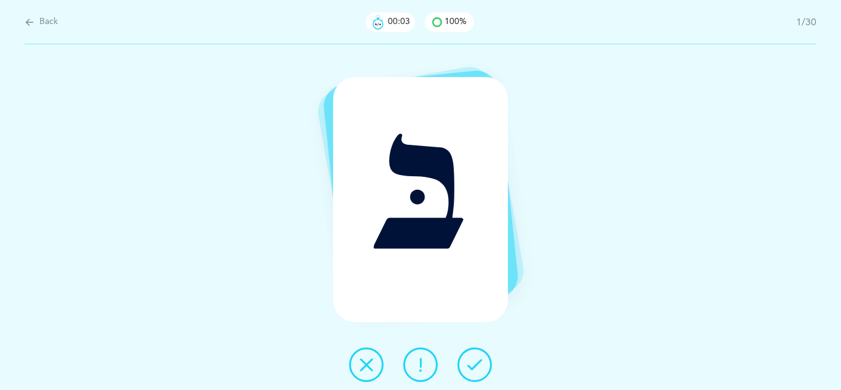
click at [478, 363] on icon at bounding box center [475, 364] width 15 height 15
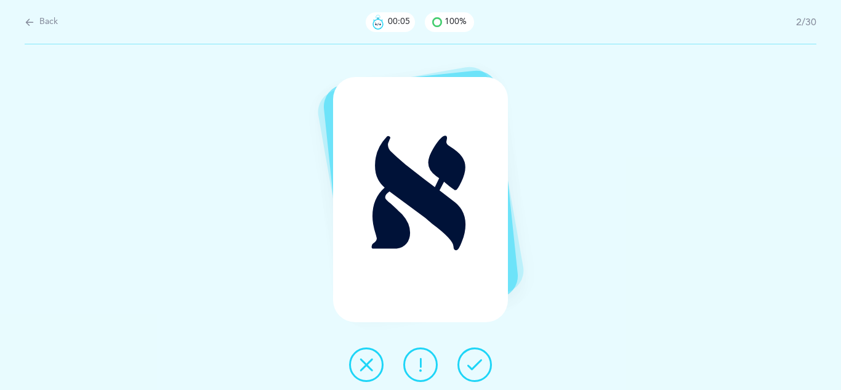
click at [478, 363] on icon at bounding box center [475, 364] width 15 height 15
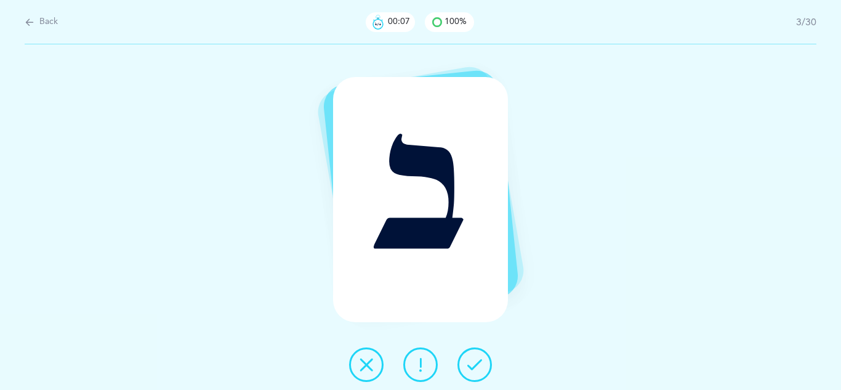
click at [478, 363] on icon at bounding box center [475, 364] width 15 height 15
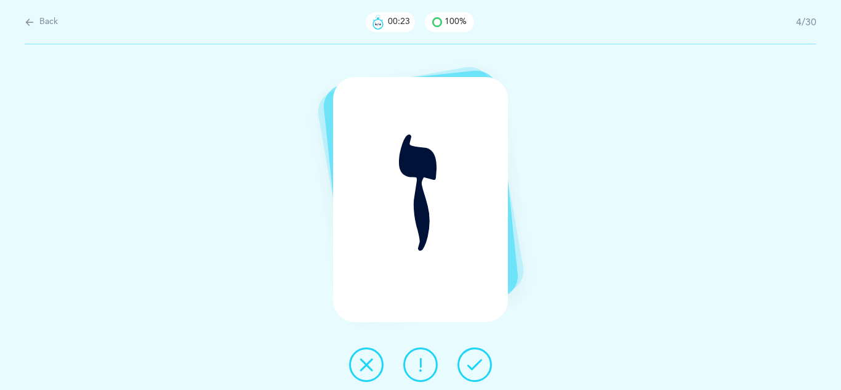
click at [411, 373] on button at bounding box center [420, 364] width 34 height 34
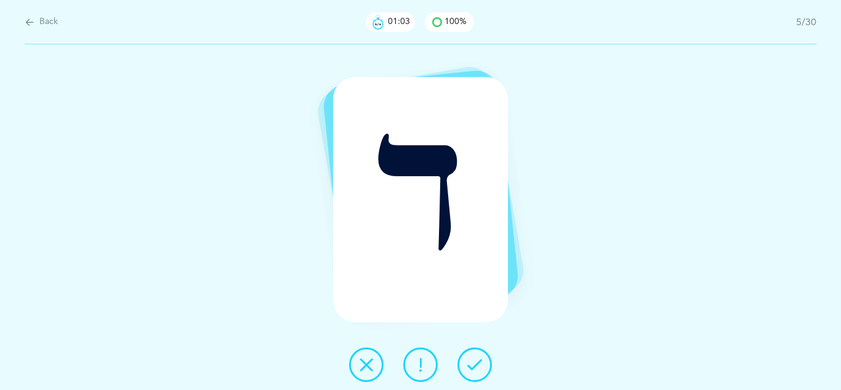
click at [372, 363] on icon at bounding box center [366, 364] width 15 height 15
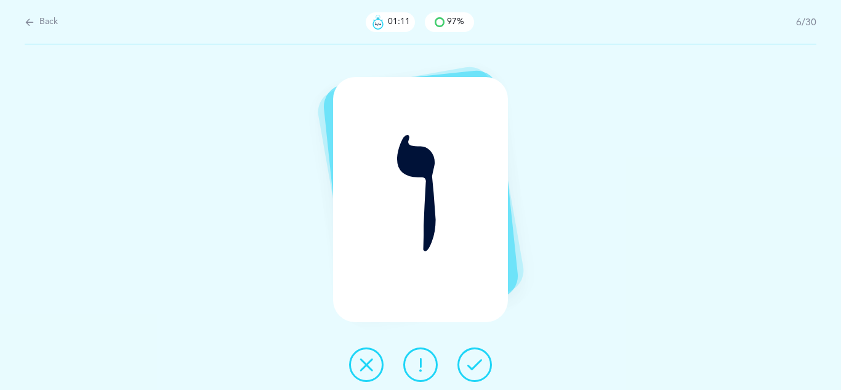
click at [401, 235] on div "ו" at bounding box center [421, 200] width 176 height 246
click at [357, 362] on button at bounding box center [366, 364] width 34 height 34
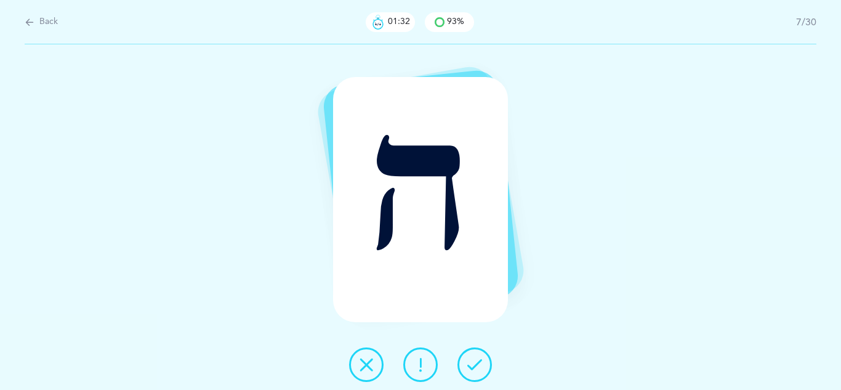
click at [480, 362] on icon at bounding box center [475, 364] width 15 height 15
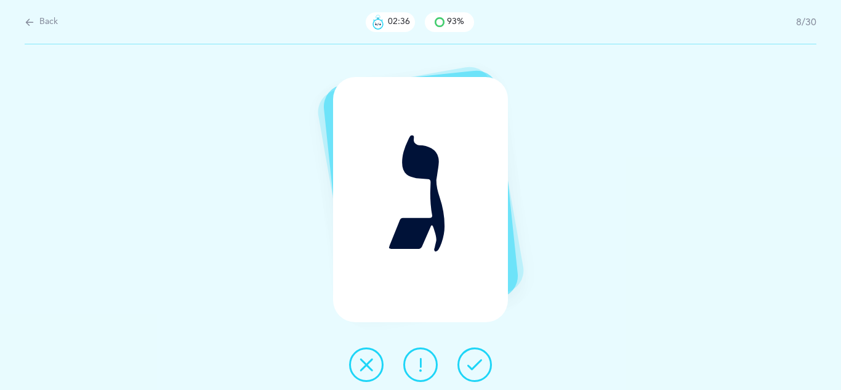
click at [367, 363] on icon at bounding box center [366, 364] width 15 height 15
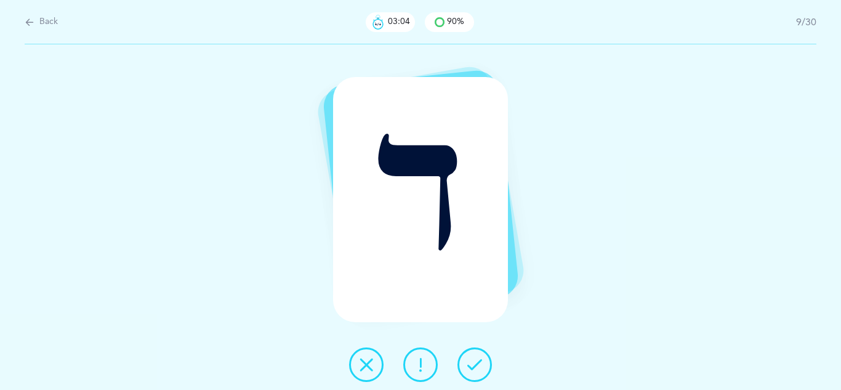
click at [367, 363] on icon at bounding box center [366, 364] width 15 height 15
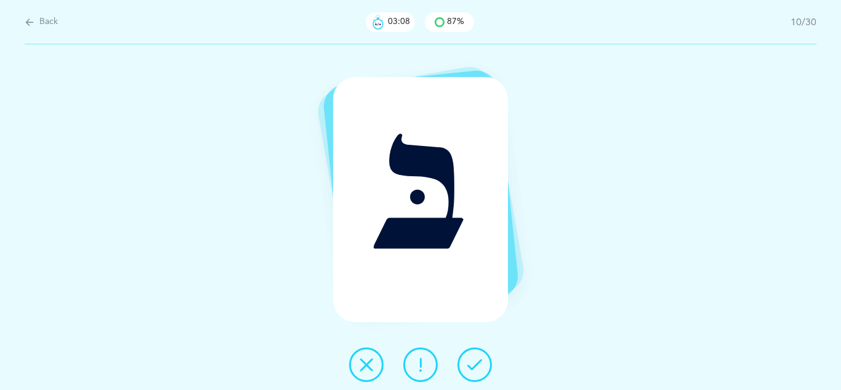
click at [367, 363] on icon at bounding box center [366, 364] width 15 height 15
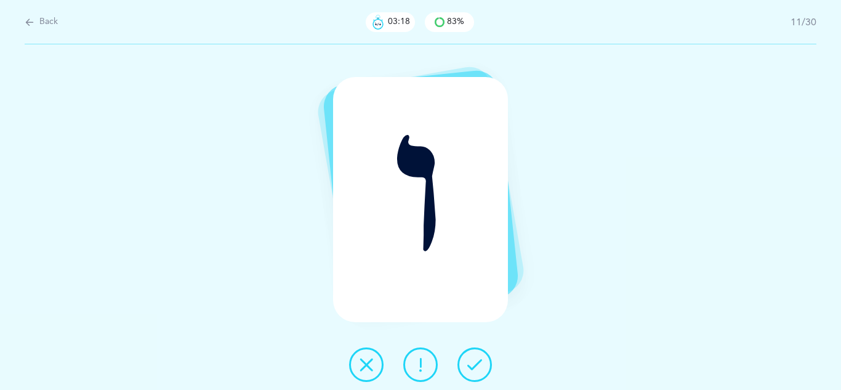
click at [367, 363] on icon at bounding box center [366, 364] width 15 height 15
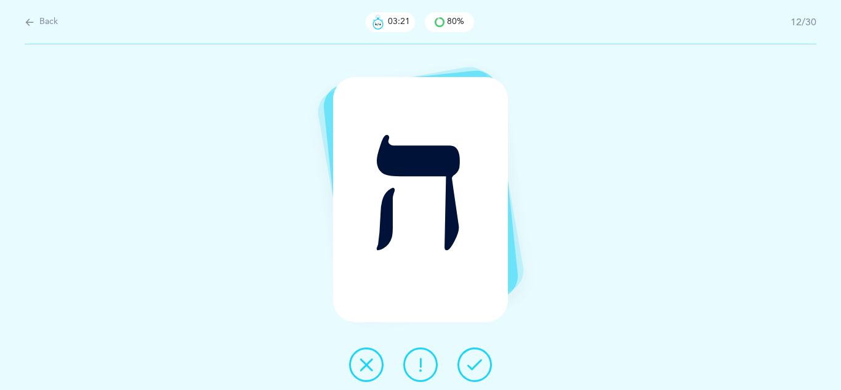
click at [484, 362] on button at bounding box center [475, 364] width 34 height 34
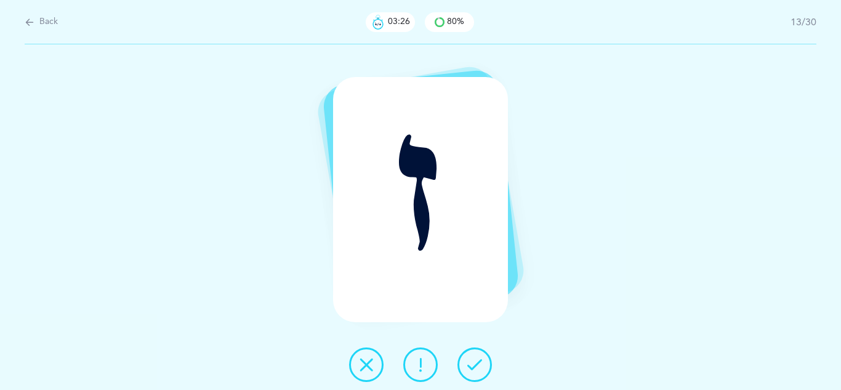
click at [484, 362] on button at bounding box center [475, 364] width 34 height 34
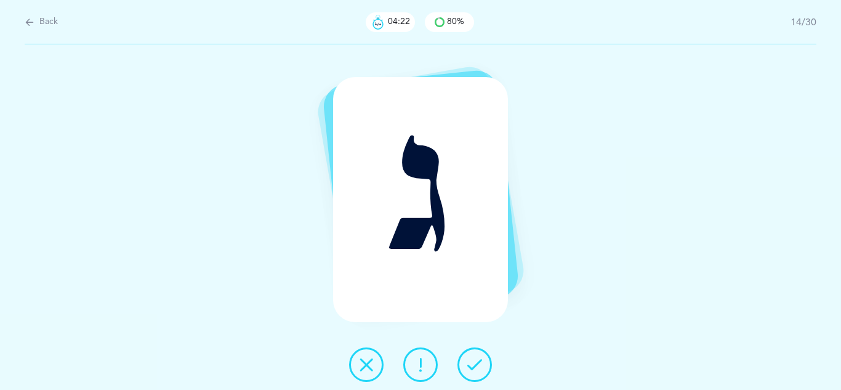
click at [365, 369] on icon at bounding box center [366, 364] width 15 height 15
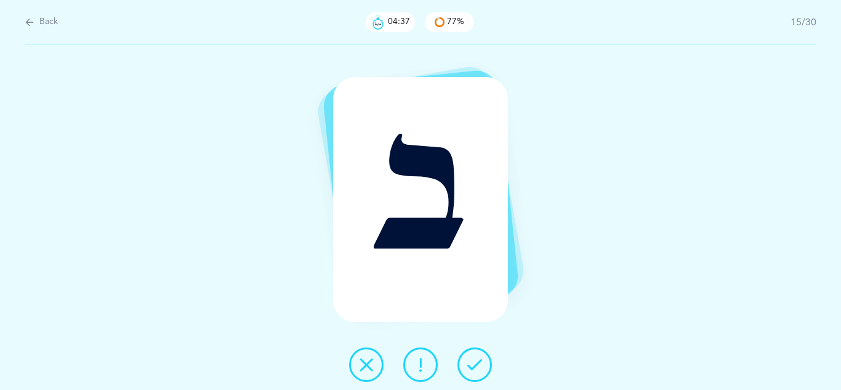
click at [474, 367] on icon at bounding box center [475, 364] width 15 height 15
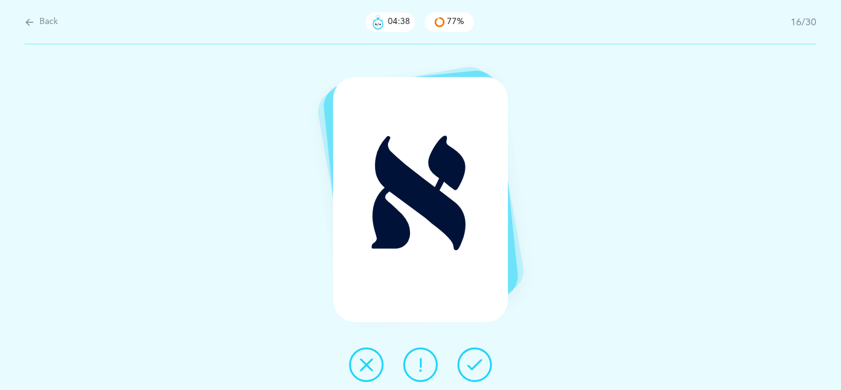
click at [474, 367] on icon at bounding box center [475, 364] width 15 height 15
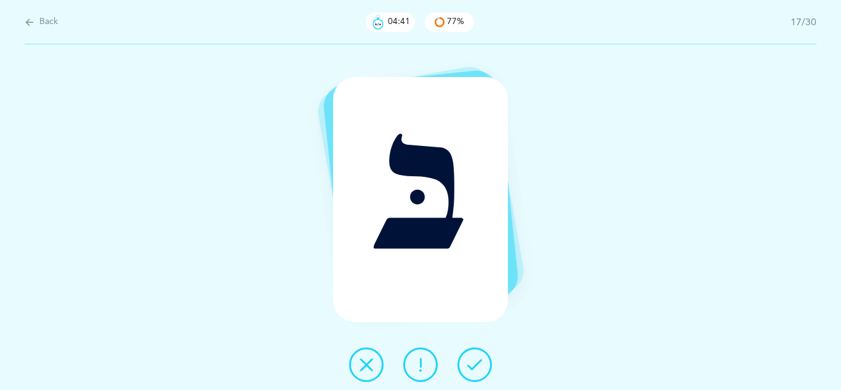
click at [474, 367] on icon at bounding box center [475, 364] width 15 height 15
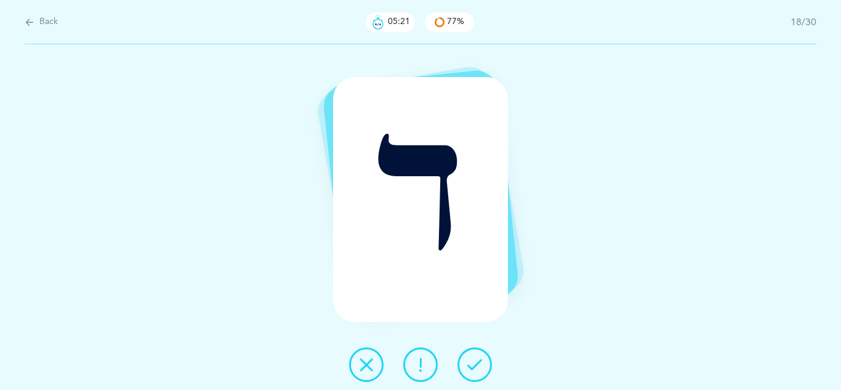
click at [362, 371] on icon at bounding box center [366, 364] width 15 height 15
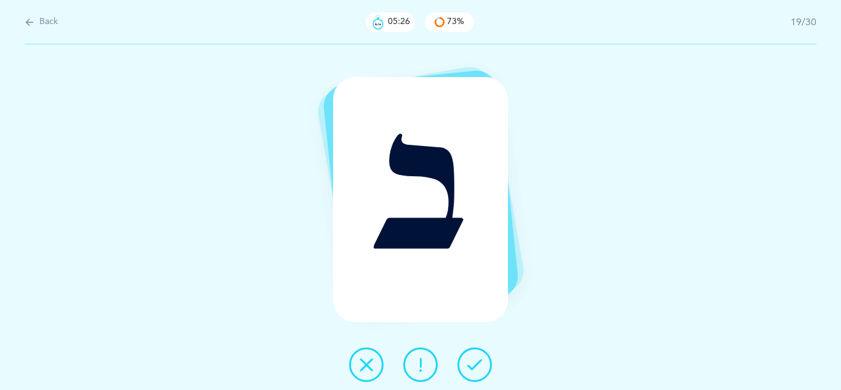
click at [476, 374] on button at bounding box center [475, 364] width 34 height 34
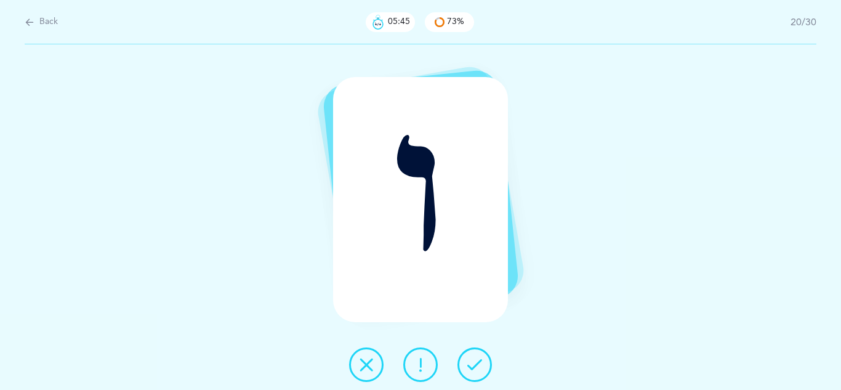
click at [373, 368] on icon at bounding box center [366, 364] width 15 height 15
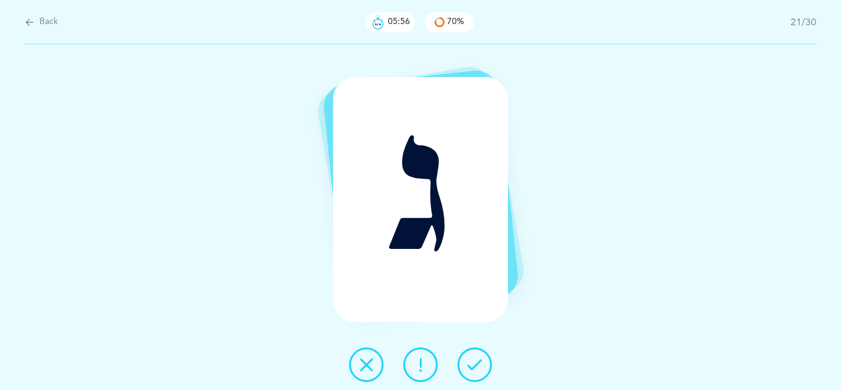
click at [363, 363] on icon at bounding box center [366, 364] width 15 height 15
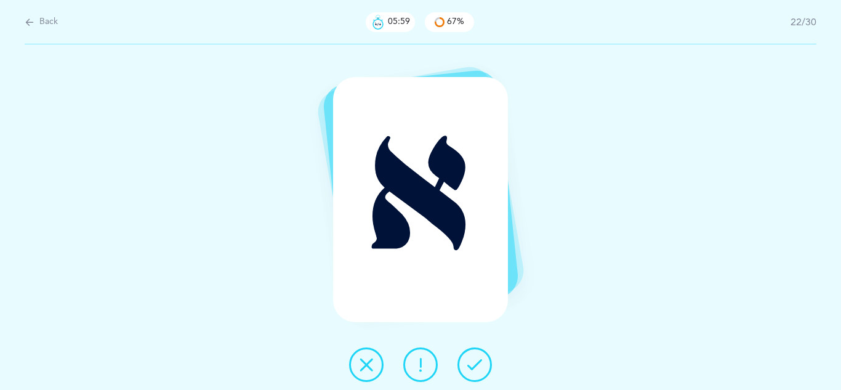
click at [469, 357] on icon at bounding box center [475, 364] width 15 height 15
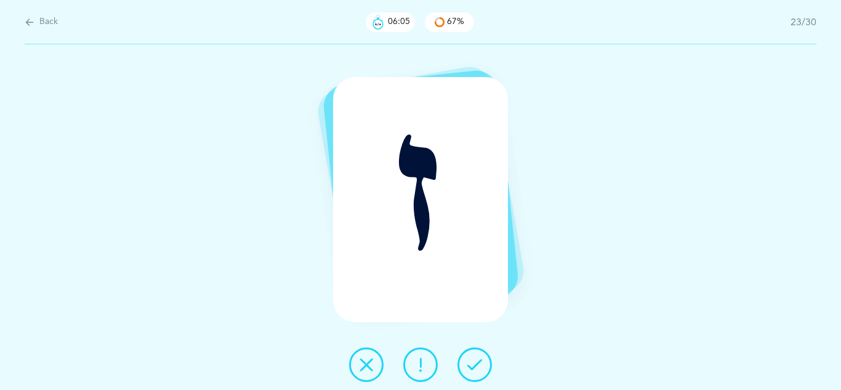
click at [469, 357] on icon at bounding box center [475, 364] width 15 height 15
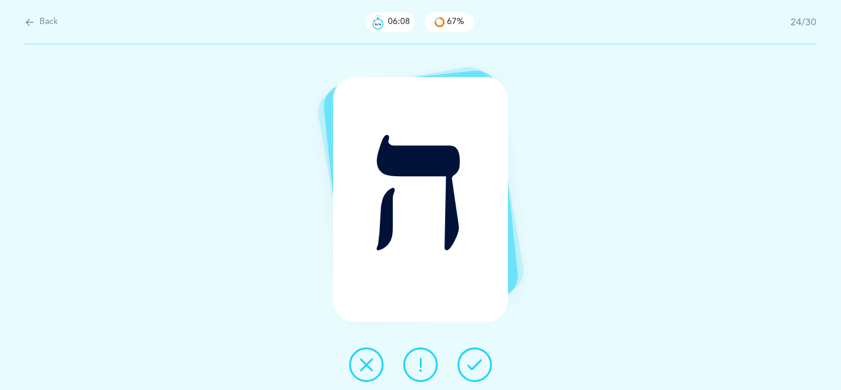
click at [469, 357] on icon at bounding box center [475, 364] width 15 height 15
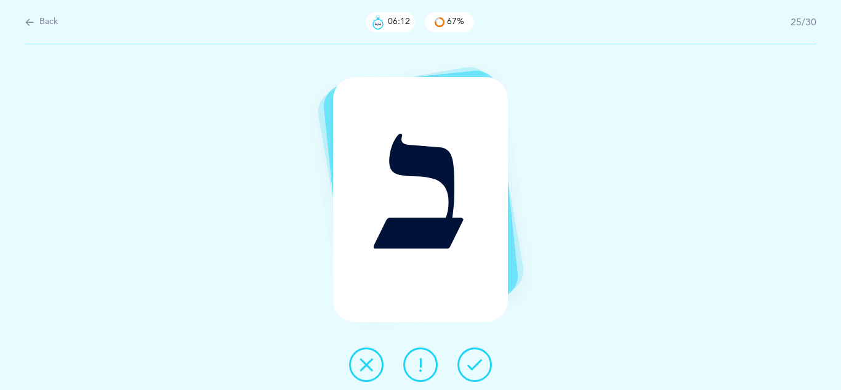
click at [469, 357] on icon at bounding box center [475, 364] width 15 height 15
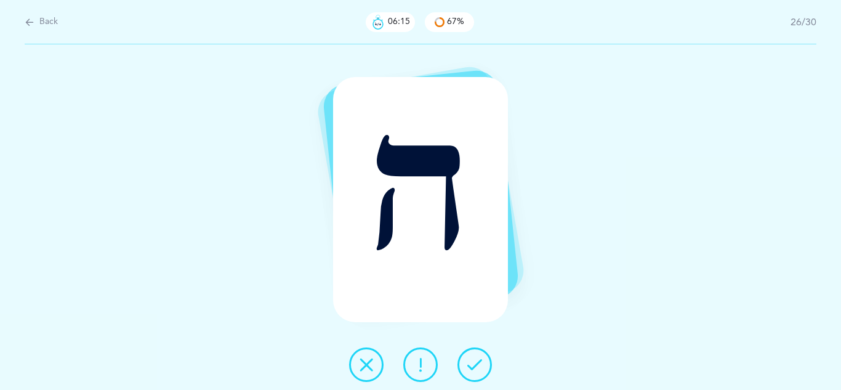
click at [469, 357] on icon at bounding box center [475, 364] width 15 height 15
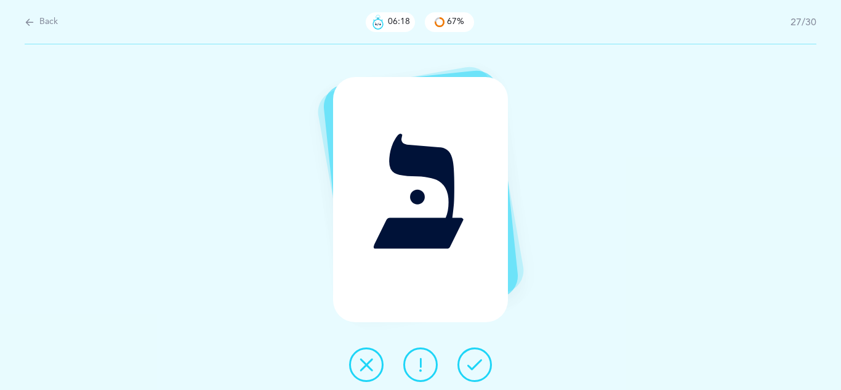
click at [469, 357] on icon at bounding box center [475, 364] width 15 height 15
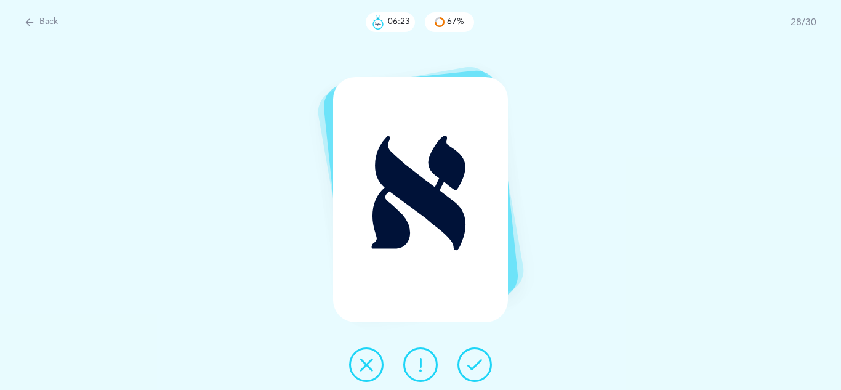
click at [469, 357] on icon at bounding box center [475, 364] width 15 height 15
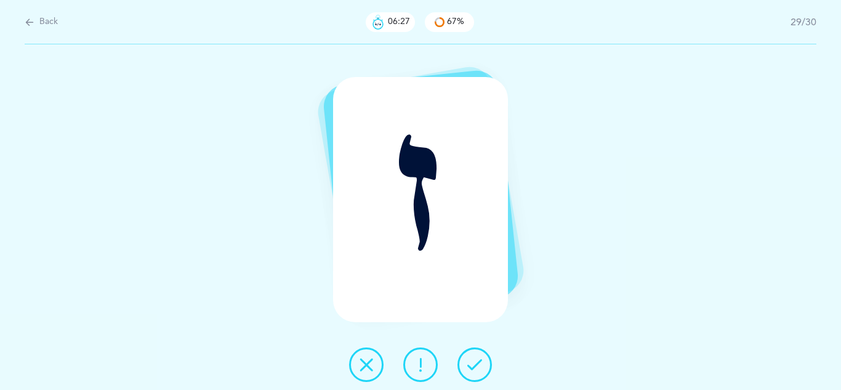
click at [469, 357] on icon at bounding box center [475, 364] width 15 height 15
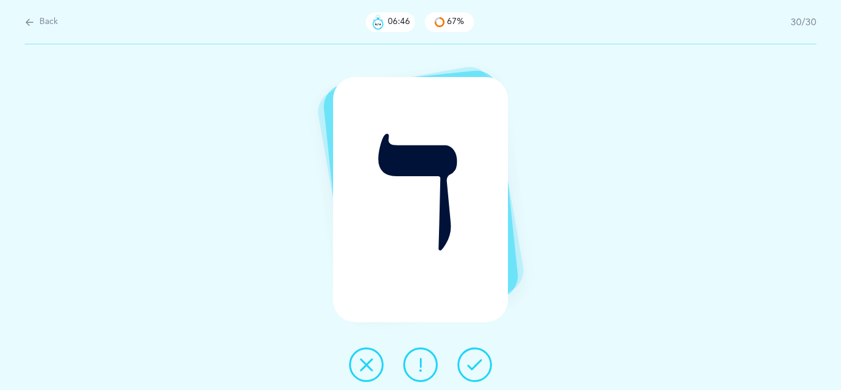
click at [368, 363] on icon at bounding box center [366, 364] width 15 height 15
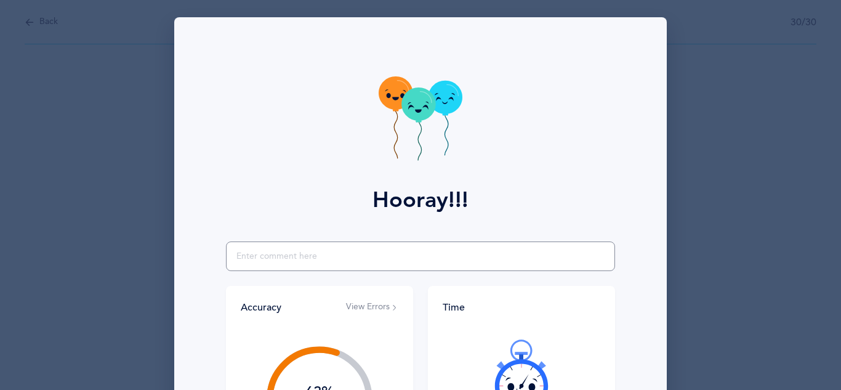
click at [303, 262] on input "text" at bounding box center [420, 256] width 389 height 30
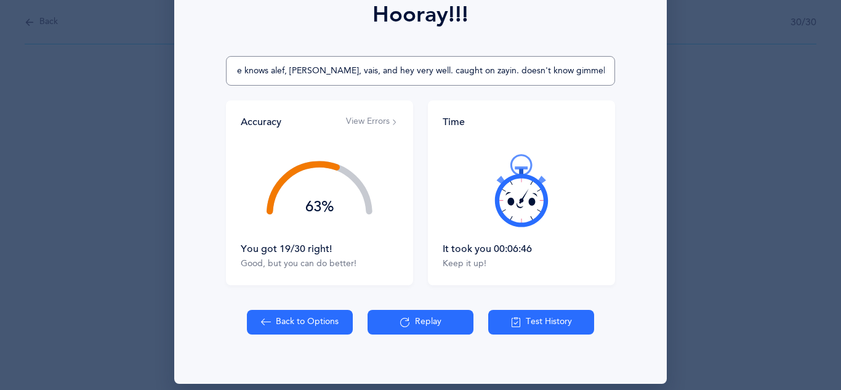
scroll to position [197, 0]
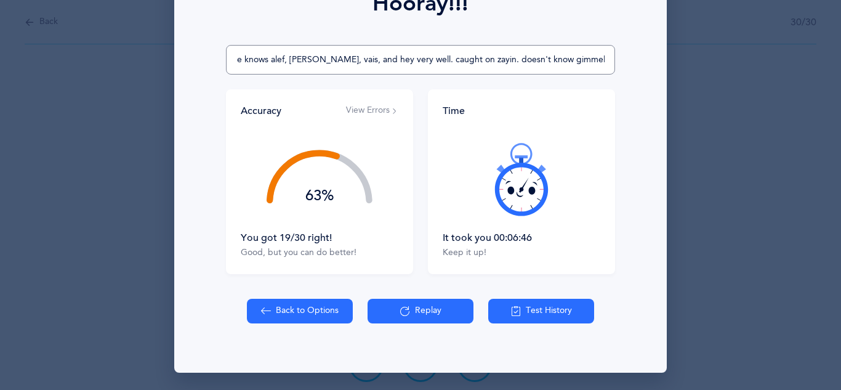
type input "she knows alef, [PERSON_NAME], vais, and hey very well. caught on zayin. doesn'…"
click at [277, 315] on button "Back to Options" at bounding box center [300, 311] width 106 height 25
select select "7"
select select "single"
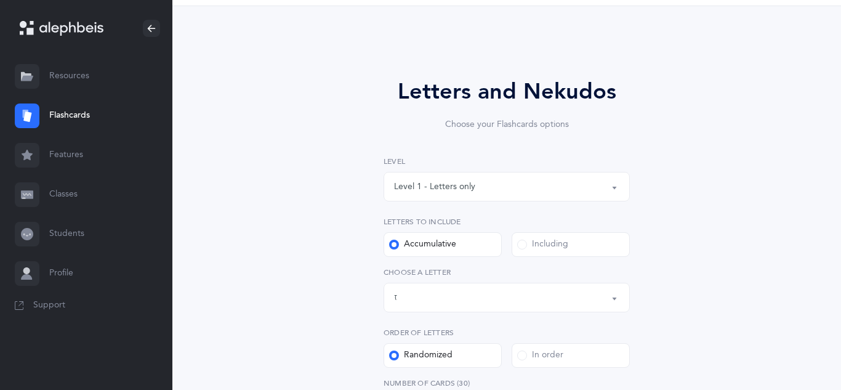
scroll to position [43, 0]
click at [111, 216] on link "Students" at bounding box center [86, 233] width 172 height 39
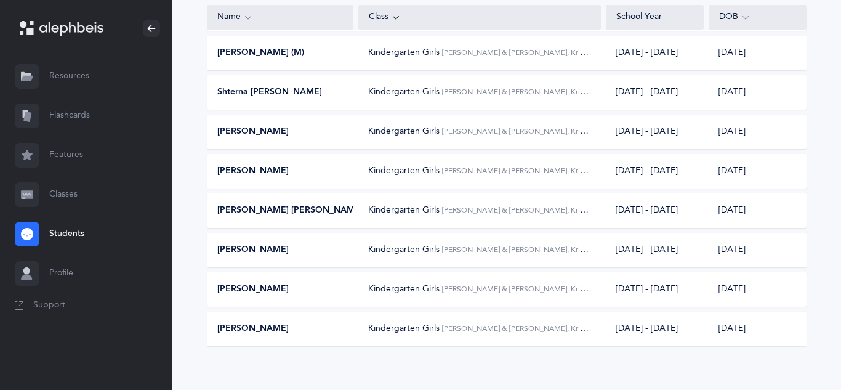
scroll to position [262, 0]
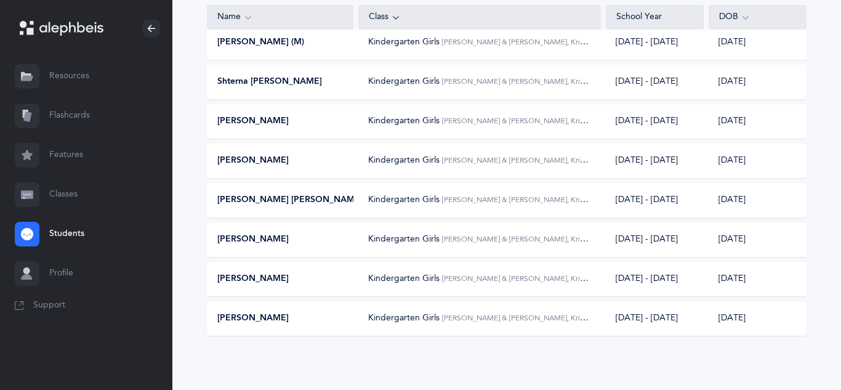
click at [440, 130] on div "[PERSON_NAME] Kindergarten Girls [PERSON_NAME] & [PERSON_NAME], Kriah Red Level…" at bounding box center [507, 121] width 600 height 34
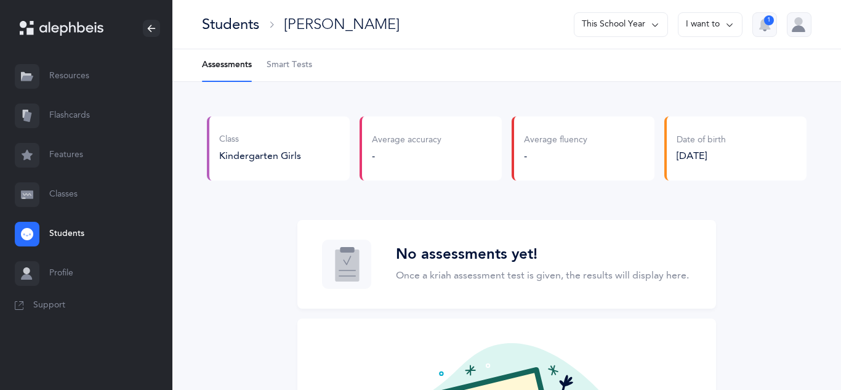
click at [298, 66] on span "Smart Tests" at bounding box center [290, 65] width 46 height 12
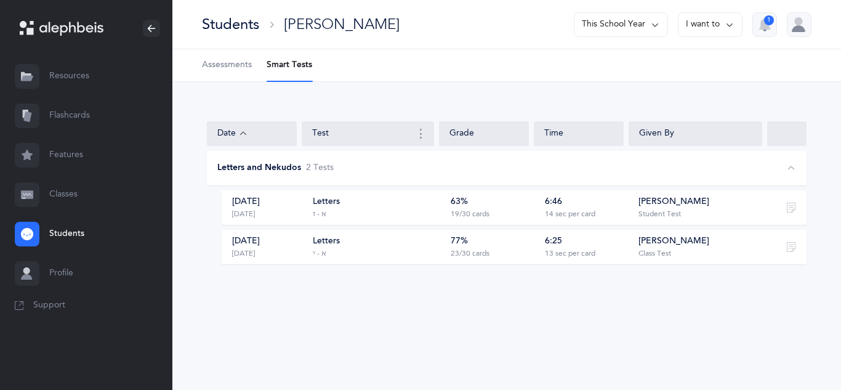
click at [539, 216] on div "6:46 14 sec per card" at bounding box center [582, 207] width 87 height 23
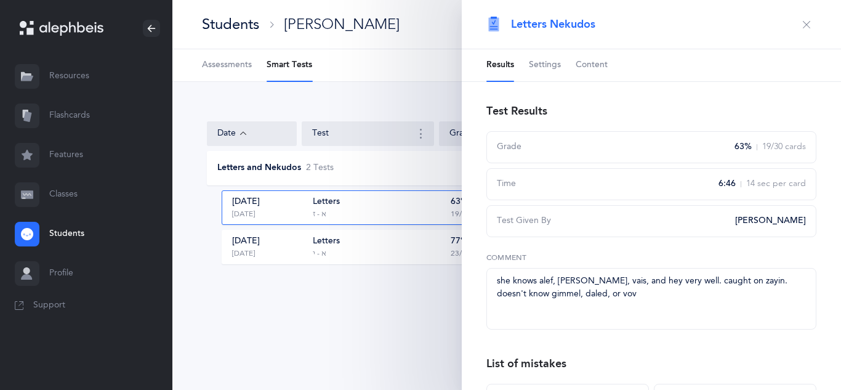
click at [809, 33] on button "button" at bounding box center [807, 25] width 20 height 20
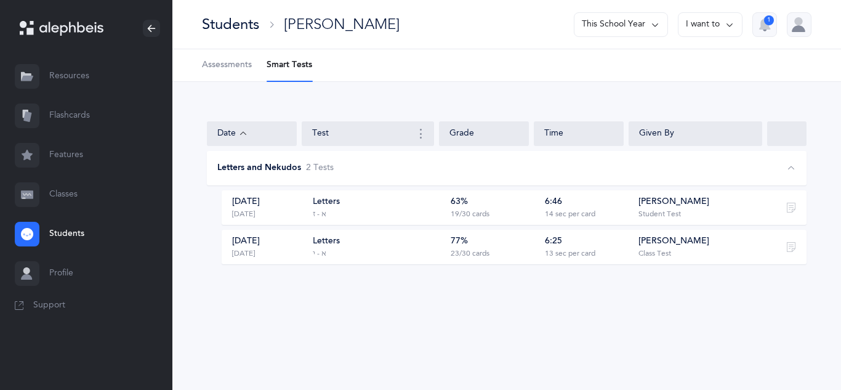
click at [93, 109] on link "Flashcards" at bounding box center [86, 115] width 172 height 39
